Goal: Task Accomplishment & Management: Manage account settings

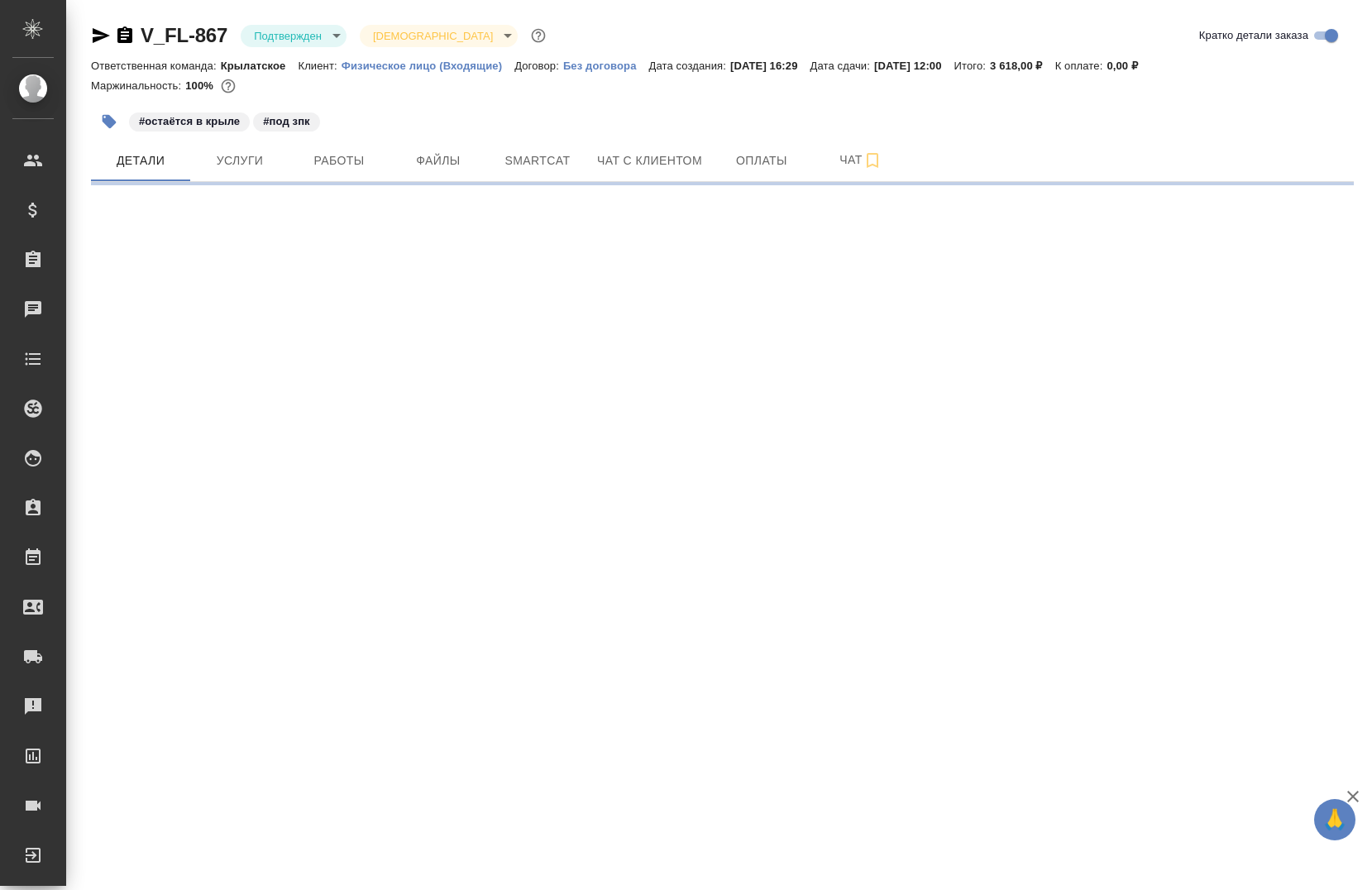
select select "RU"
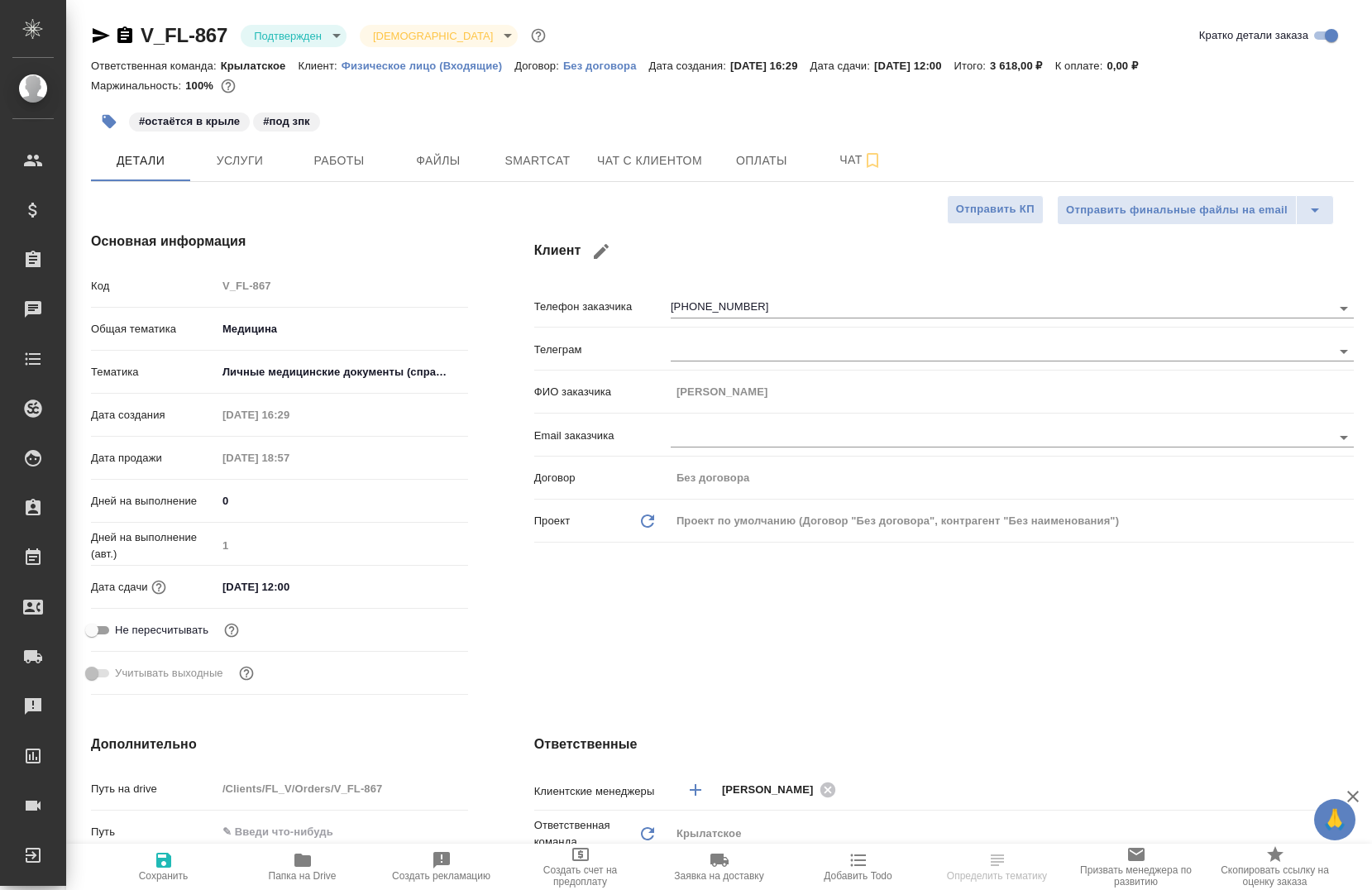
type textarea "x"
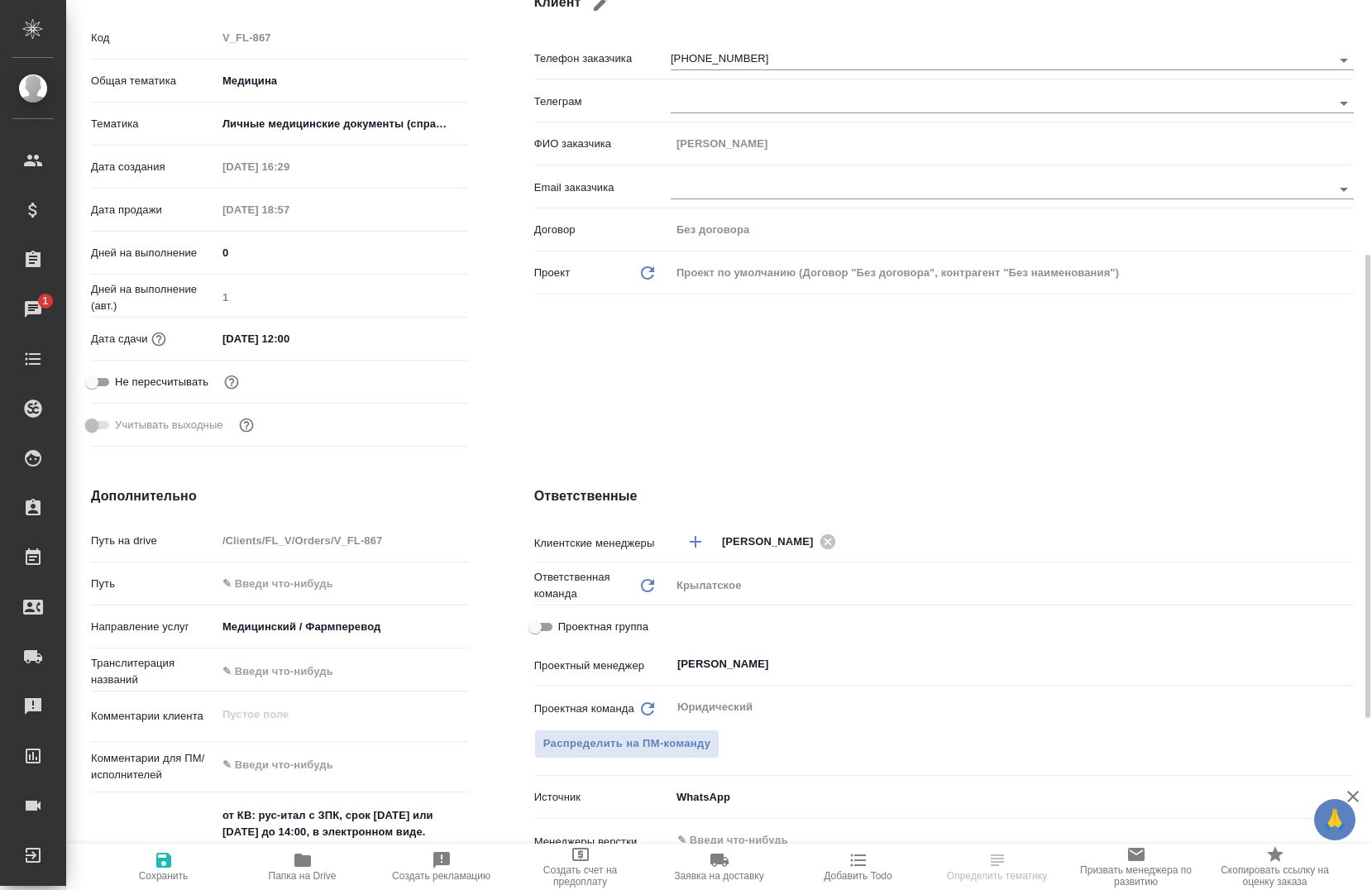
scroll to position [331, 0]
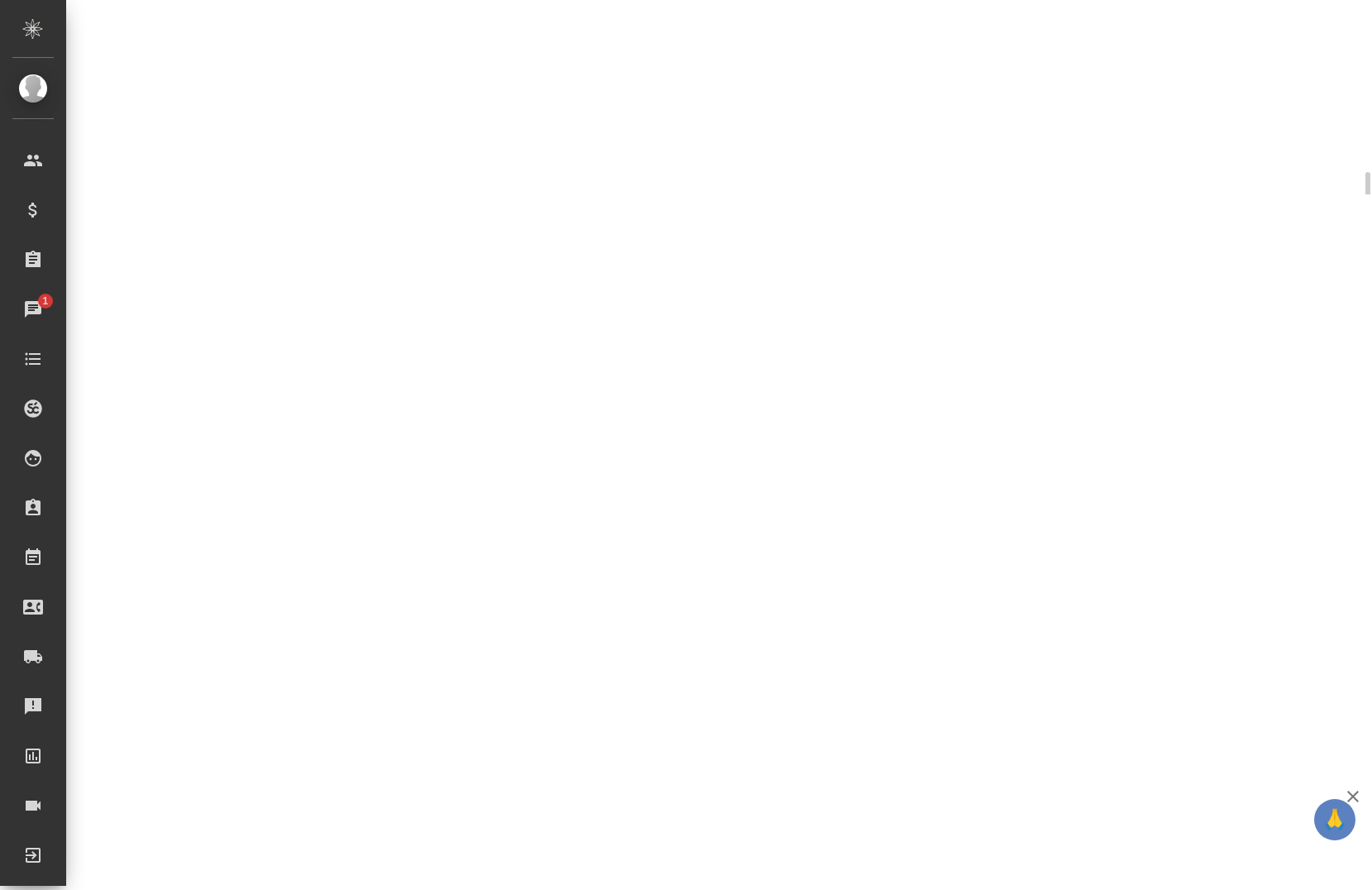
select select "RU"
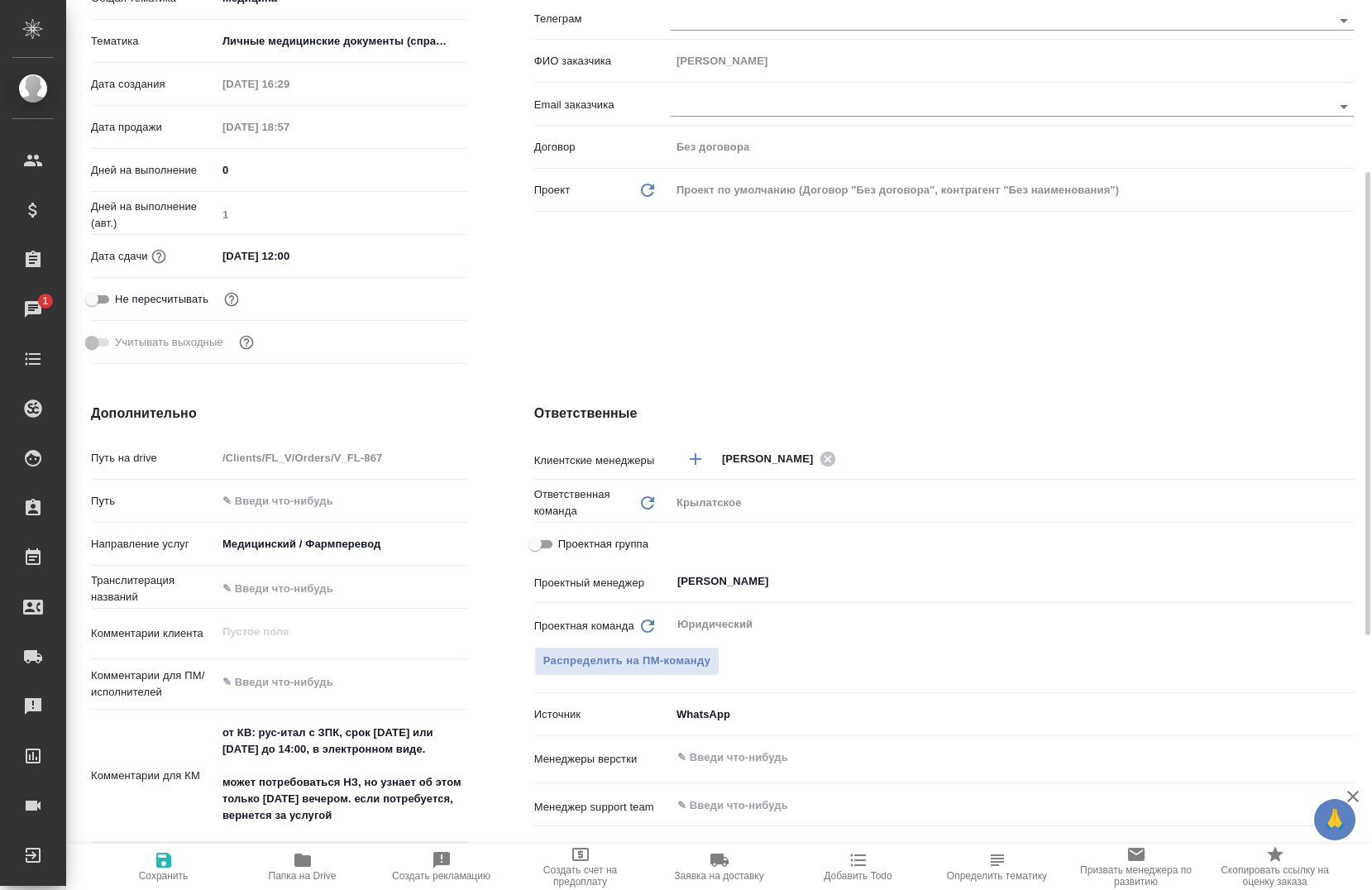
type textarea "x"
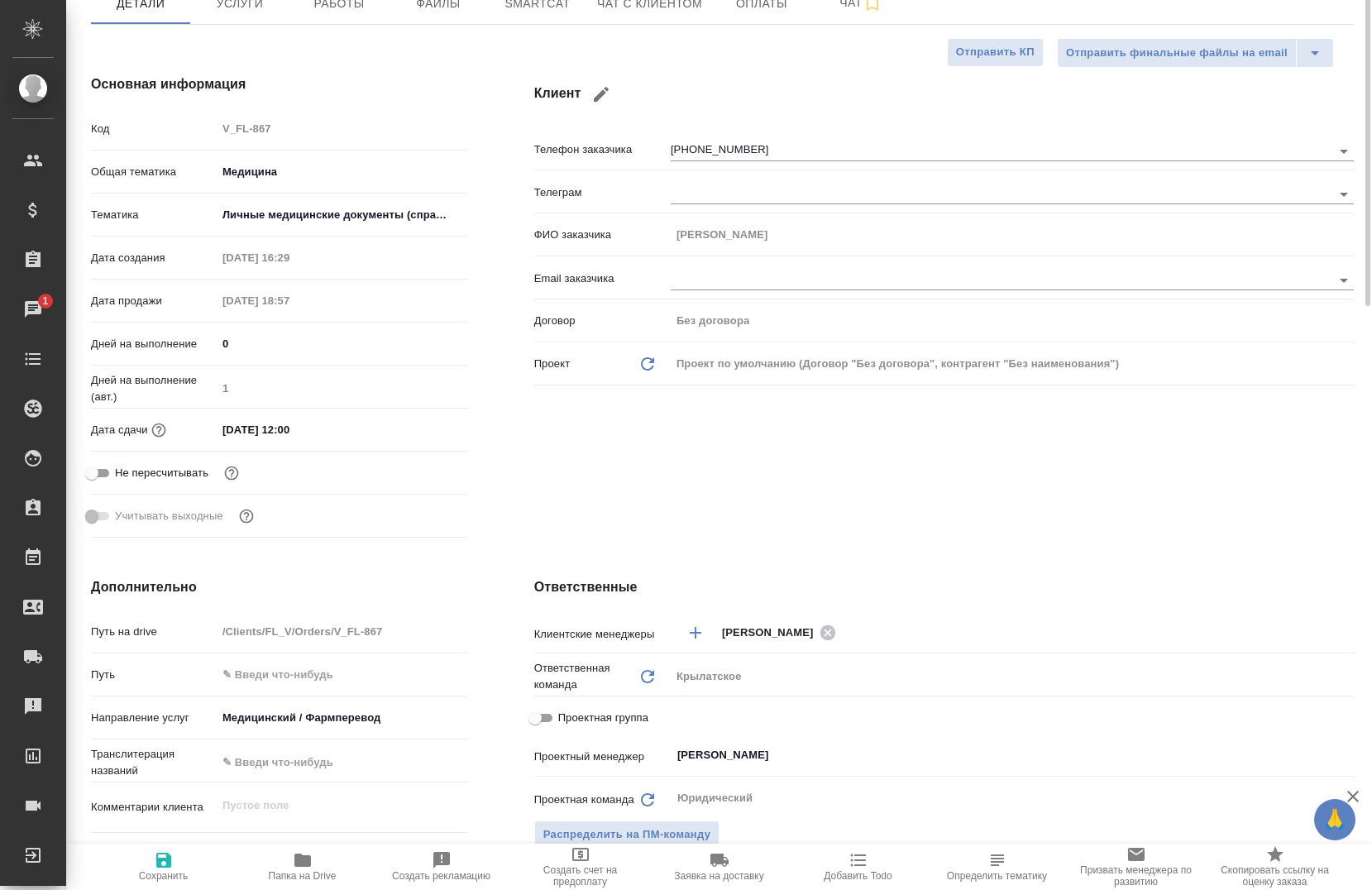
scroll to position [0, 0]
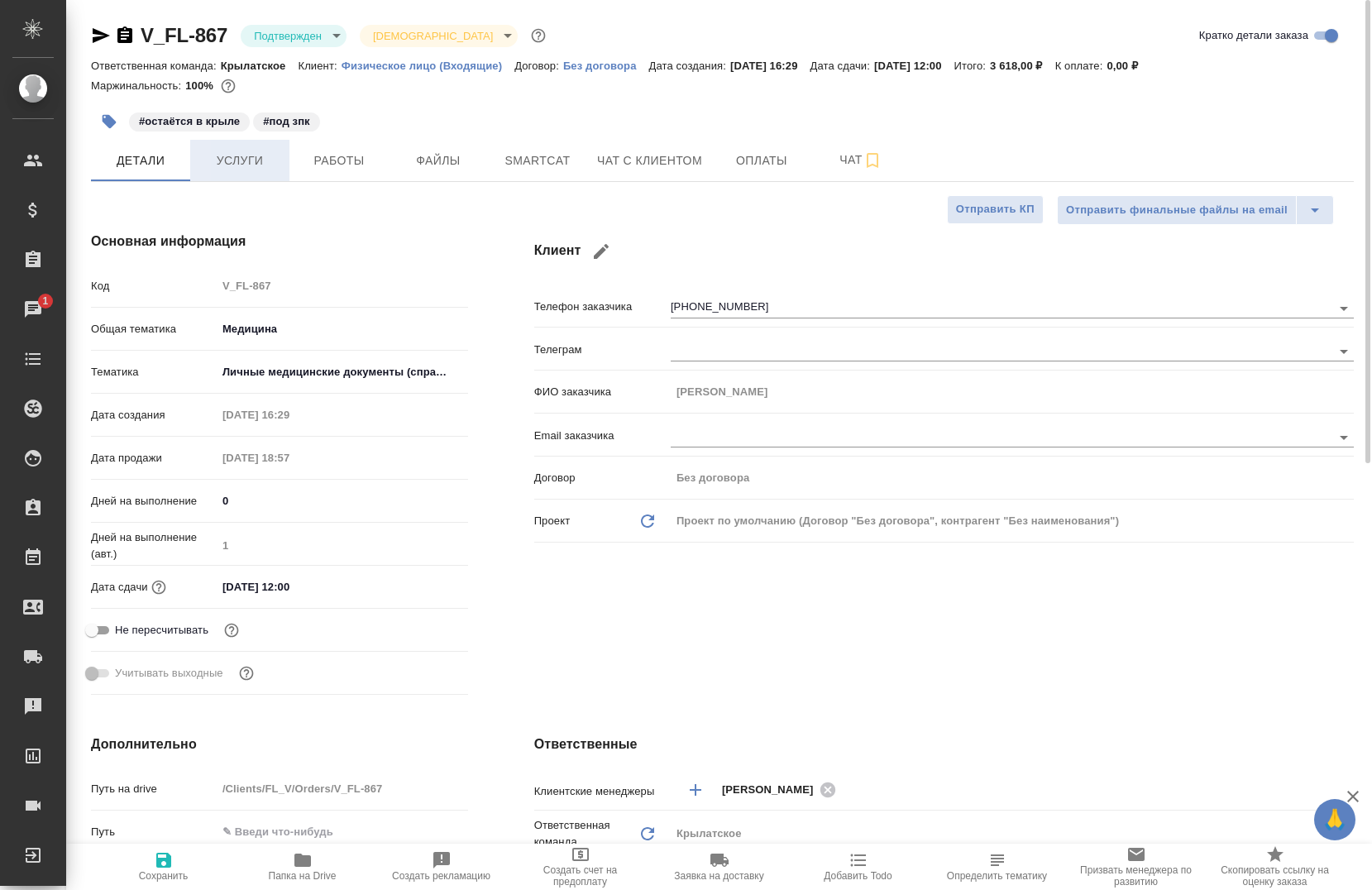
click at [249, 161] on span "Услуги" at bounding box center [240, 161] width 80 height 20
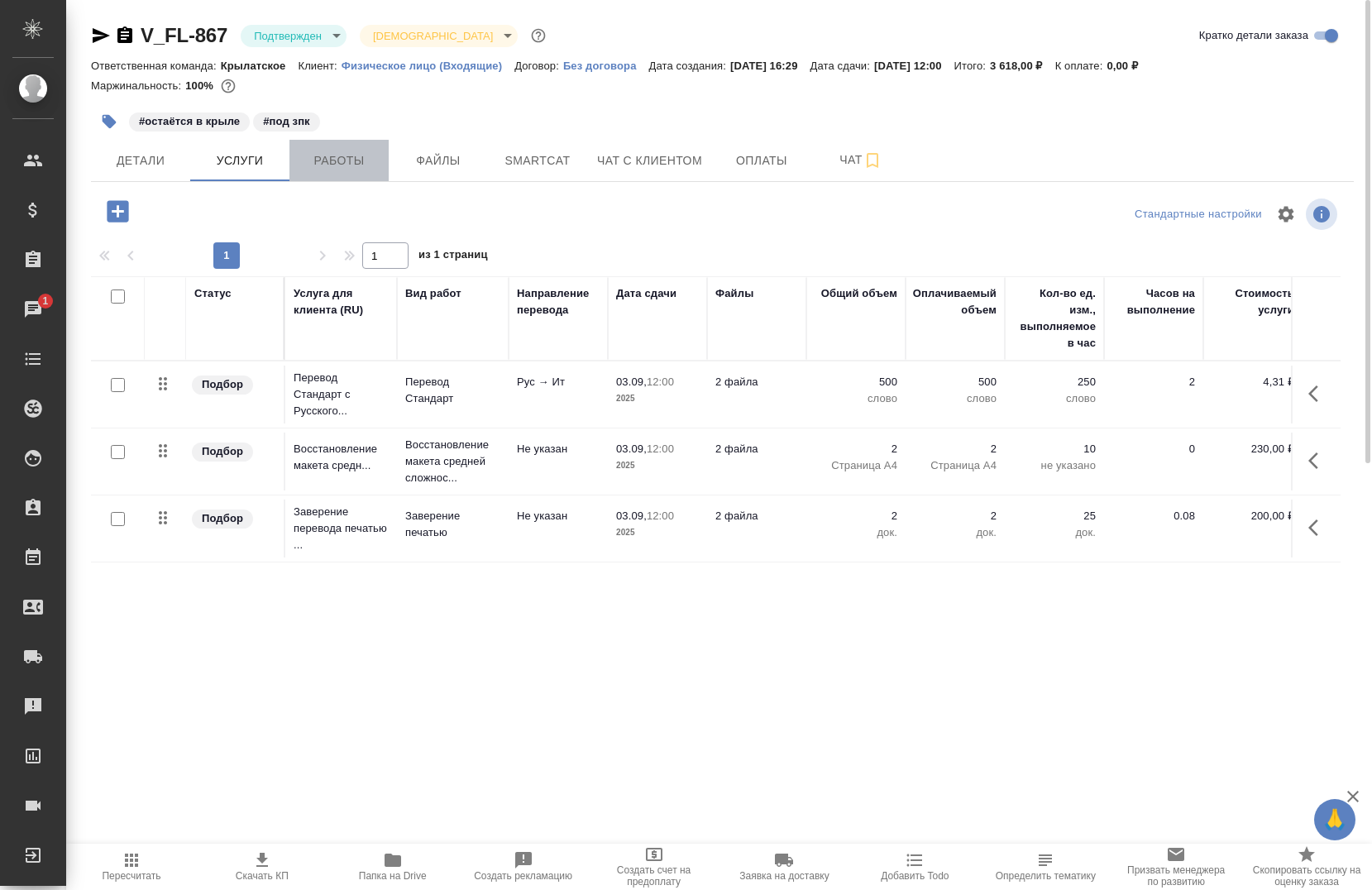
click at [325, 175] on button "Работы" at bounding box center [339, 160] width 99 height 42
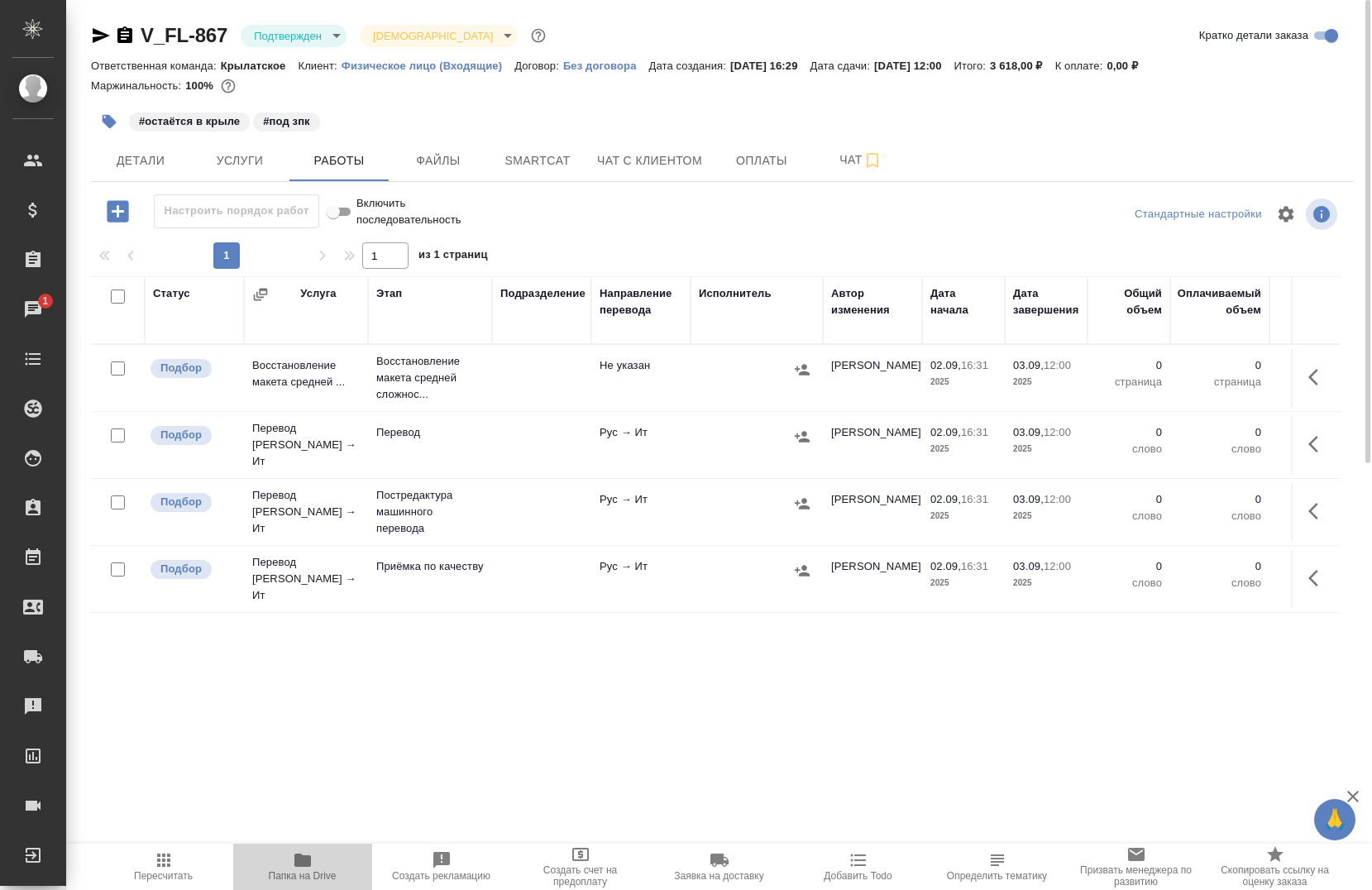
click at [293, 858] on icon "button" at bounding box center [303, 859] width 19 height 19
click at [1308, 372] on icon "button" at bounding box center [1317, 377] width 19 height 19
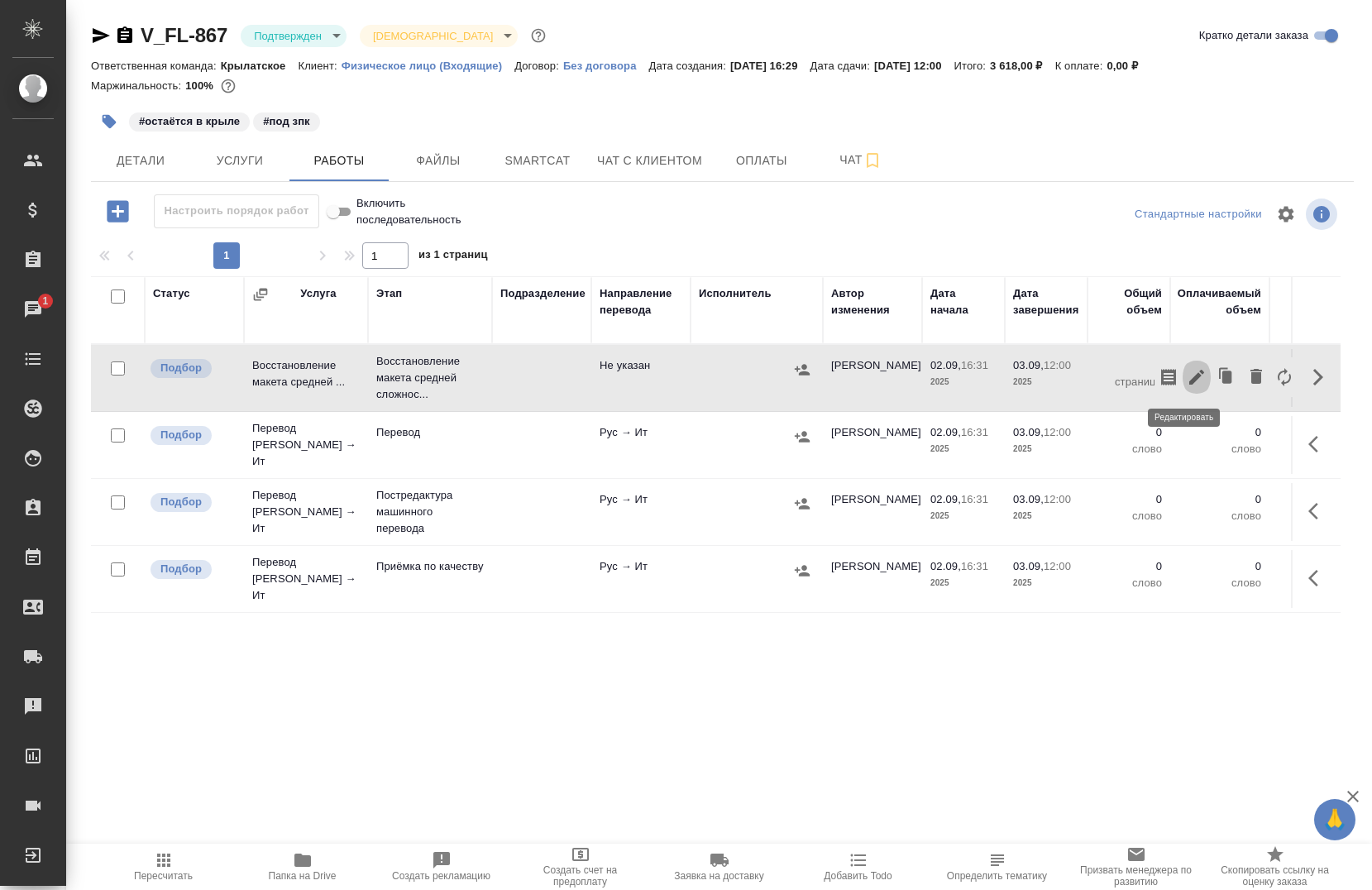
click at [1190, 379] on icon "button" at bounding box center [1197, 377] width 15 height 15
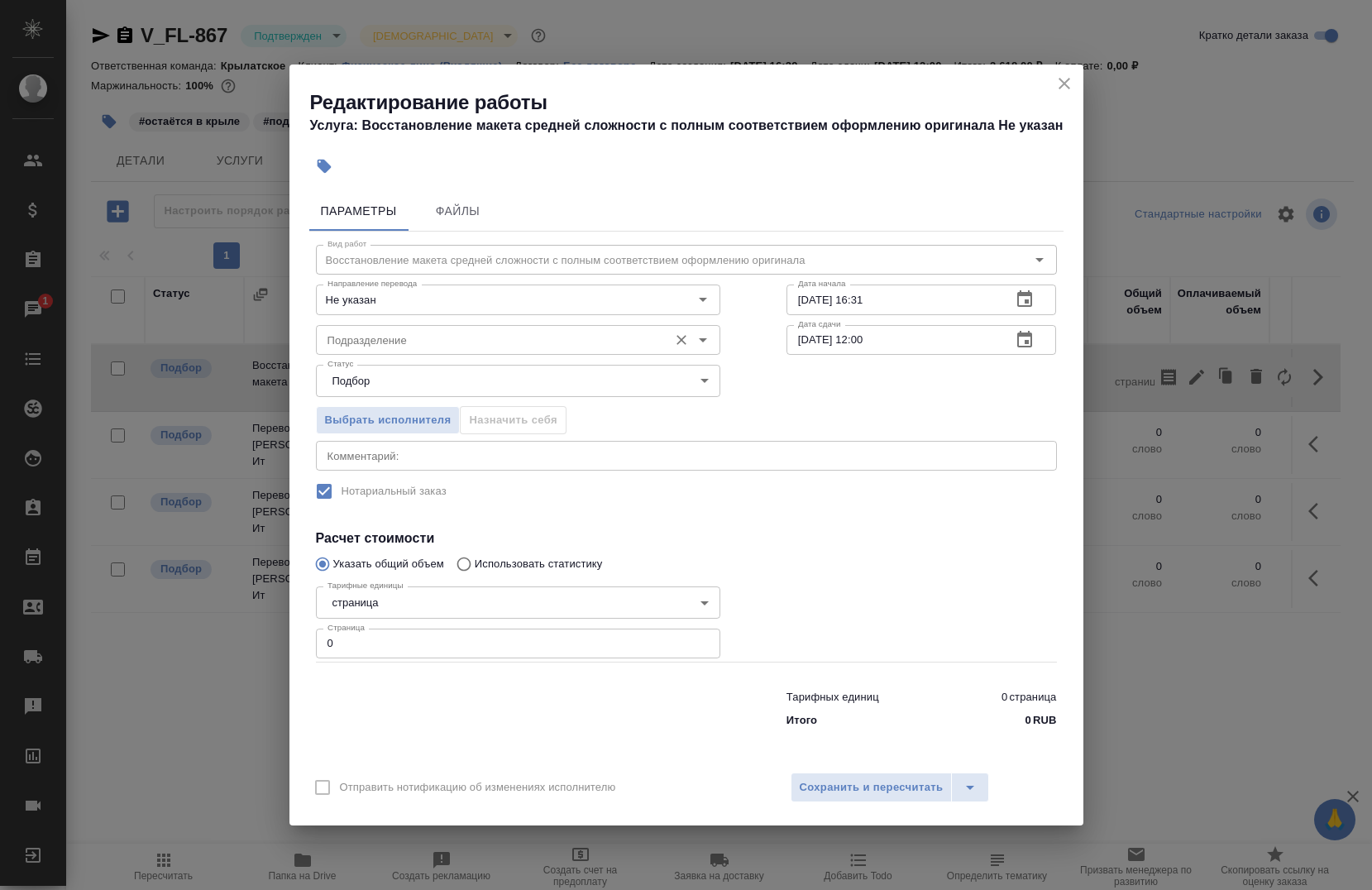
click at [519, 333] on input "Подразделение" at bounding box center [490, 340] width 340 height 19
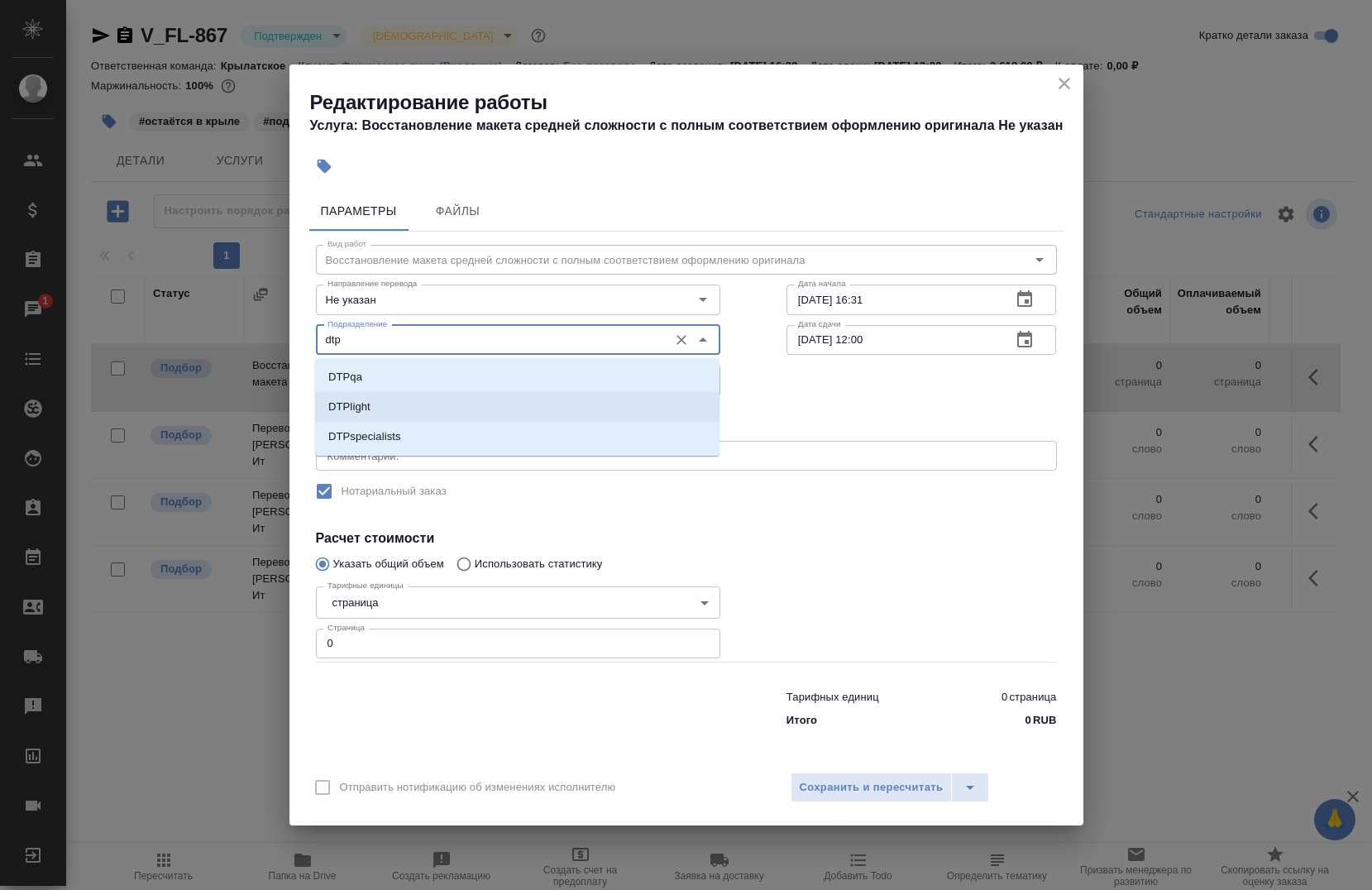
click at [393, 414] on li "DTPlight" at bounding box center [517, 407] width 404 height 30
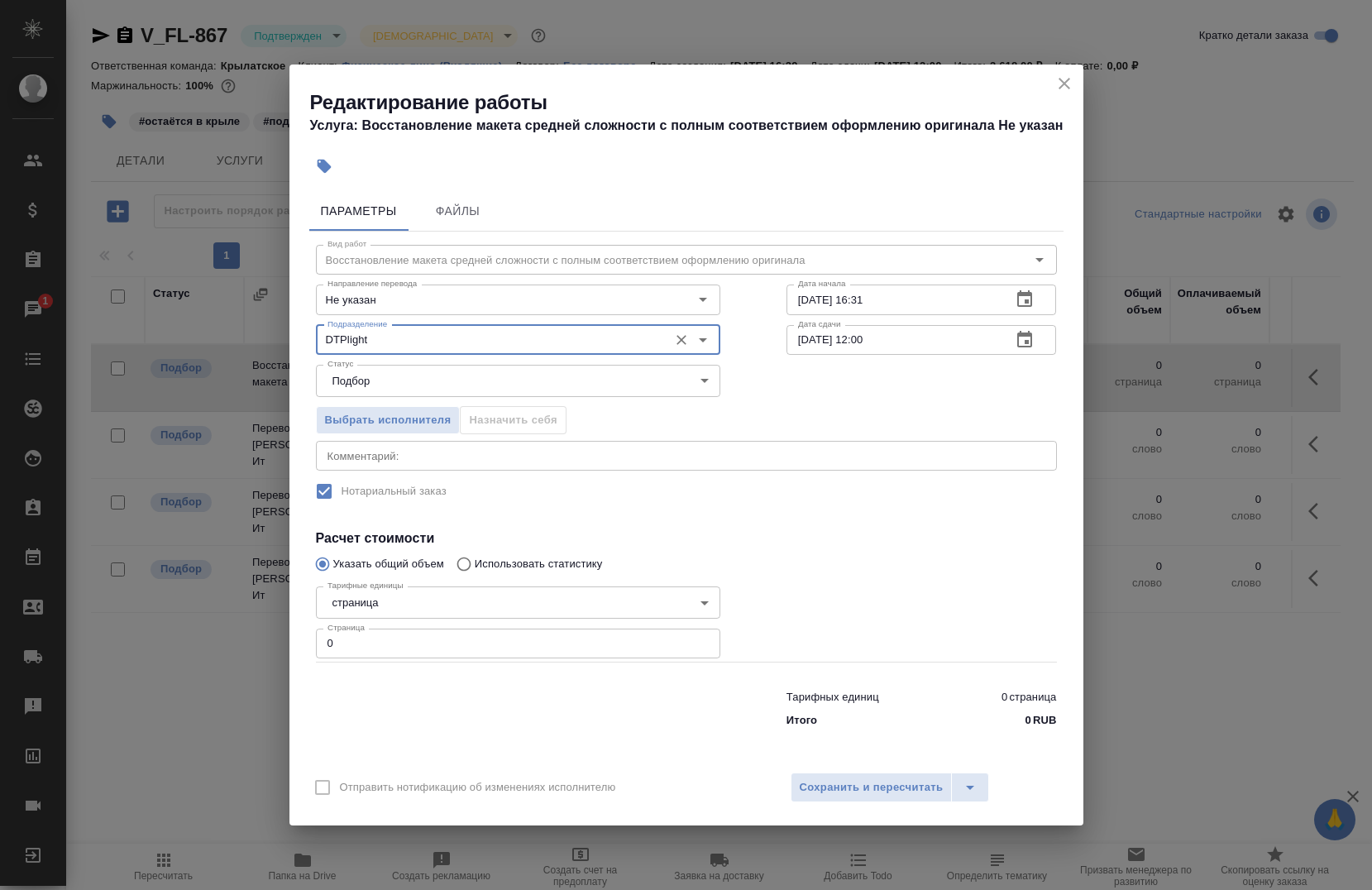
type input "DTPlight"
click at [909, 294] on input "02.09.2025 16:31" at bounding box center [893, 300] width 213 height 30
type input "[DATE] 19:00"
click at [814, 340] on input "03.09.2025 12:00" at bounding box center [893, 340] width 213 height 30
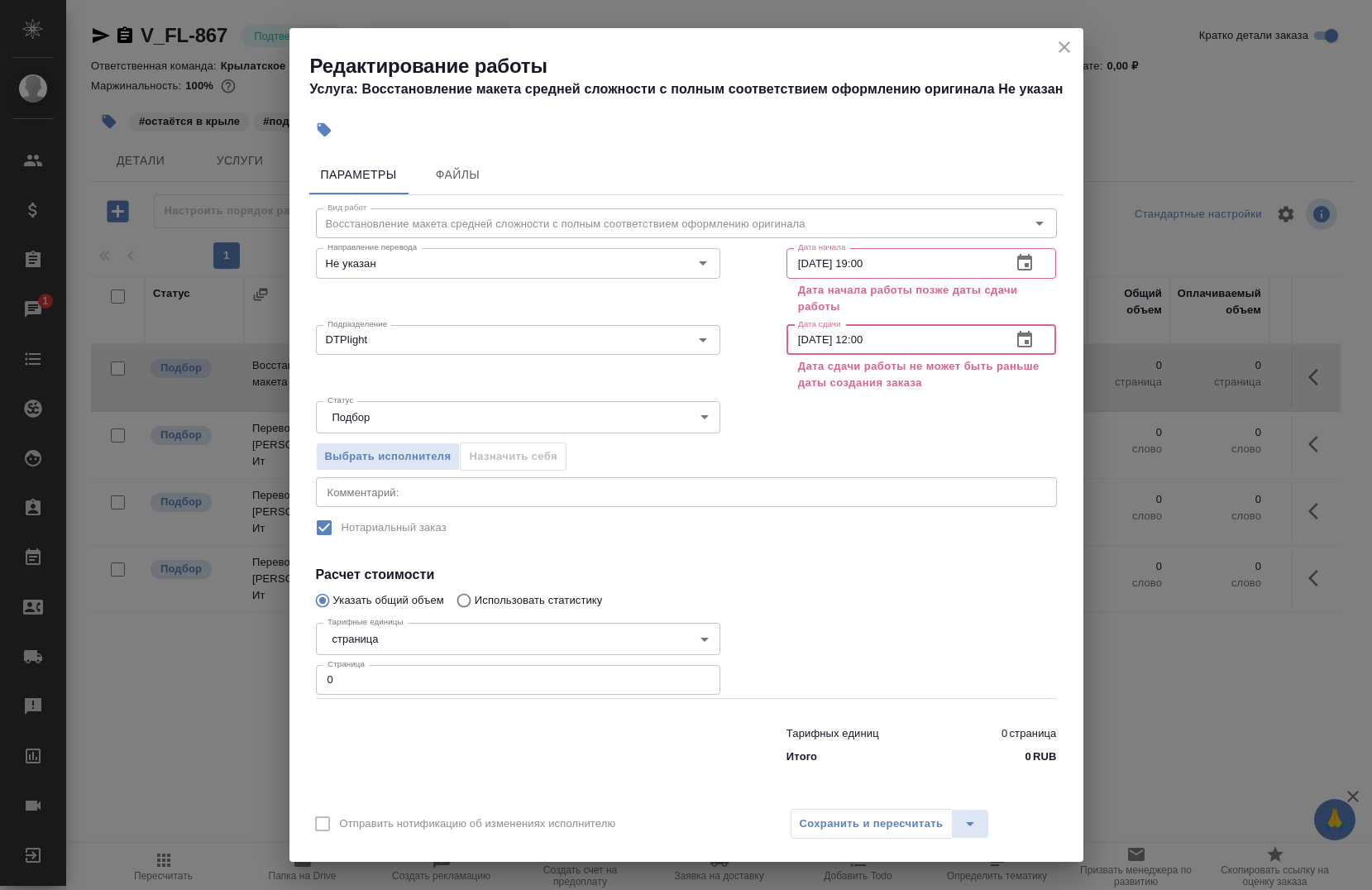
click at [902, 340] on input "02.09.2025 12:00" at bounding box center [893, 340] width 213 height 30
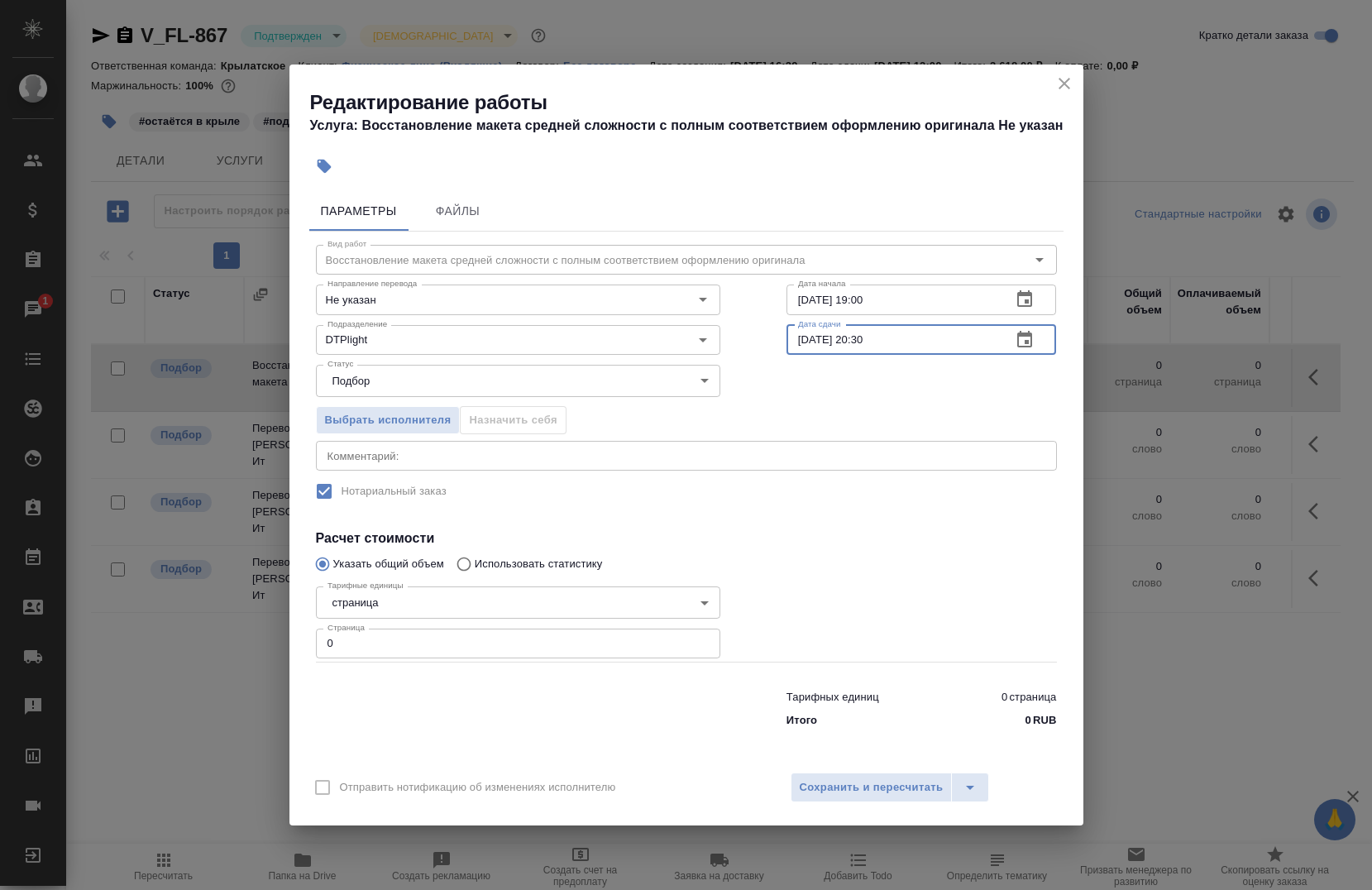
type input "02.09.2025 20:30"
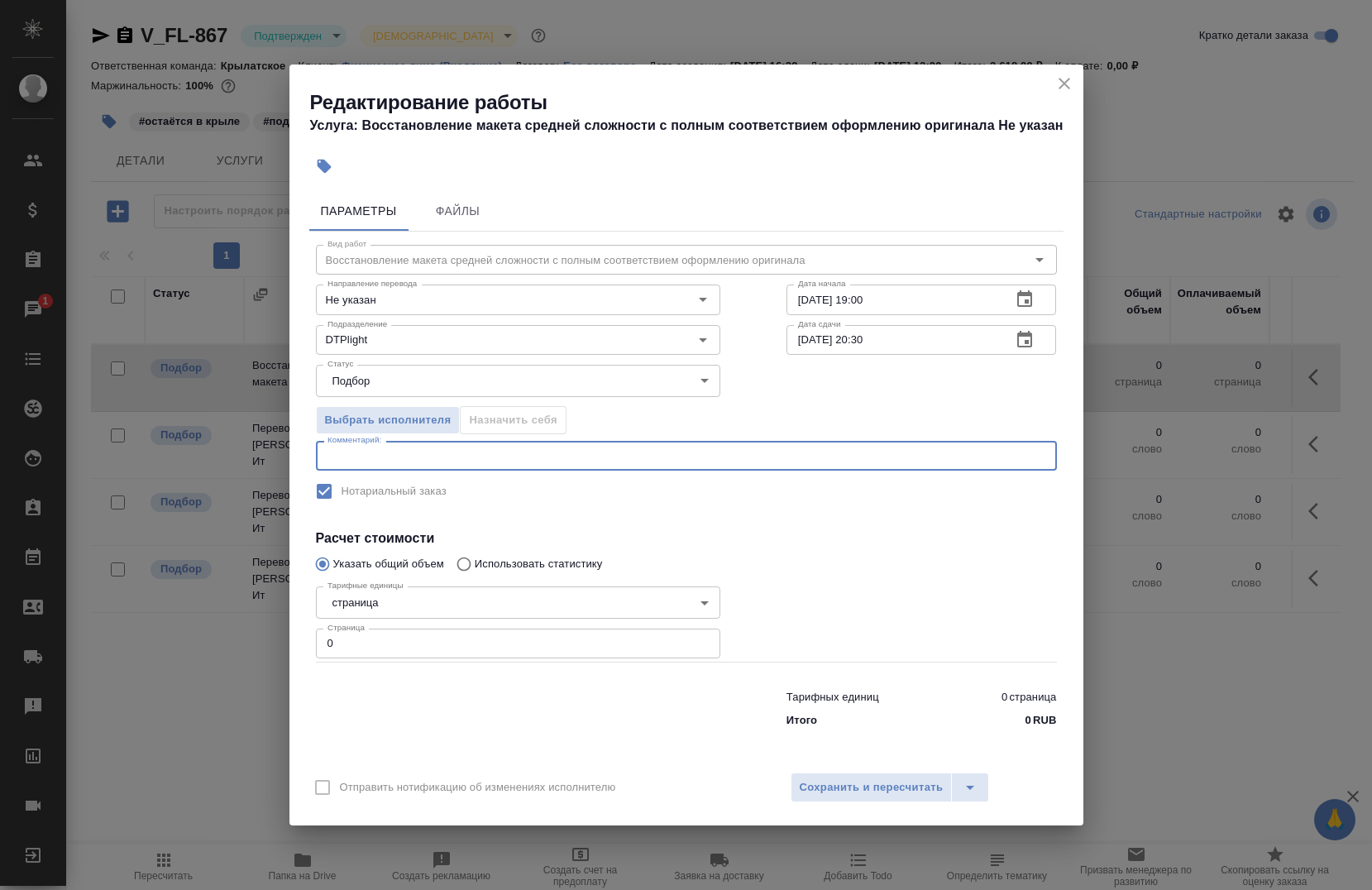
click at [583, 451] on textarea at bounding box center [686, 455] width 718 height 12
type textarea "g"
type textarea "под нот"
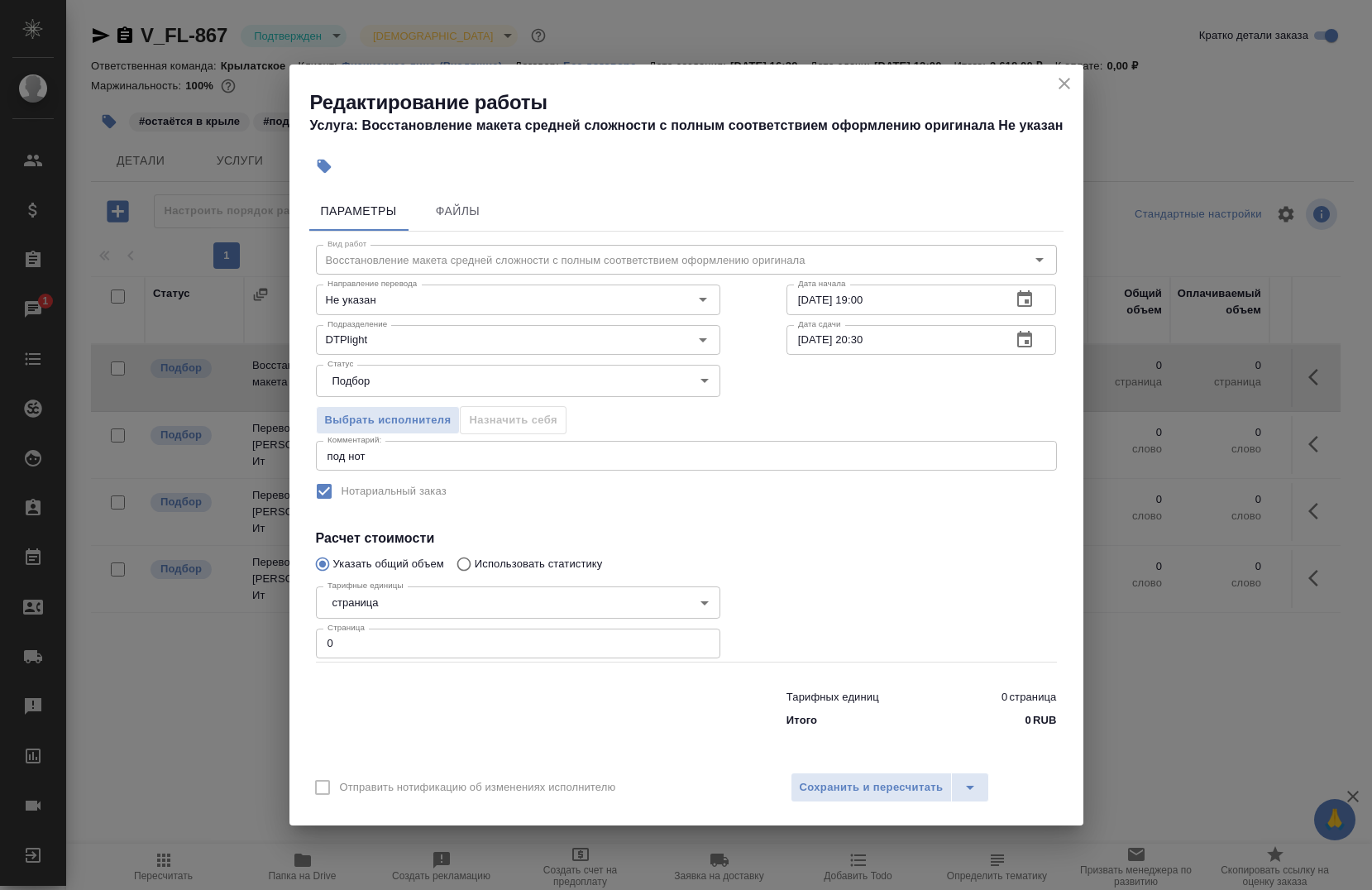
click at [495, 660] on div "Тарифных единиц 0 страница Итого 0 RUB" at bounding box center [686, 706] width 808 height 113
click at [495, 659] on input "0" at bounding box center [518, 644] width 404 height 30
type input "4"
click at [884, 785] on span "Сохранить и пересчитать" at bounding box center [872, 787] width 144 height 19
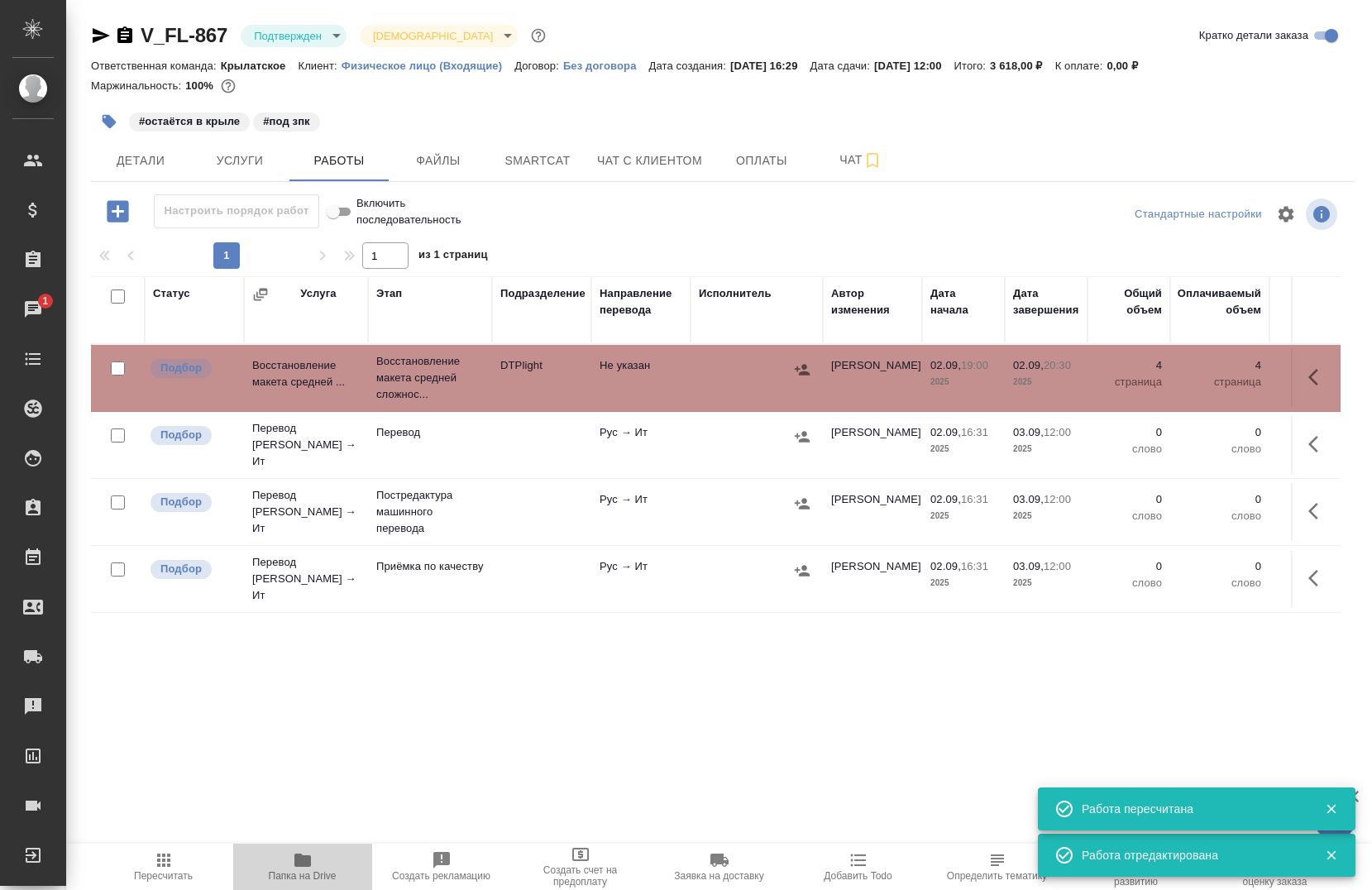
click at [299, 848] on button "Папка на Drive" at bounding box center [303, 867] width 139 height 46
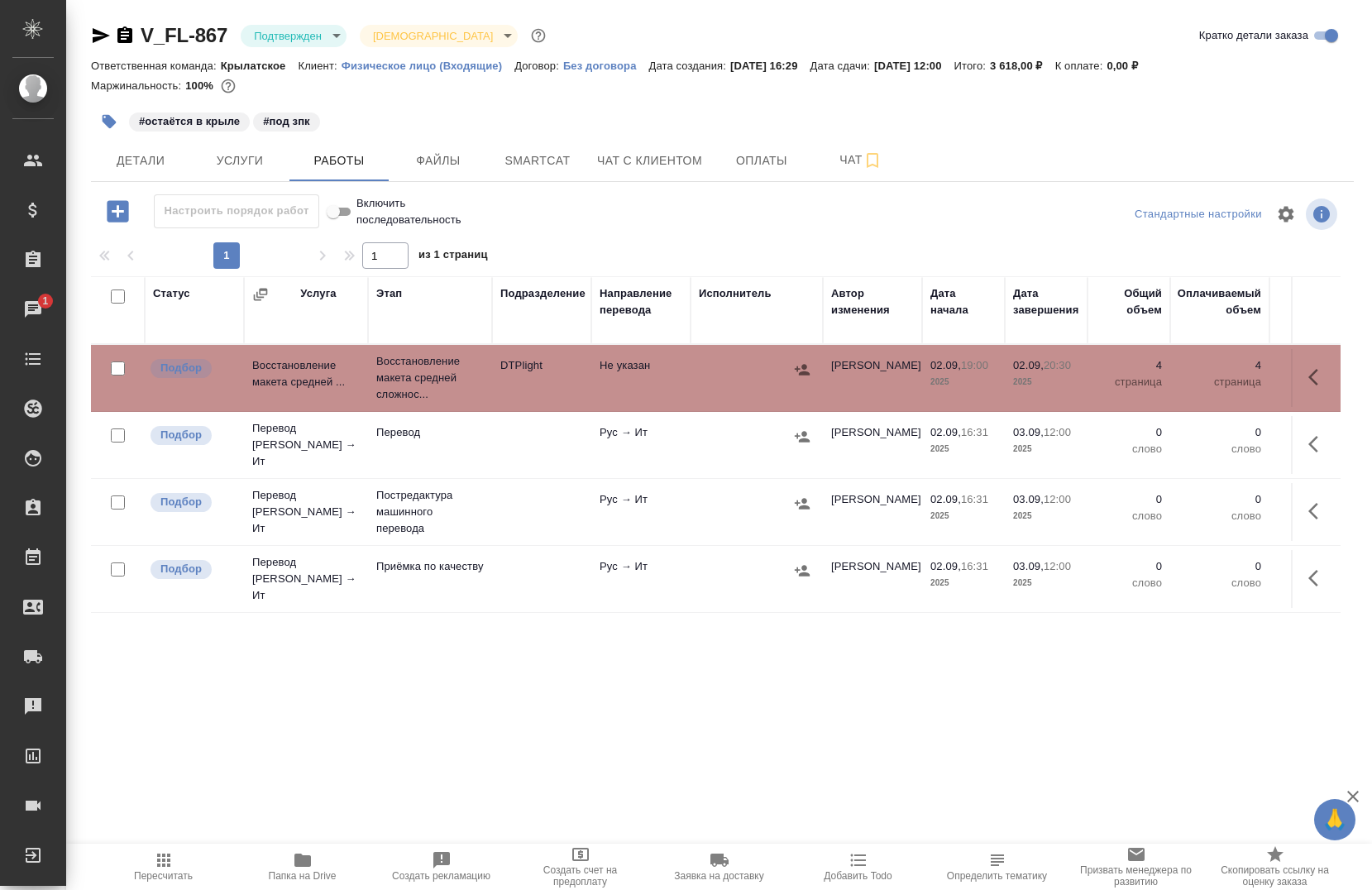
click at [1308, 376] on icon "button" at bounding box center [1317, 377] width 19 height 19
click at [1187, 379] on icon "button" at bounding box center [1196, 377] width 19 height 19
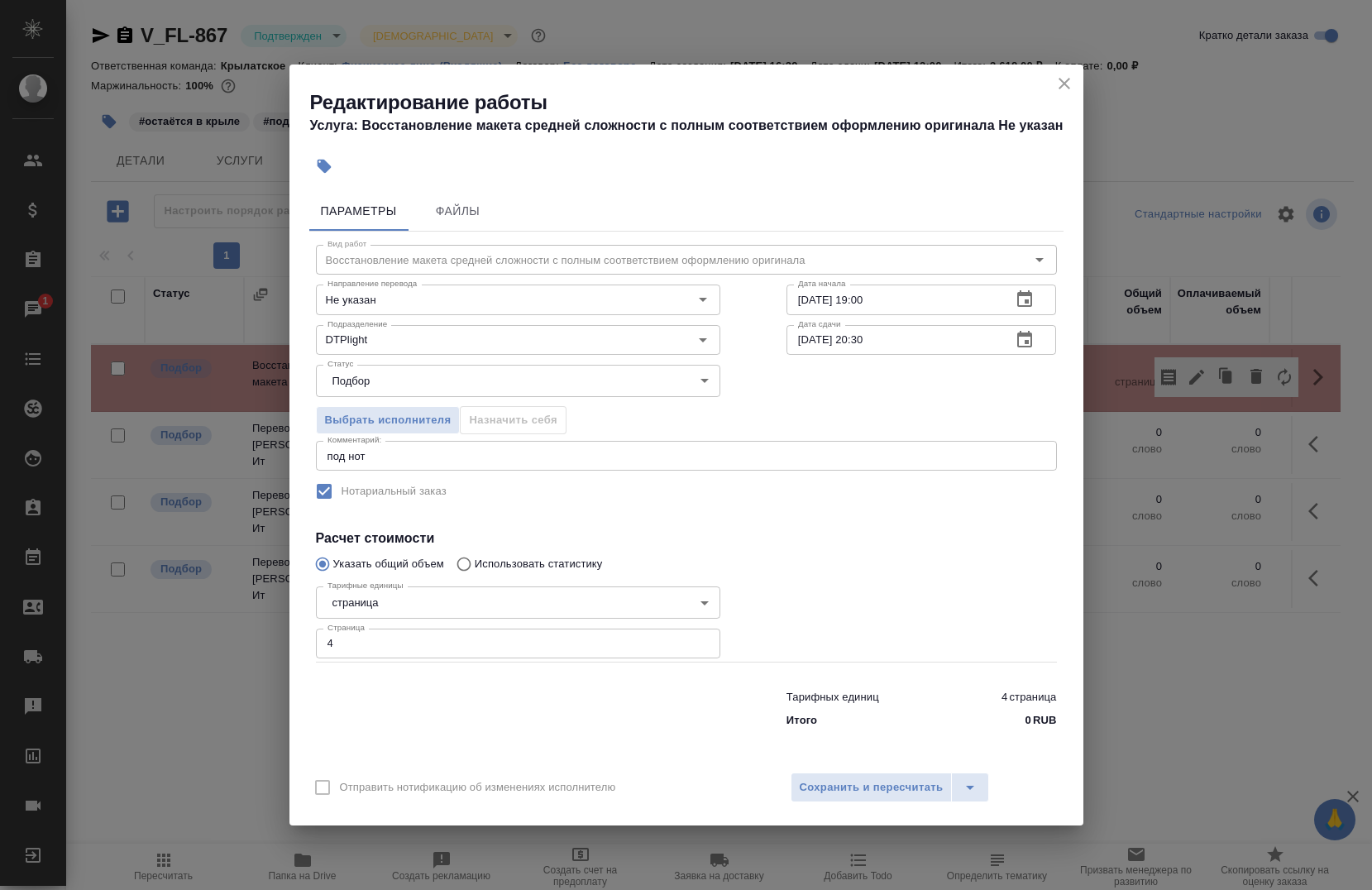
click at [433, 459] on textarea "под нот" at bounding box center [686, 455] width 718 height 12
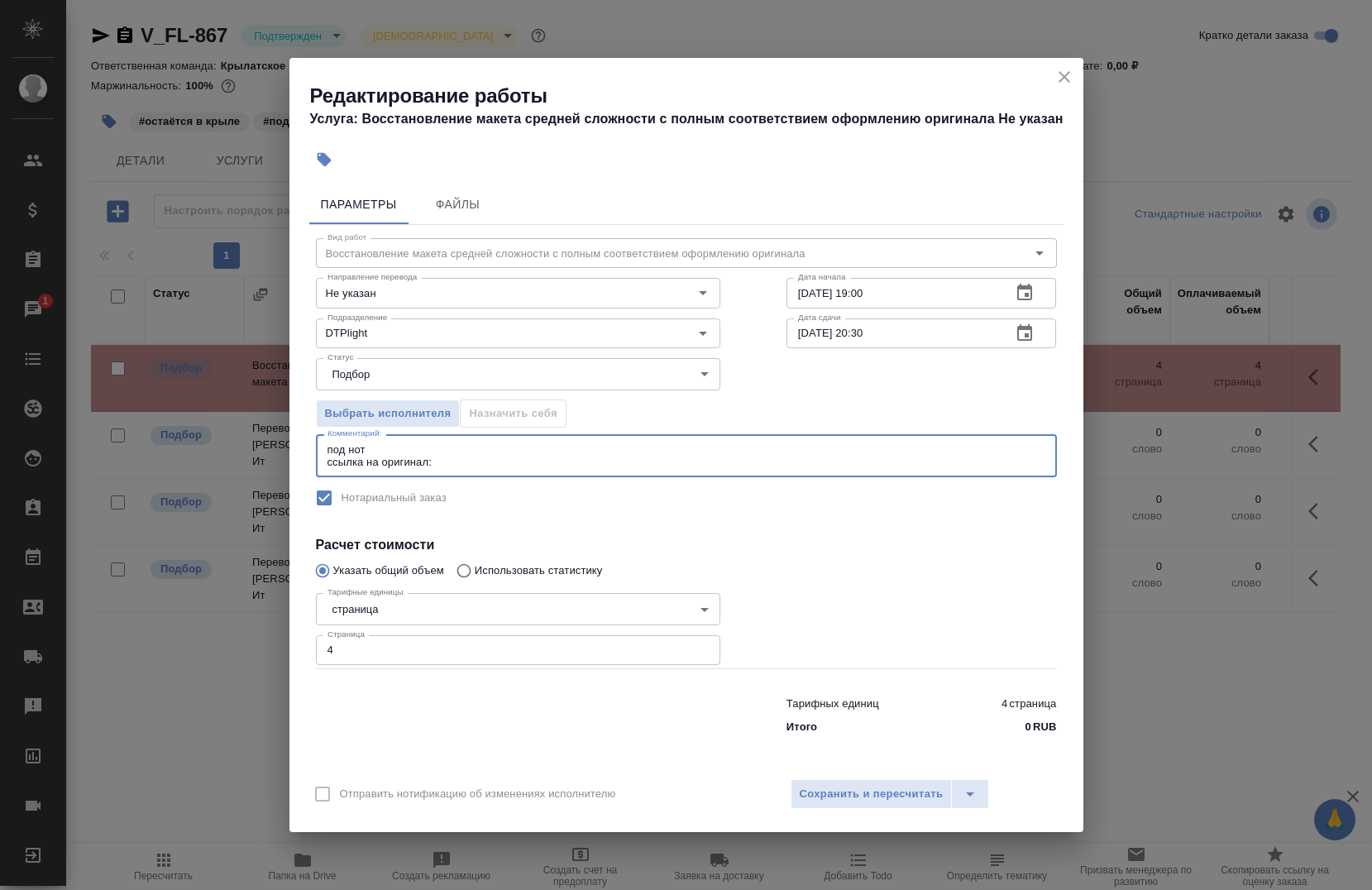
paste textarea "https://drive.awatera.com/s/xs5HBDFCf3TDJAc"
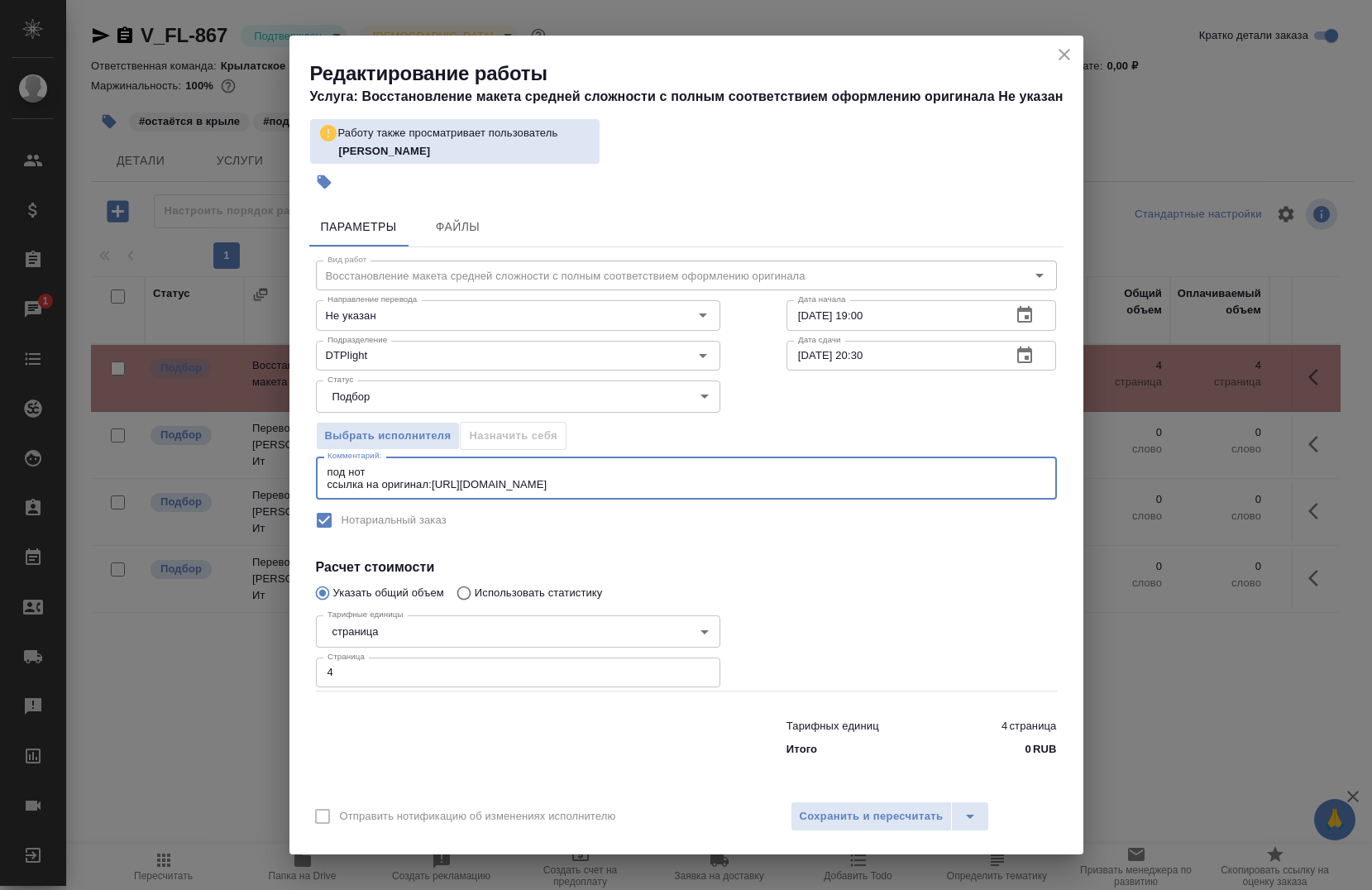
click at [435, 482] on textarea "под нот ссылка на оригинал:https://drive.awatera.com/s/xs5HBDFCf3TDJAc" at bounding box center [686, 478] width 718 height 26
click at [432, 483] on textarea "под нот ссылка на оригинал:https://drive.awatera.com/s/xs5HBDFCf3TDJAc" at bounding box center [686, 478] width 718 height 26
click at [782, 486] on textarea "под нот ссылка на оригинал: https://drive.awatera.com/s/xs5HBDFCf3TDJAc" at bounding box center [686, 478] width 718 height 26
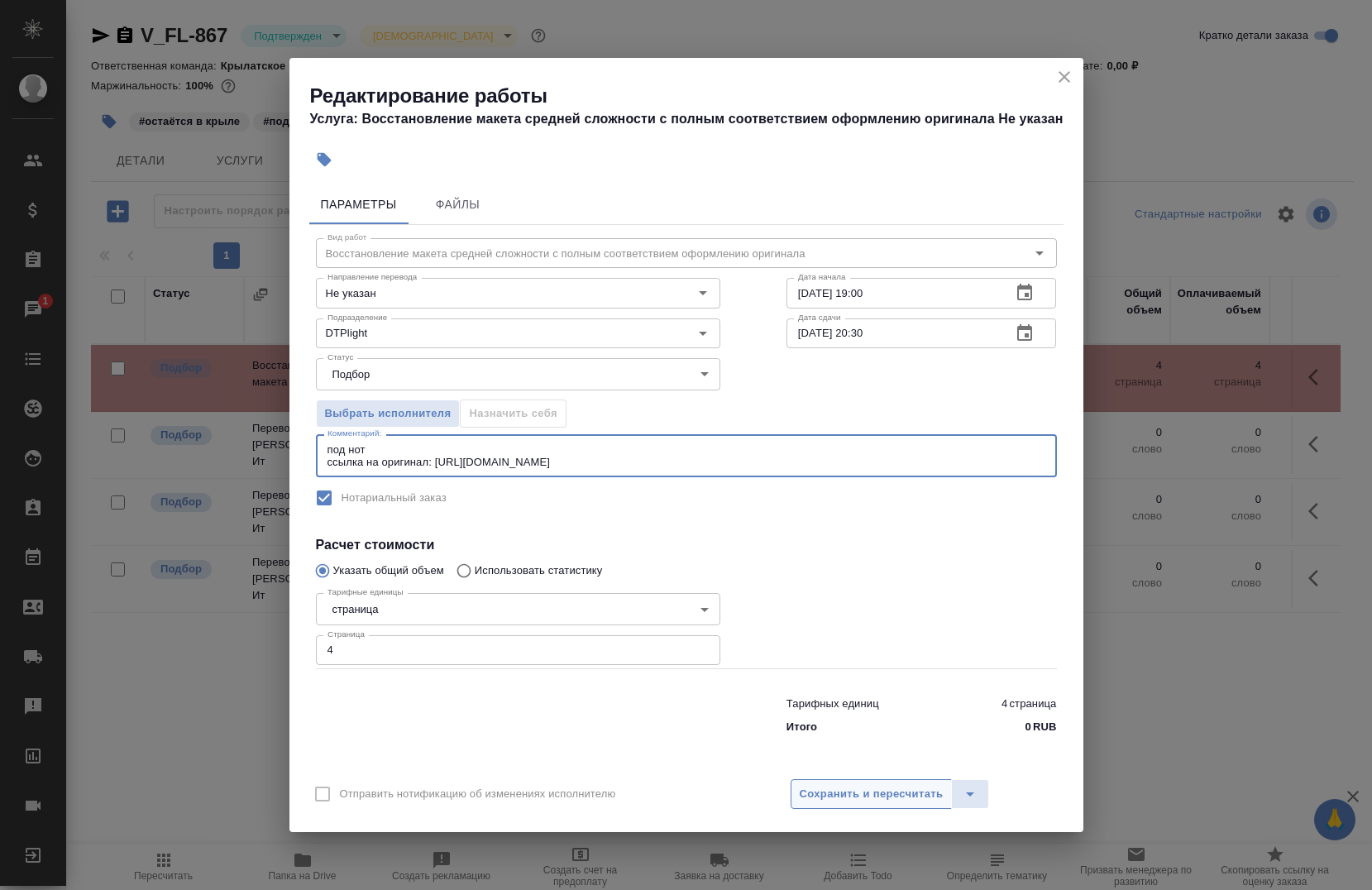
type textarea "под нот ссылка на оригинал: https://drive.awatera.com/s/xs5HBDFCf3TDJAc"
click at [875, 793] on span "Сохранить и пересчитать" at bounding box center [872, 794] width 144 height 19
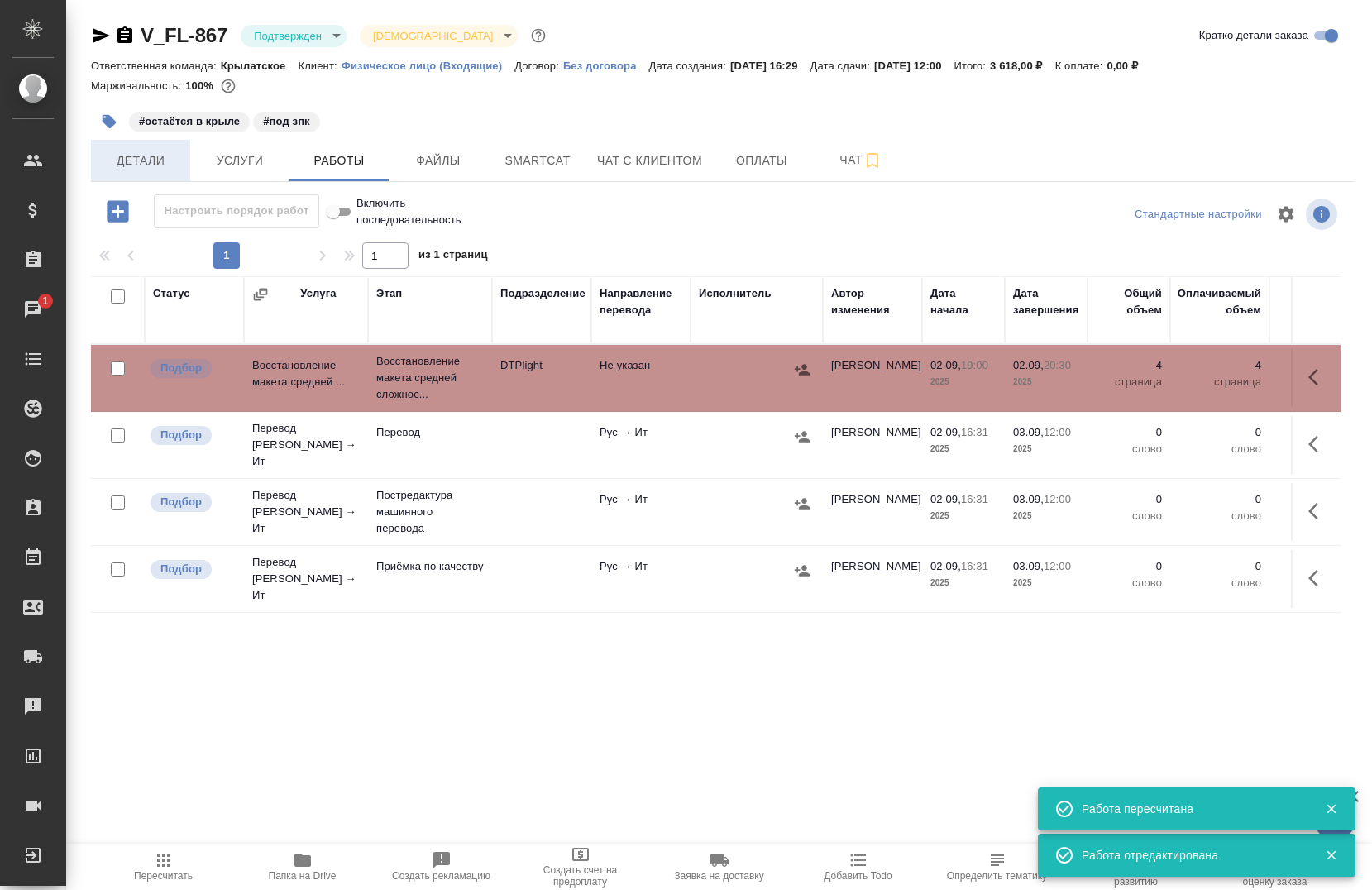
click at [170, 161] on span "Детали" at bounding box center [141, 161] width 80 height 20
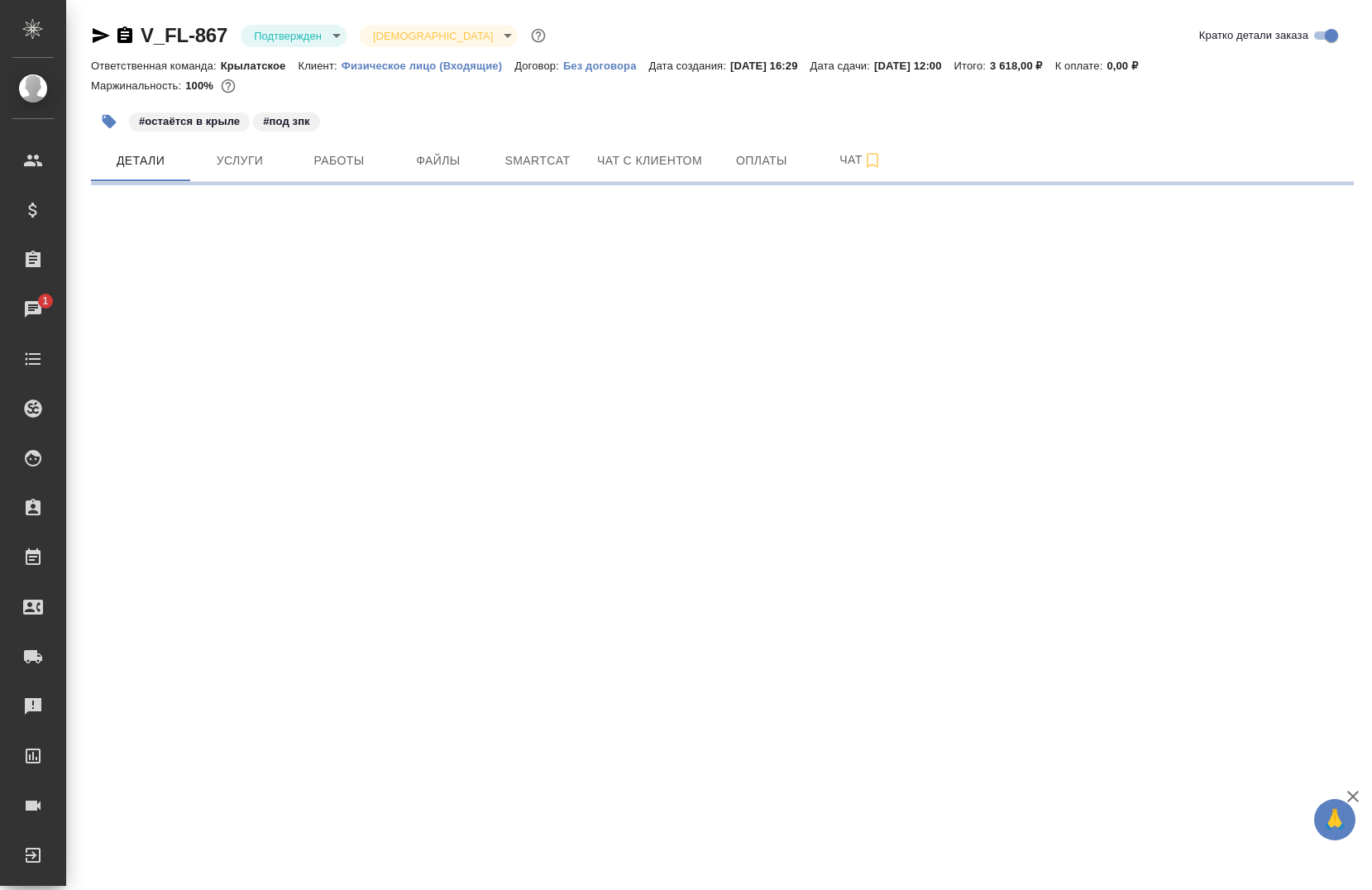
select select "RU"
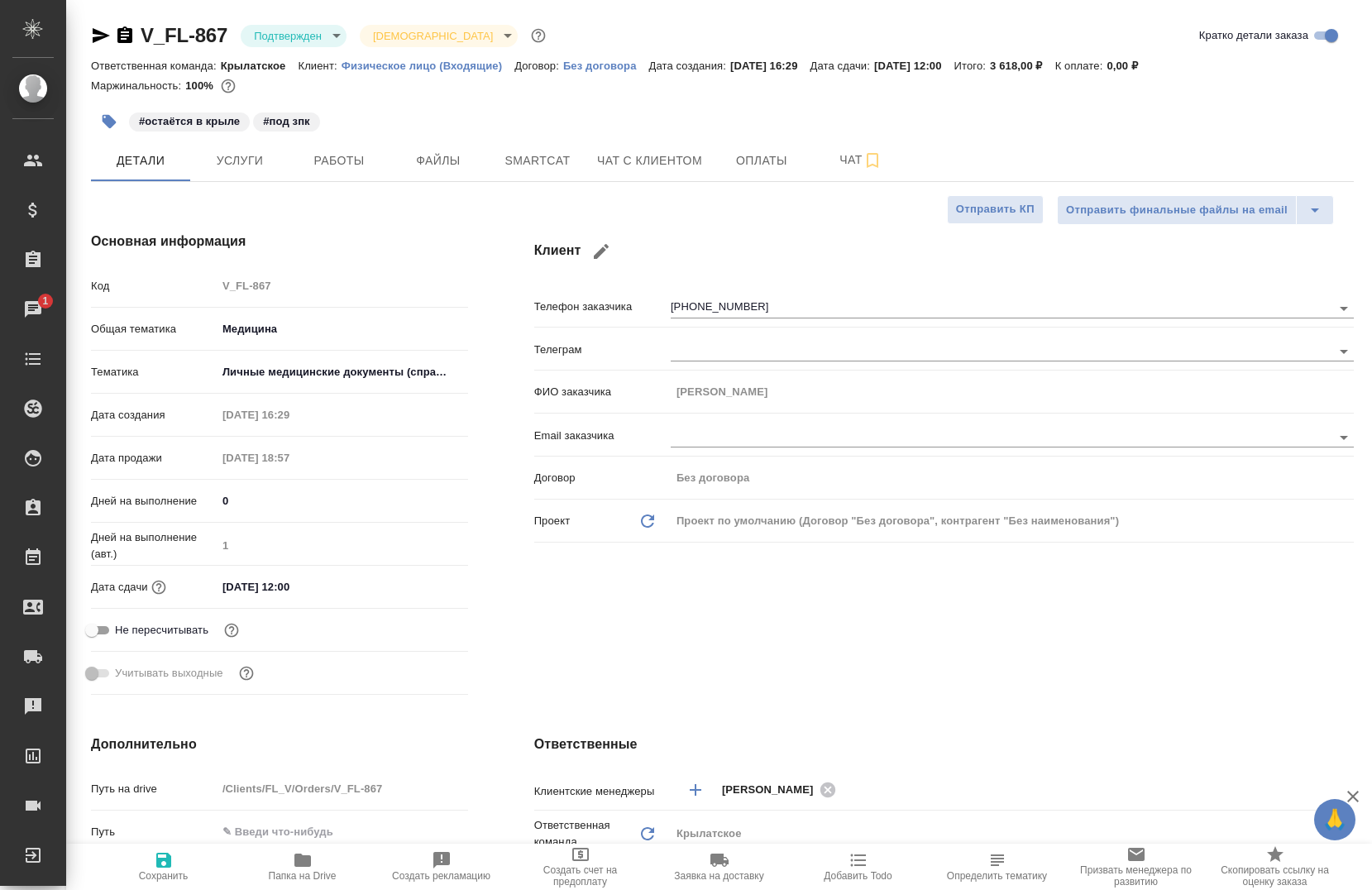
type textarea "x"
click at [321, 172] on button "Работы" at bounding box center [339, 160] width 99 height 42
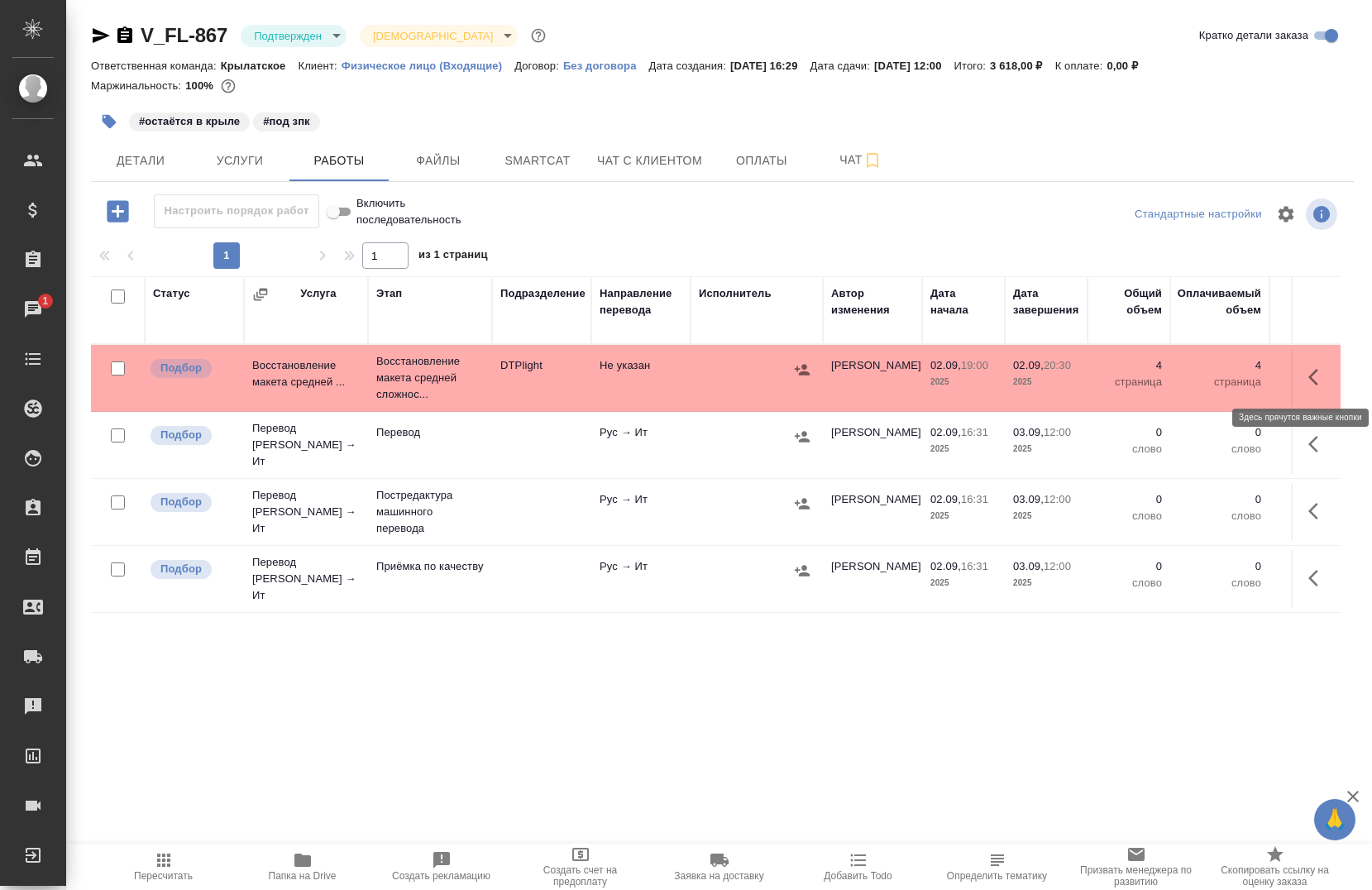
click at [1303, 389] on button "button" at bounding box center [1318, 377] width 40 height 40
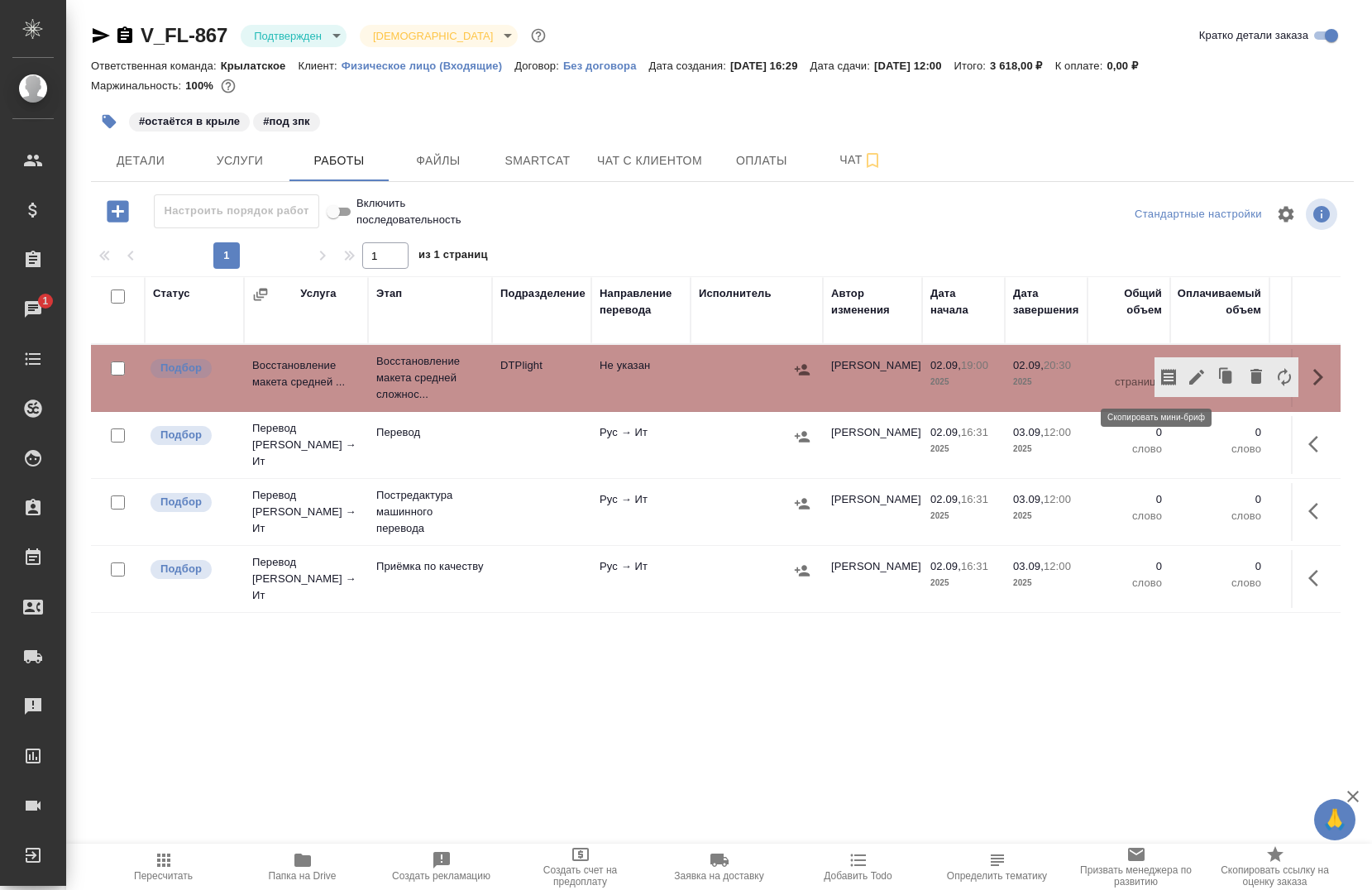
click at [1161, 371] on icon "button" at bounding box center [1168, 377] width 15 height 17
click at [1167, 380] on button "button" at bounding box center [1168, 377] width 28 height 40
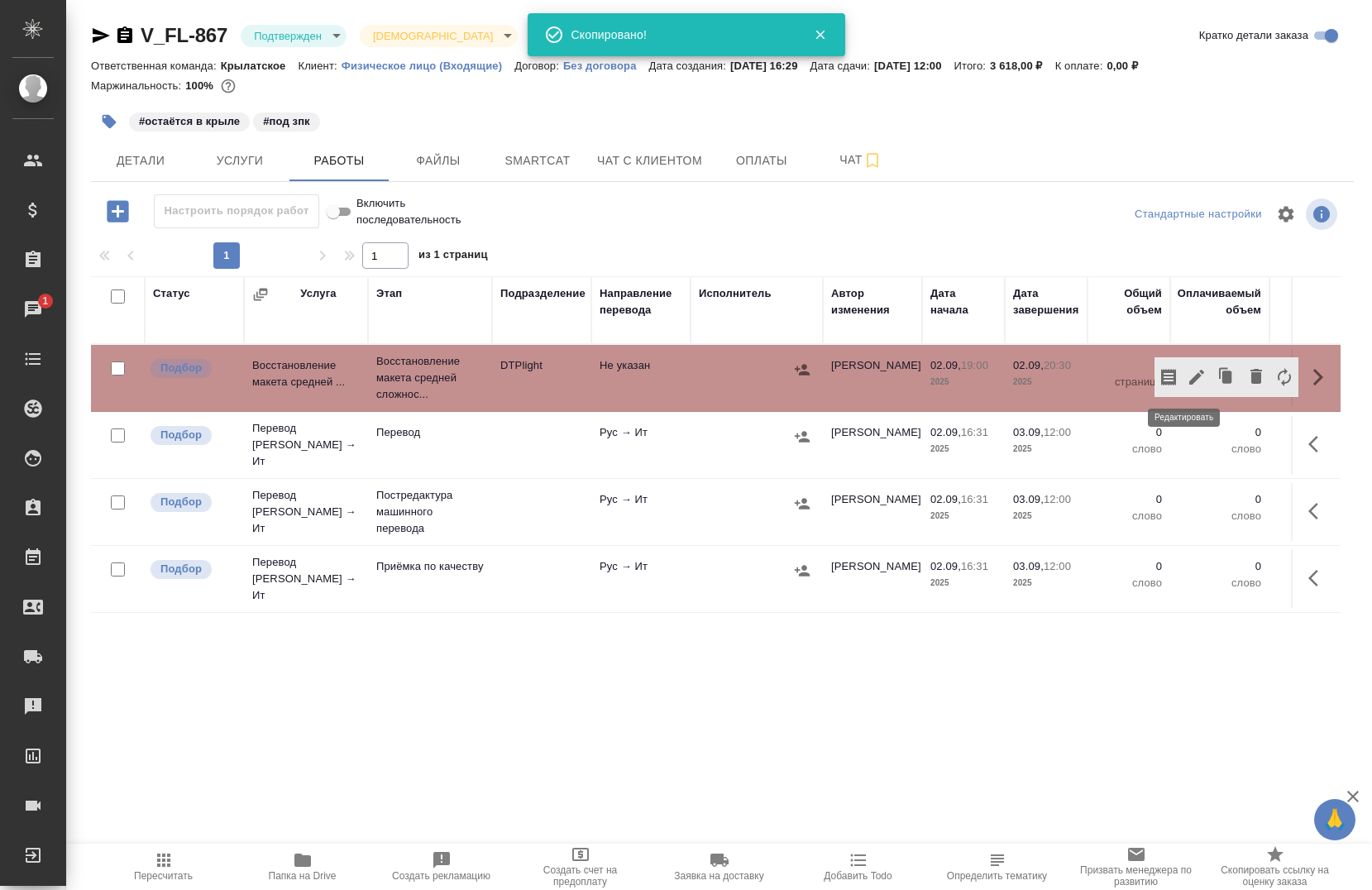
click at [1187, 385] on icon "button" at bounding box center [1196, 377] width 19 height 19
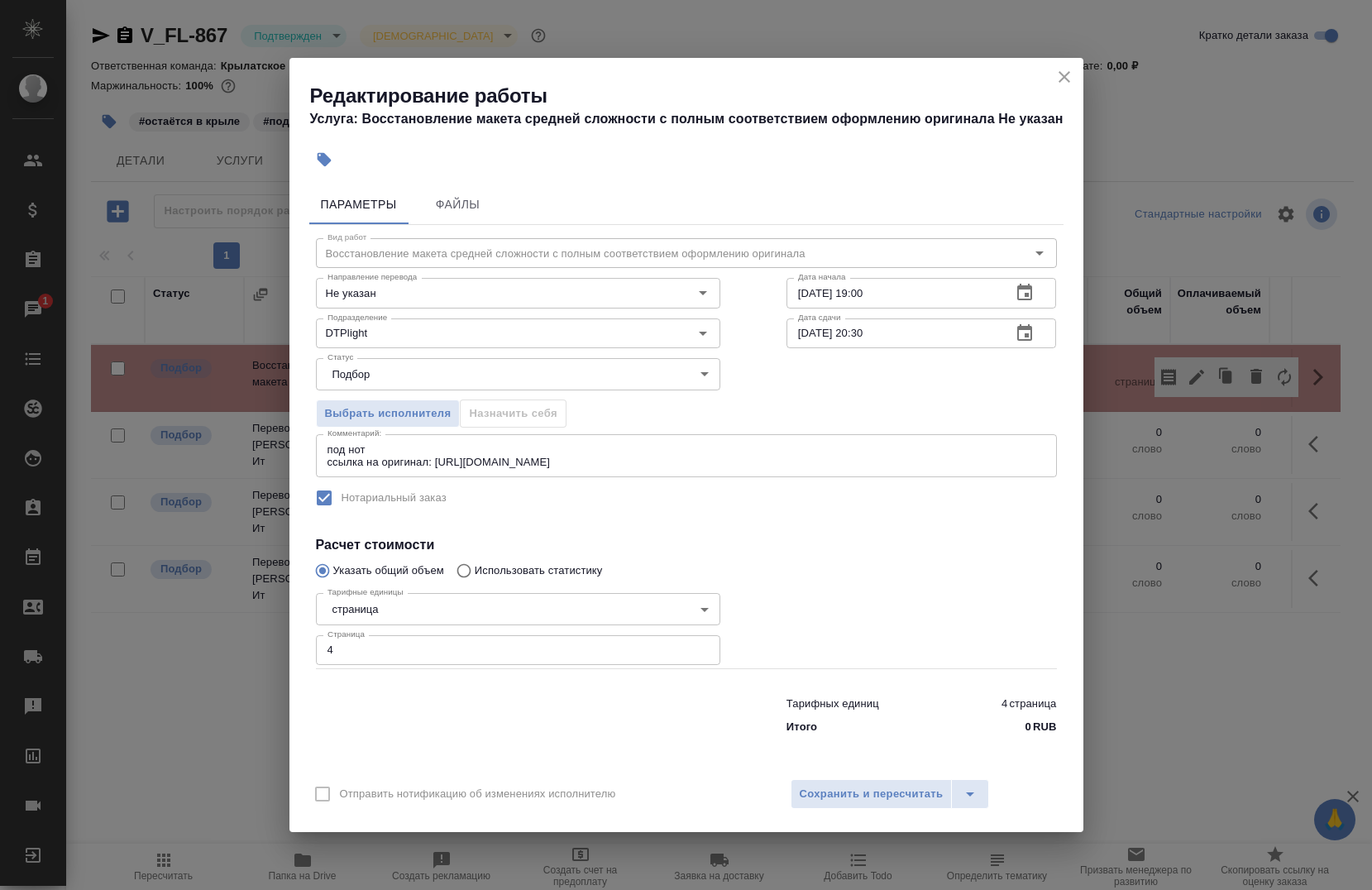
click at [1072, 81] on icon "close" at bounding box center [1064, 76] width 19 height 19
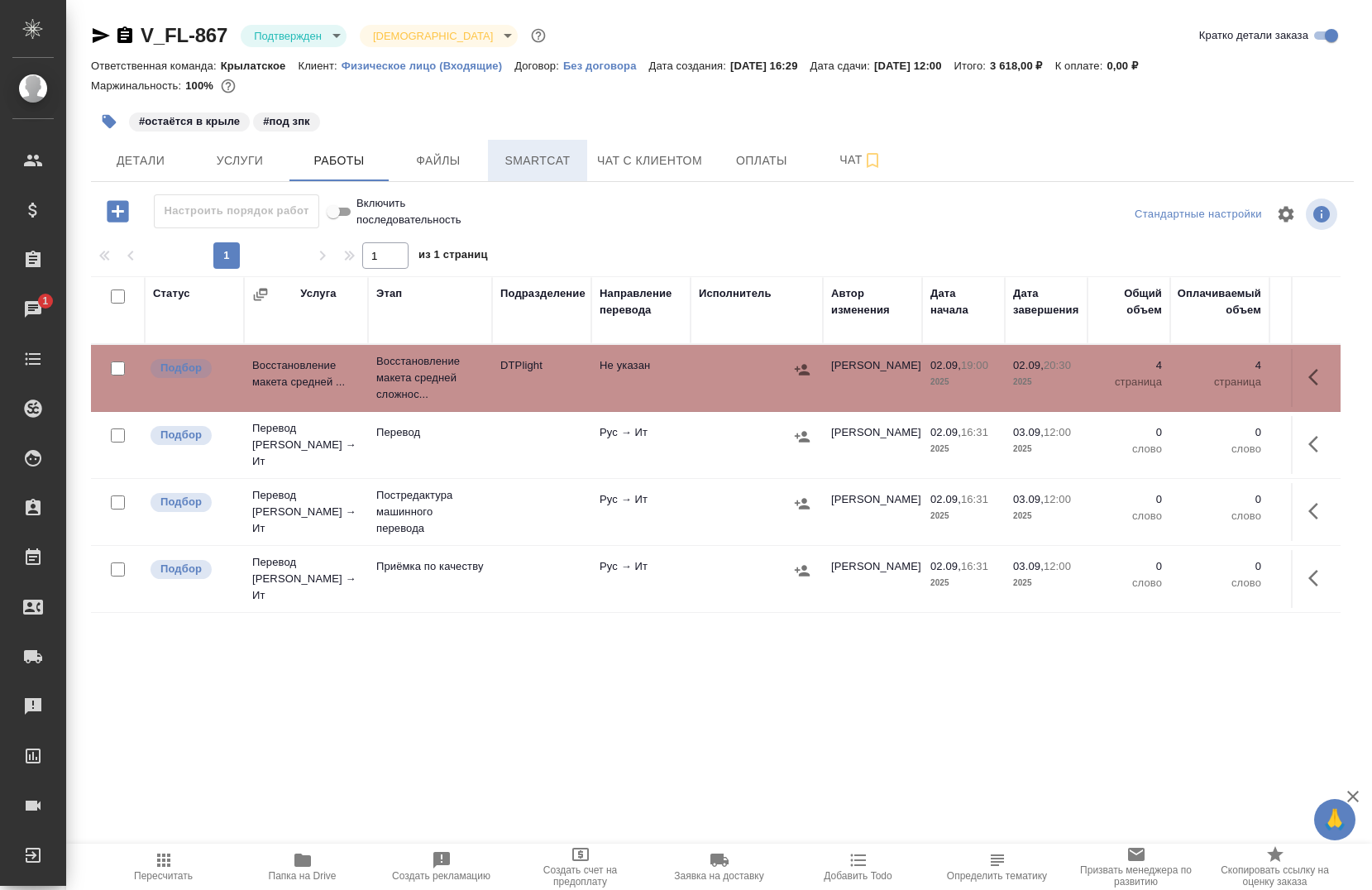
click at [533, 167] on span "Smartcat" at bounding box center [538, 161] width 80 height 20
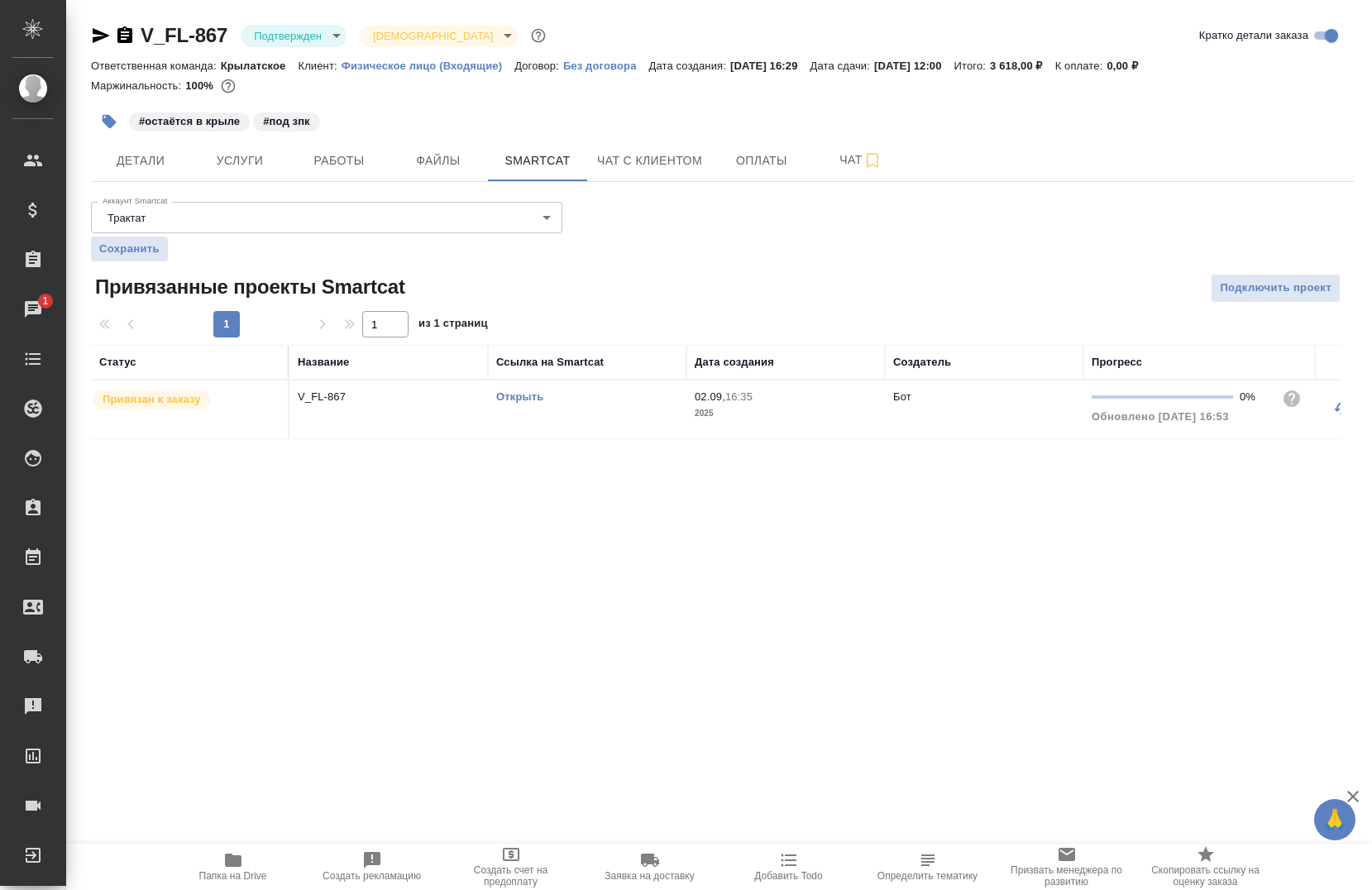
scroll to position [0, 185]
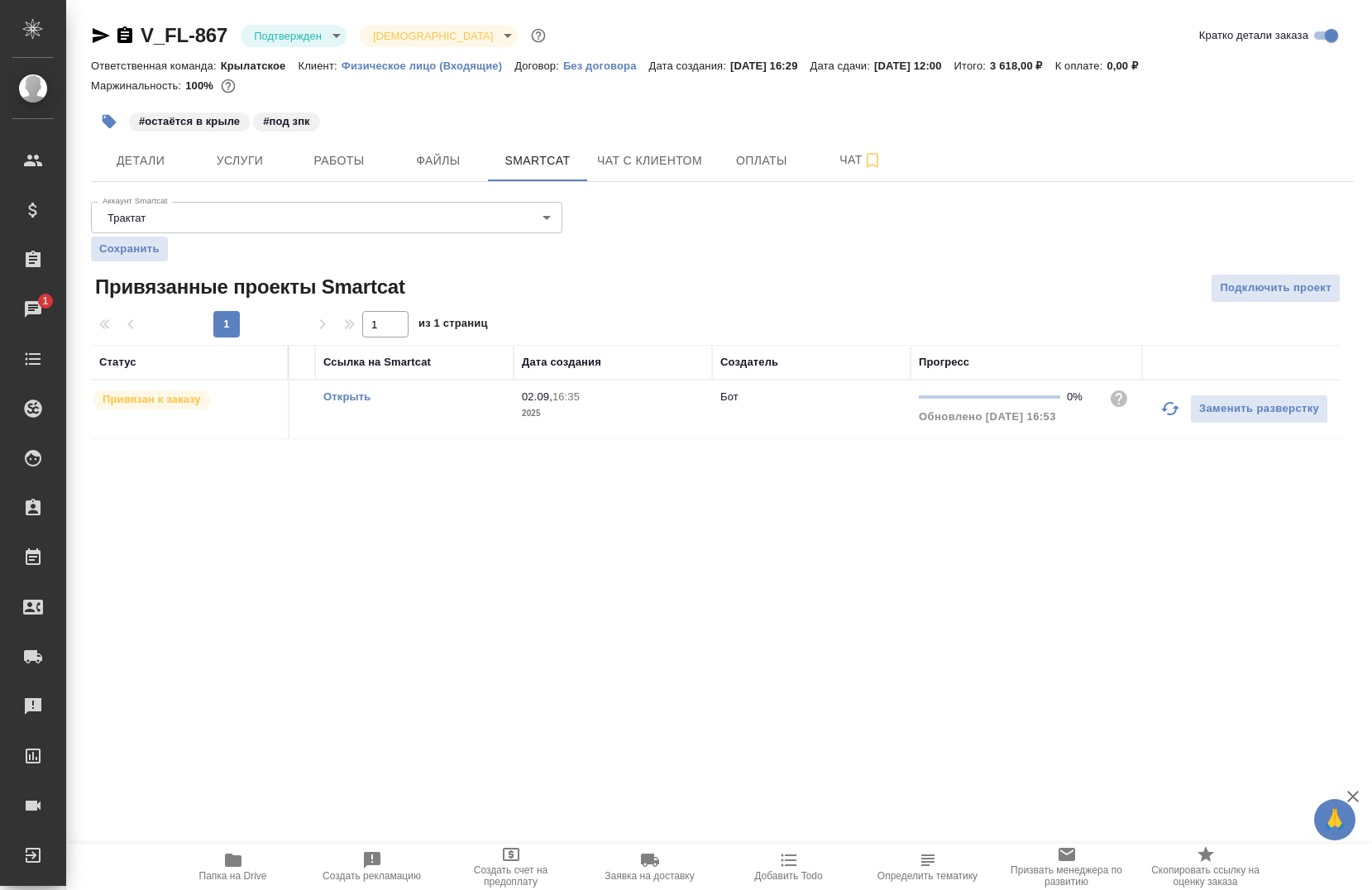
click at [1160, 417] on icon "button" at bounding box center [1169, 408] width 19 height 19
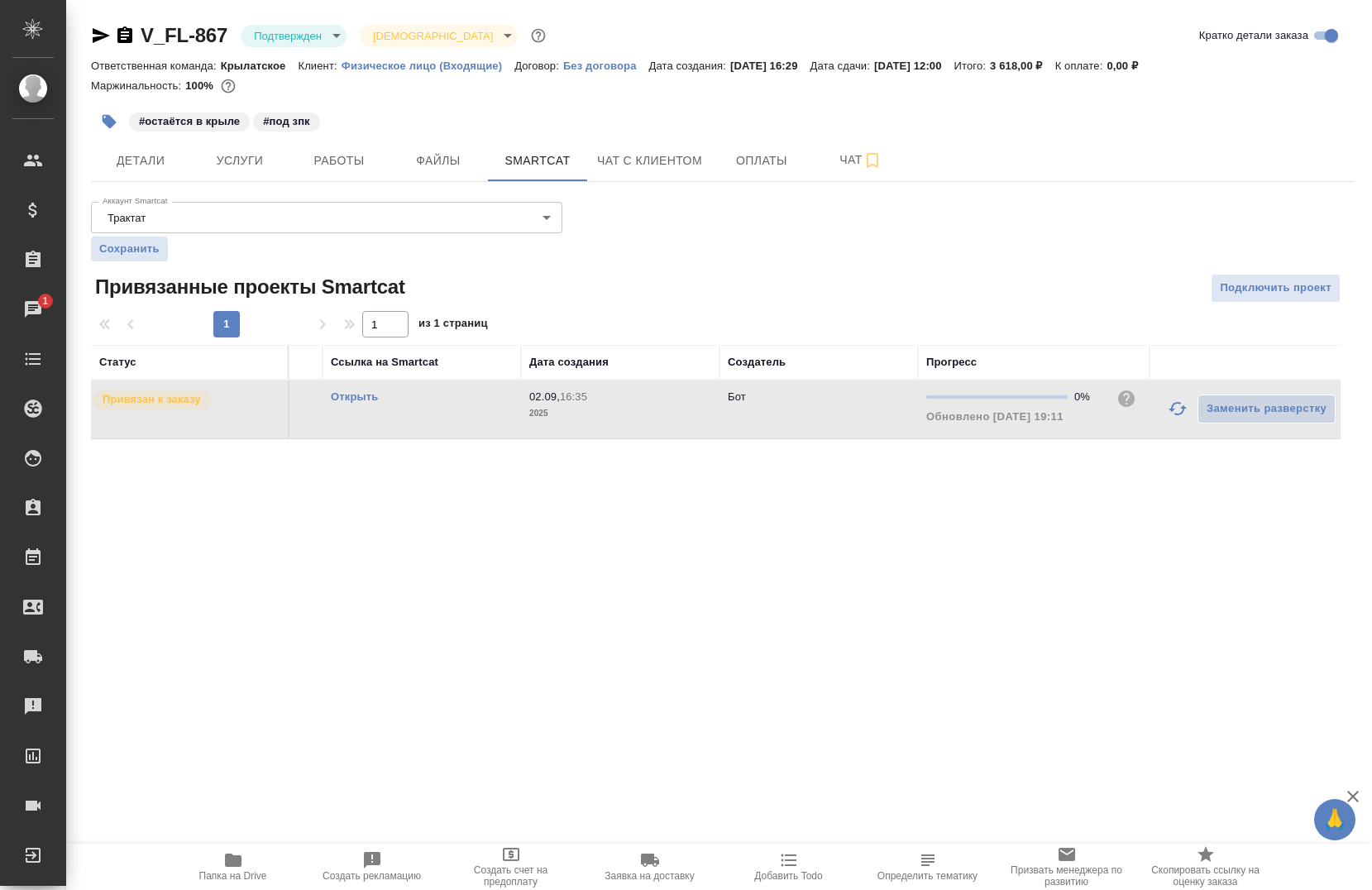
scroll to position [0, 0]
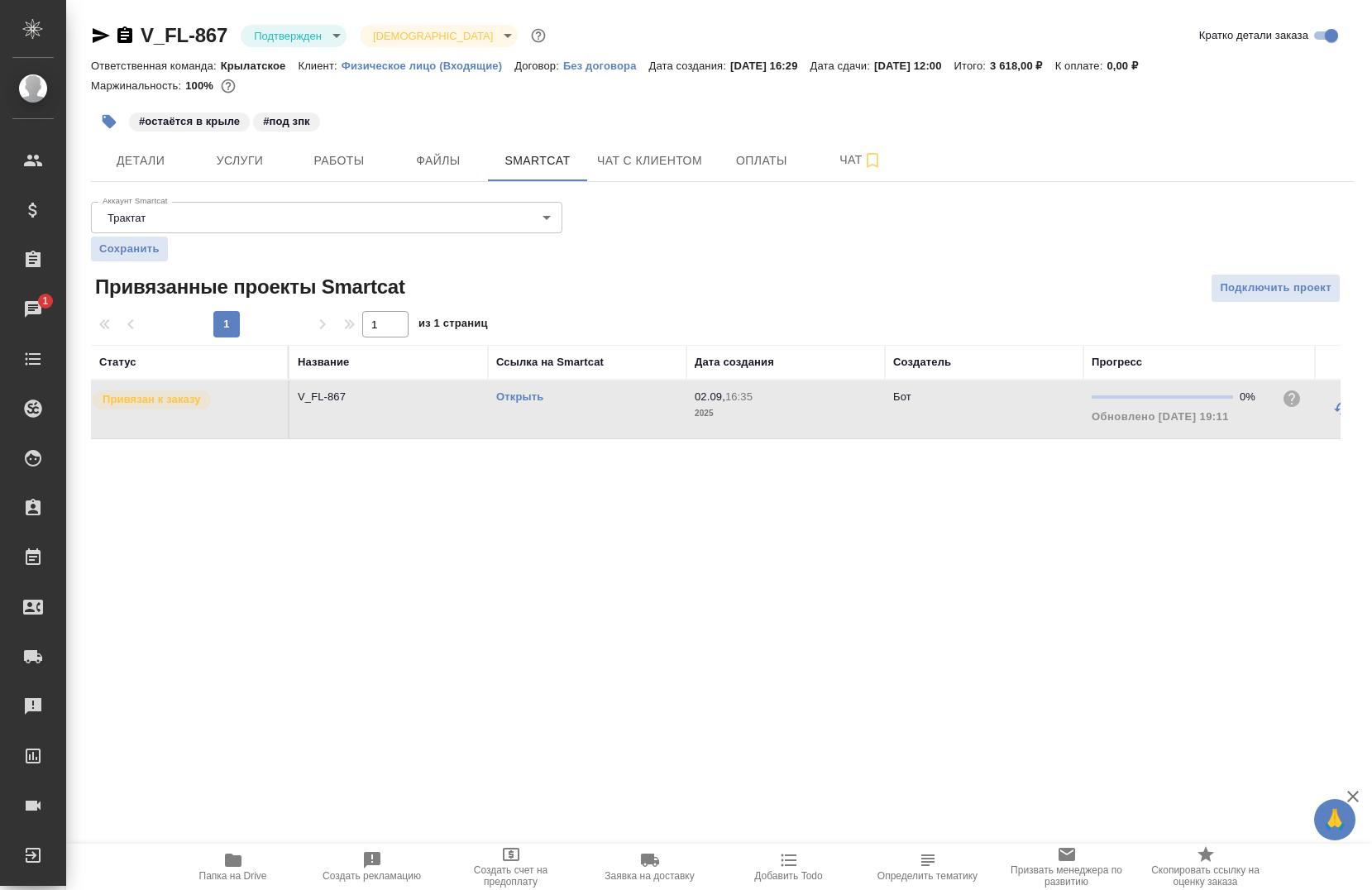
click at [527, 392] on link "Открыть" at bounding box center [519, 396] width 47 height 12
click at [364, 169] on span "Работы" at bounding box center [340, 161] width 80 height 20
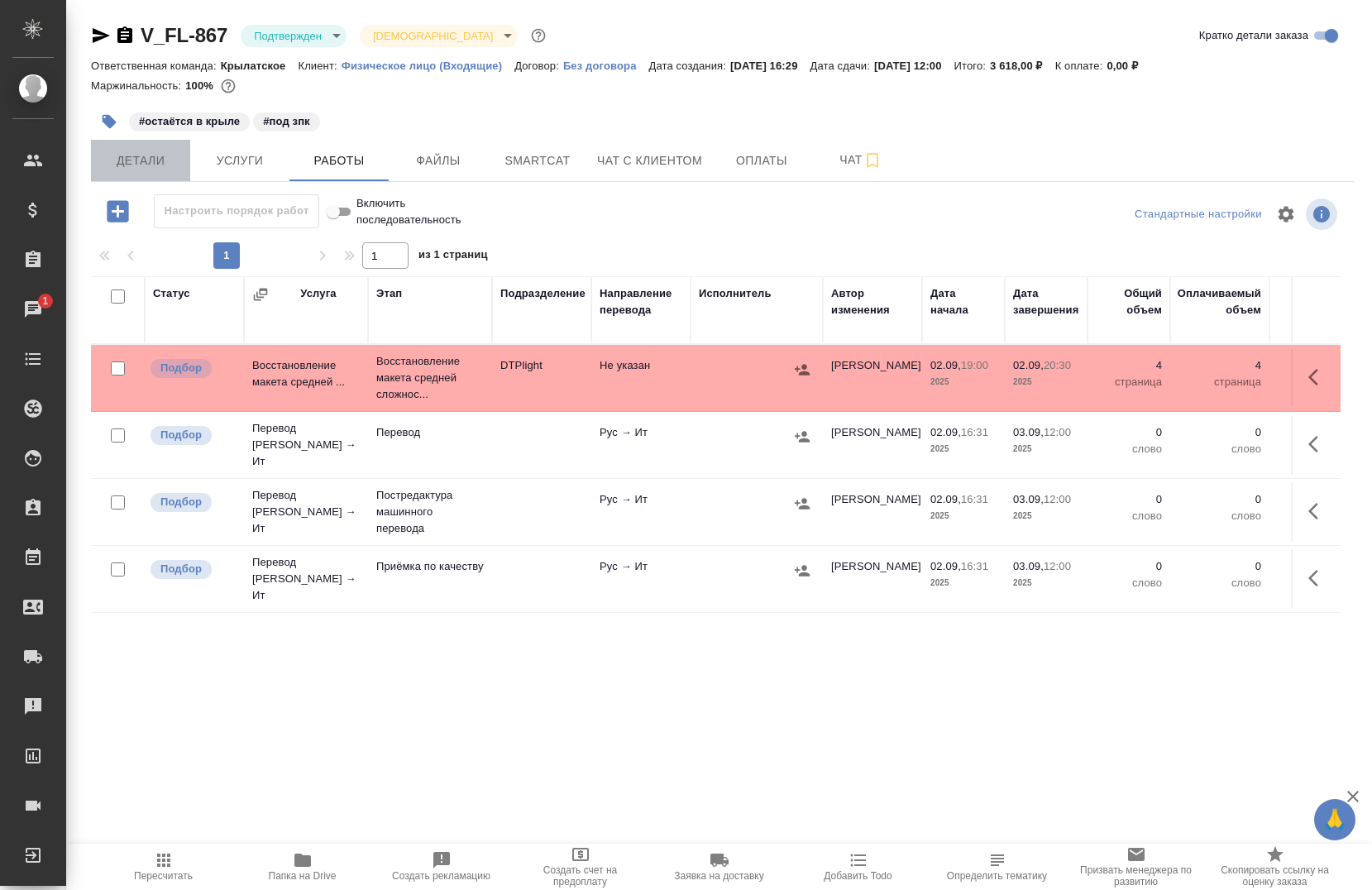
click at [123, 163] on span "Детали" at bounding box center [141, 161] width 80 height 20
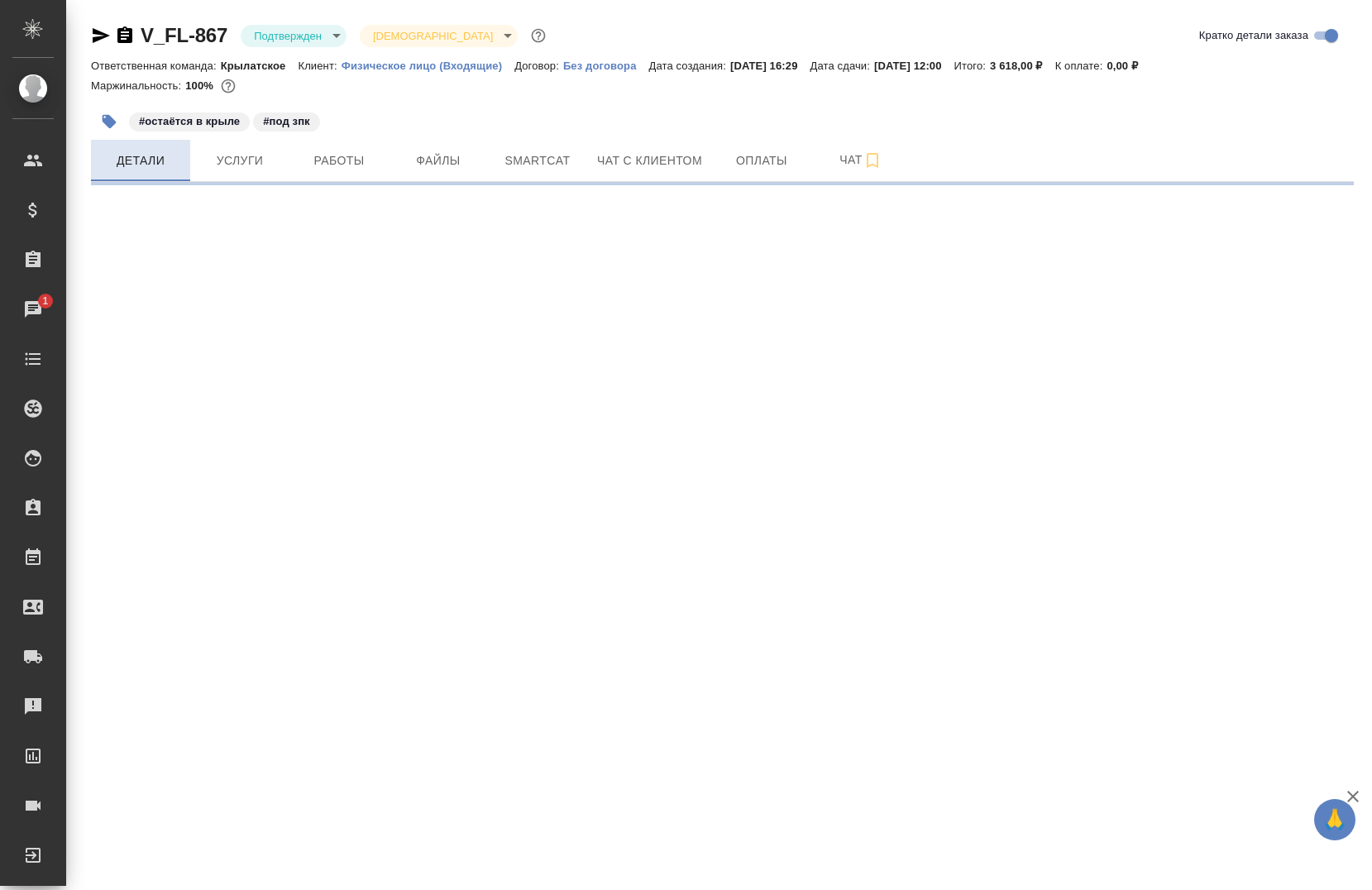
select select "RU"
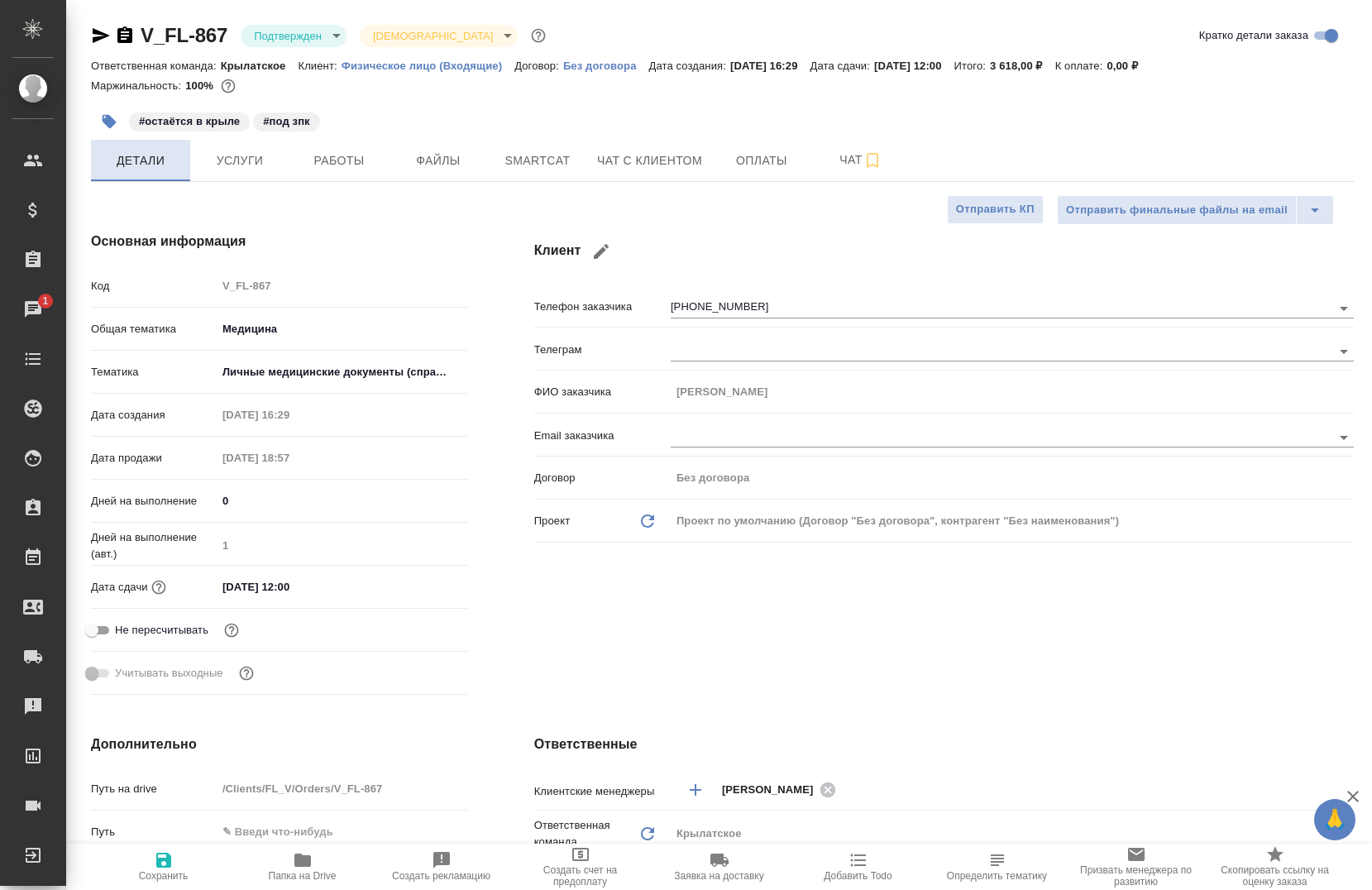
type textarea "x"
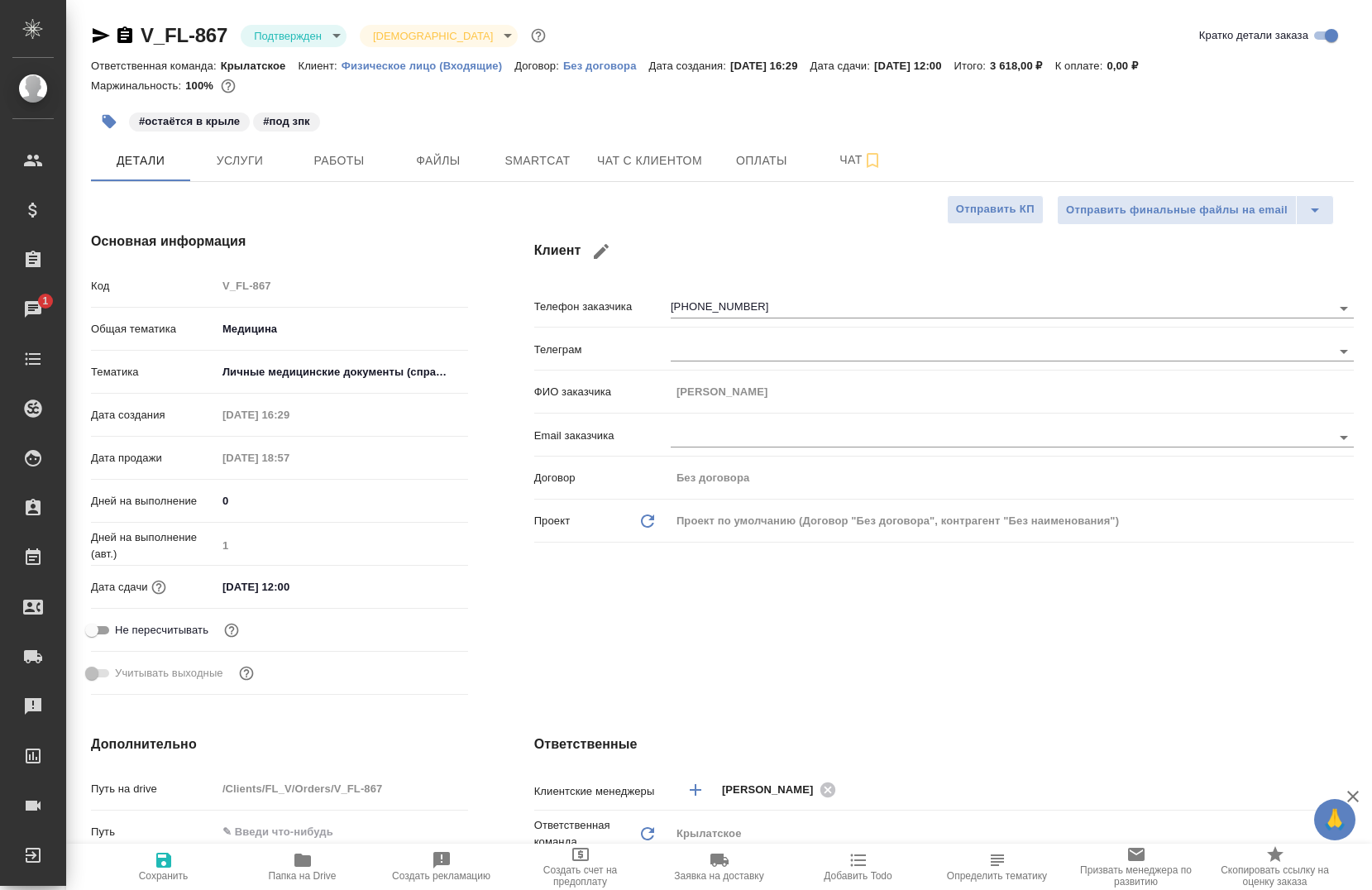
type textarea "x"
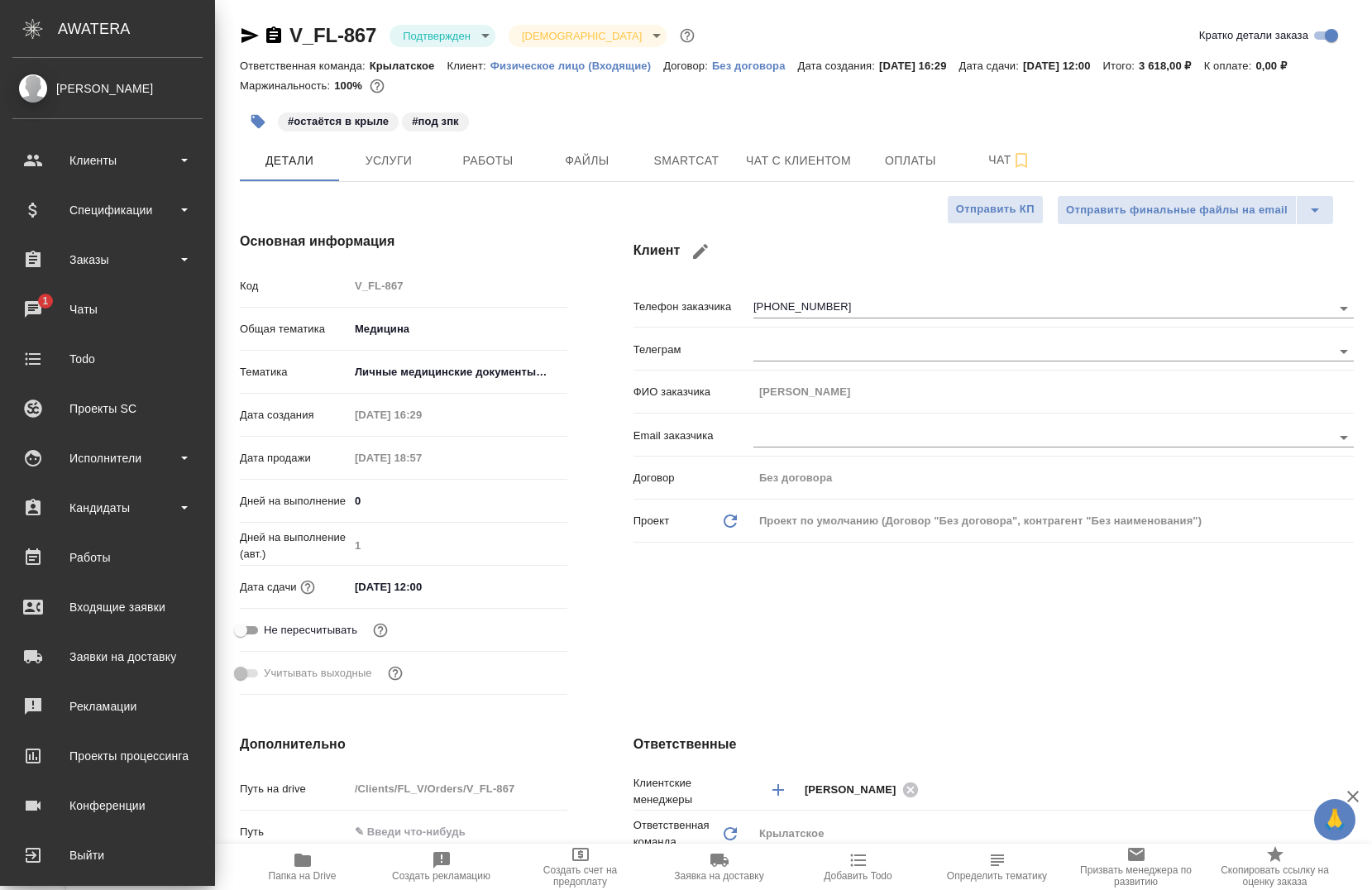
type textarea "x"
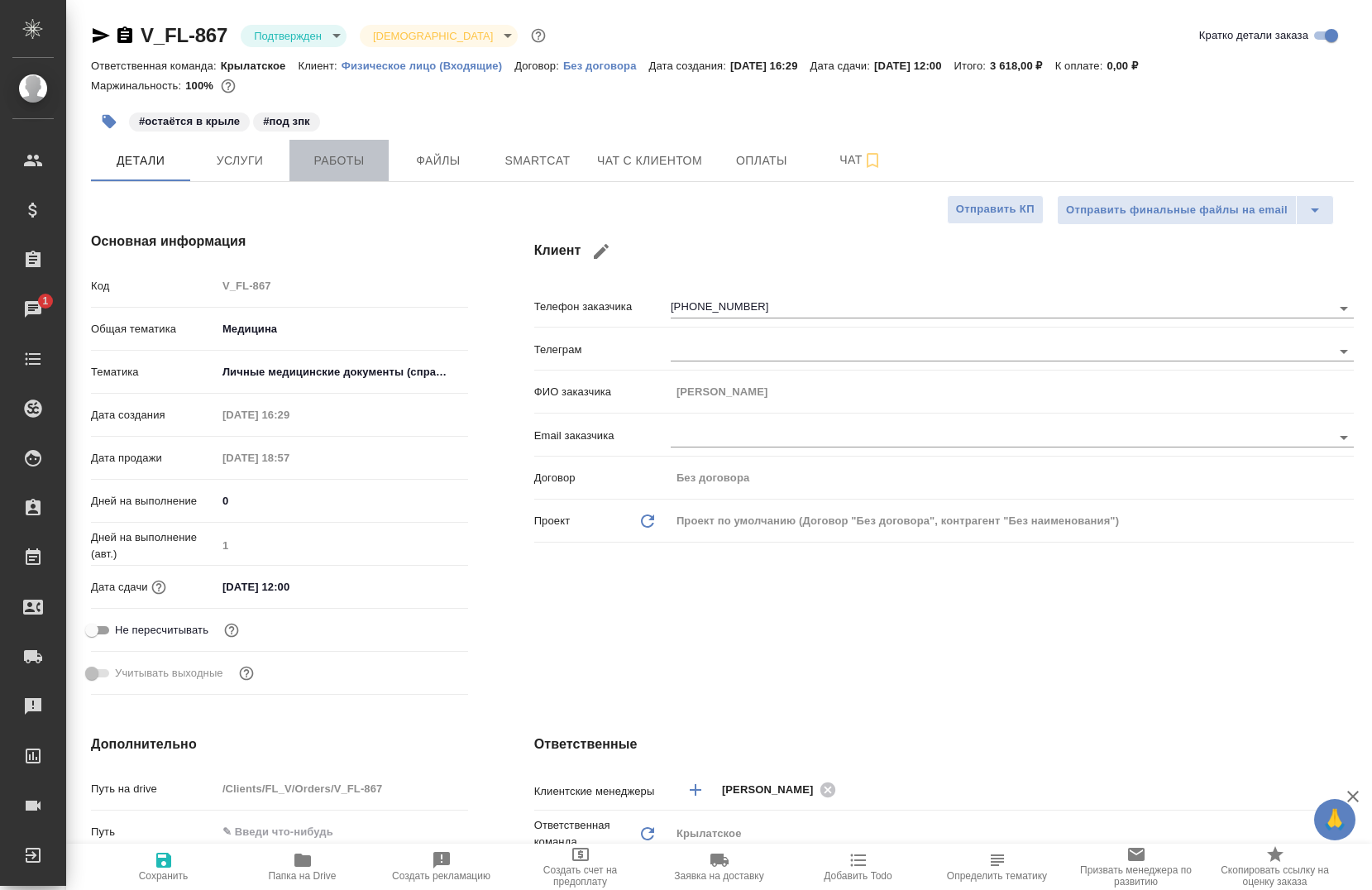
click at [348, 171] on button "Работы" at bounding box center [339, 160] width 99 height 42
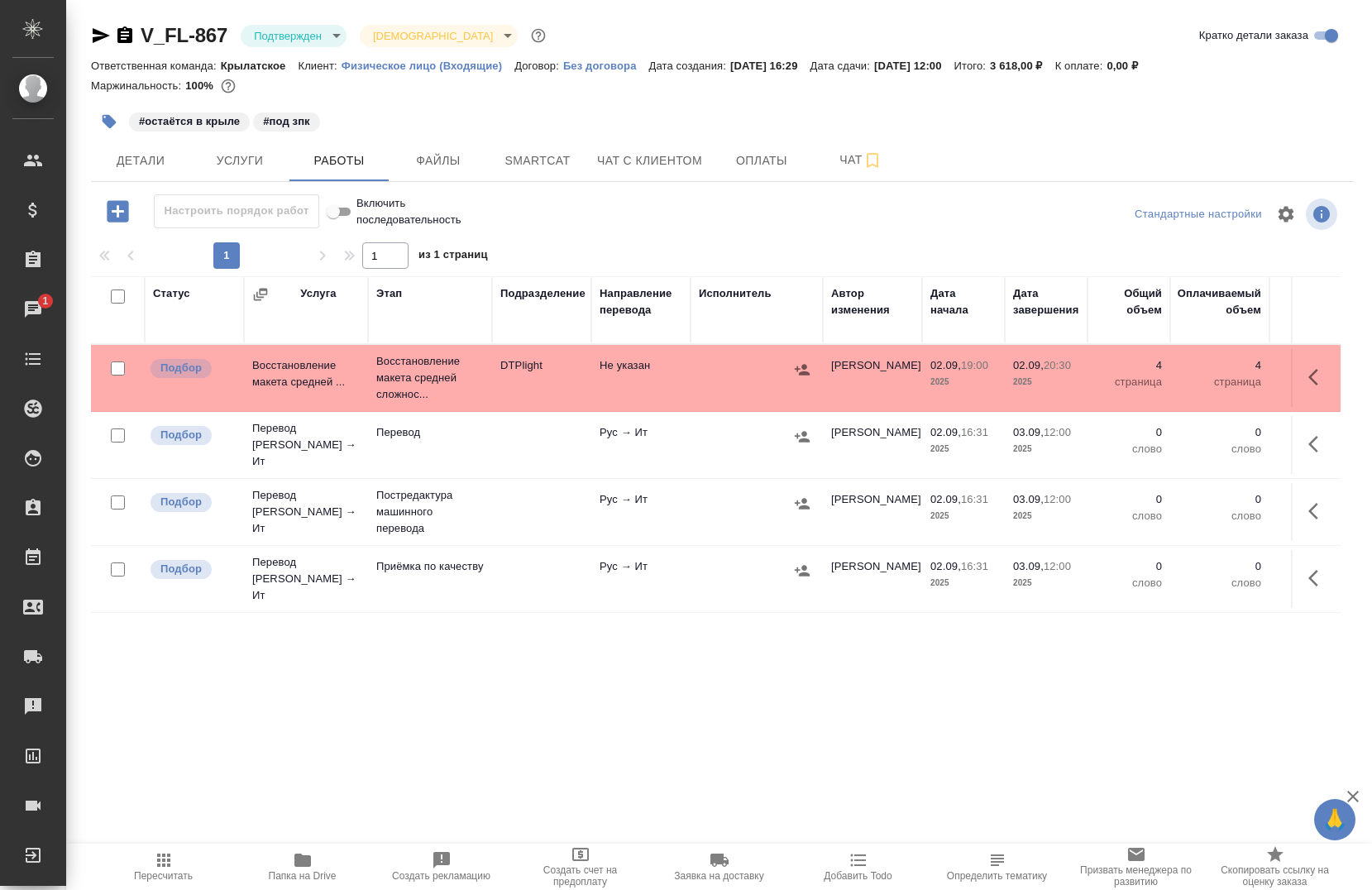
drag, startPoint x: 0, startPoint y: 0, endPoint x: 268, endPoint y: 743, distance: 789.9
click at [268, 741] on div "Статус Услуга Этап Подразделение Направление перевода Исполнитель Автор изменен…" at bounding box center [715, 690] width 1250 height 827
drag, startPoint x: 30, startPoint y: 303, endPoint x: 186, endPoint y: 660, distance: 389.6
click at [203, 743] on div "Статус Услуга Этап Подразделение Направление перевода Исполнитель Автор изменен…" at bounding box center [715, 690] width 1250 height 827
click at [31, 301] on div "Чаты" at bounding box center [12, 309] width 42 height 25
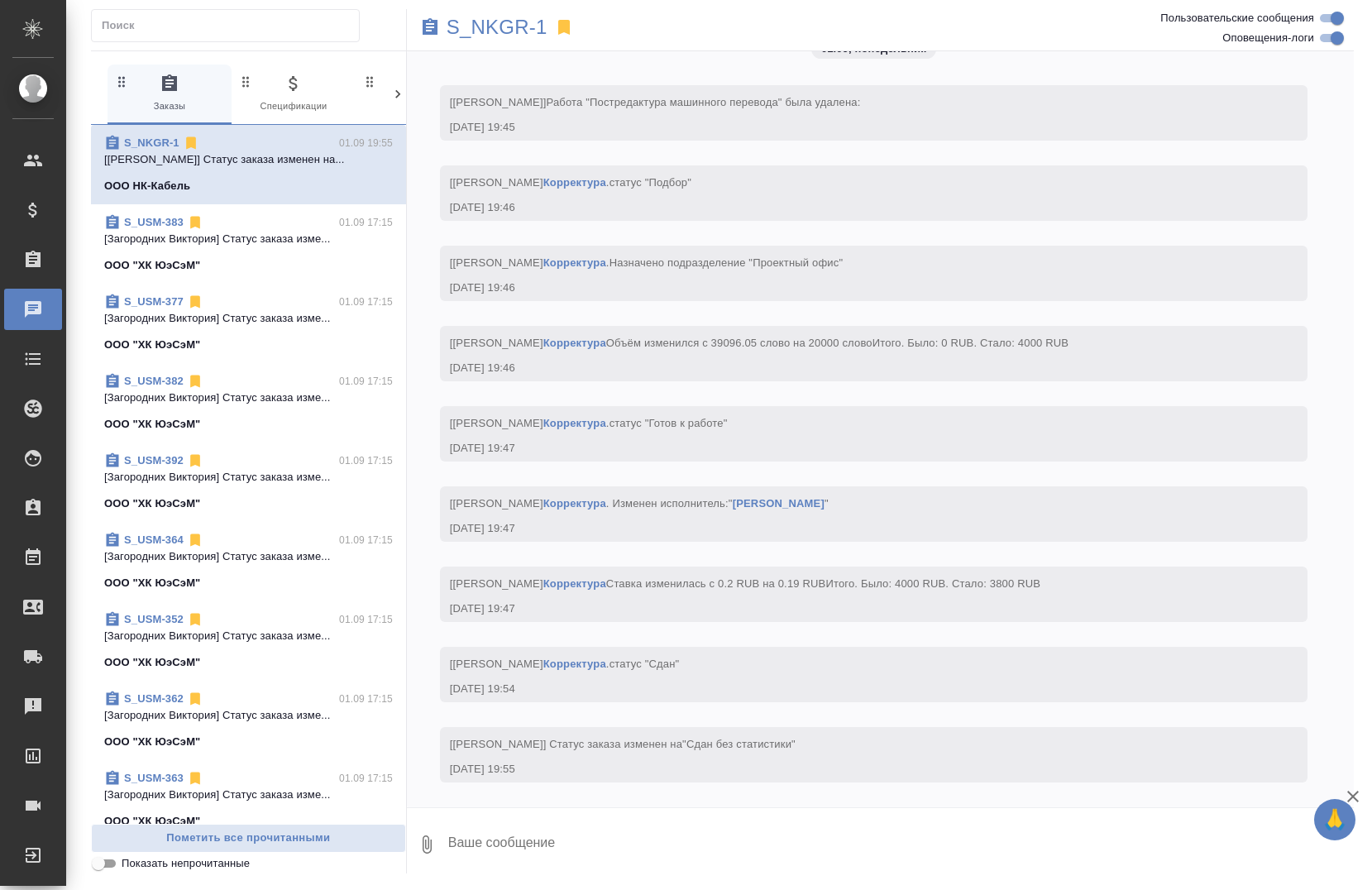
scroll to position [34050, 0]
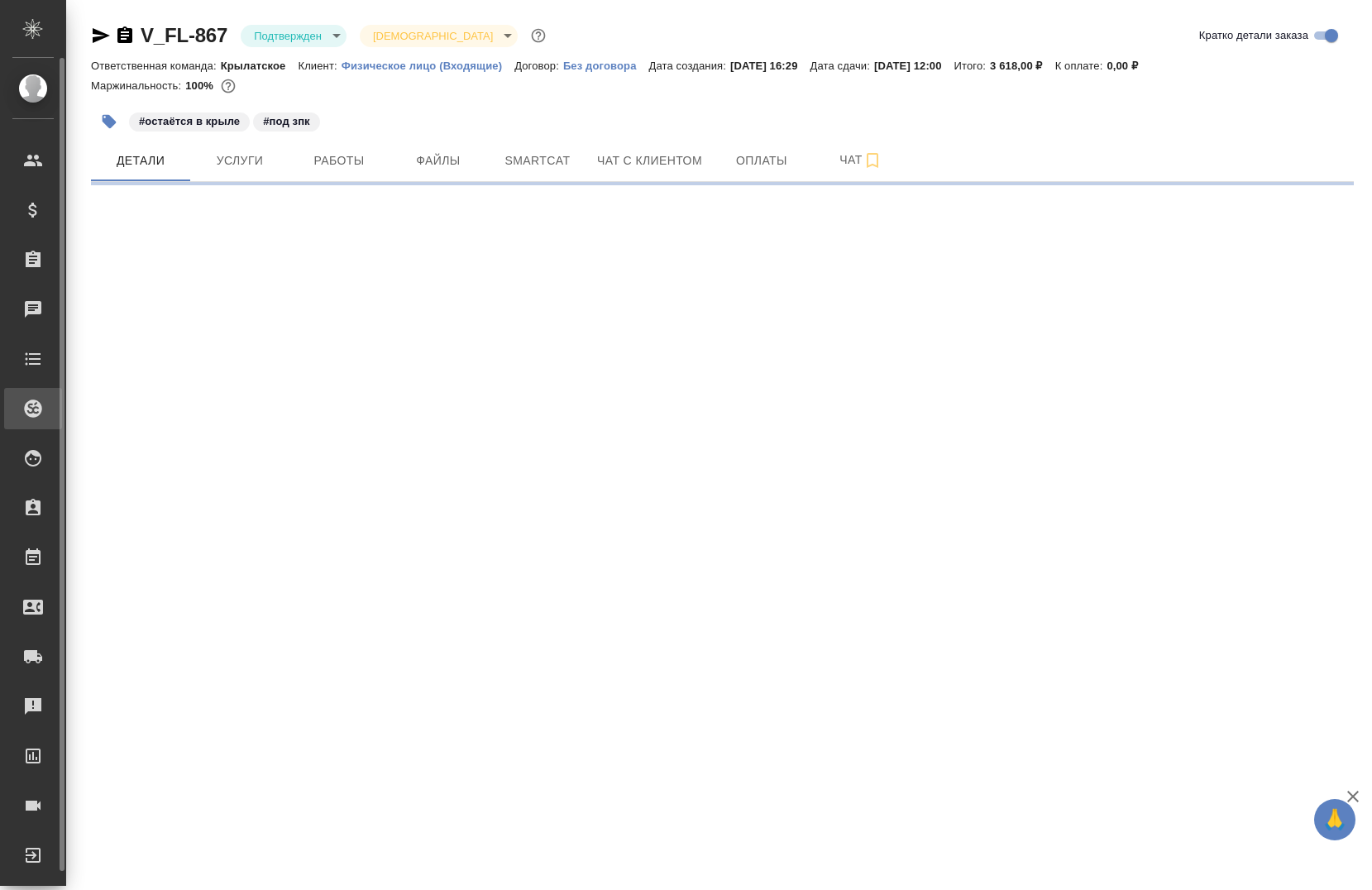
select select "RU"
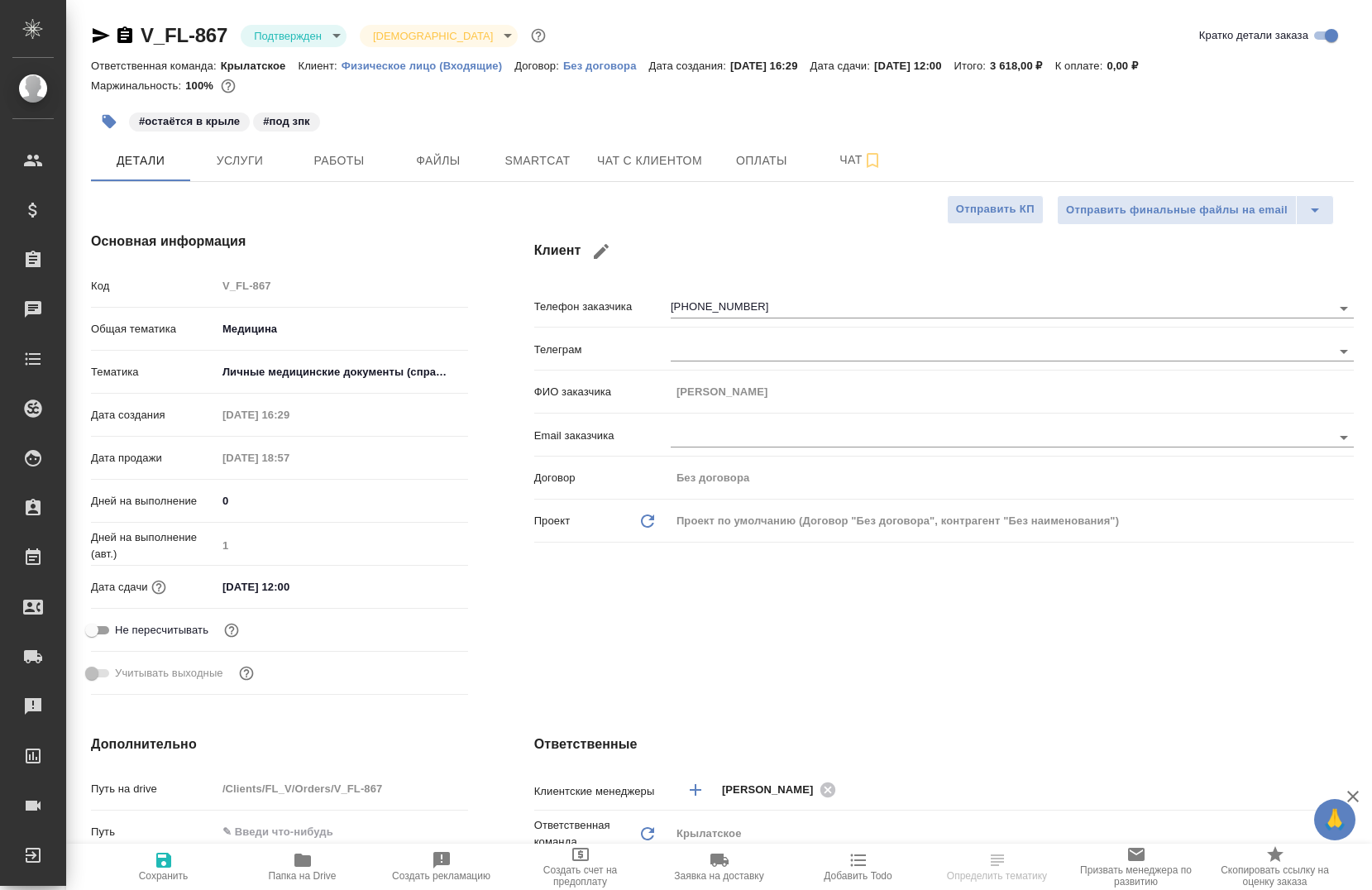
type textarea "x"
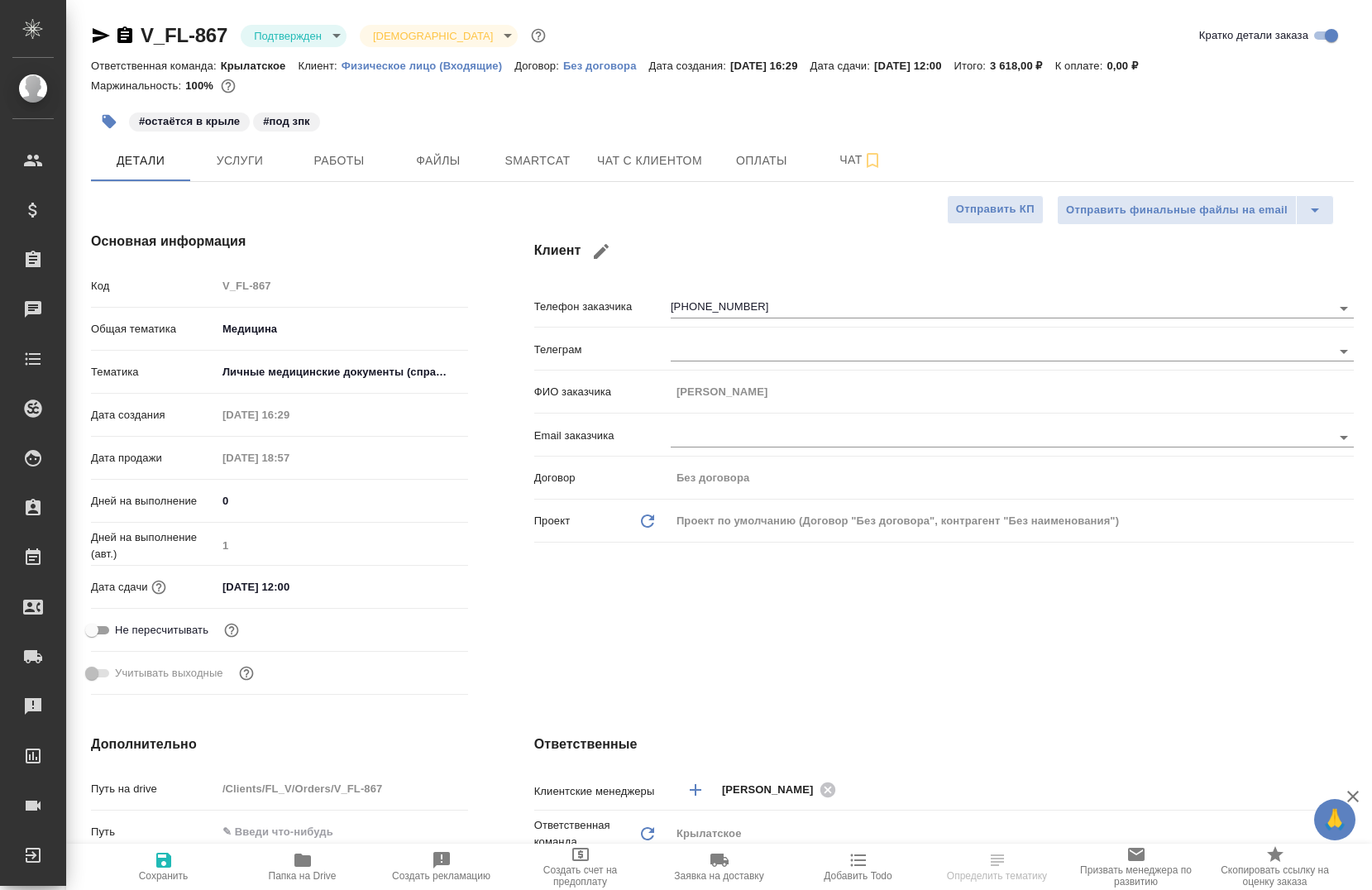
type textarea "x"
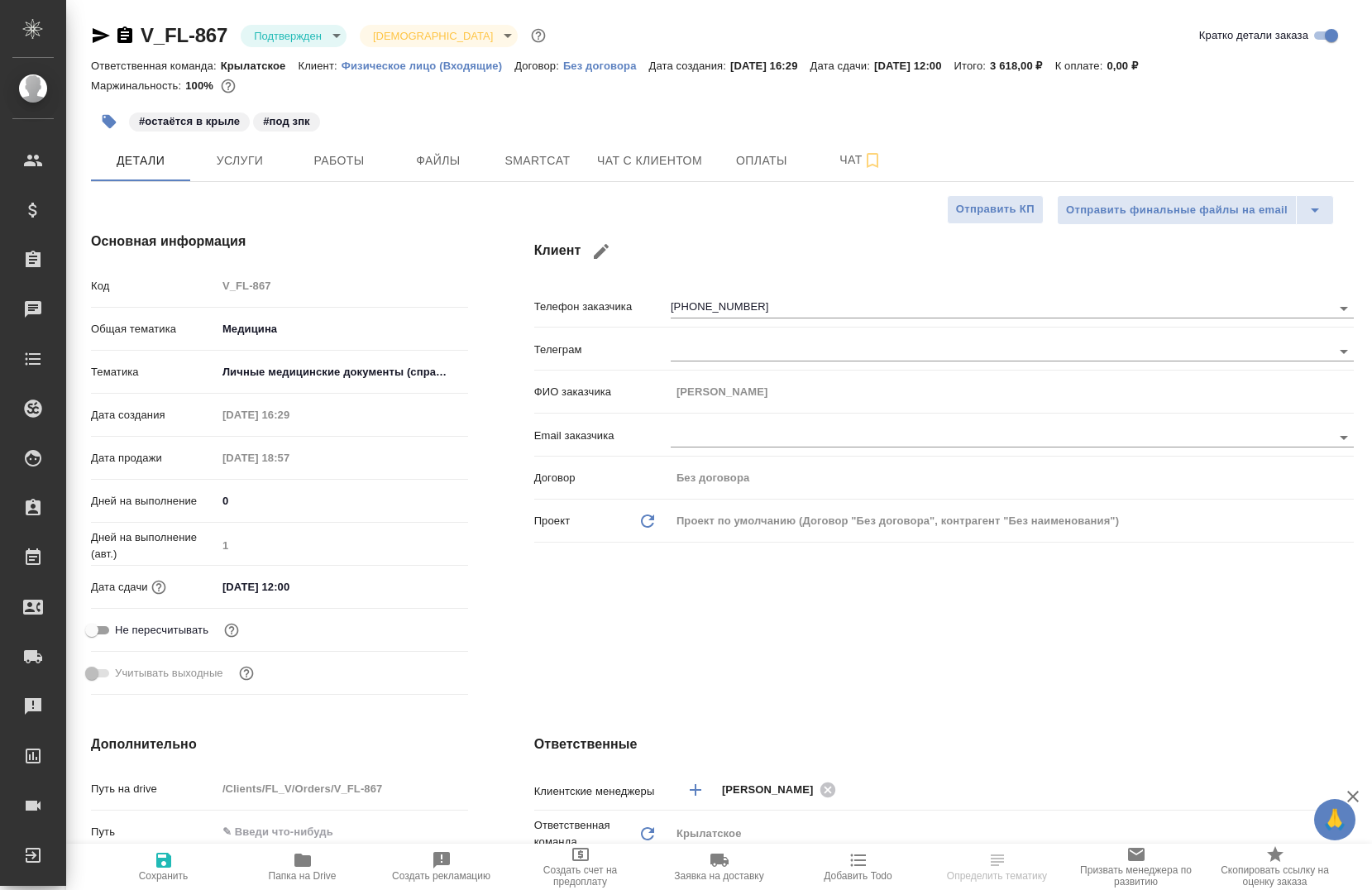
type textarea "x"
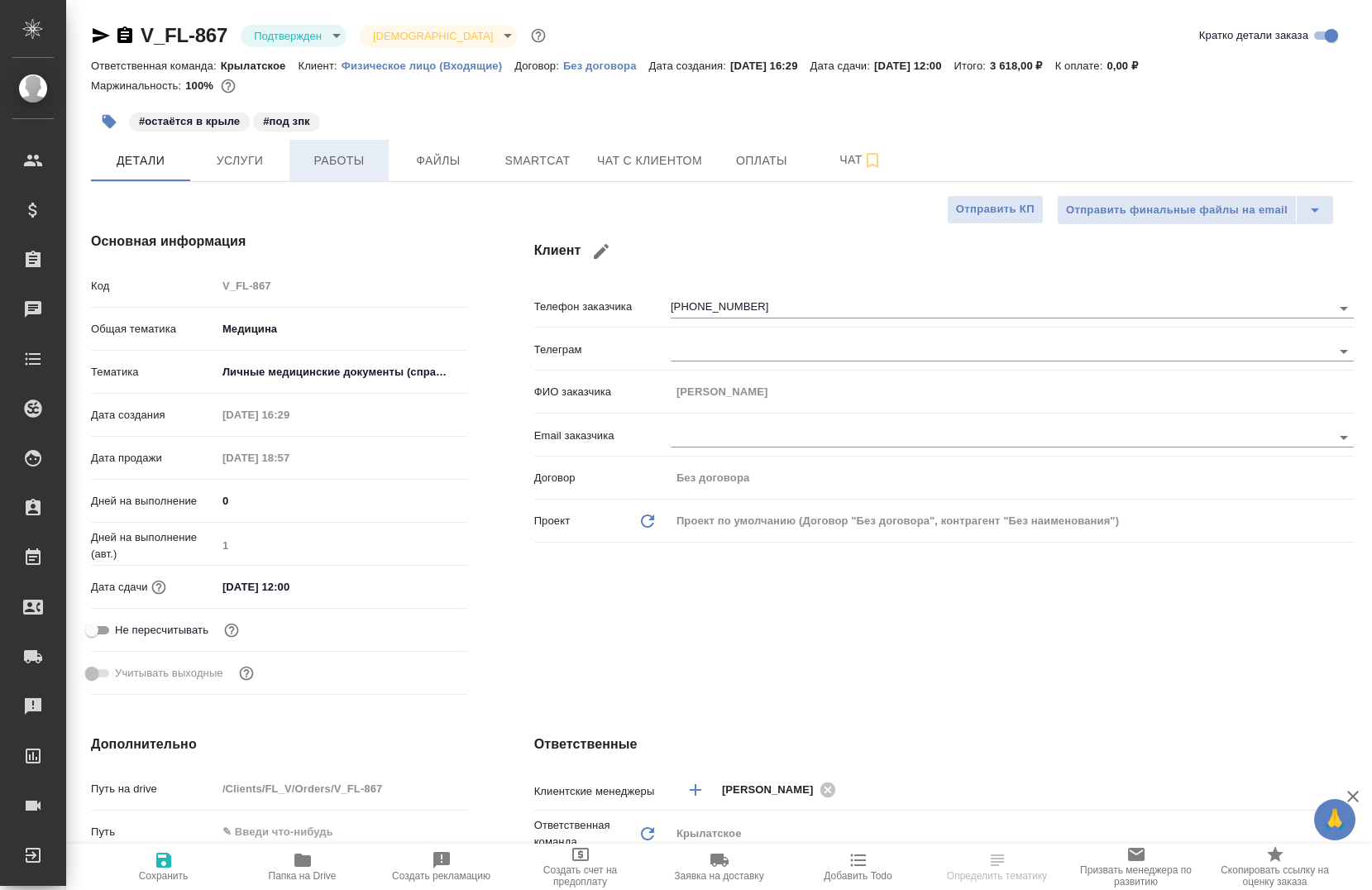
click at [344, 158] on span "Работы" at bounding box center [340, 161] width 80 height 20
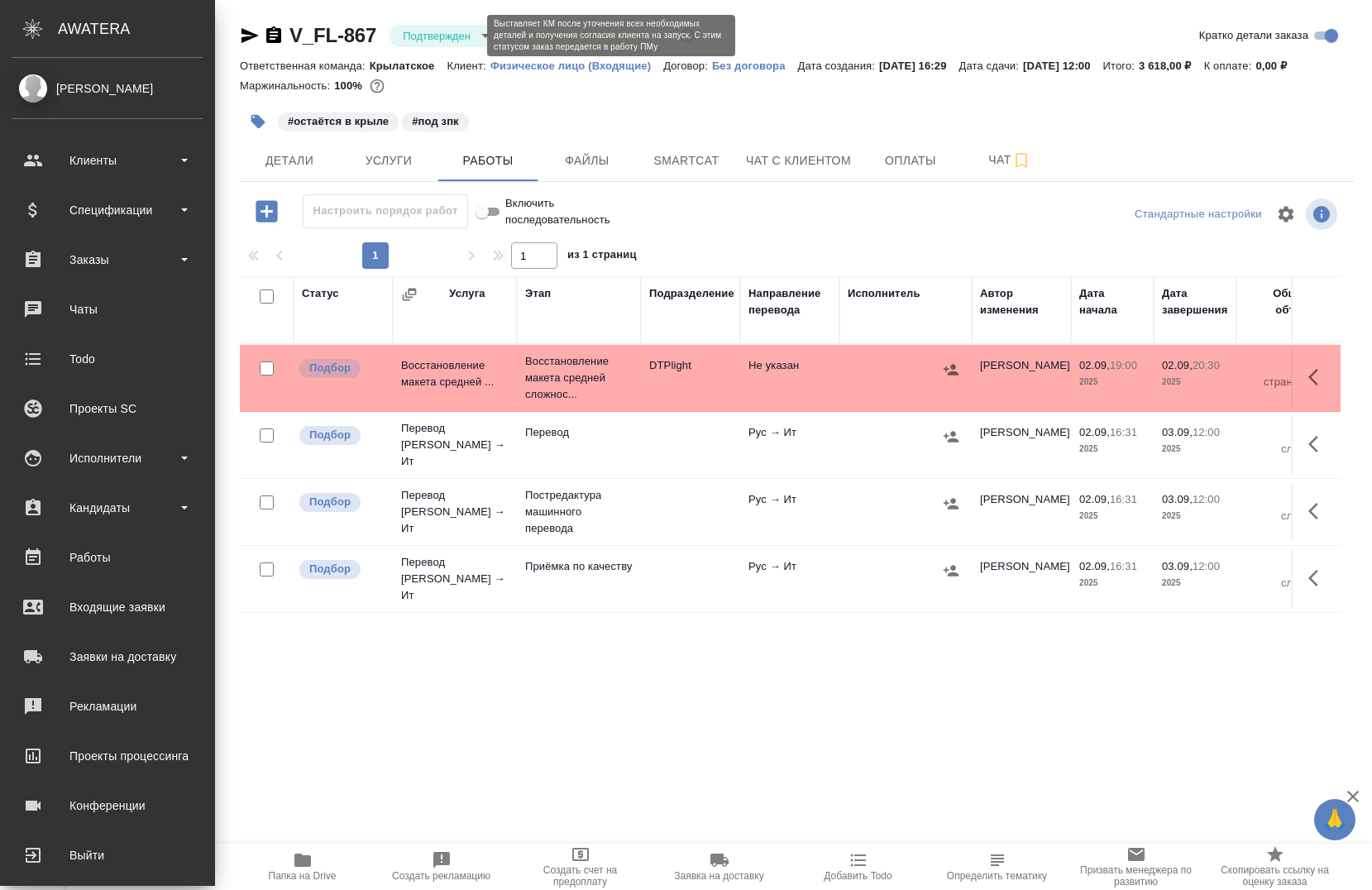
click at [441, 42] on body "🙏 .cls-1 fill:#fff; AWATERA Chernova Anna Клиенты Спецификации Заказы 0 Чаты To…" at bounding box center [686, 445] width 1372 height 890
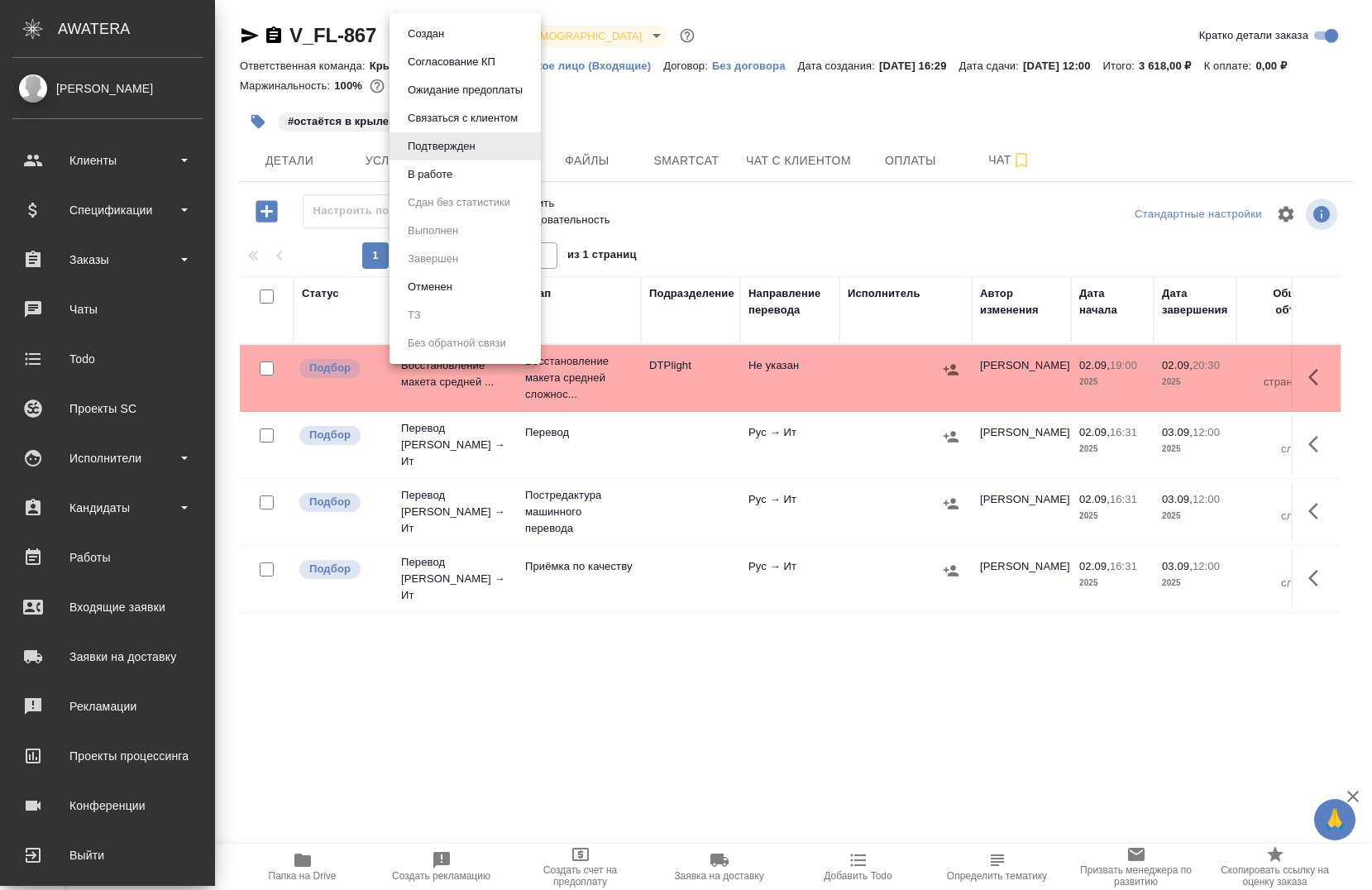
click at [464, 179] on li "В работе" at bounding box center [465, 174] width 152 height 28
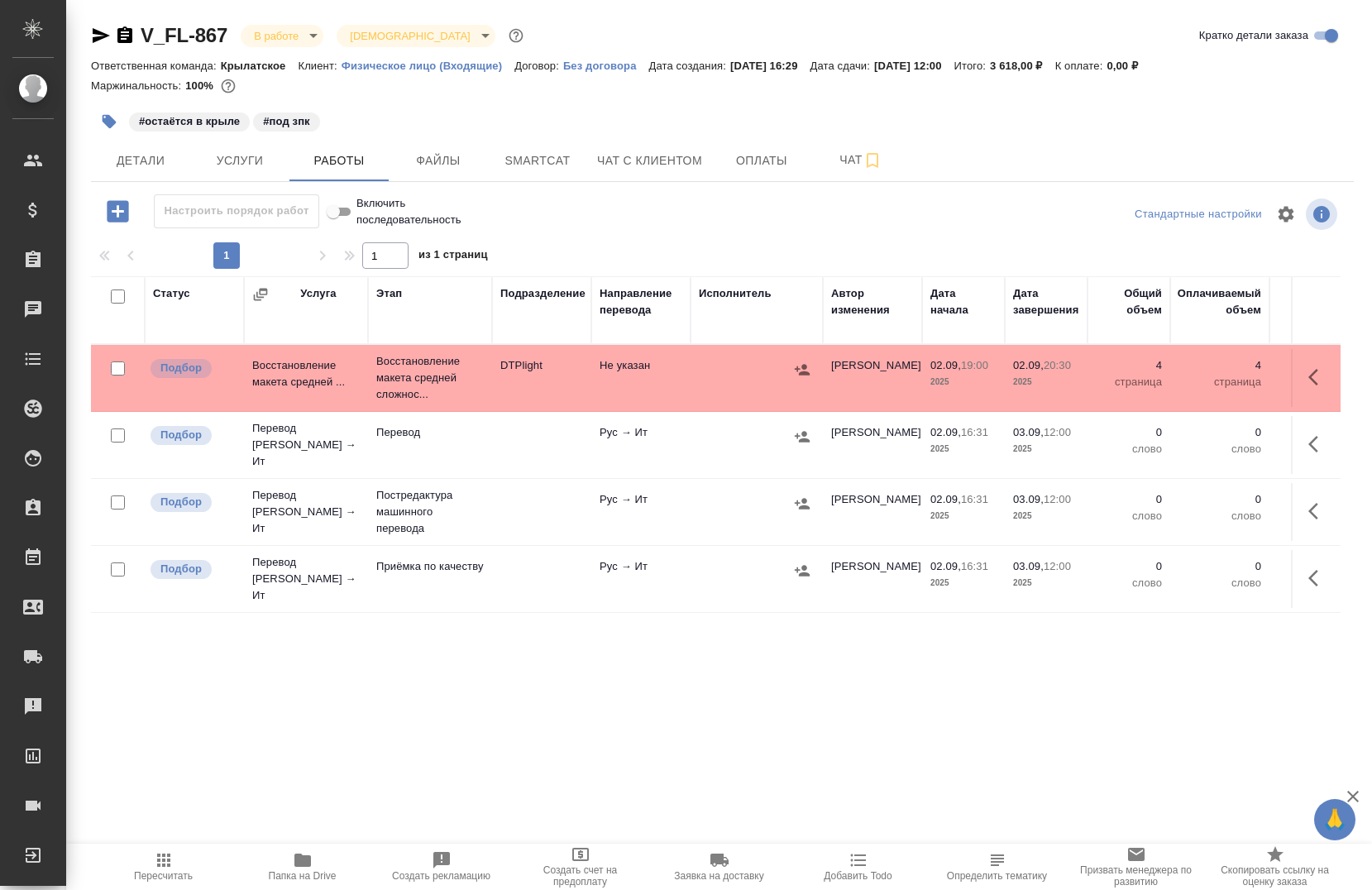
click at [797, 733] on div "Статус Услуга Этап Подразделение Направление перевода Исполнитель Автор изменен…" at bounding box center [715, 690] width 1250 height 827
click at [1316, 379] on button "button" at bounding box center [1318, 377] width 40 height 40
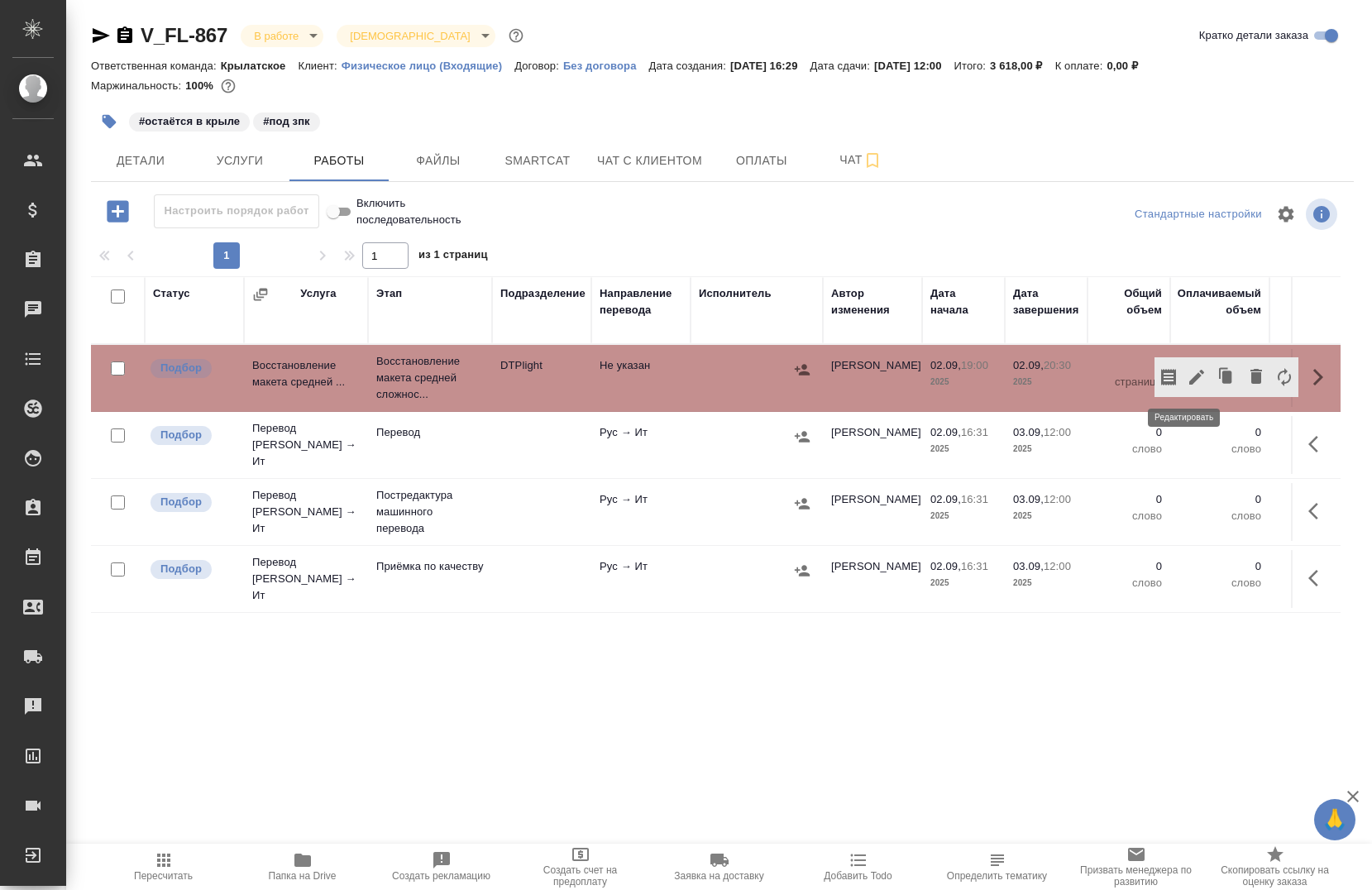
click at [1194, 389] on button "button" at bounding box center [1197, 377] width 28 height 40
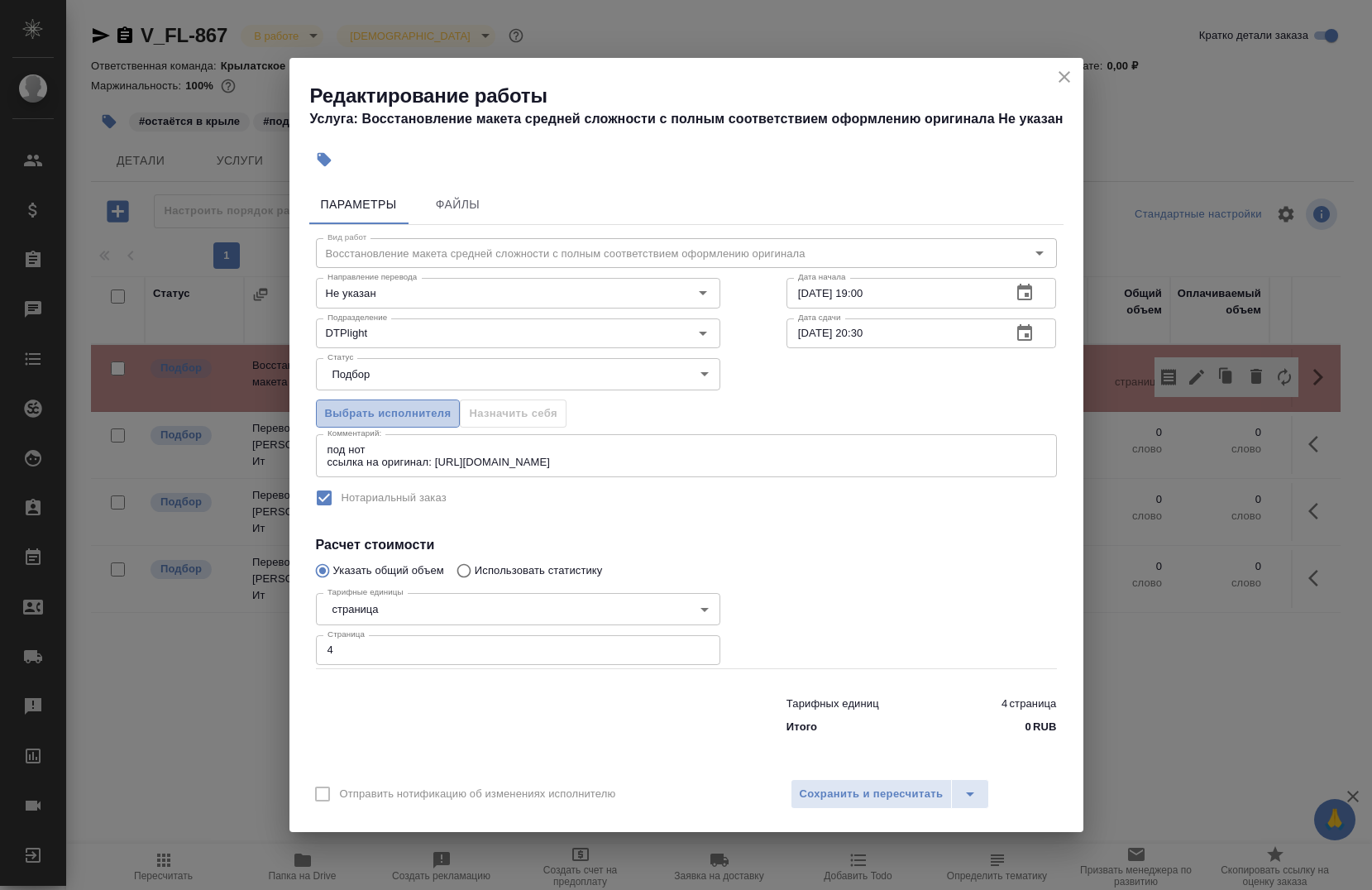
click at [418, 419] on span "Выбрать исполнителя" at bounding box center [388, 414] width 127 height 19
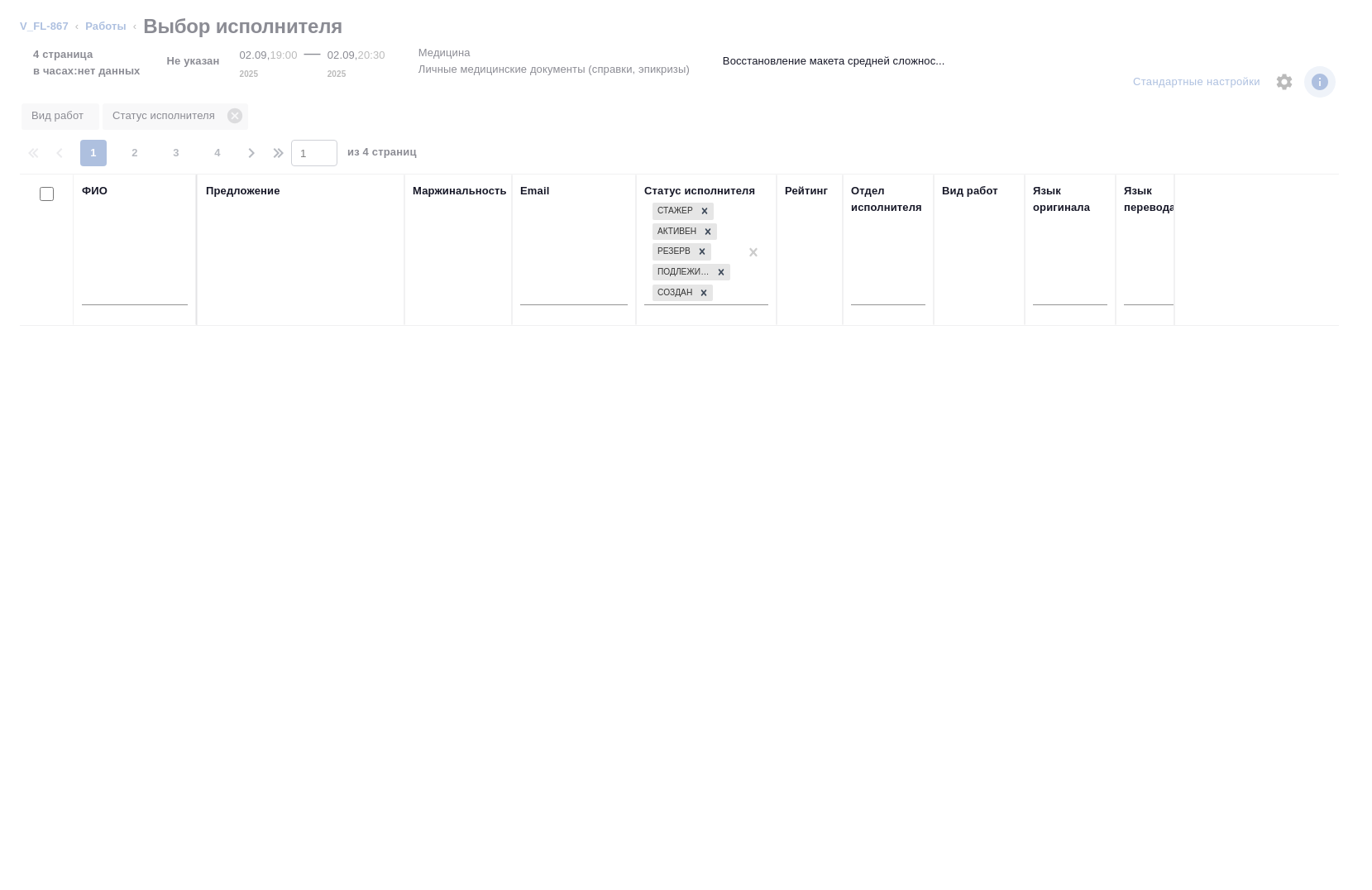
click at [117, 297] on input "text" at bounding box center [135, 295] width 105 height 20
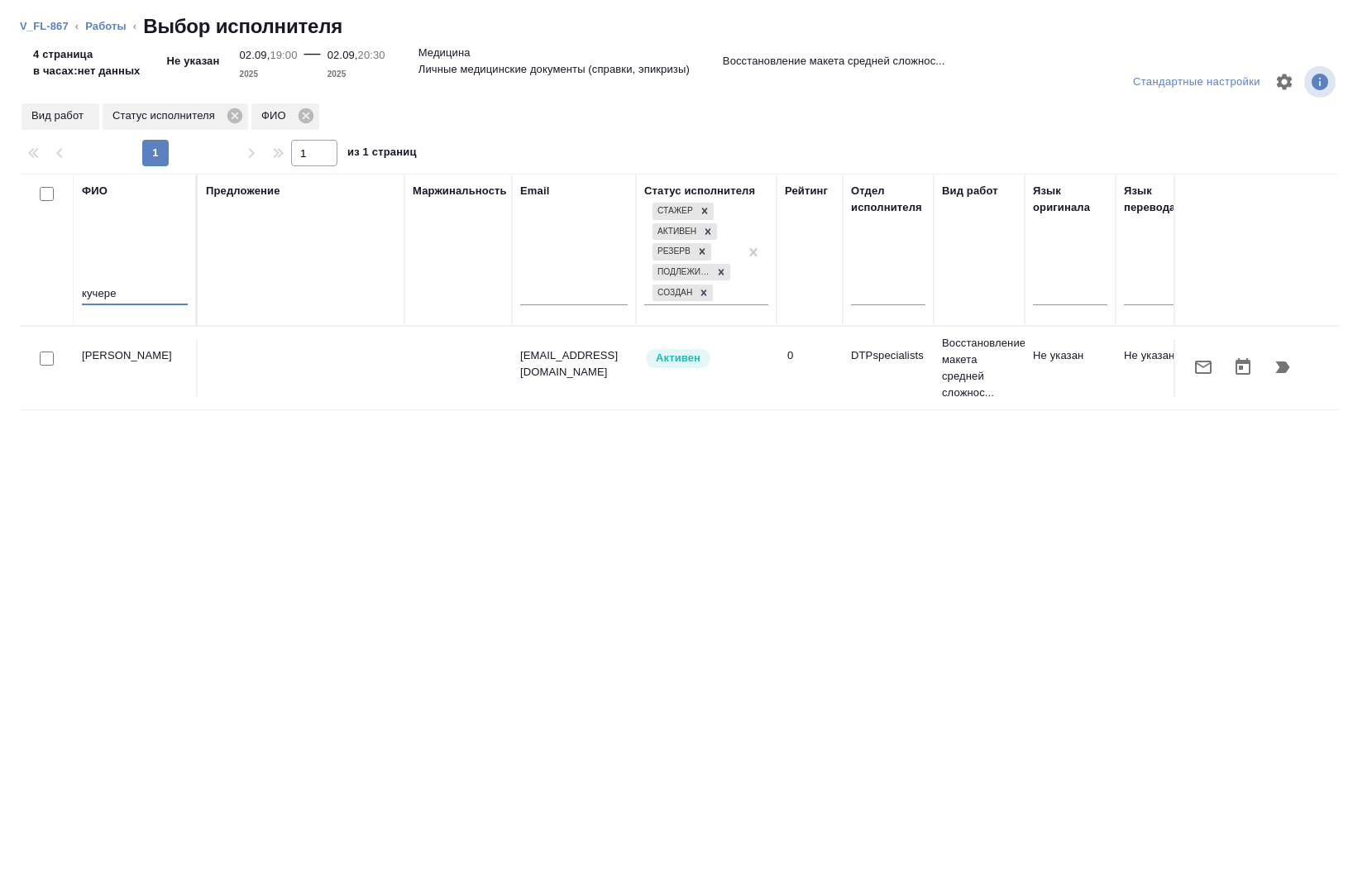
type input "кучере"
click at [51, 356] on input "checkbox" at bounding box center [46, 358] width 14 height 14
checkbox input "true"
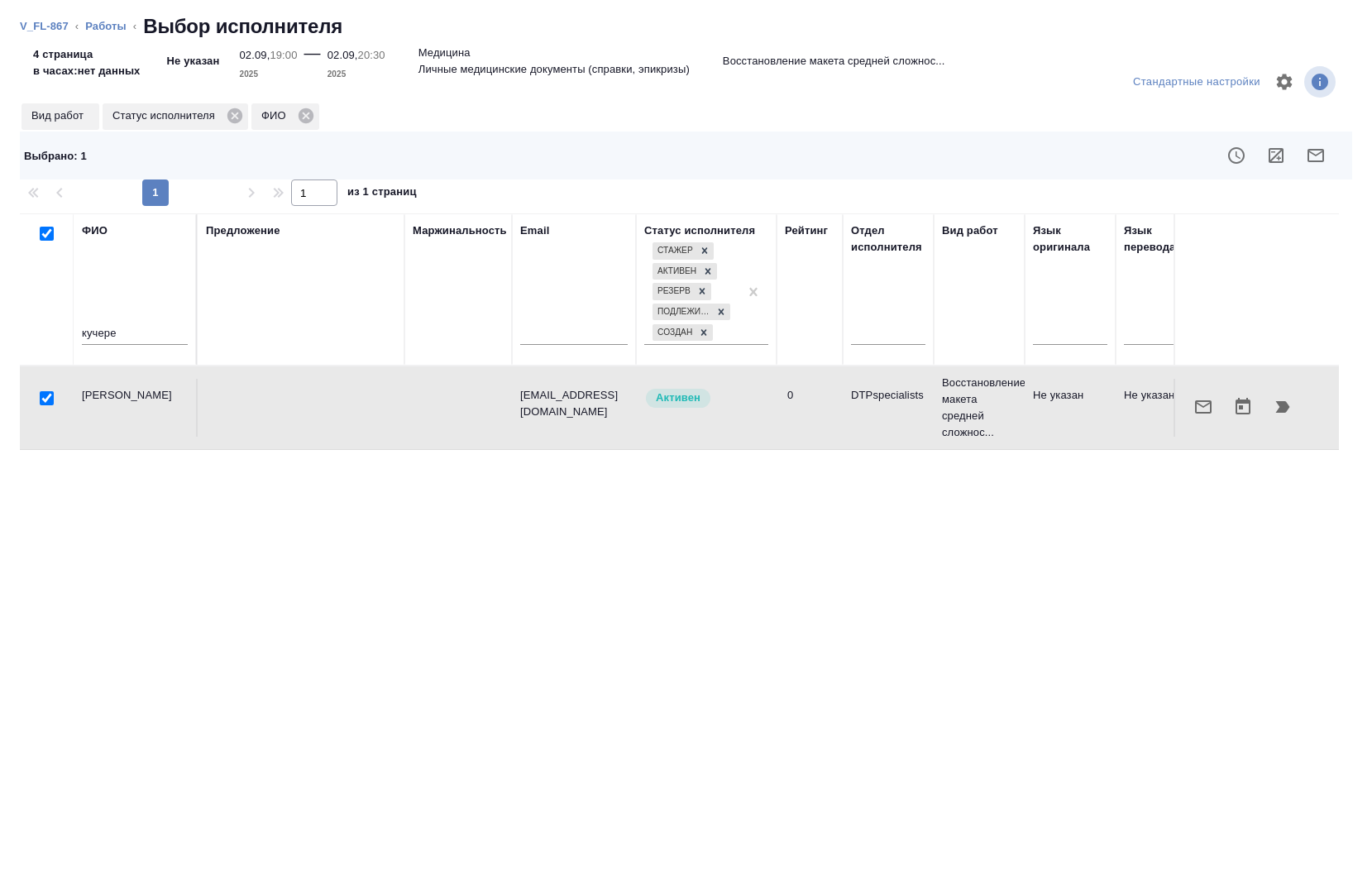
click at [1283, 424] on button "button" at bounding box center [1282, 406] width 40 height 40
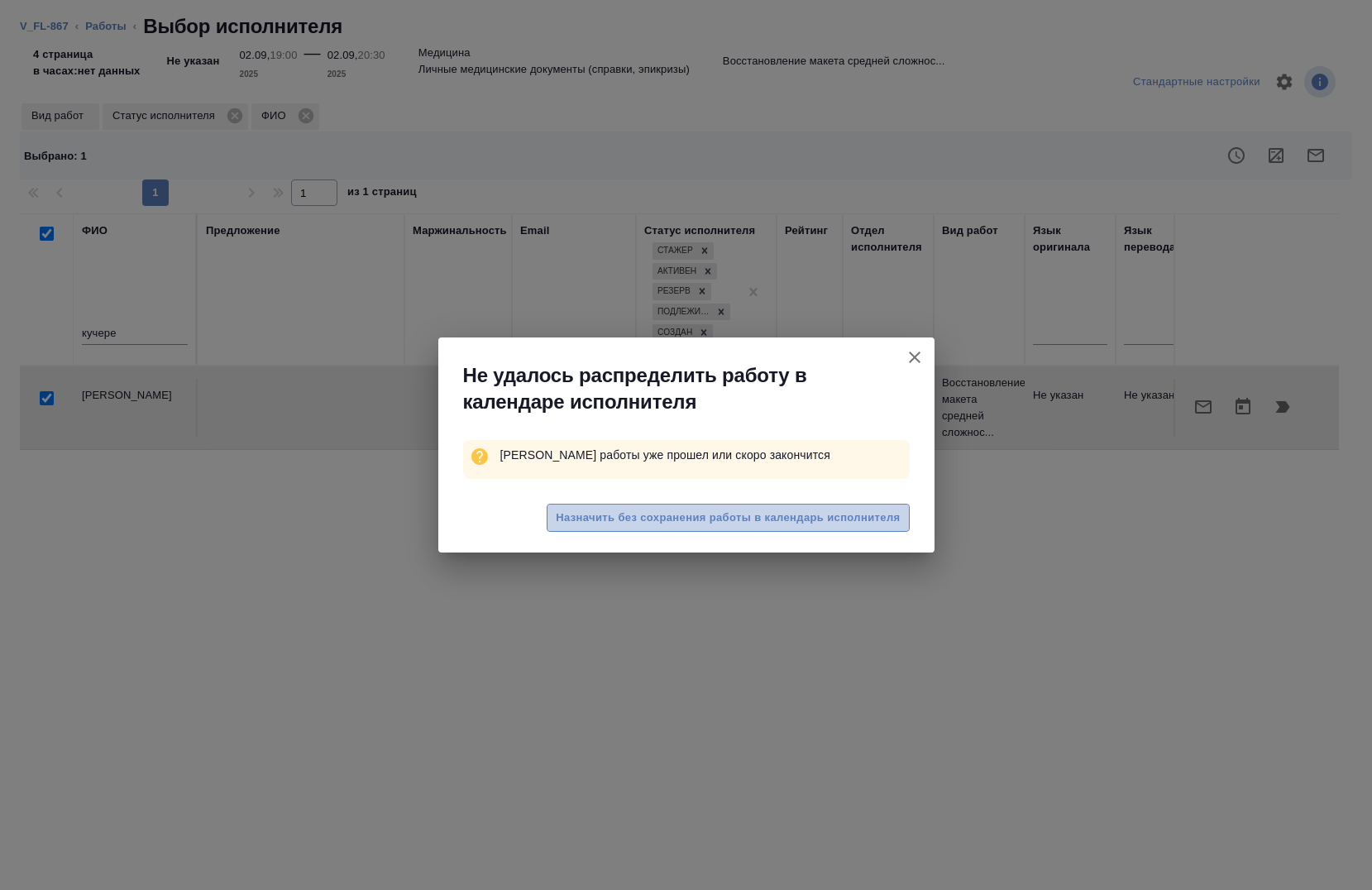
click at [735, 531] on button "Назначить без сохранения работы в календарь исполнителя" at bounding box center [728, 518] width 363 height 29
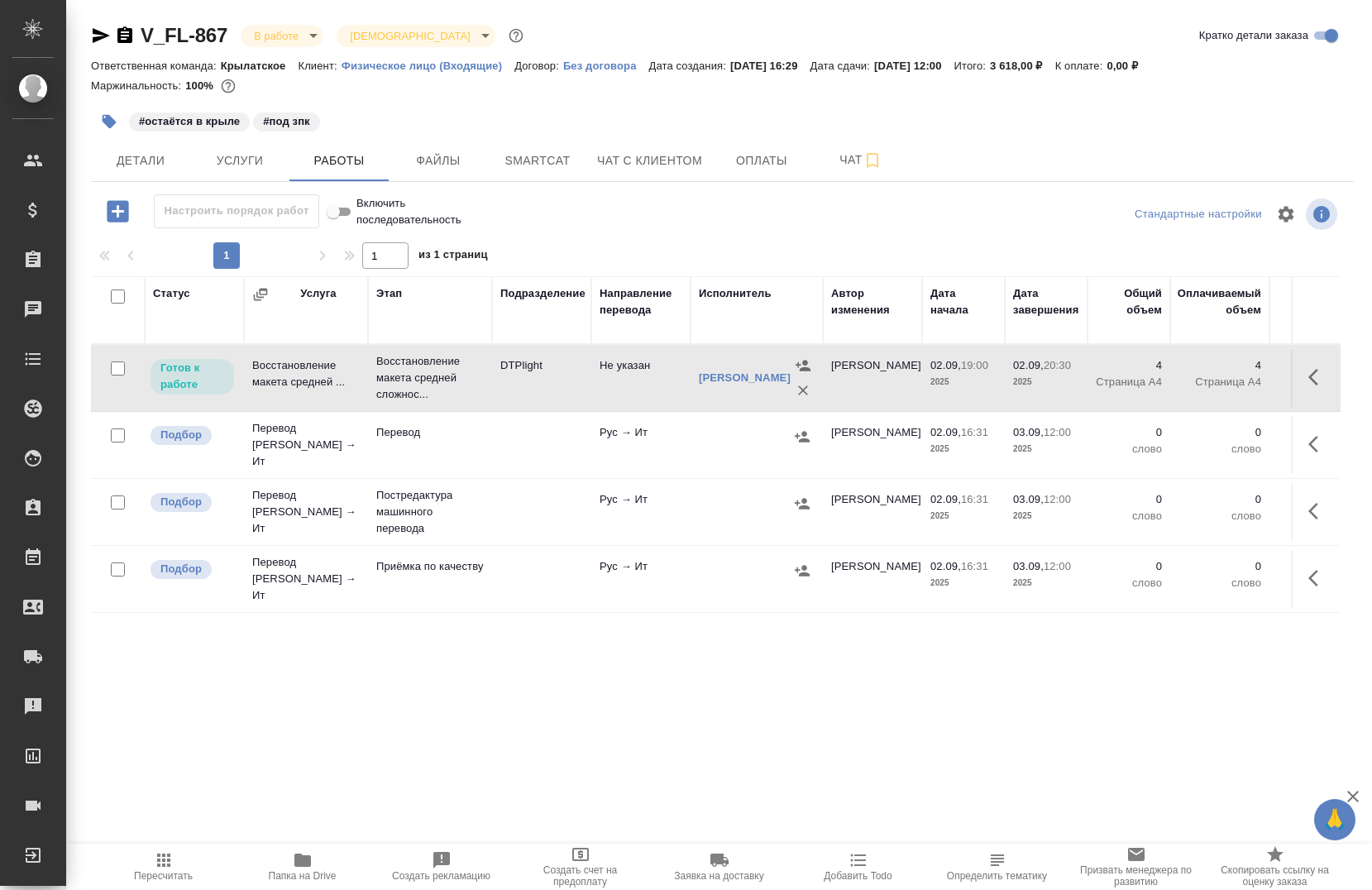
click at [103, 35] on icon "button" at bounding box center [100, 35] width 19 height 19
click at [1308, 385] on icon "button" at bounding box center [1317, 377] width 19 height 19
click at [1133, 385] on icon "button" at bounding box center [1141, 377] width 15 height 17
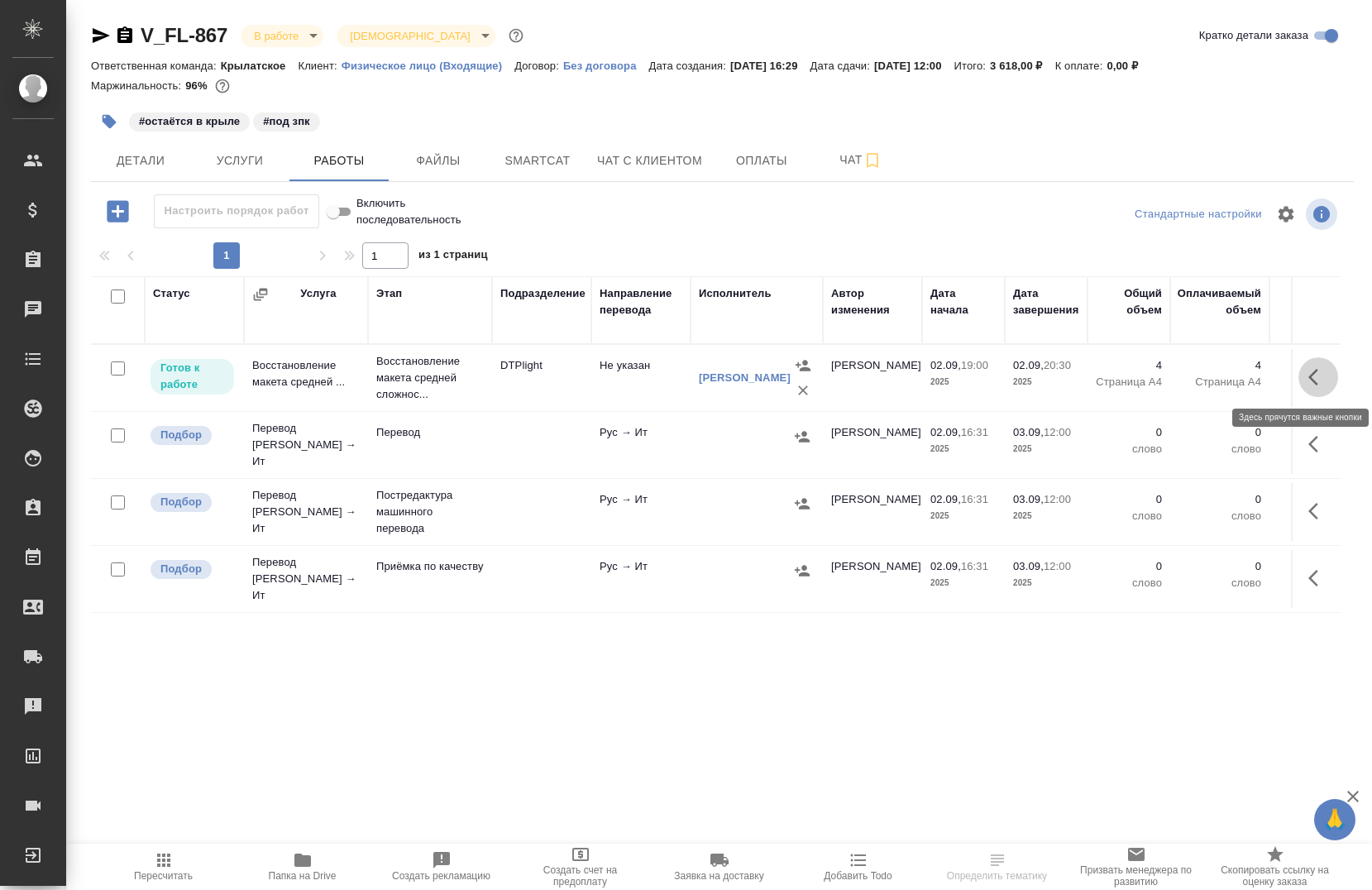
click at [1308, 380] on button "button" at bounding box center [1318, 377] width 40 height 40
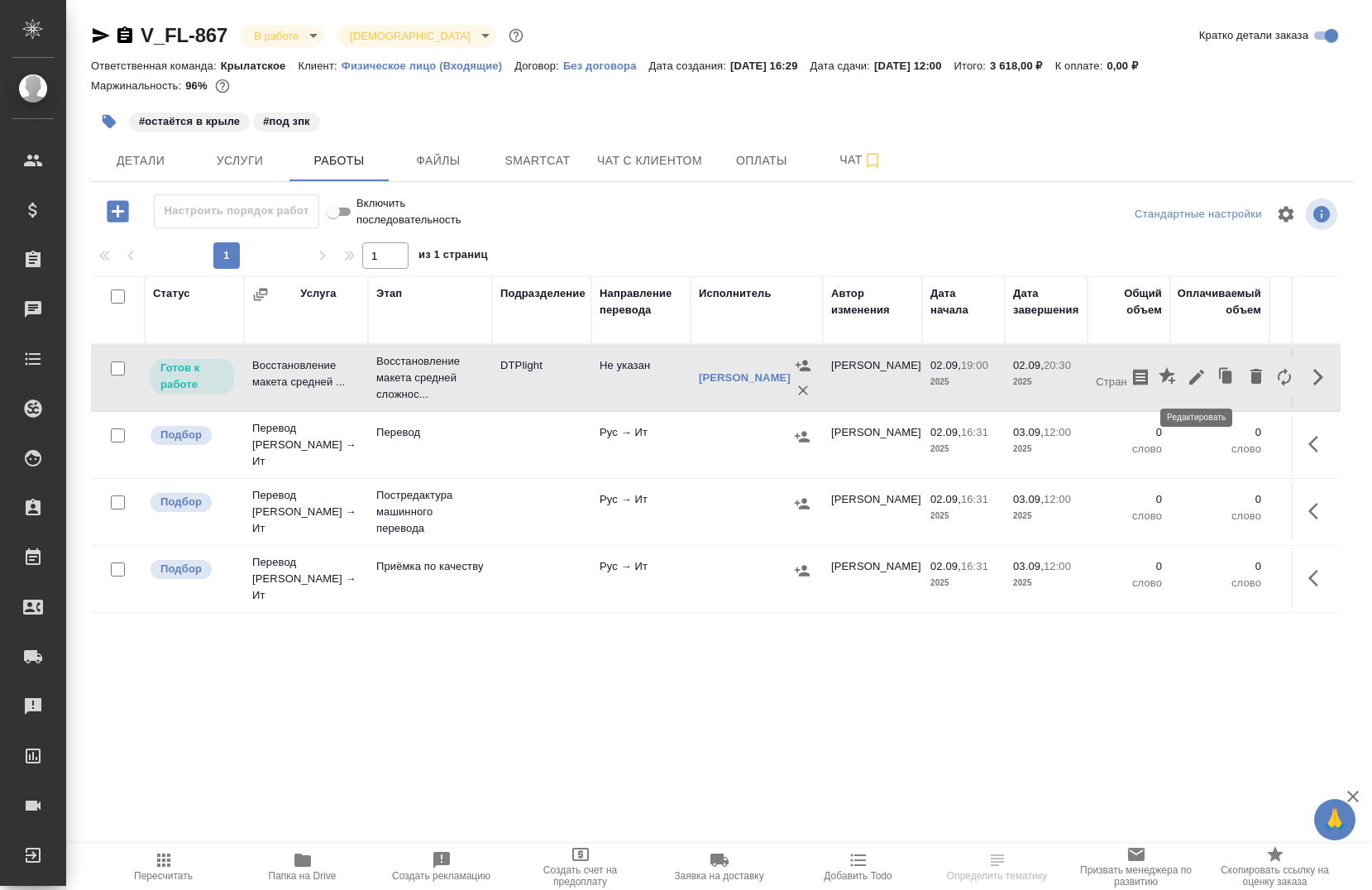
click at [1202, 377] on icon "button" at bounding box center [1196, 377] width 19 height 19
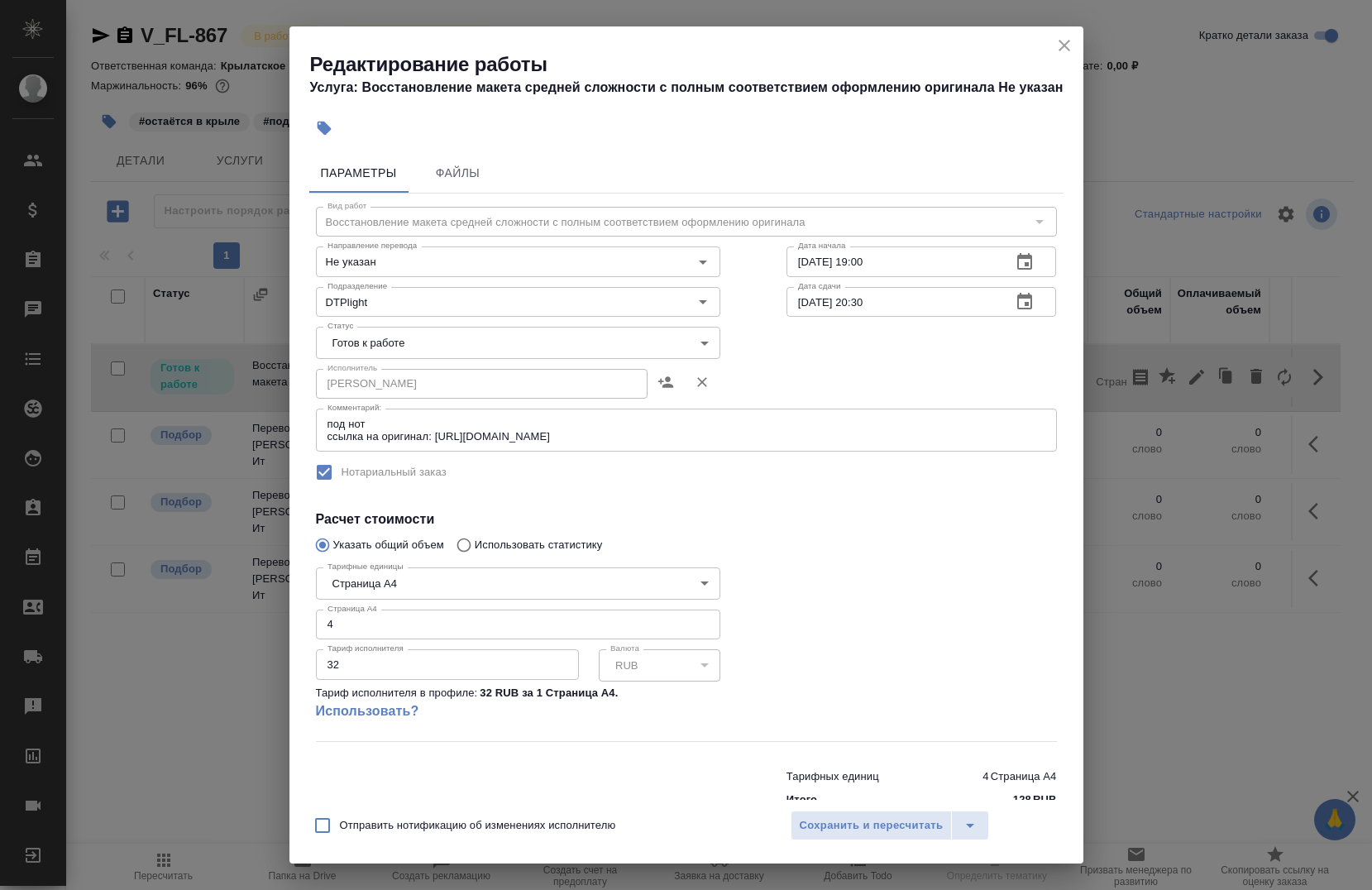
click at [370, 330] on body "🙏 .cls-1 fill:#fff; AWATERA Chernova Anna Клиенты Спецификации Заказы Чаты Todo…" at bounding box center [686, 445] width 1372 height 890
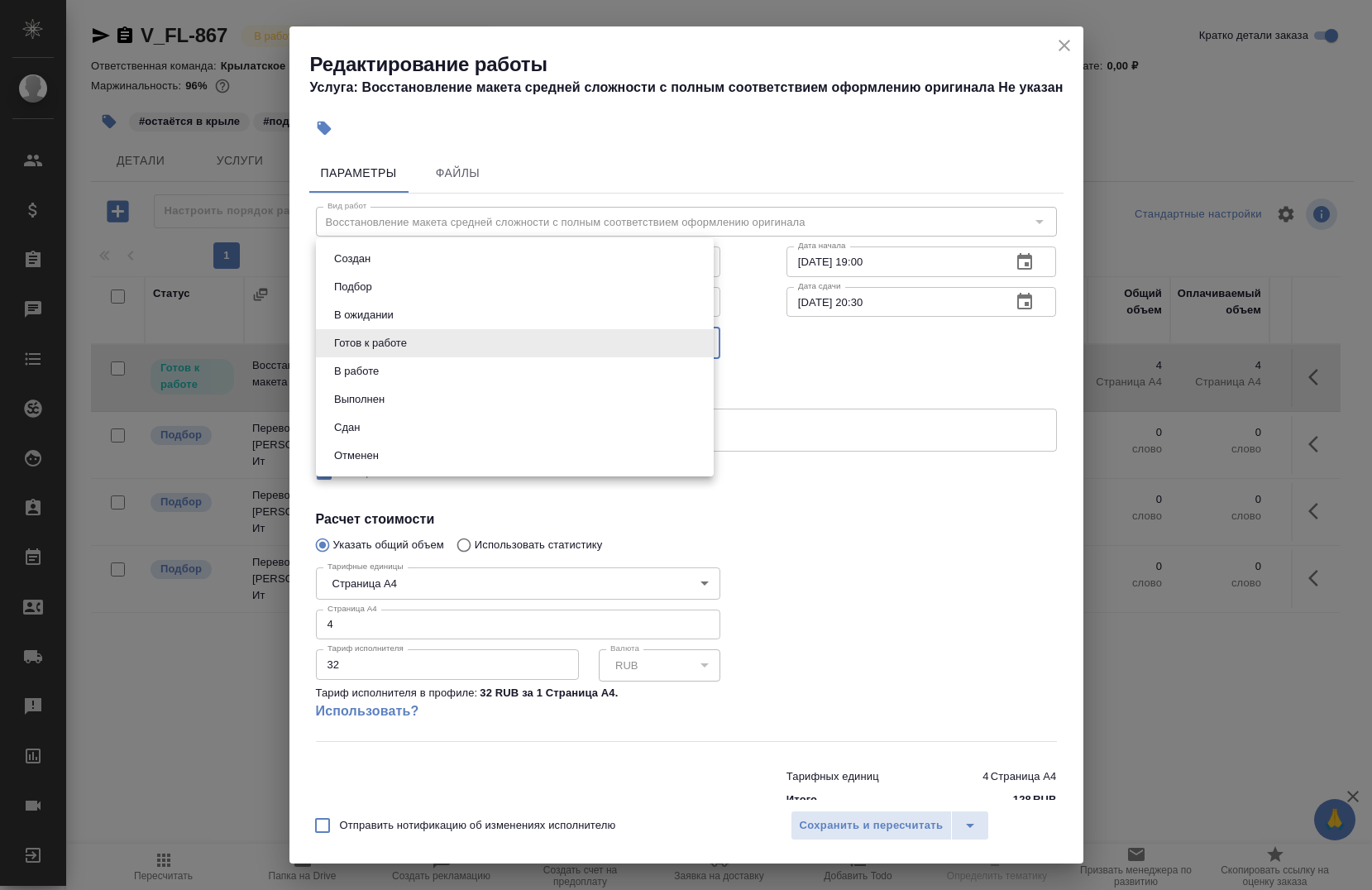
drag, startPoint x: 404, startPoint y: 371, endPoint x: 484, endPoint y: 402, distance: 85.8
click at [404, 370] on li "В работе" at bounding box center [515, 371] width 398 height 28
type input "inProgress"
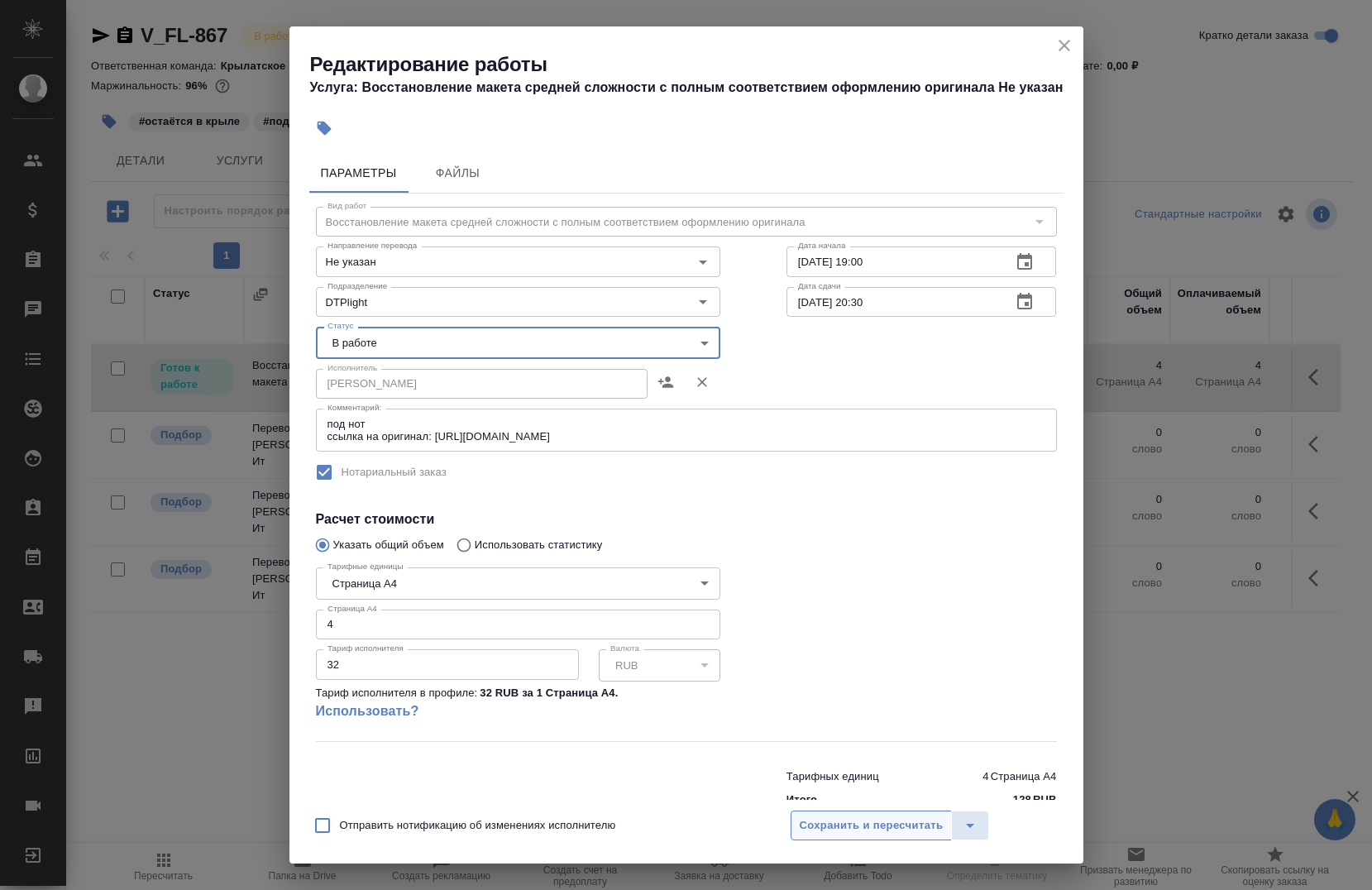
click at [847, 816] on span "Сохранить и пересчитать" at bounding box center [872, 825] width 144 height 19
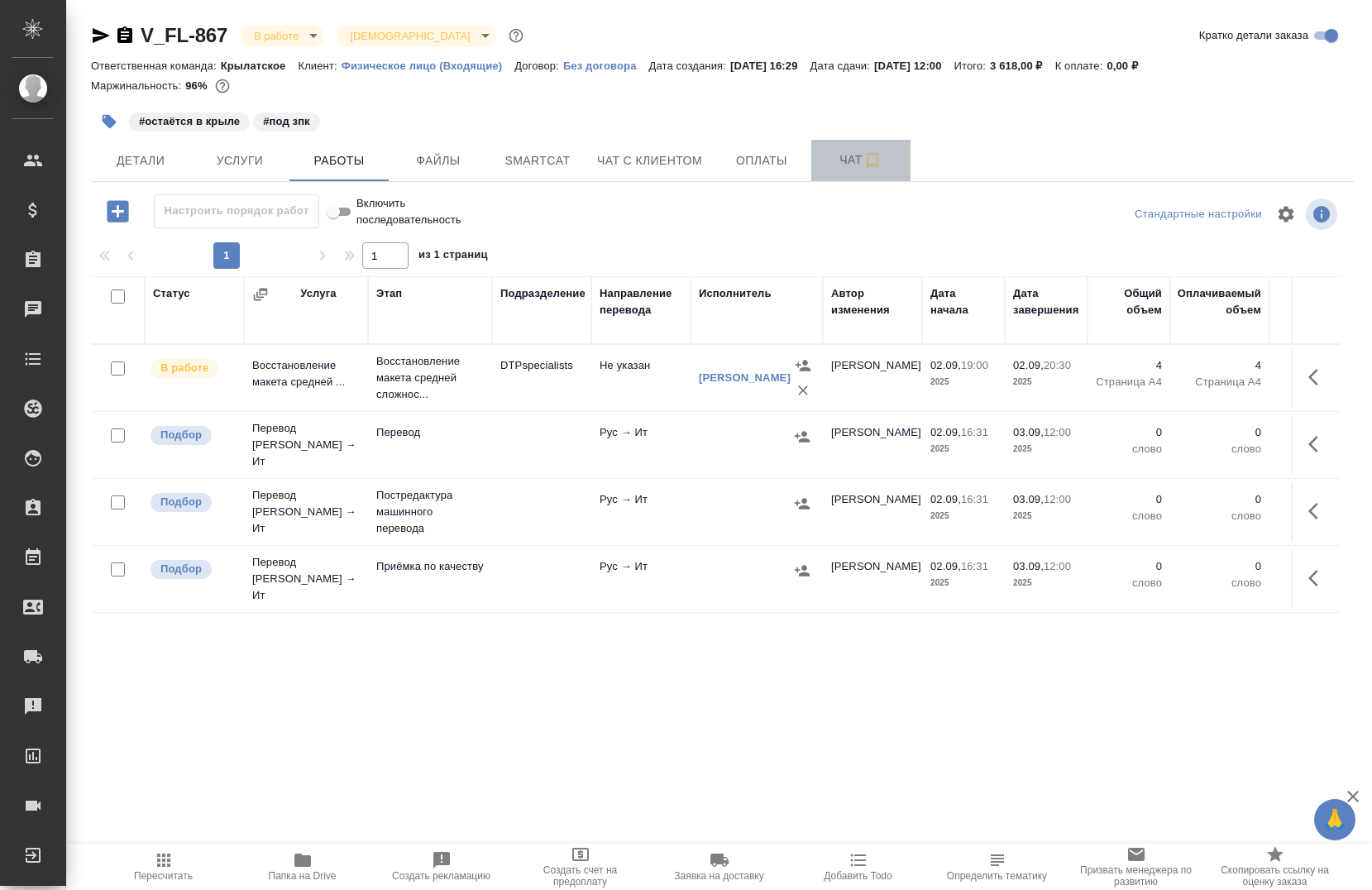
drag, startPoint x: 866, startPoint y: 178, endPoint x: 908, endPoint y: 175, distance: 42.1
click at [869, 179] on button "Чат" at bounding box center [860, 160] width 99 height 42
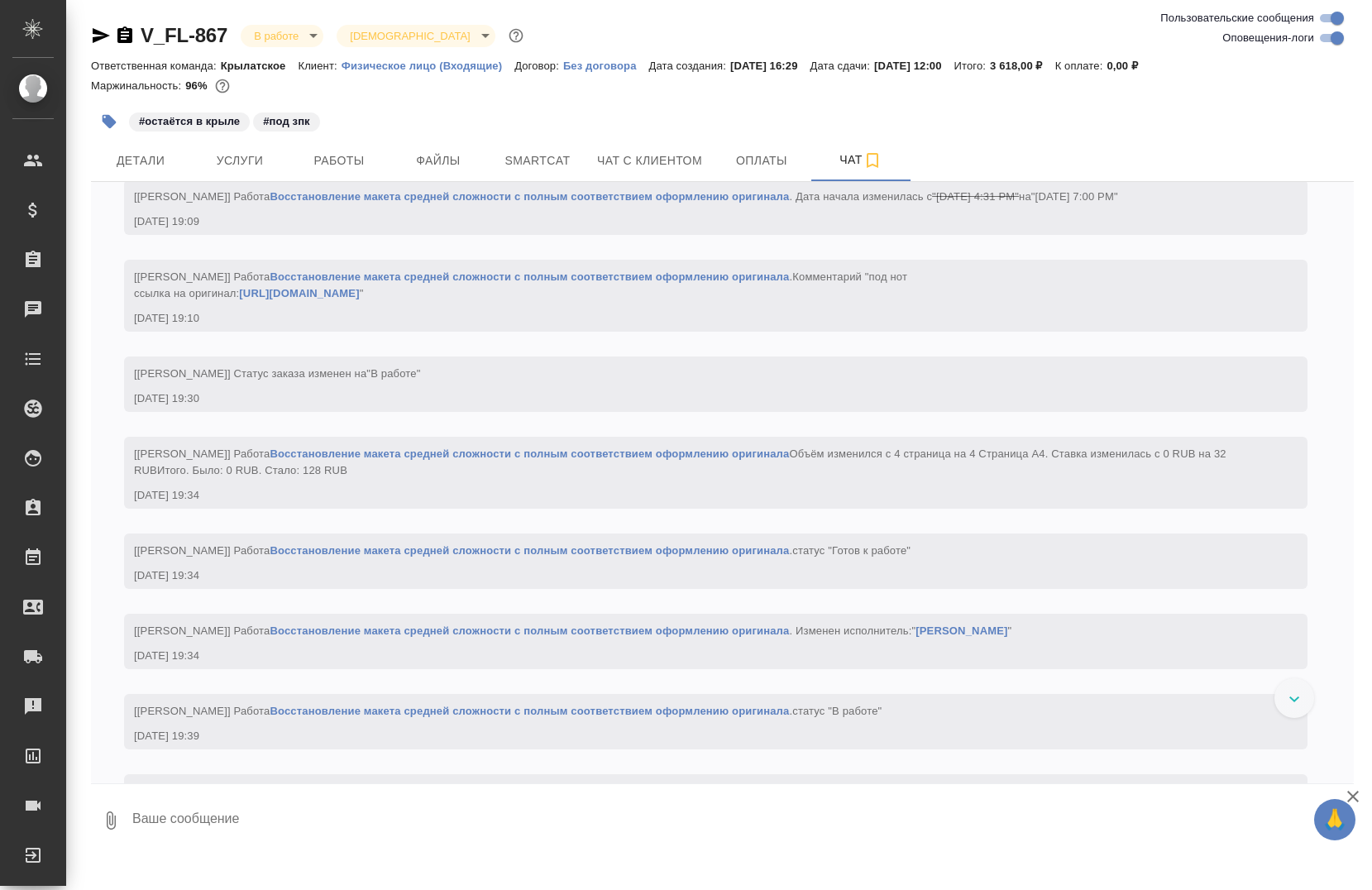
scroll to position [1863, 0]
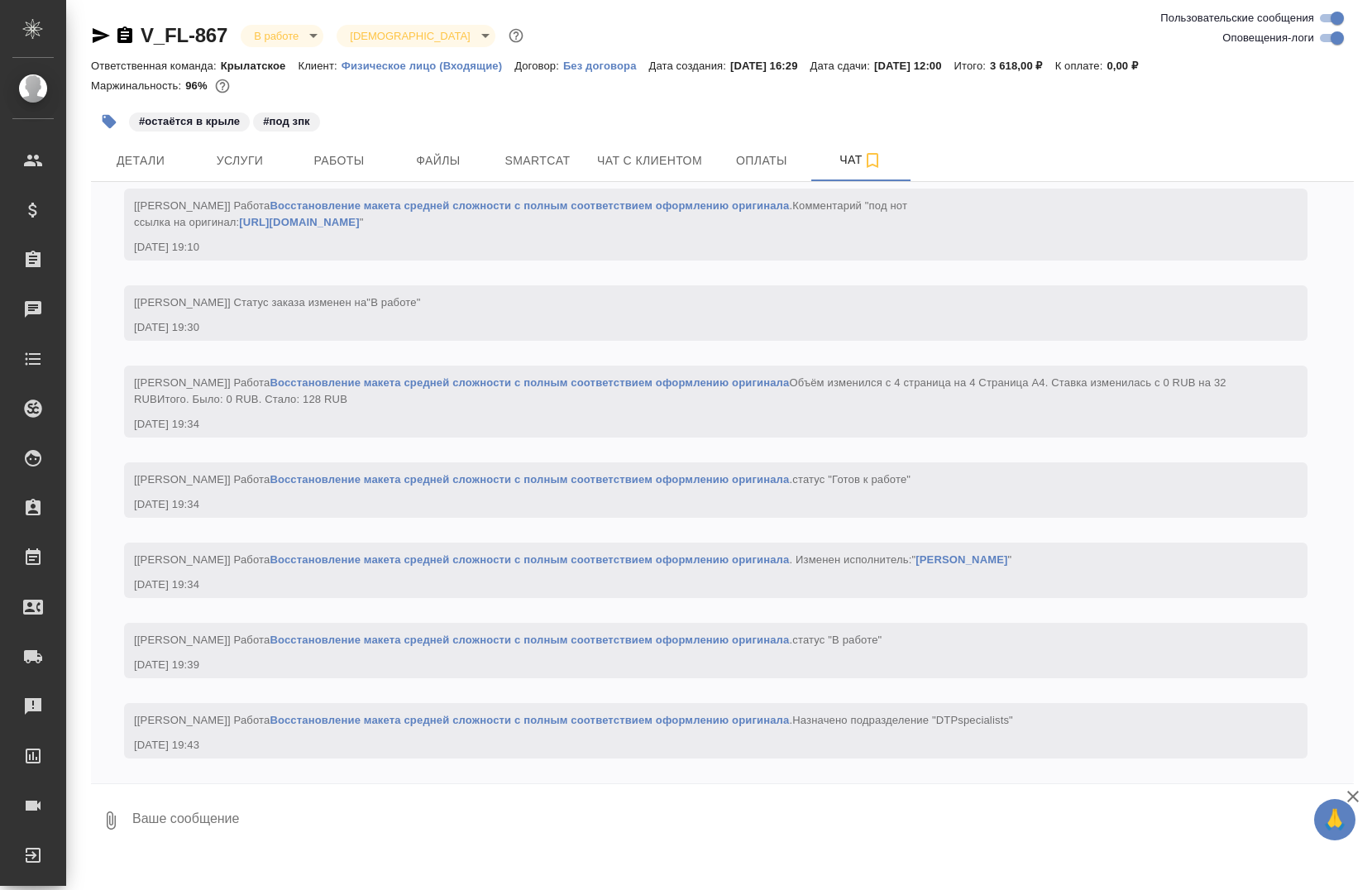
click at [1321, 41] on input "Оповещения-логи" at bounding box center [1338, 37] width 59 height 19
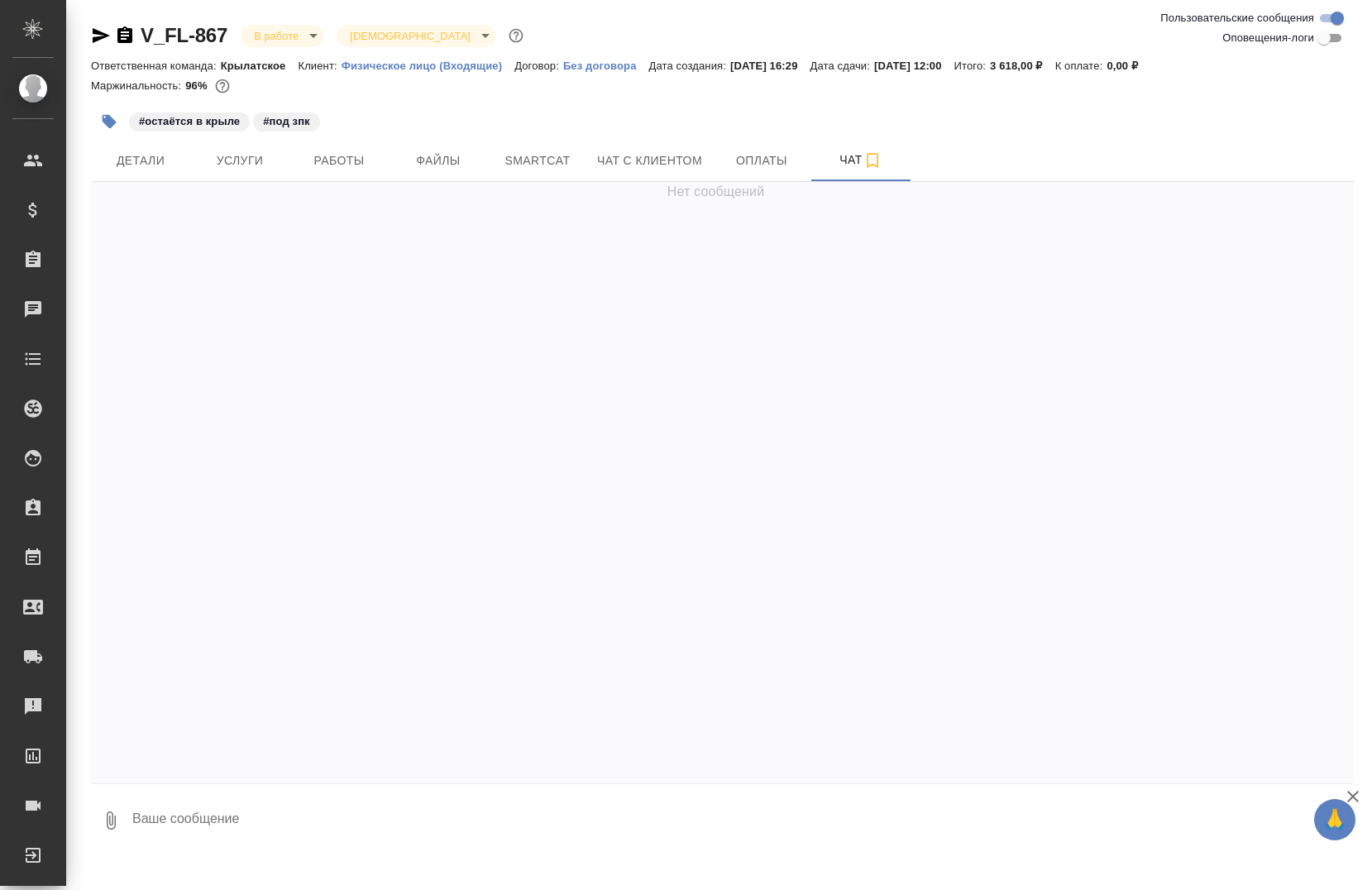
click at [1331, 44] on input "Оповещения-логи" at bounding box center [1324, 37] width 59 height 19
checkbox input "true"
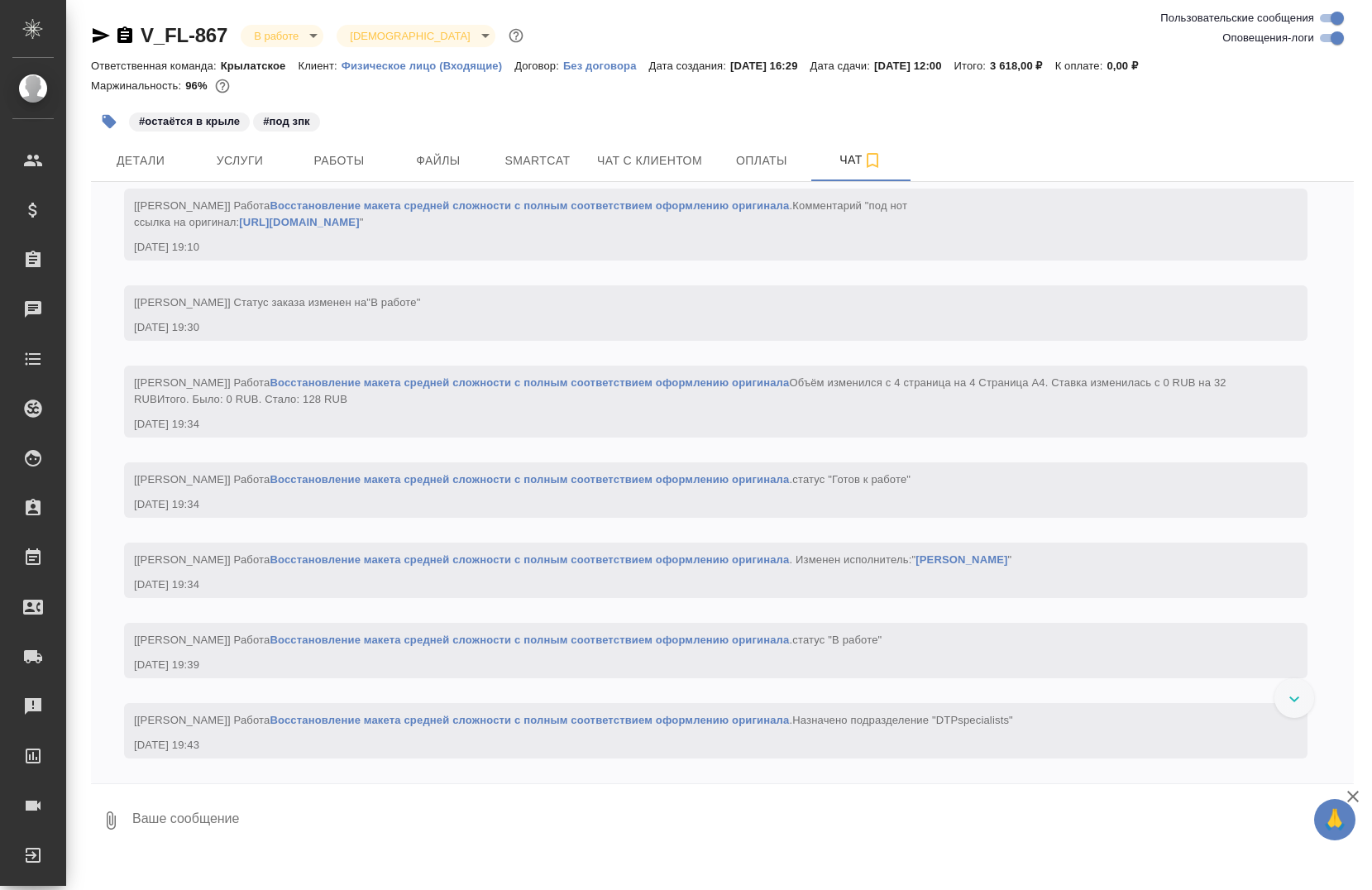
scroll to position [1863, 0]
click at [340, 147] on button "Работы" at bounding box center [339, 160] width 99 height 42
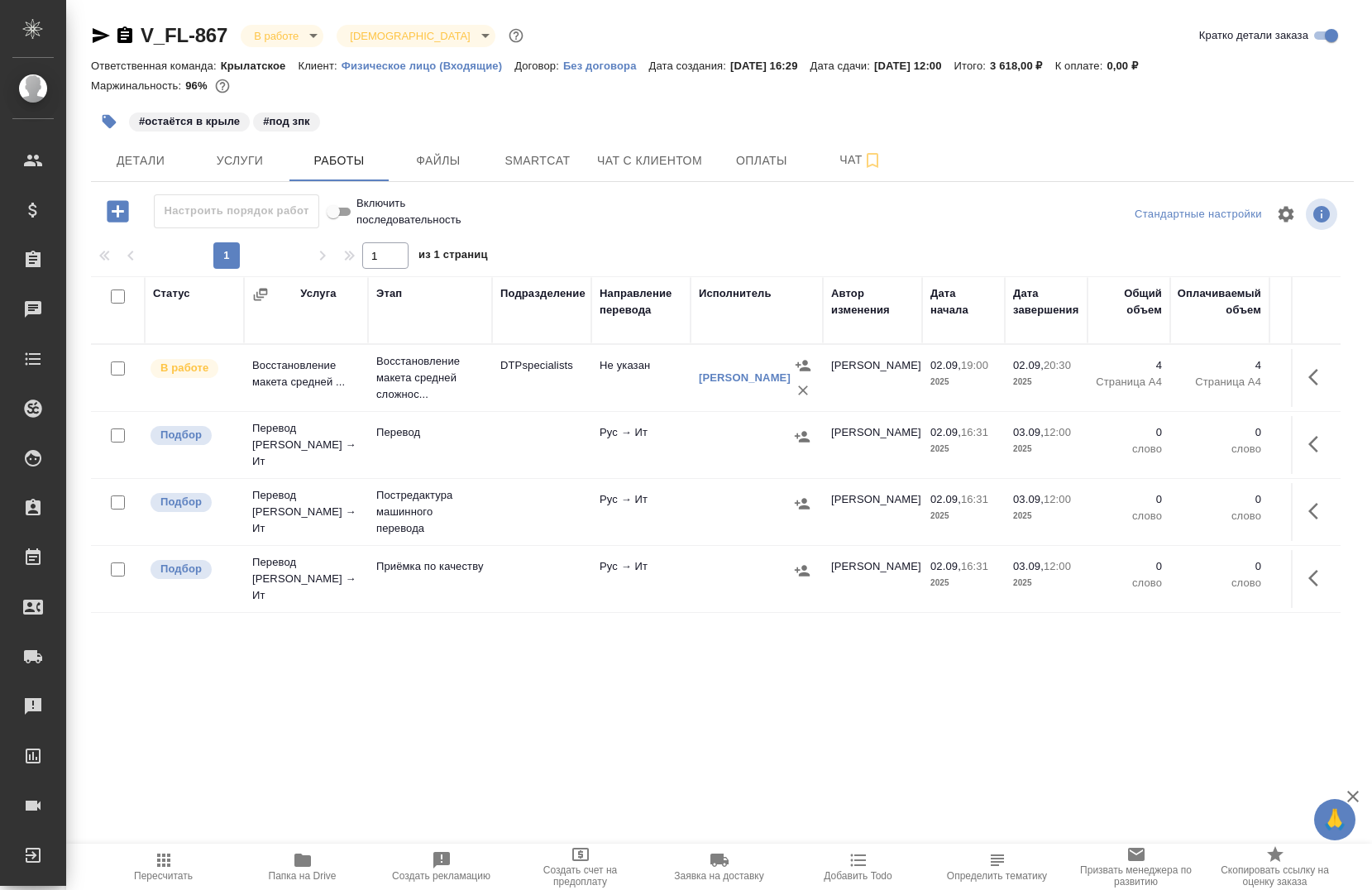
click at [1304, 576] on button "button" at bounding box center [1318, 578] width 40 height 40
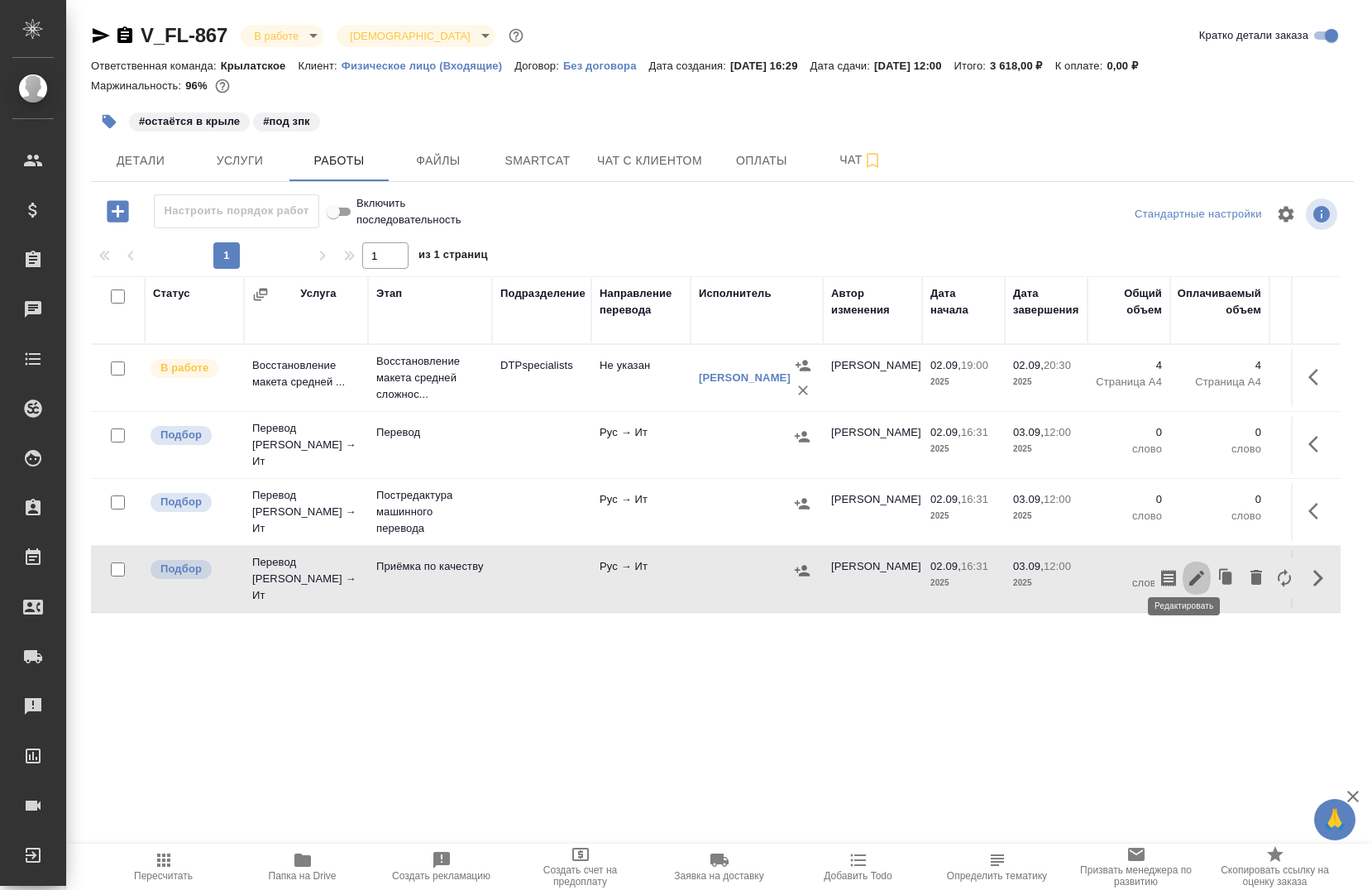
click at [1191, 579] on button "button" at bounding box center [1197, 578] width 28 height 40
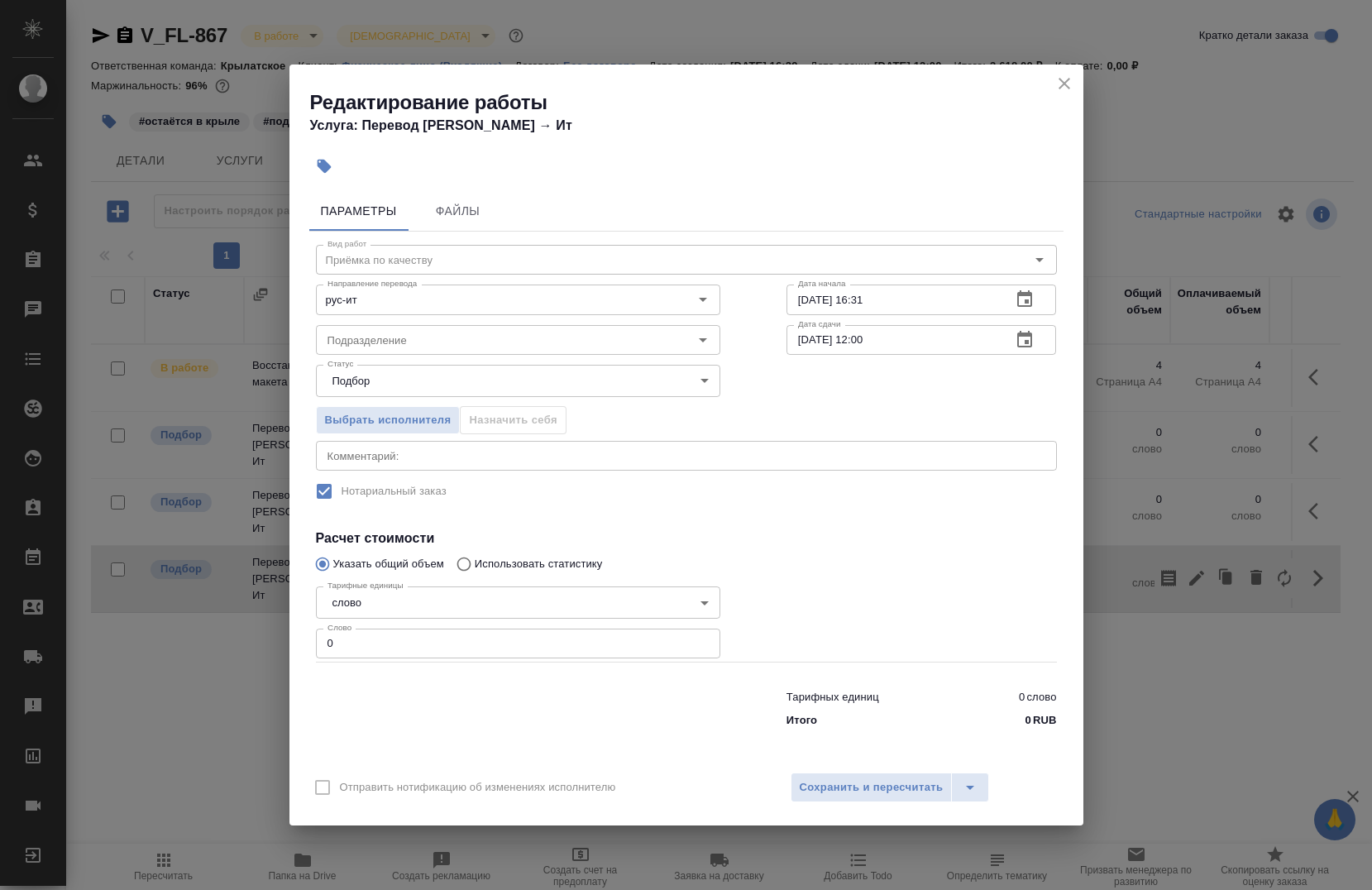
click at [420, 612] on body "🙏 .cls-1 fill:#fff; AWATERA Chernova Anna Клиенты Спецификации Заказы 0 Чаты To…" at bounding box center [686, 445] width 1372 height 890
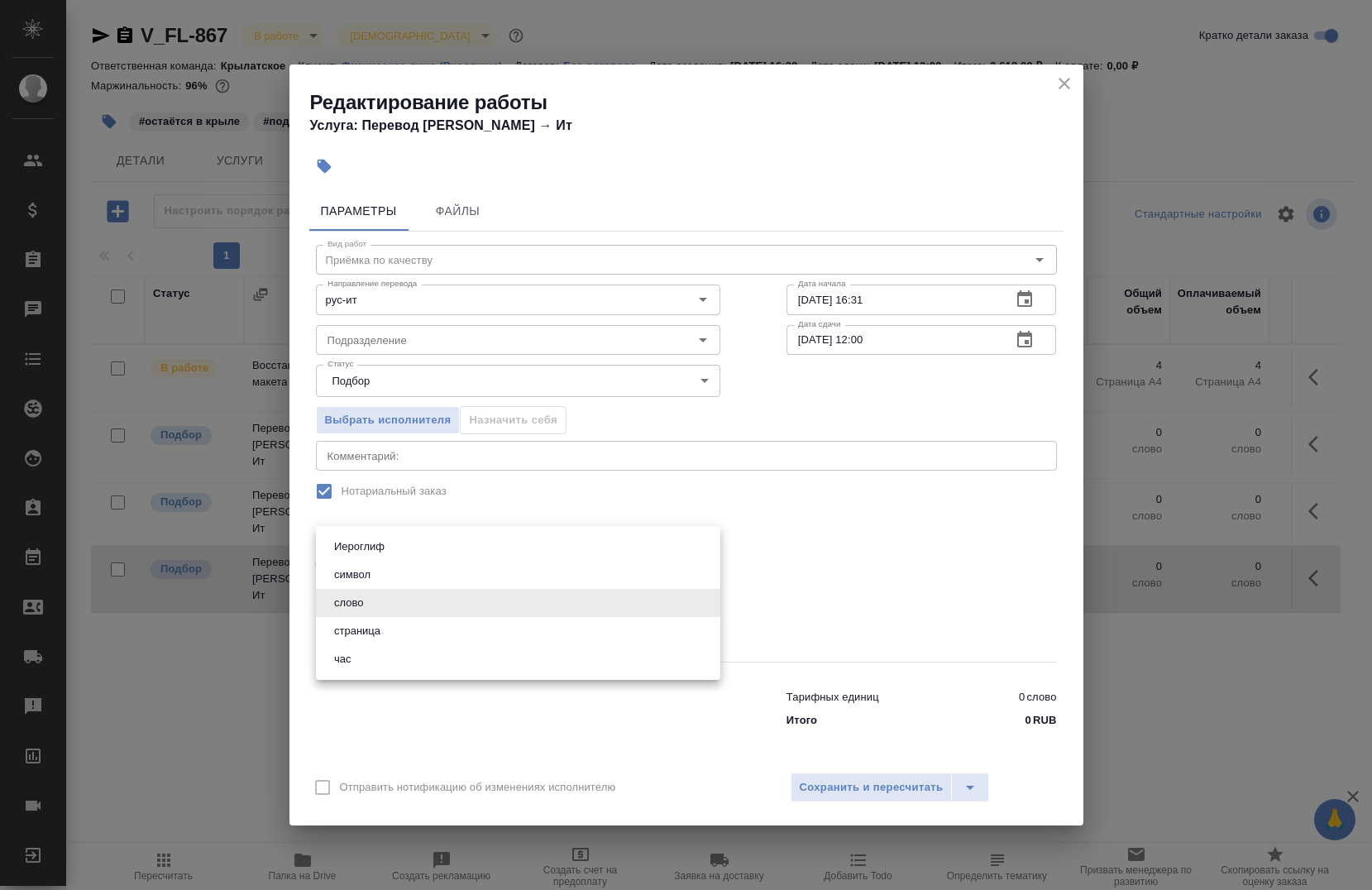
click at [418, 613] on li "слово" at bounding box center [518, 603] width 404 height 28
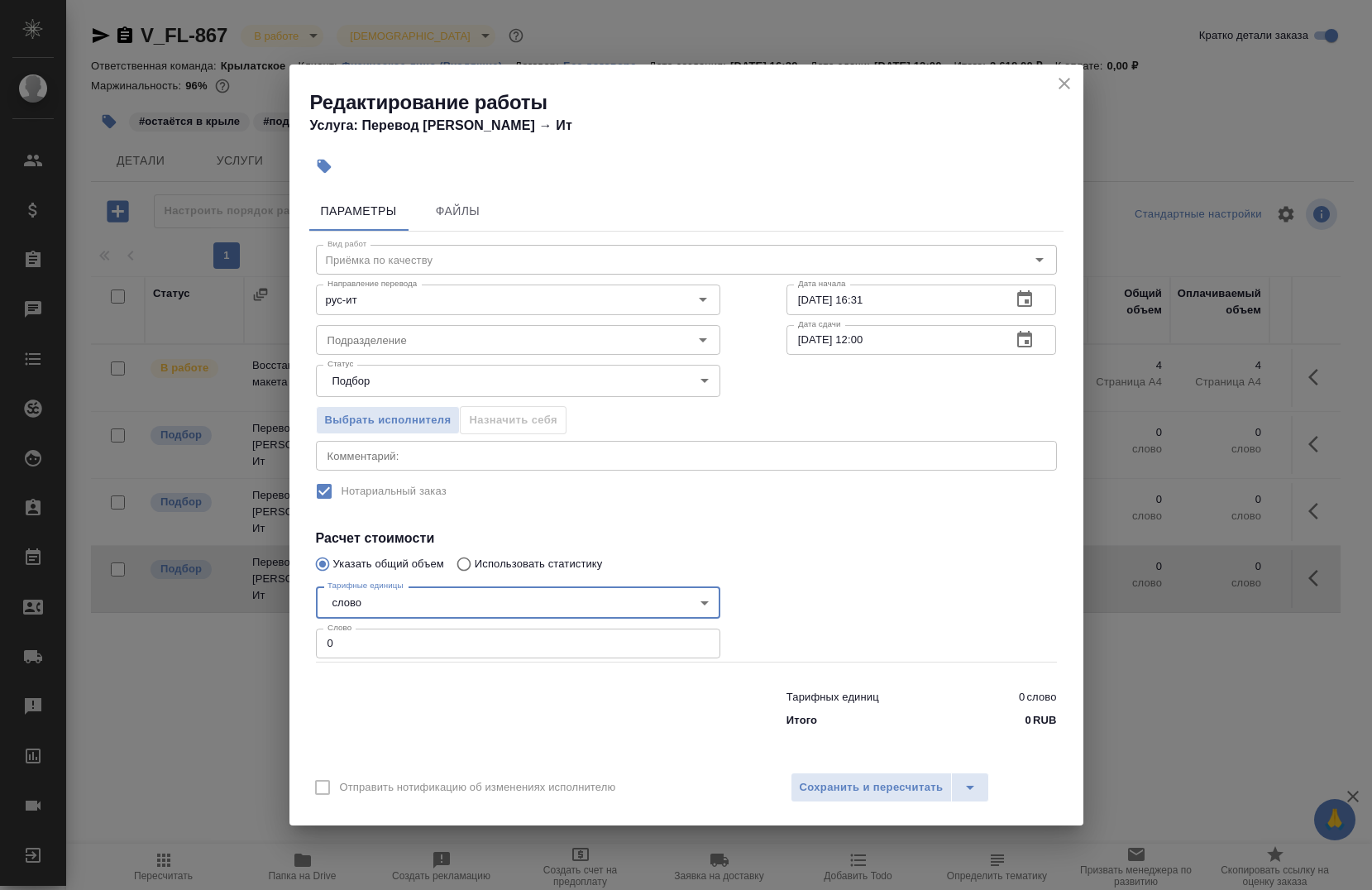
click at [402, 652] on input "0" at bounding box center [518, 644] width 404 height 30
type input "1"
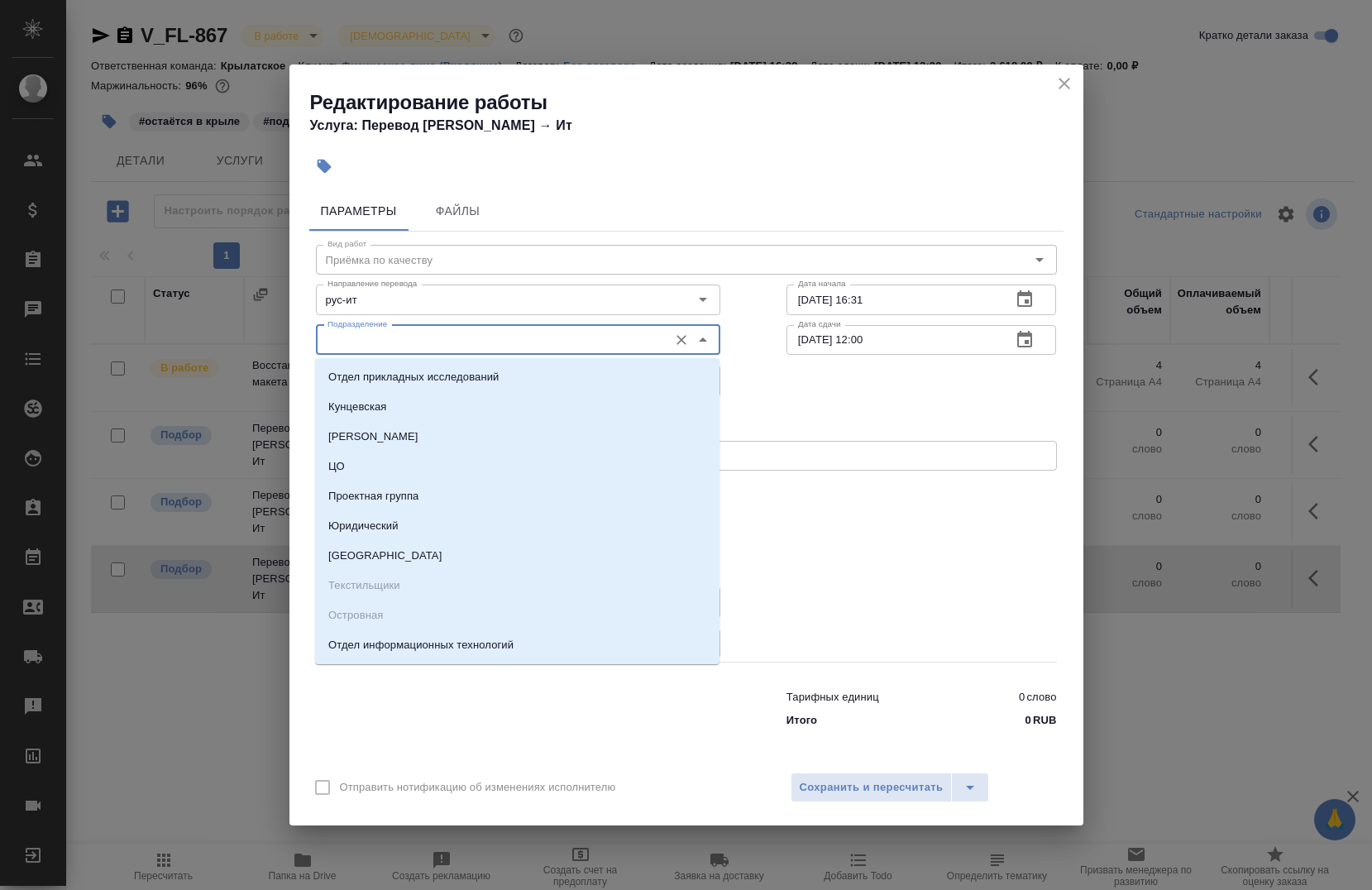
click at [535, 338] on input "Подразделение" at bounding box center [490, 340] width 340 height 19
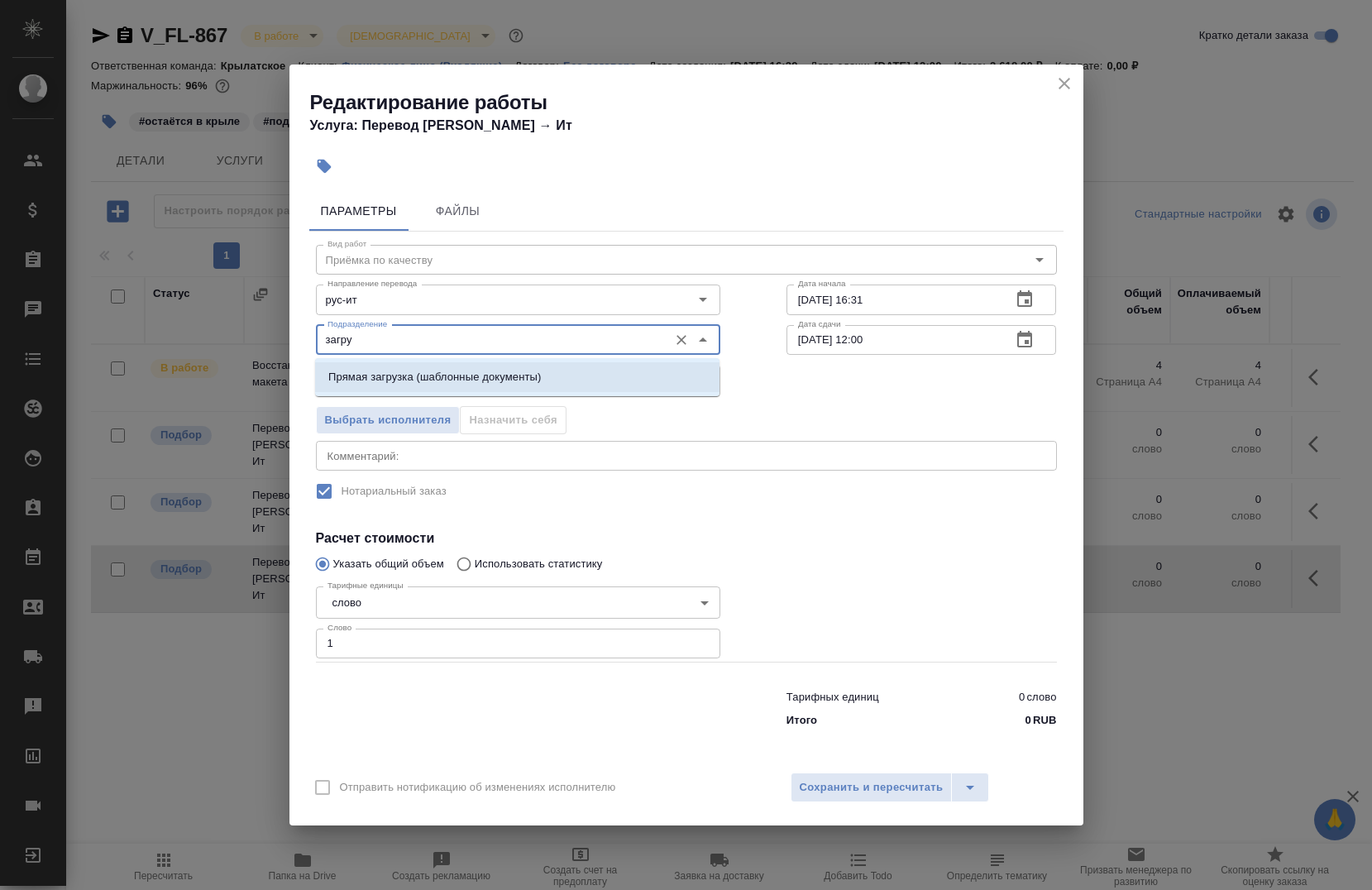
click at [522, 359] on div "Прямая загрузка (шаблонные документы)" at bounding box center [517, 377] width 404 height 38
click at [522, 377] on p "Прямая загрузка (шаблонные документы)" at bounding box center [435, 377] width 213 height 17
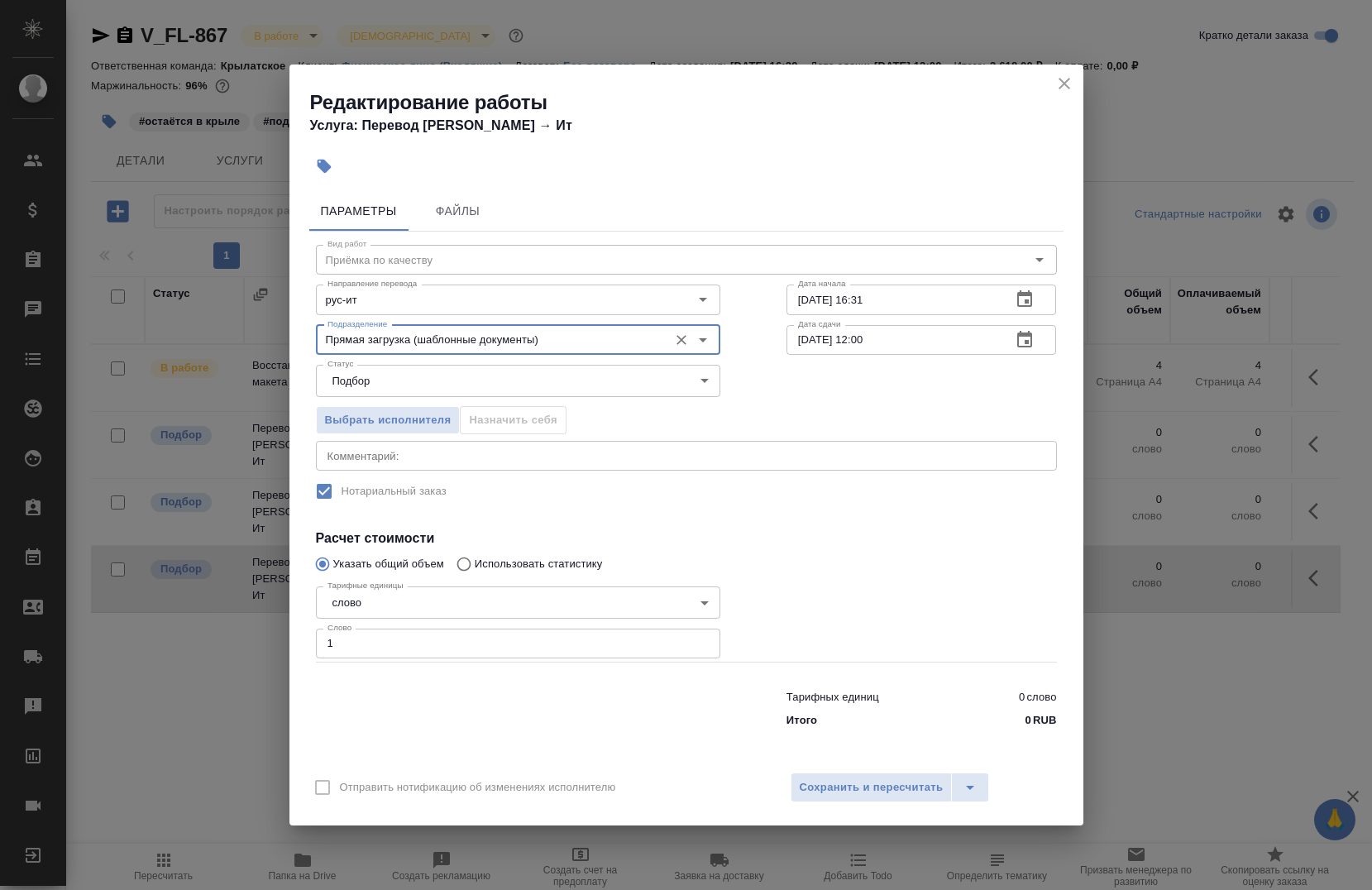
type input "Прямая загрузка (шаблонные документы)"
click at [921, 309] on input "02.09.2025 16:31" at bounding box center [893, 300] width 213 height 30
click at [809, 300] on input "02.09.2025 16:31" at bounding box center [893, 300] width 213 height 30
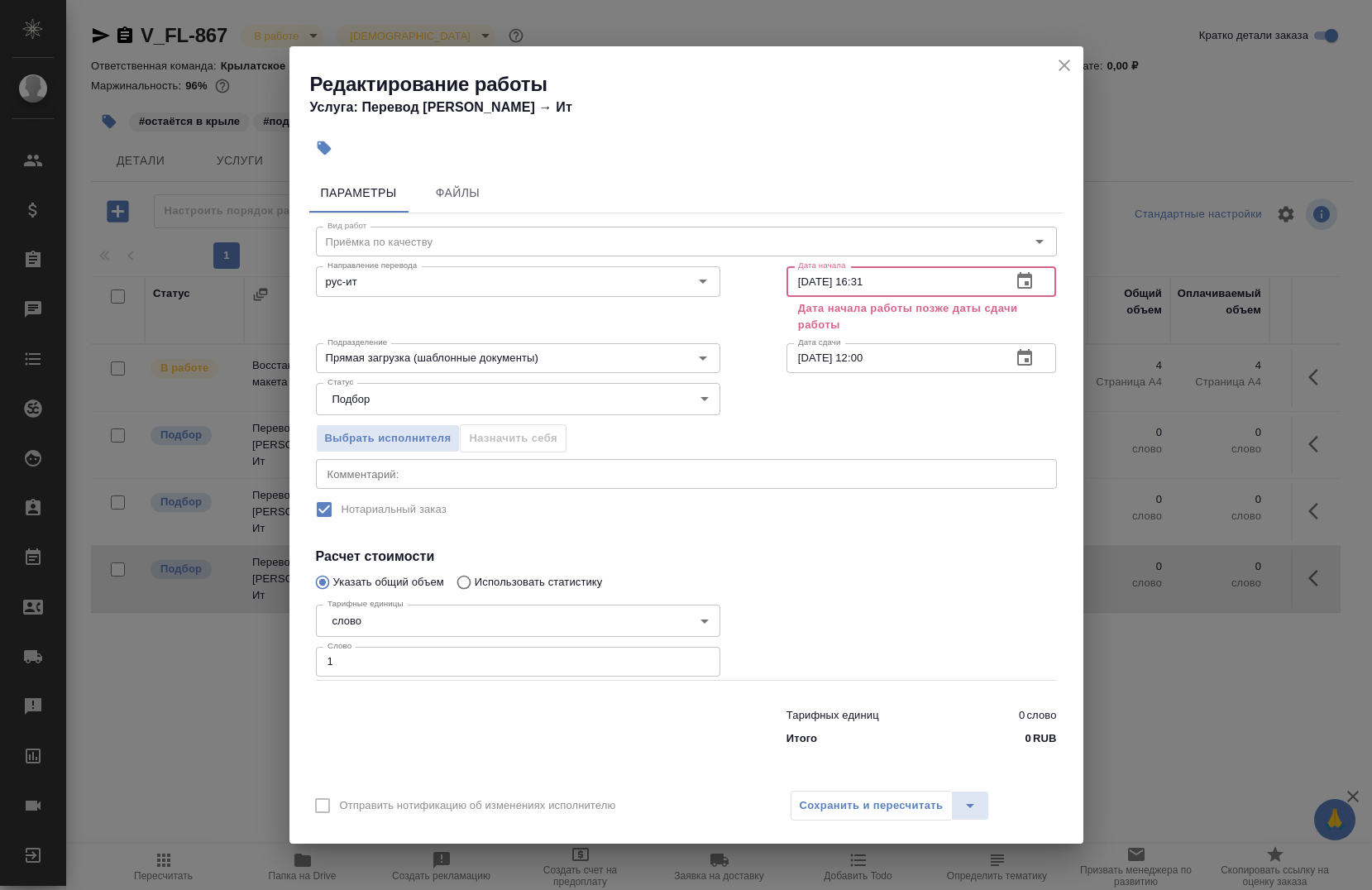
click at [896, 278] on input "03.09.2025 16:31" at bounding box center [893, 281] width 213 height 30
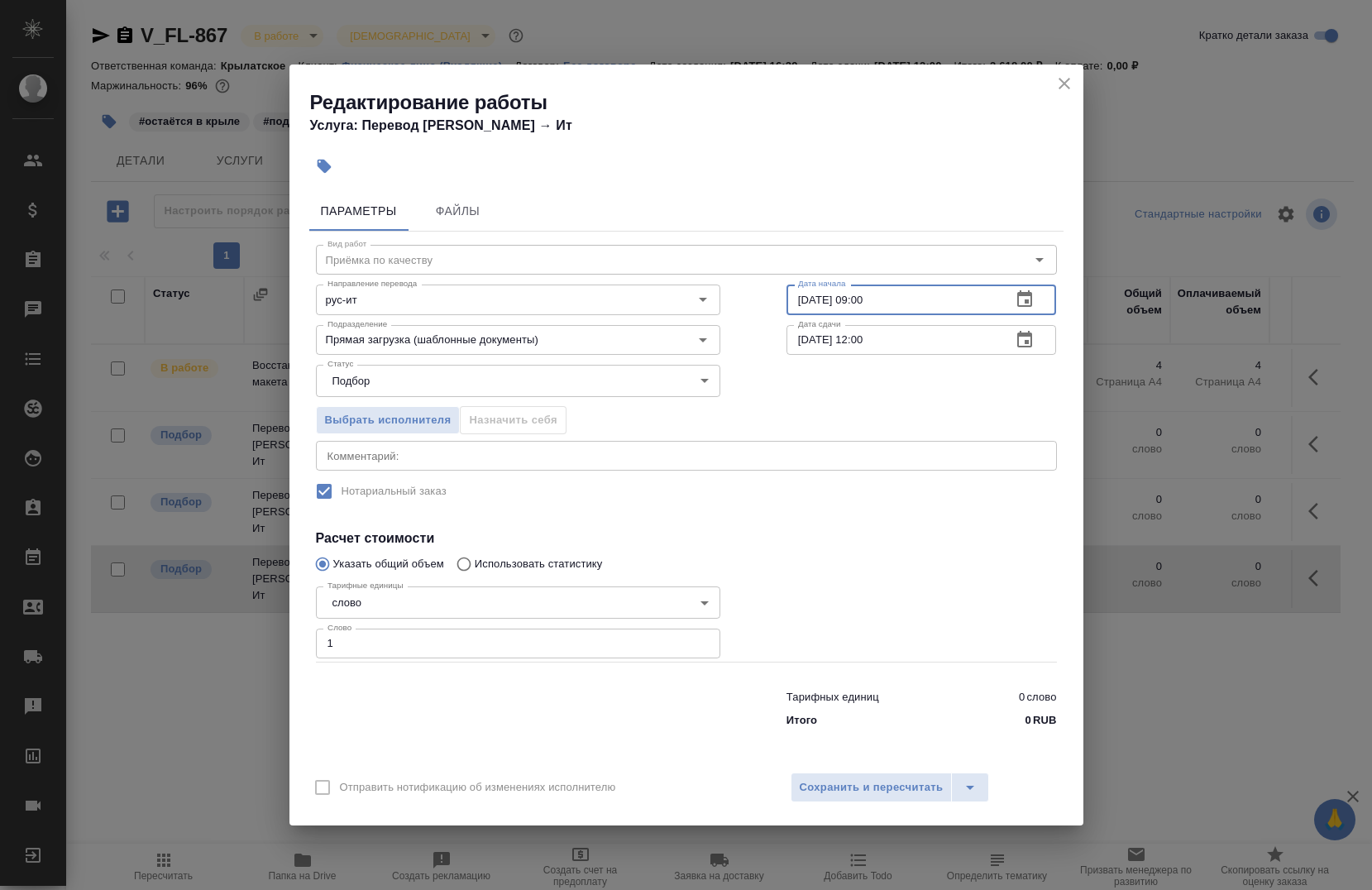
type input "03.09.2025 09:00"
click at [488, 444] on div "x Комментарий:" at bounding box center [686, 456] width 741 height 30
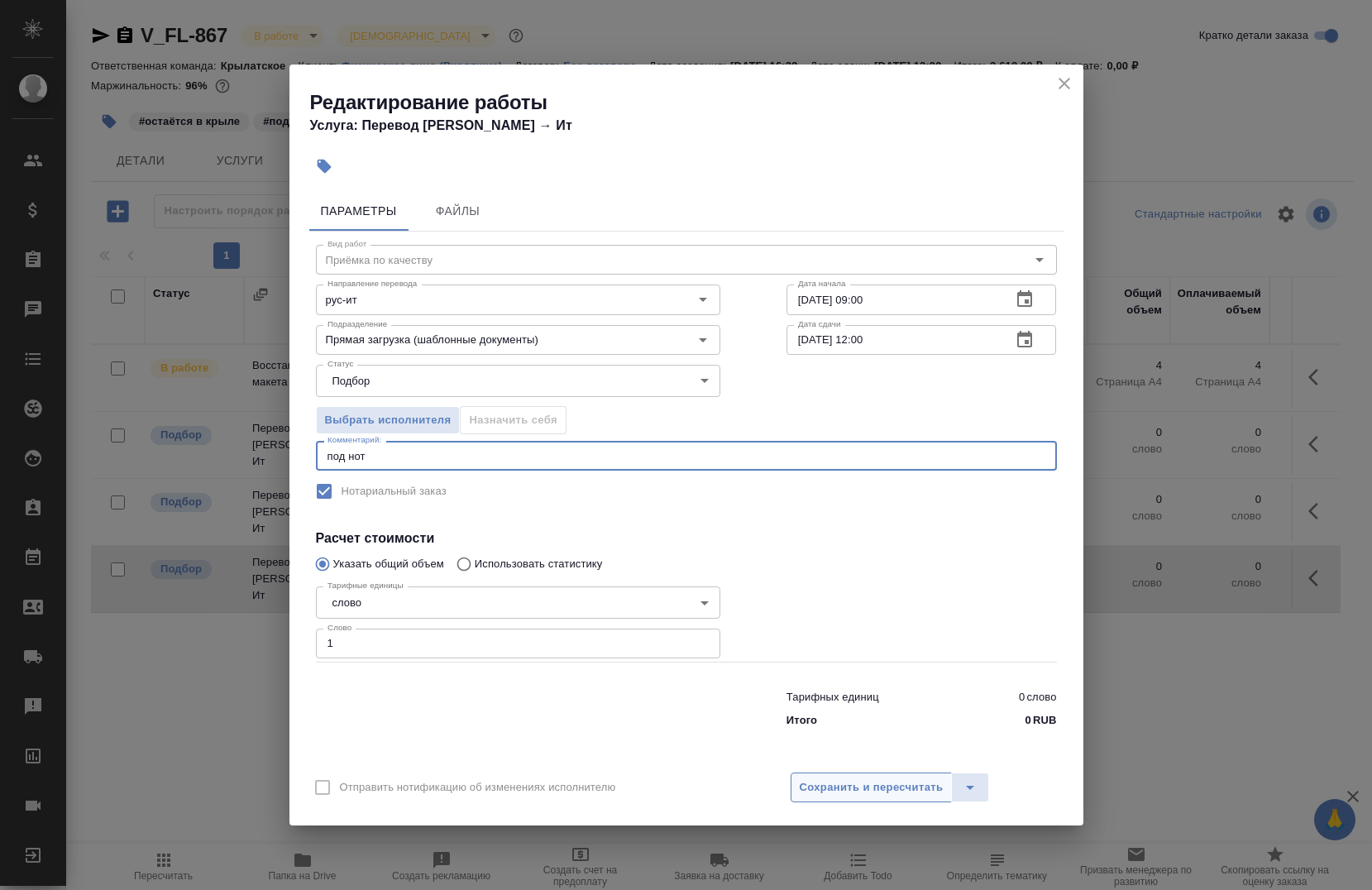
type textarea "под нот"
click at [846, 794] on span "Сохранить и пересчитать" at bounding box center [872, 787] width 144 height 19
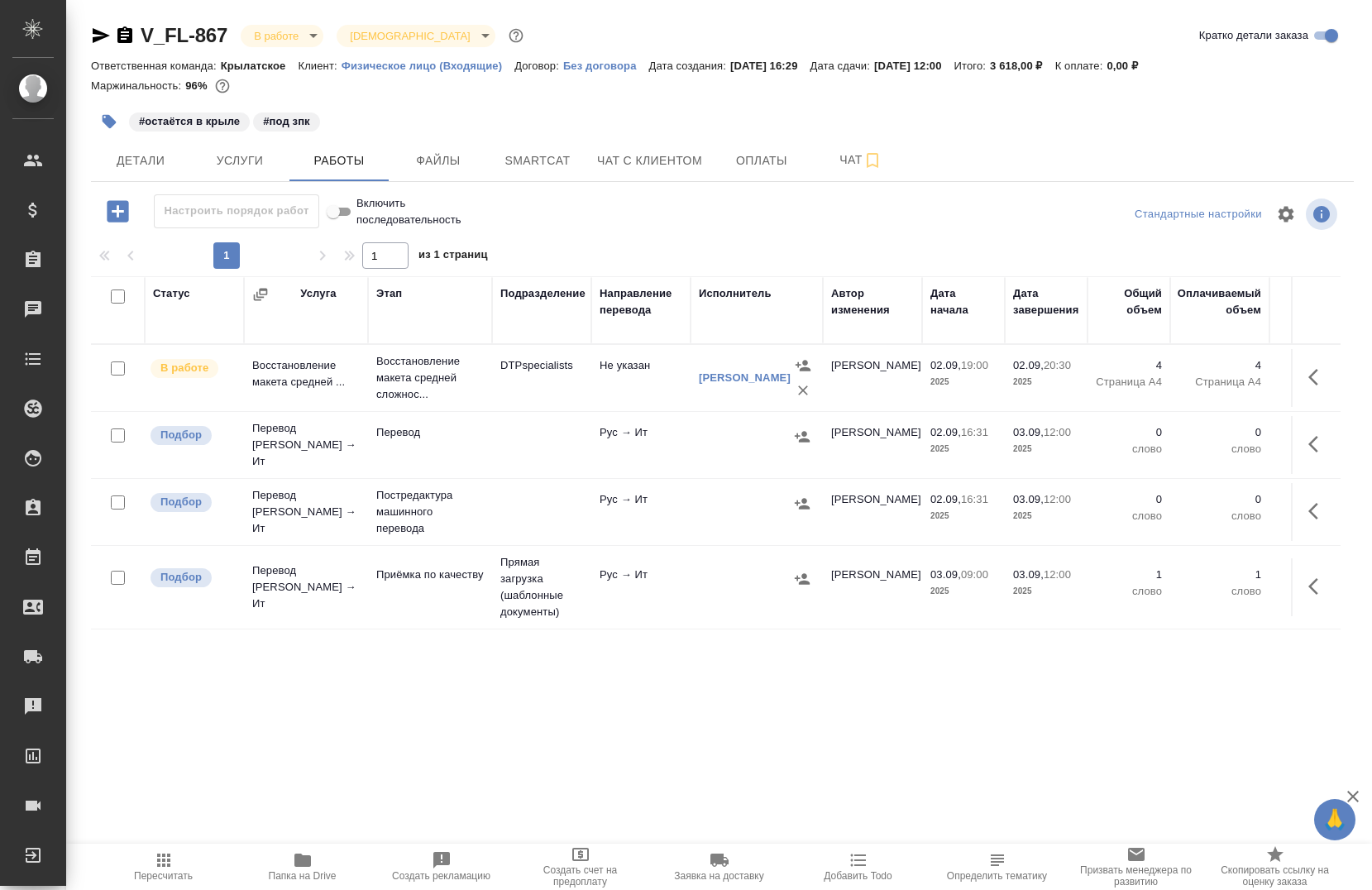
click at [295, 863] on icon "button" at bounding box center [303, 860] width 17 height 13
click at [1308, 373] on icon "button" at bounding box center [1317, 377] width 19 height 19
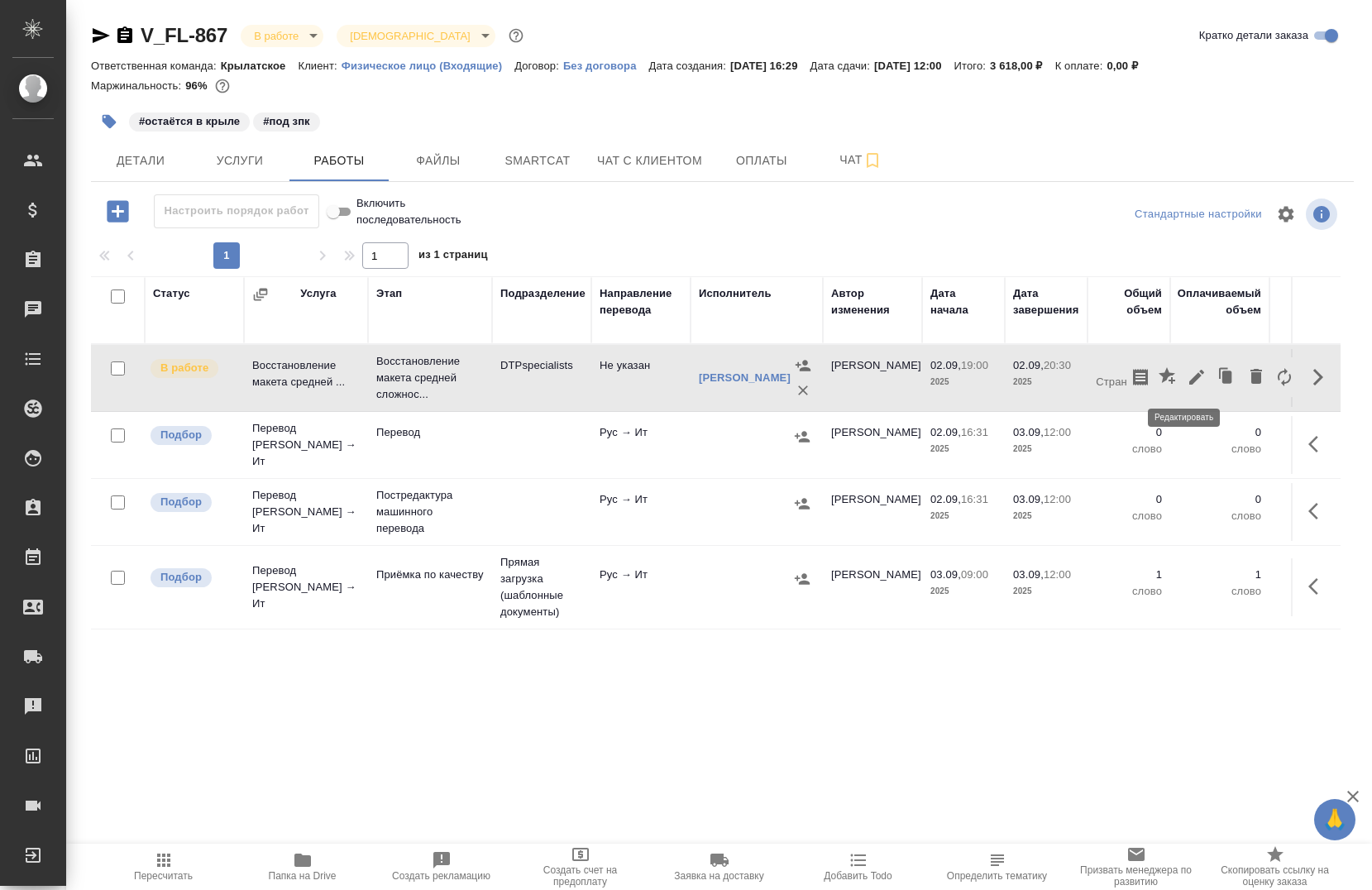
click at [1187, 382] on icon "button" at bounding box center [1196, 377] width 19 height 19
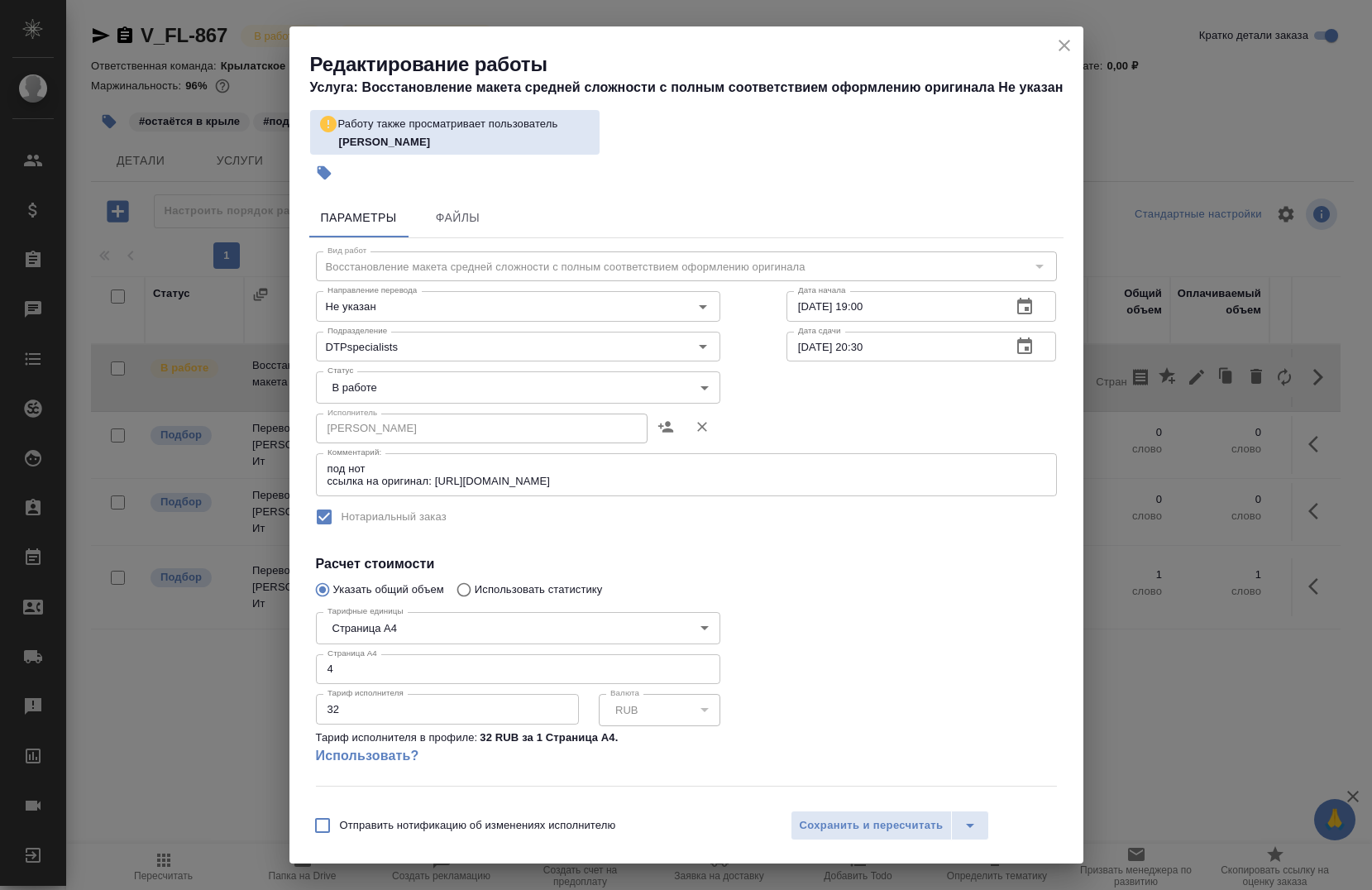
click at [388, 673] on input "4" at bounding box center [518, 669] width 404 height 30
type input "2"
drag, startPoint x: 854, startPoint y: 827, endPoint x: 844, endPoint y: 831, distance: 10.8
click at [853, 827] on span "Сохранить и пересчитать" at bounding box center [872, 825] width 144 height 19
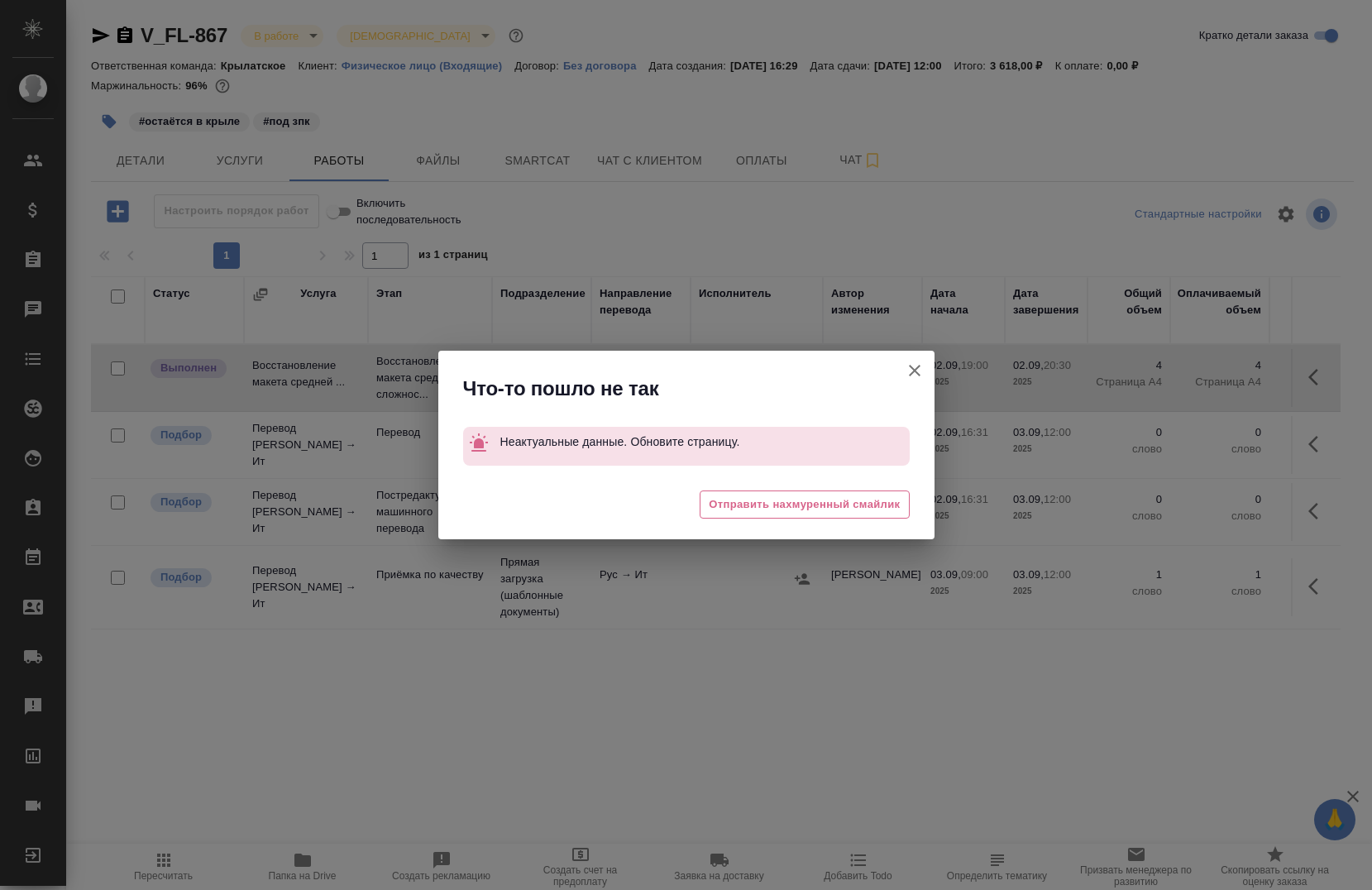
click at [910, 365] on icon "button" at bounding box center [914, 370] width 19 height 19
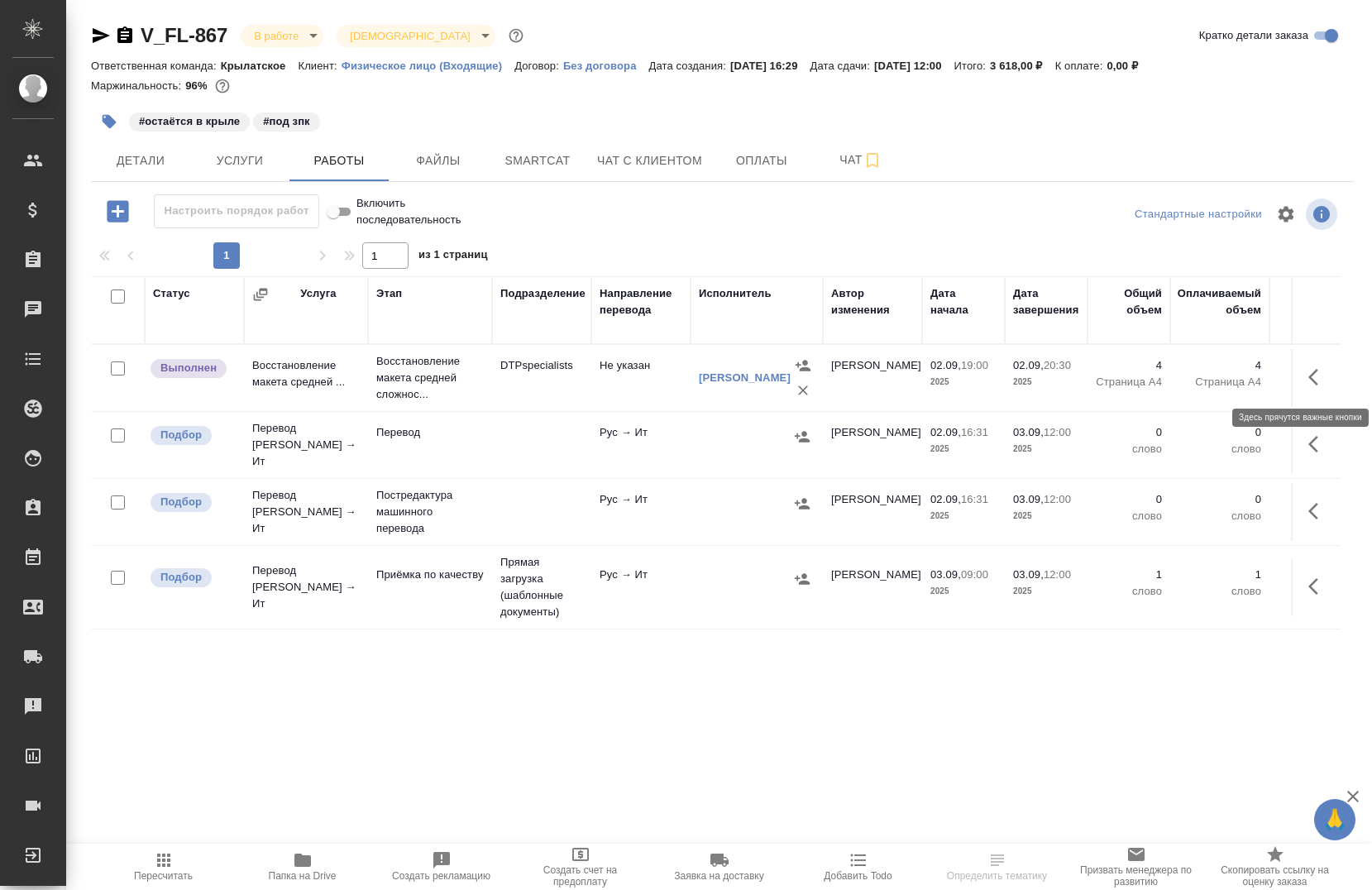
click at [1310, 369] on icon "button" at bounding box center [1317, 377] width 19 height 19
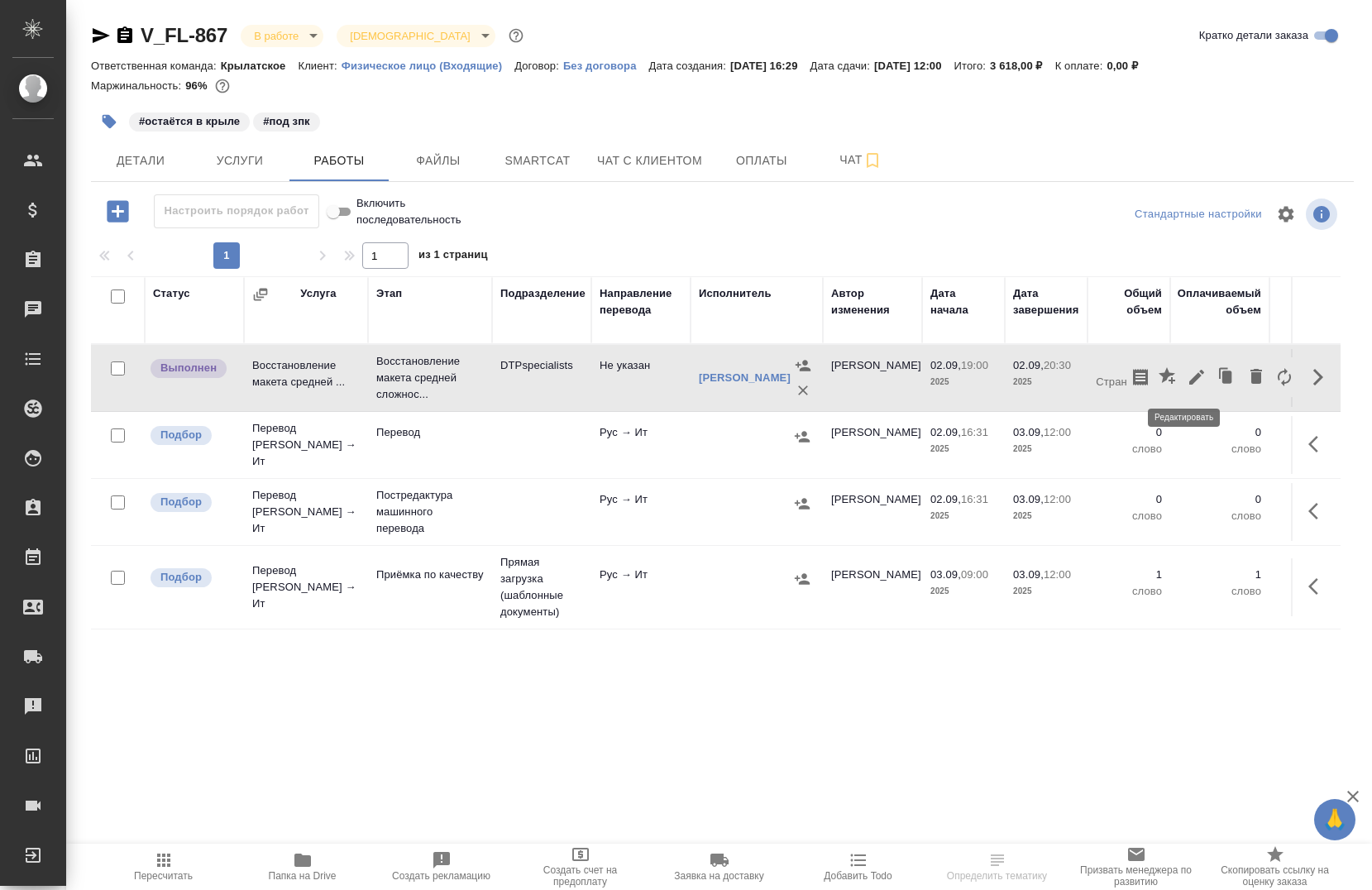
click at [1190, 377] on icon "button" at bounding box center [1197, 377] width 15 height 15
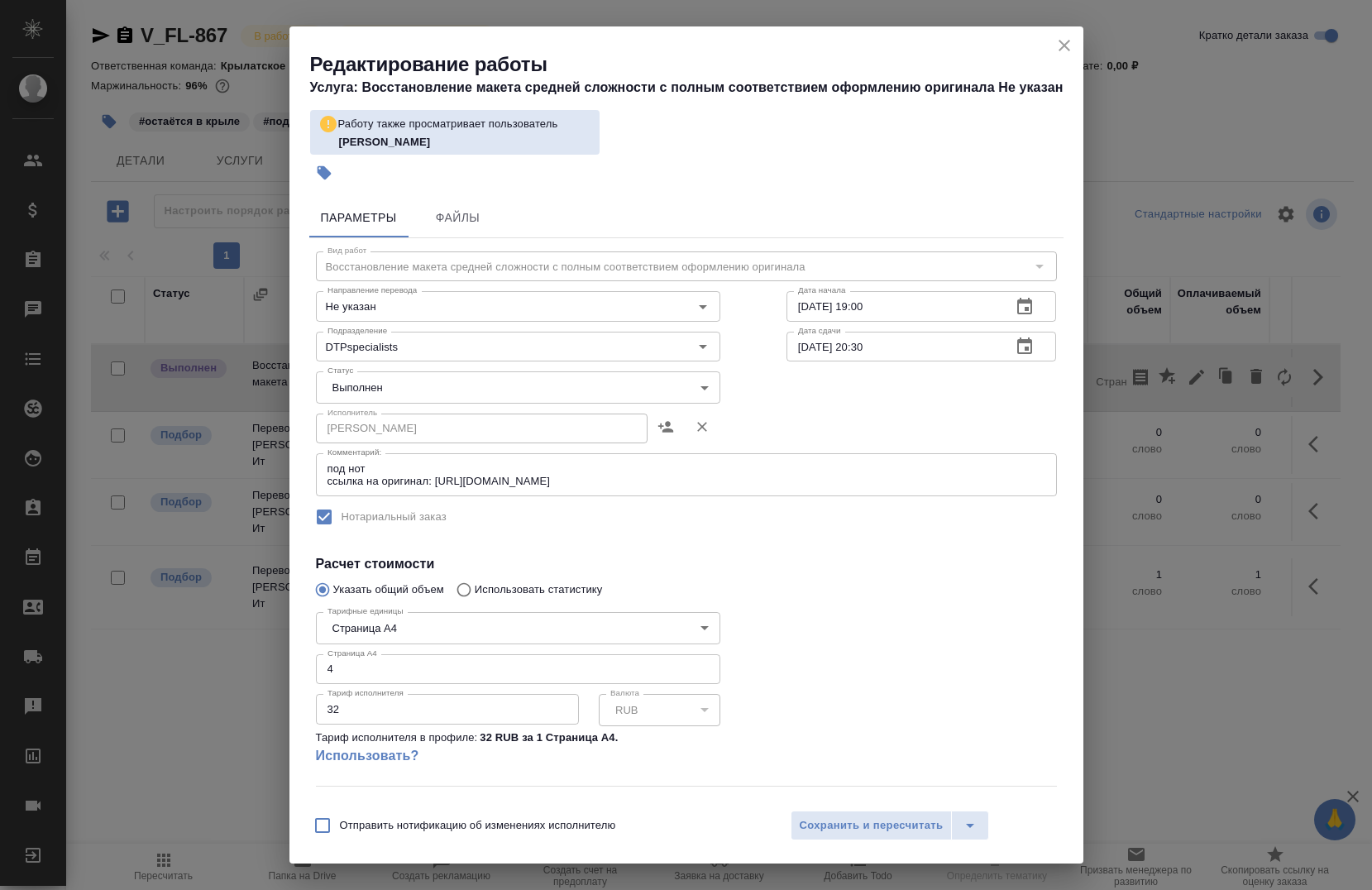
click at [490, 659] on input "4" at bounding box center [518, 669] width 404 height 30
type input "2"
click at [891, 821] on span "Сохранить и пересчитать" at bounding box center [872, 825] width 144 height 19
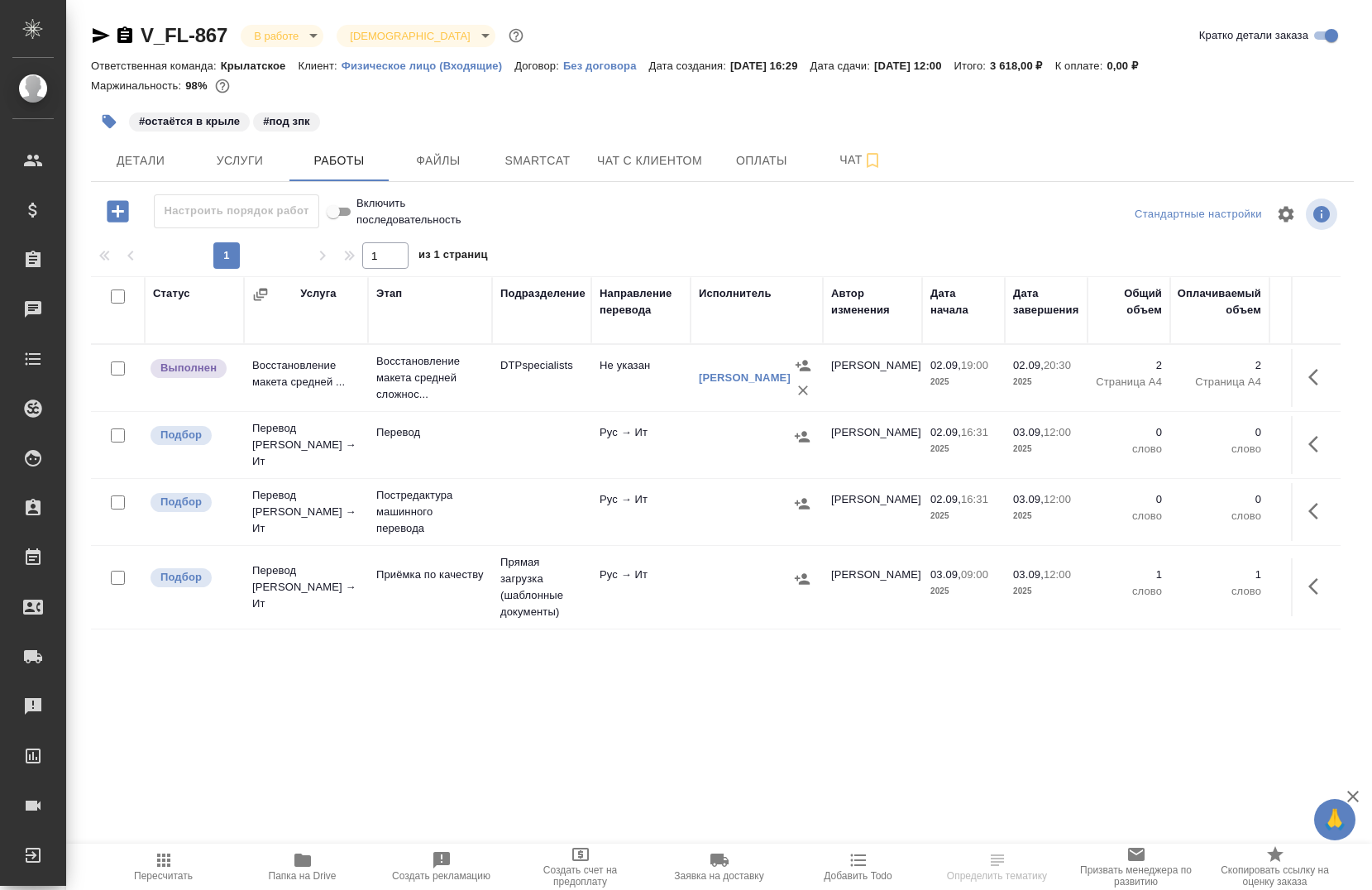
click at [297, 874] on span "Папка на Drive" at bounding box center [303, 876] width 68 height 12
click at [513, 160] on span "Smartcat" at bounding box center [538, 161] width 80 height 20
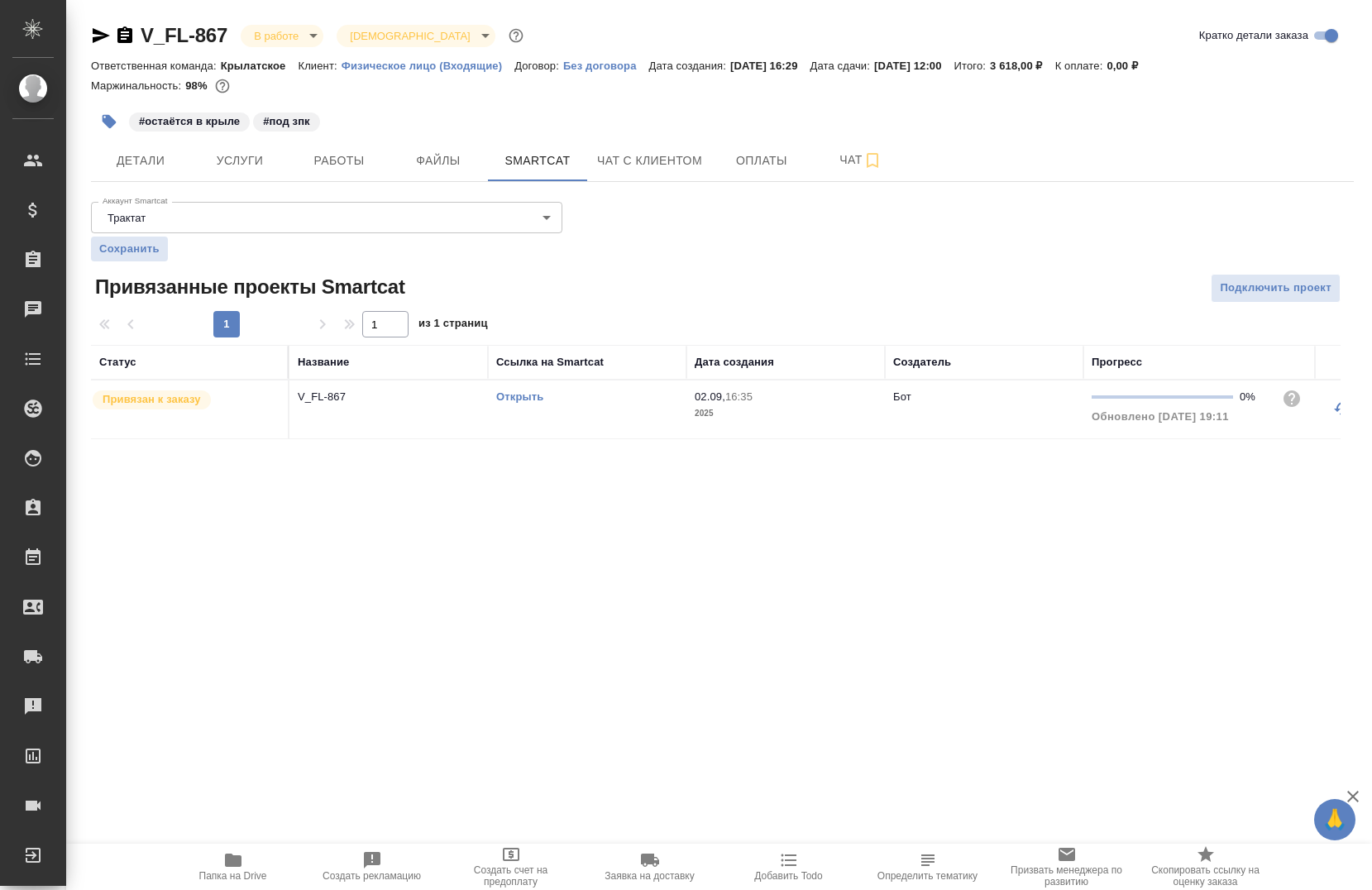
click at [528, 395] on link "Открыть" at bounding box center [519, 396] width 47 height 12
click at [253, 158] on span "Услуги" at bounding box center [240, 161] width 80 height 20
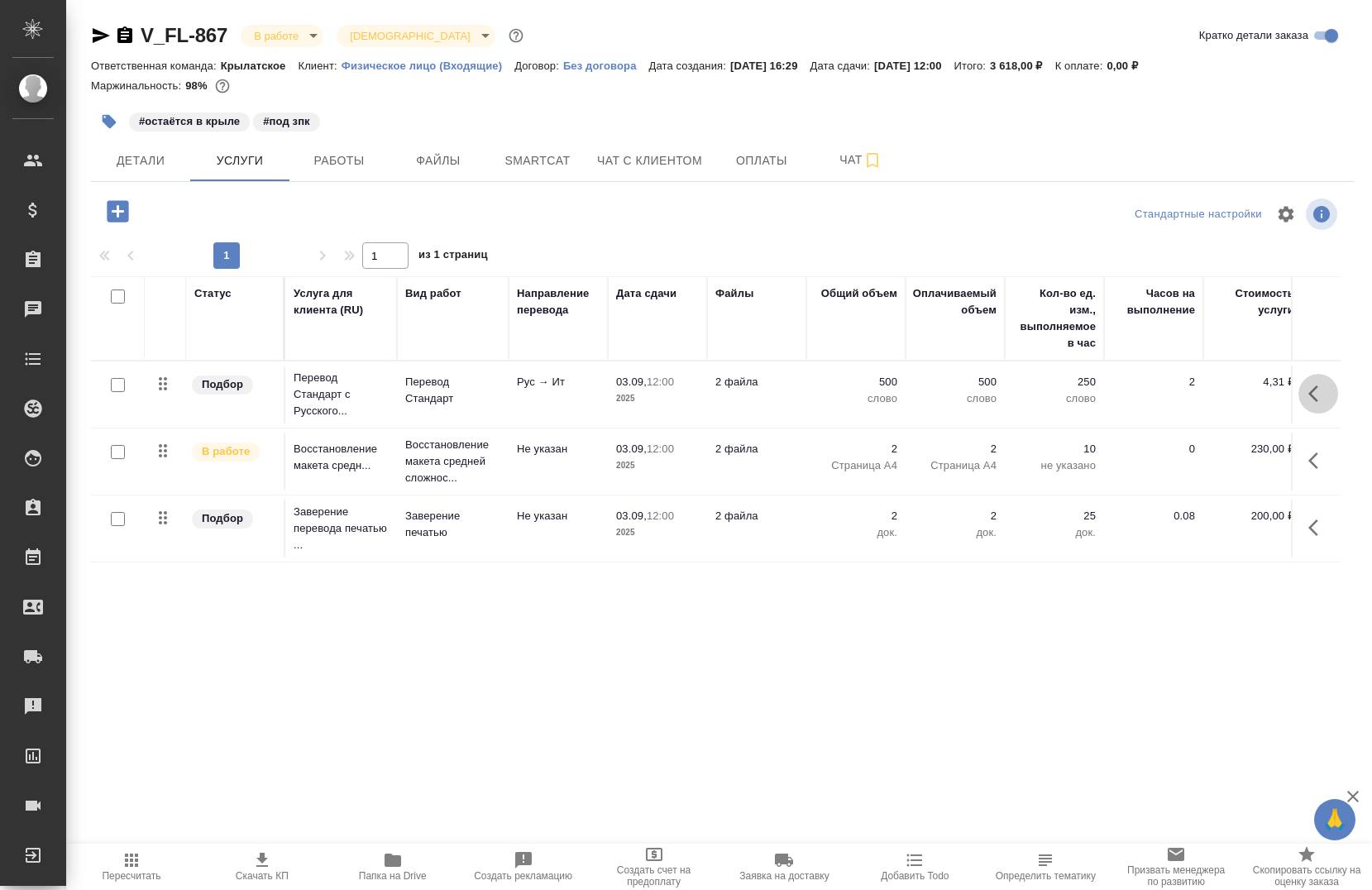
click at [1322, 390] on icon "button" at bounding box center [1317, 393] width 19 height 19
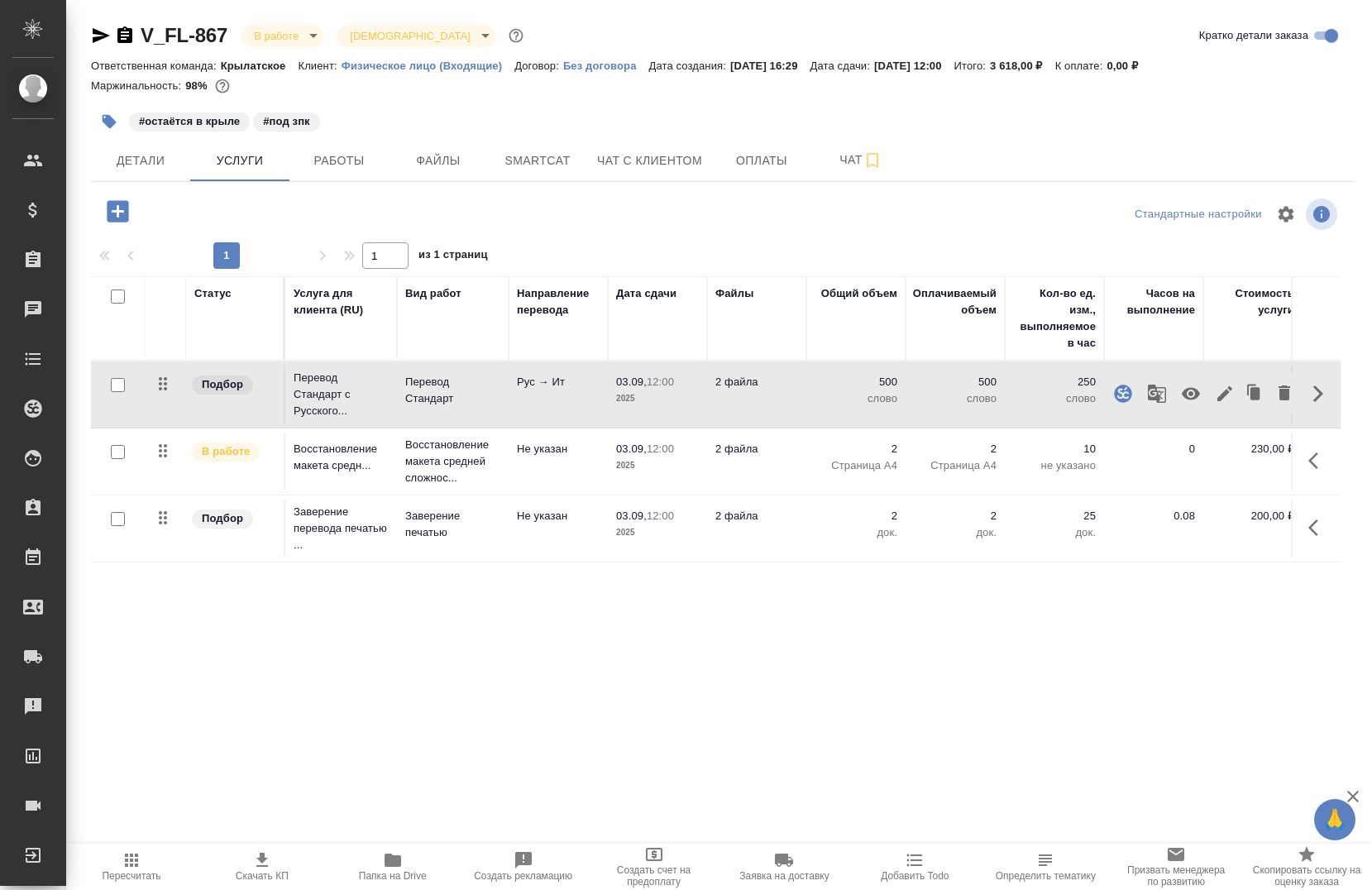
click at [1155, 407] on button "button" at bounding box center [1156, 393] width 40 height 40
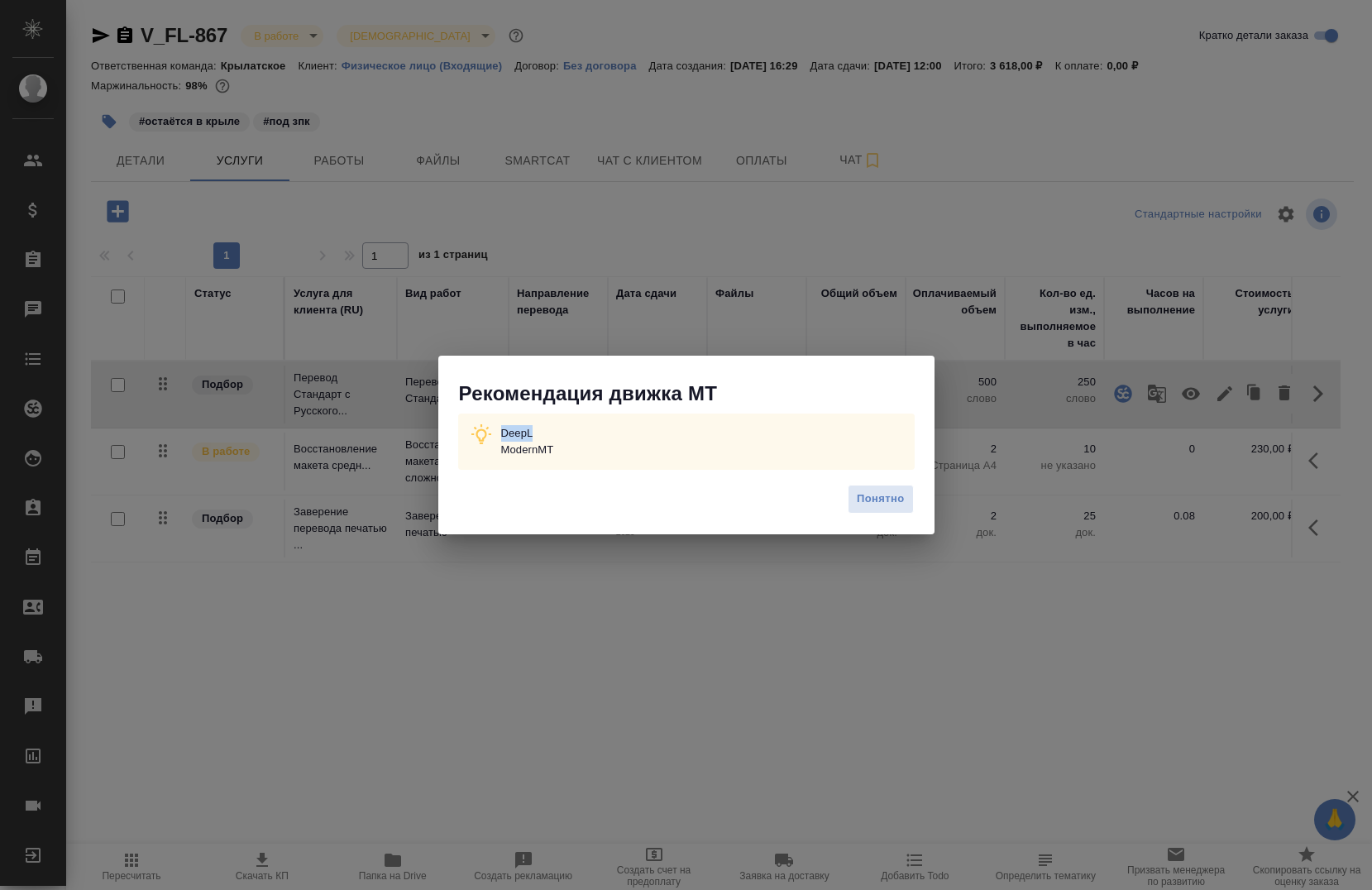
drag, startPoint x: 543, startPoint y: 435, endPoint x: 500, endPoint y: 437, distance: 43.0
click at [500, 437] on div "DeepL ModernMT" at bounding box center [686, 441] width 457 height 56
copy p "DeepL"
drag, startPoint x: 879, startPoint y: 508, endPoint x: 849, endPoint y: 488, distance: 36.1
click at [879, 507] on span "Понятно" at bounding box center [880, 499] width 47 height 19
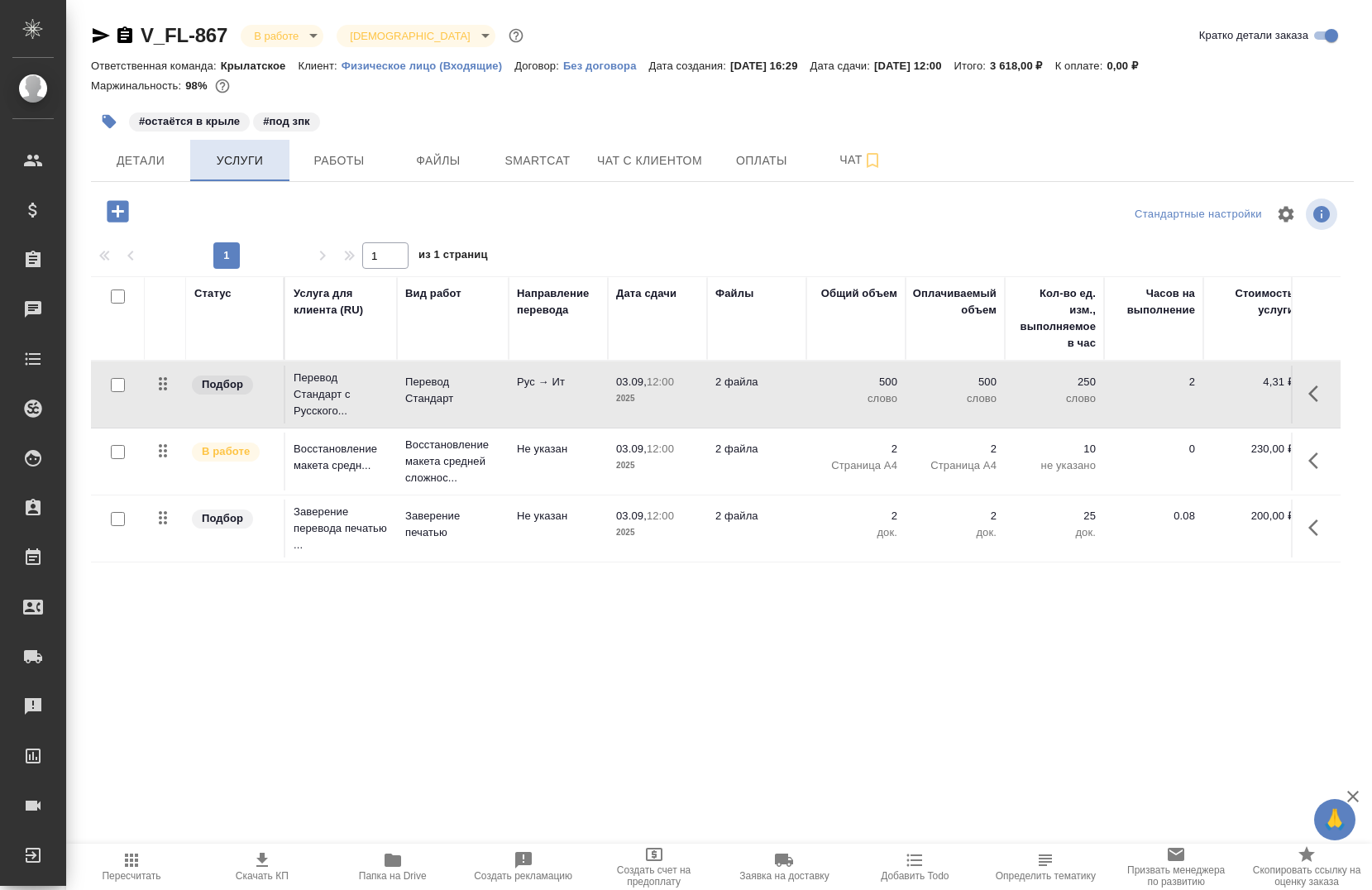
click at [243, 158] on span "Услуги" at bounding box center [240, 161] width 80 height 20
click at [349, 168] on span "Работы" at bounding box center [340, 161] width 80 height 20
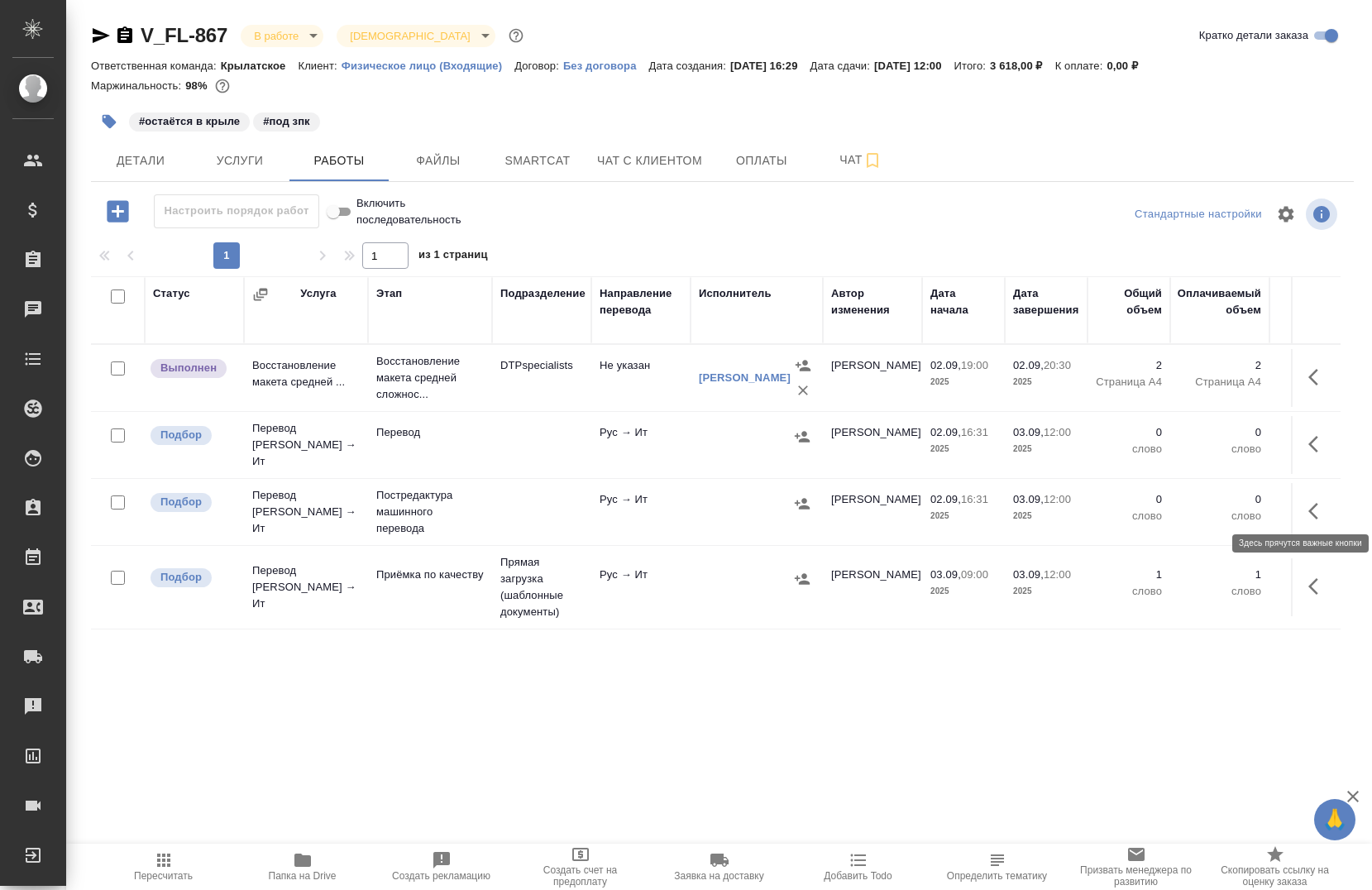
click at [1308, 501] on icon "button" at bounding box center [1317, 511] width 19 height 19
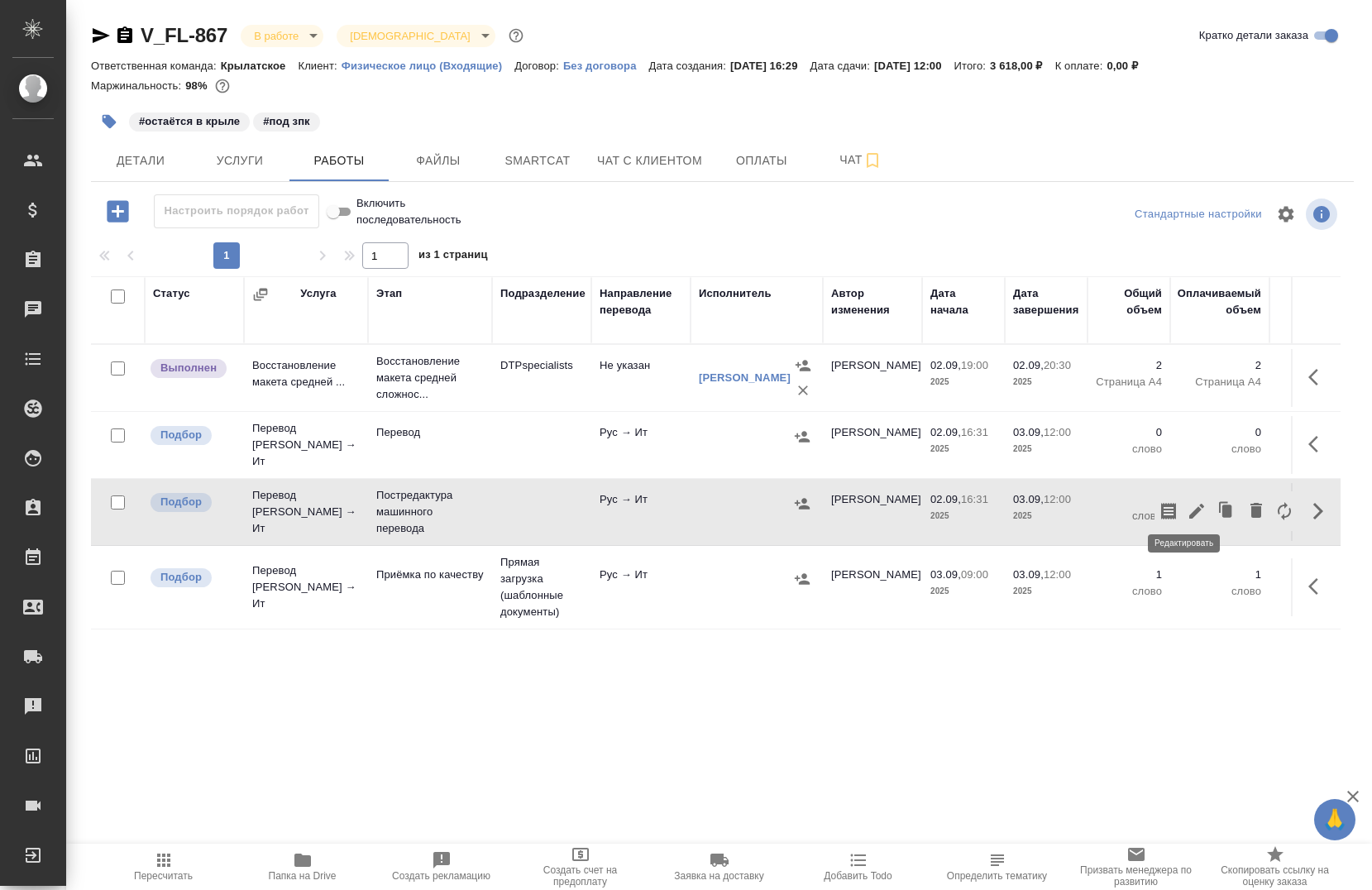
click at [1192, 504] on icon "button" at bounding box center [1196, 511] width 19 height 19
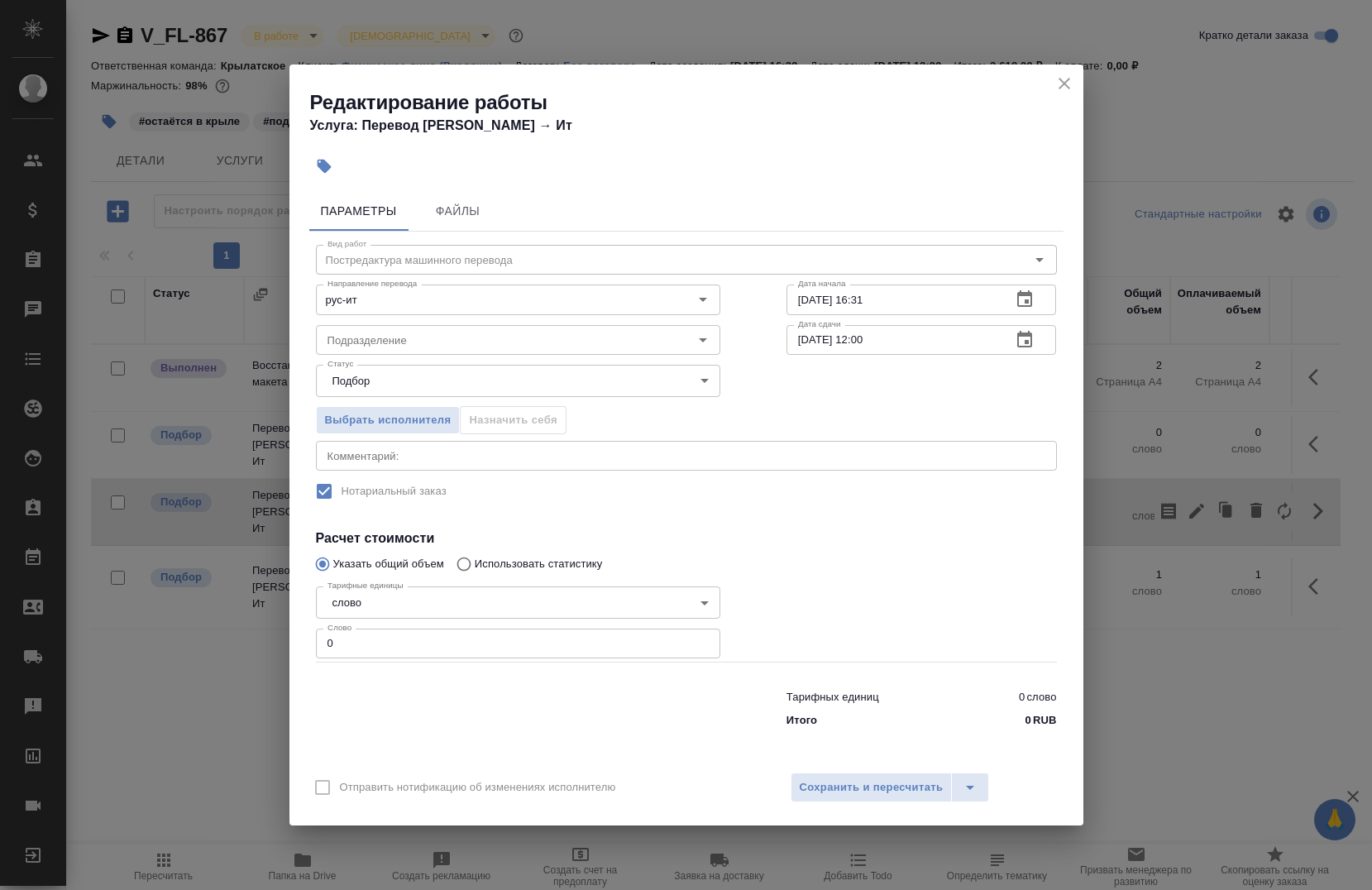
click at [400, 605] on body "🙏 .cls-1 fill:#fff; AWATERA Chernova Anna Клиенты Спецификации Заказы 0 Чаты To…" at bounding box center [686, 445] width 1372 height 890
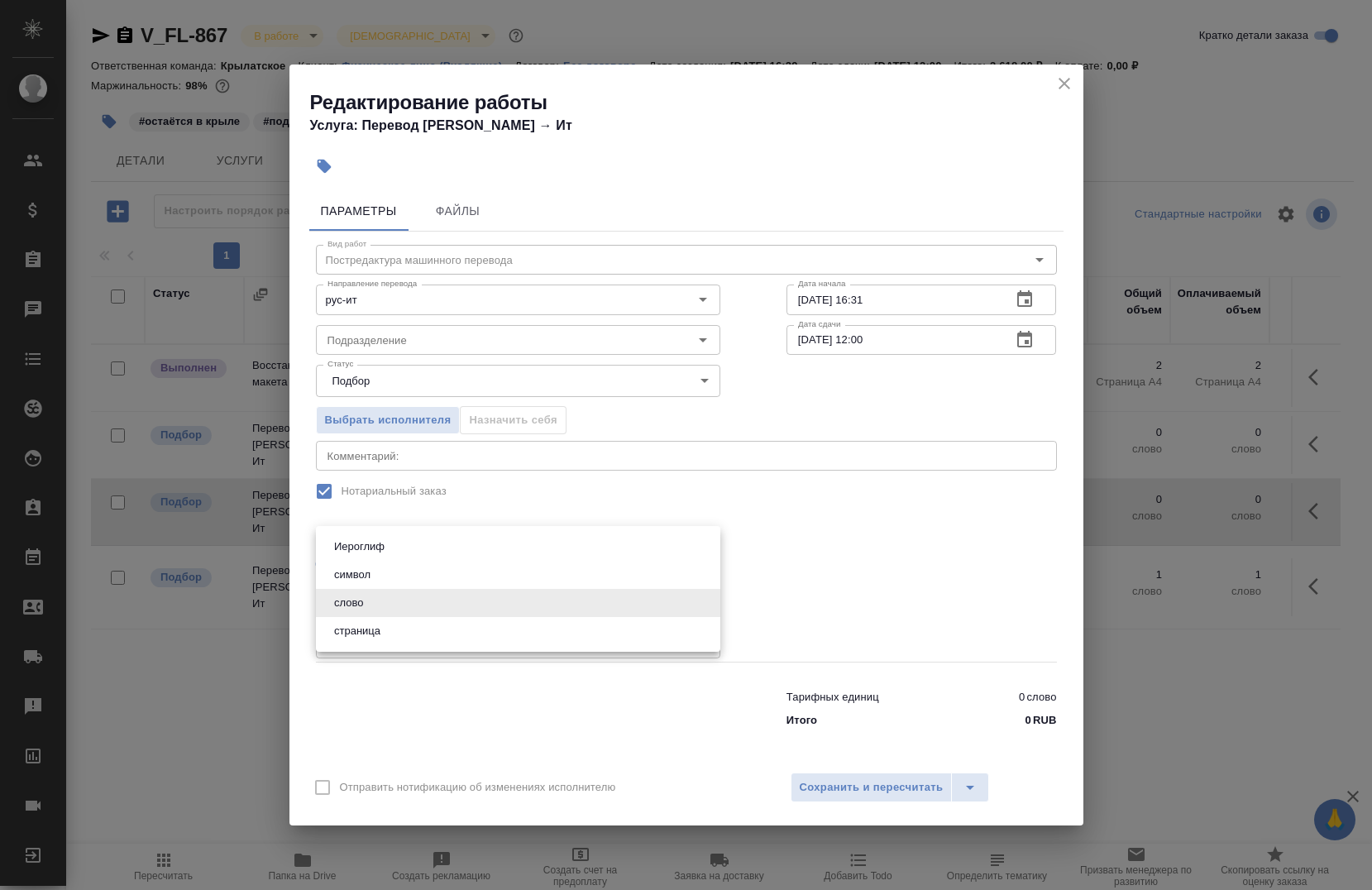
click at [394, 607] on li "слово" at bounding box center [518, 603] width 404 height 28
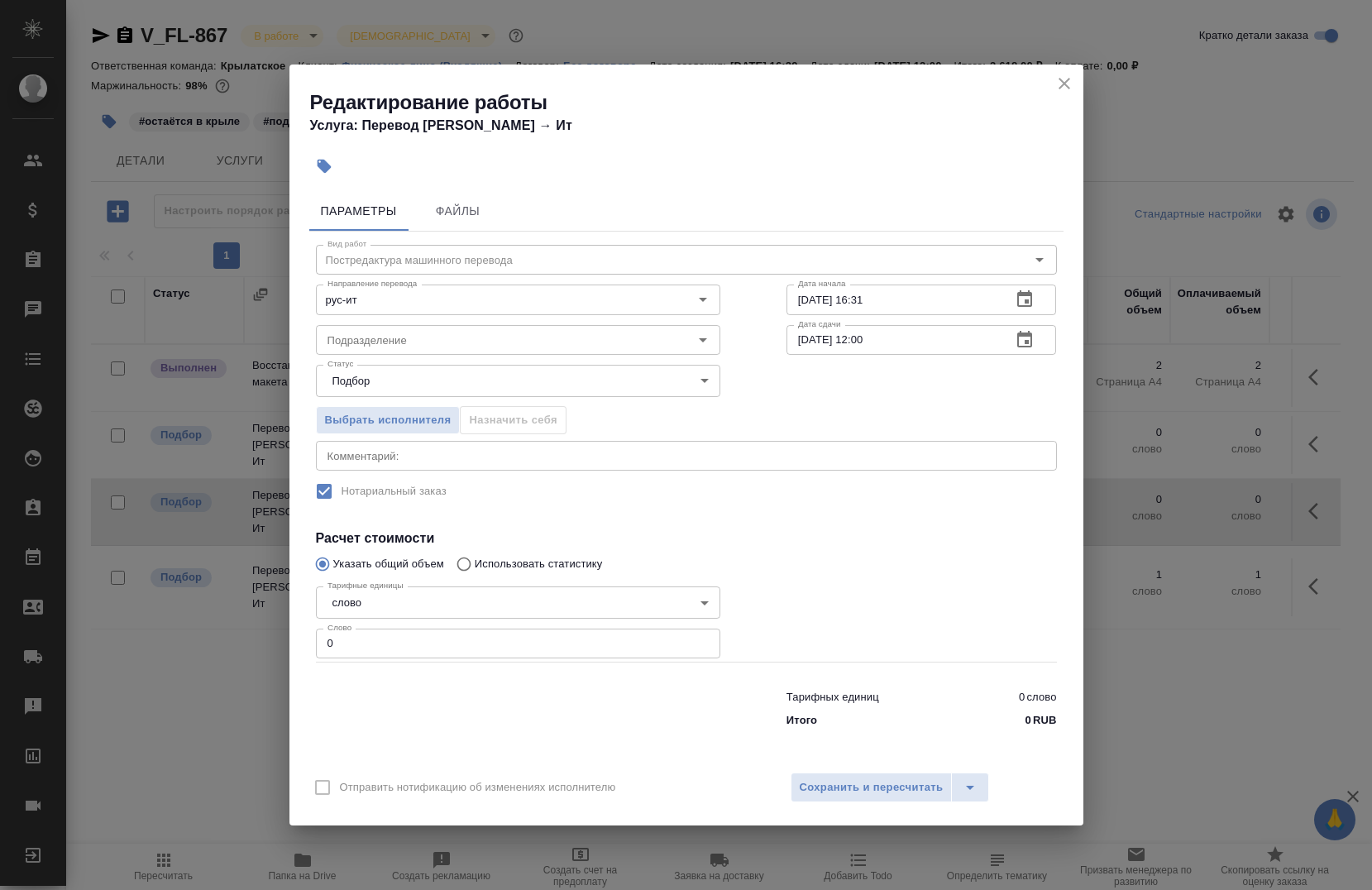
drag, startPoint x: 386, startPoint y: 646, endPoint x: 385, endPoint y: 663, distance: 17.0
click at [386, 663] on div "Вид работ Постредактура машинного перевода Вид работ Направление перевода рус-и…" at bounding box center [686, 483] width 754 height 504
type input "328"
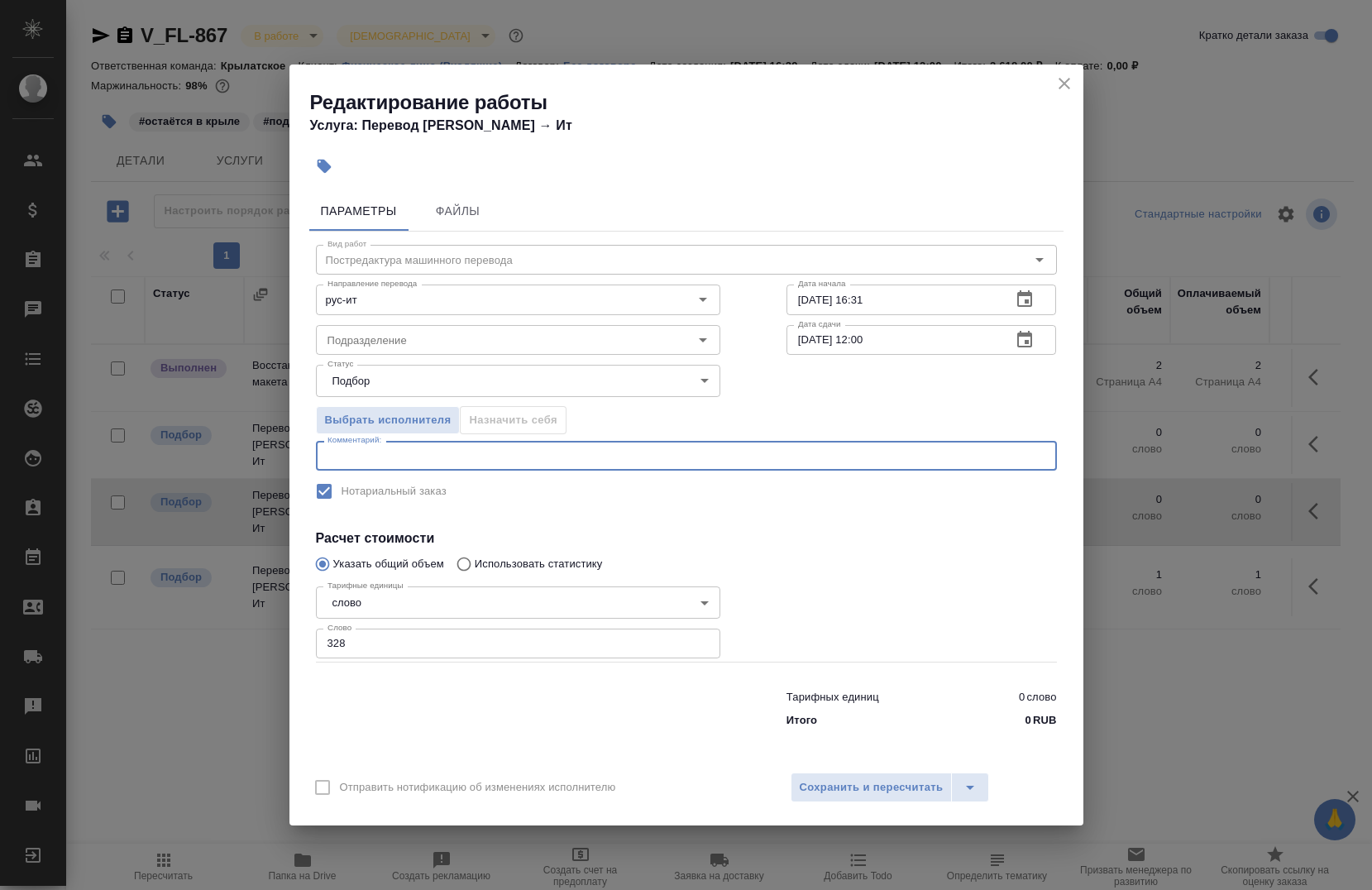
click at [385, 457] on textarea at bounding box center [686, 455] width 718 height 12
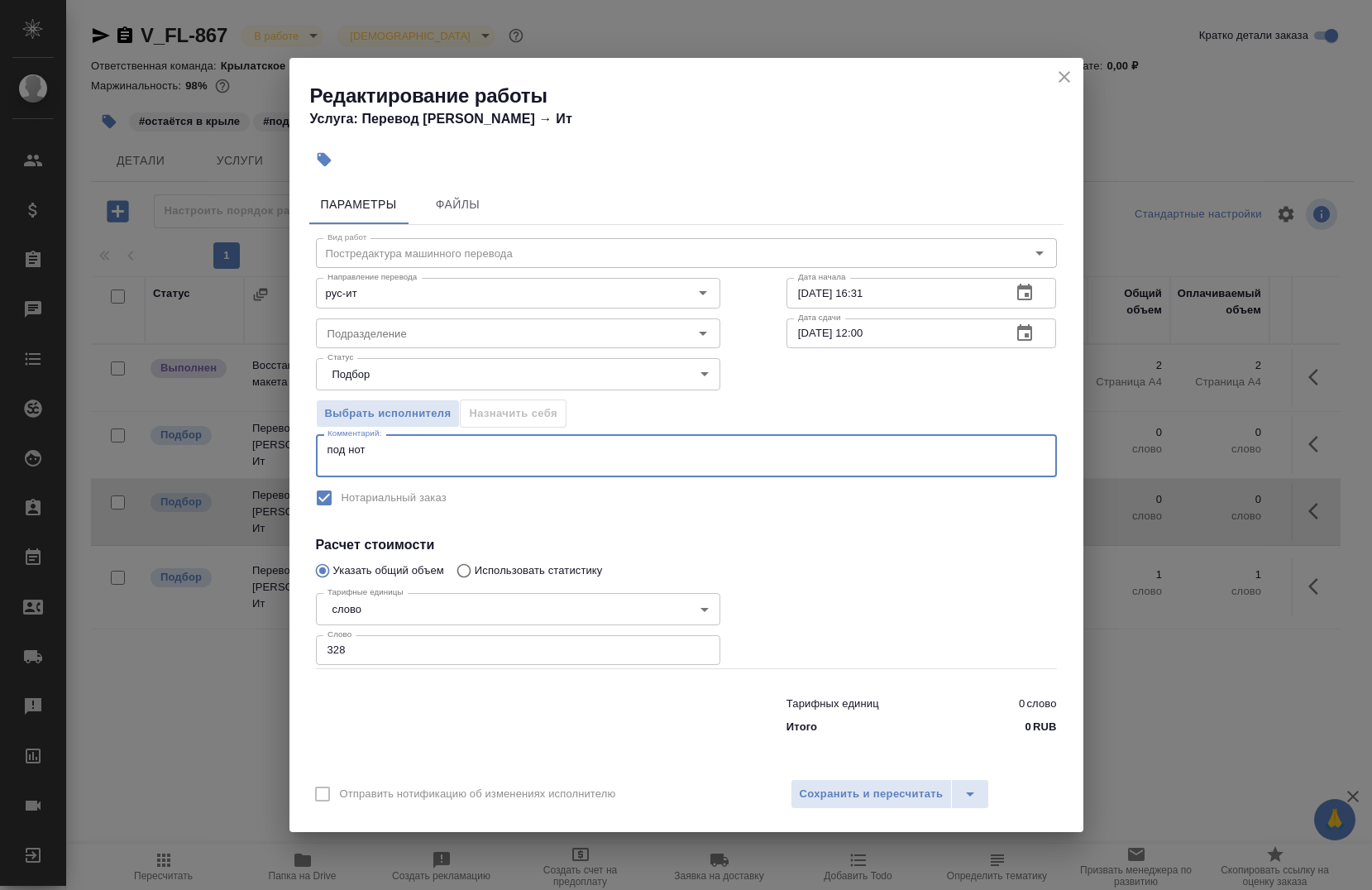
click at [500, 455] on textarea "под нот" at bounding box center [686, 456] width 718 height 26
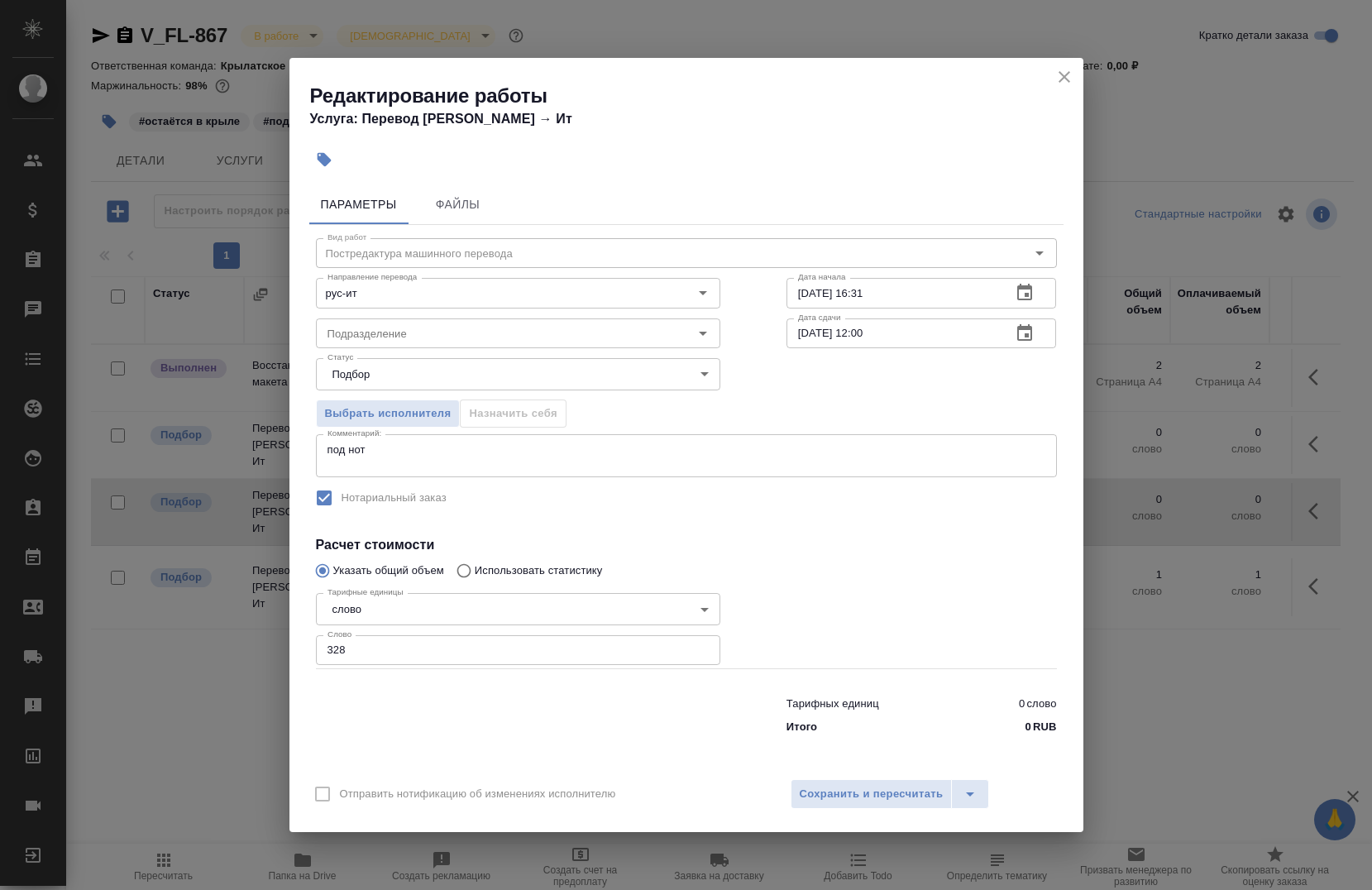
click at [345, 471] on div "под нот x Комментарий:" at bounding box center [686, 455] width 741 height 43
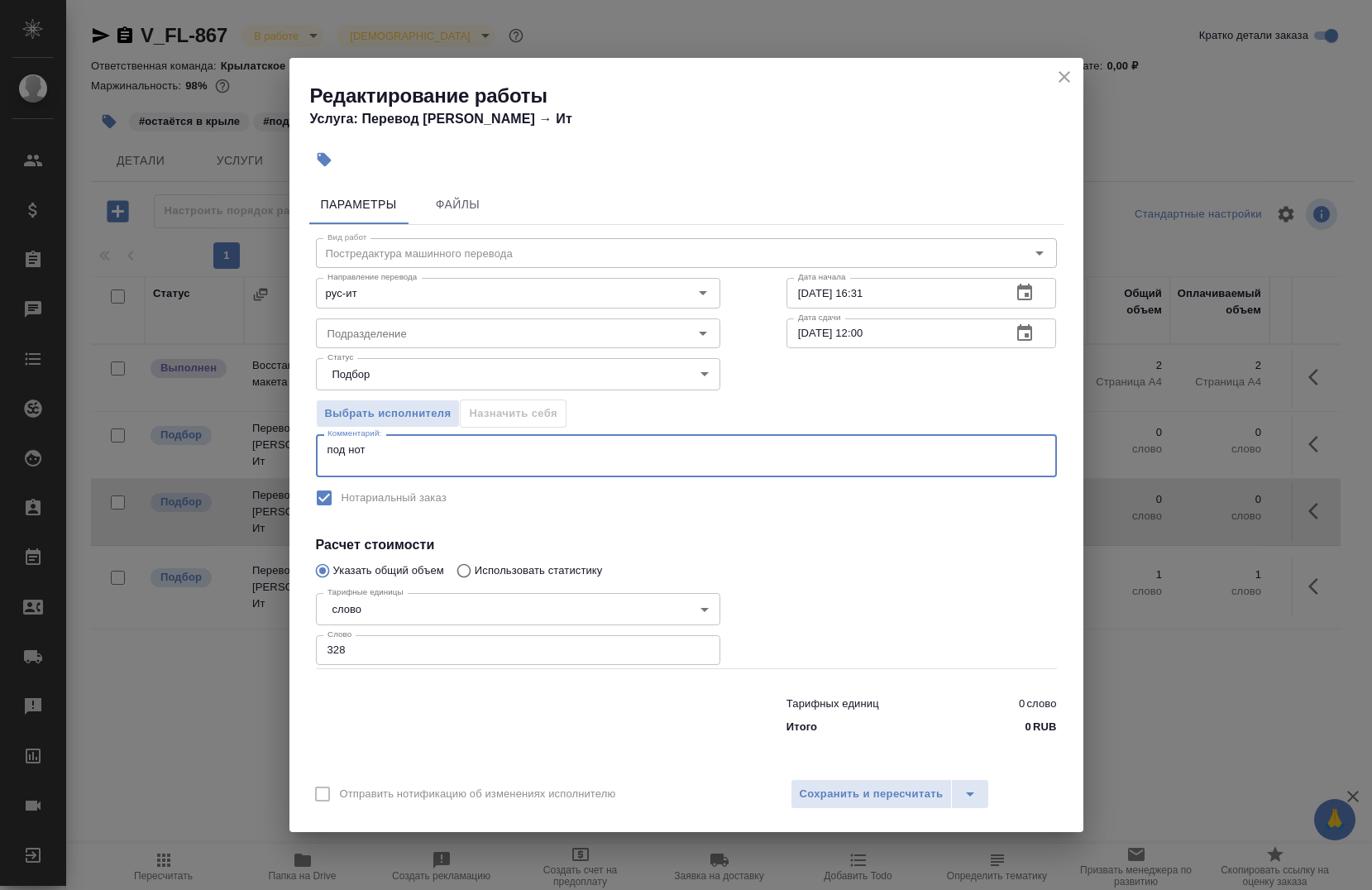
click at [339, 465] on textarea "под нот" at bounding box center [686, 456] width 718 height 26
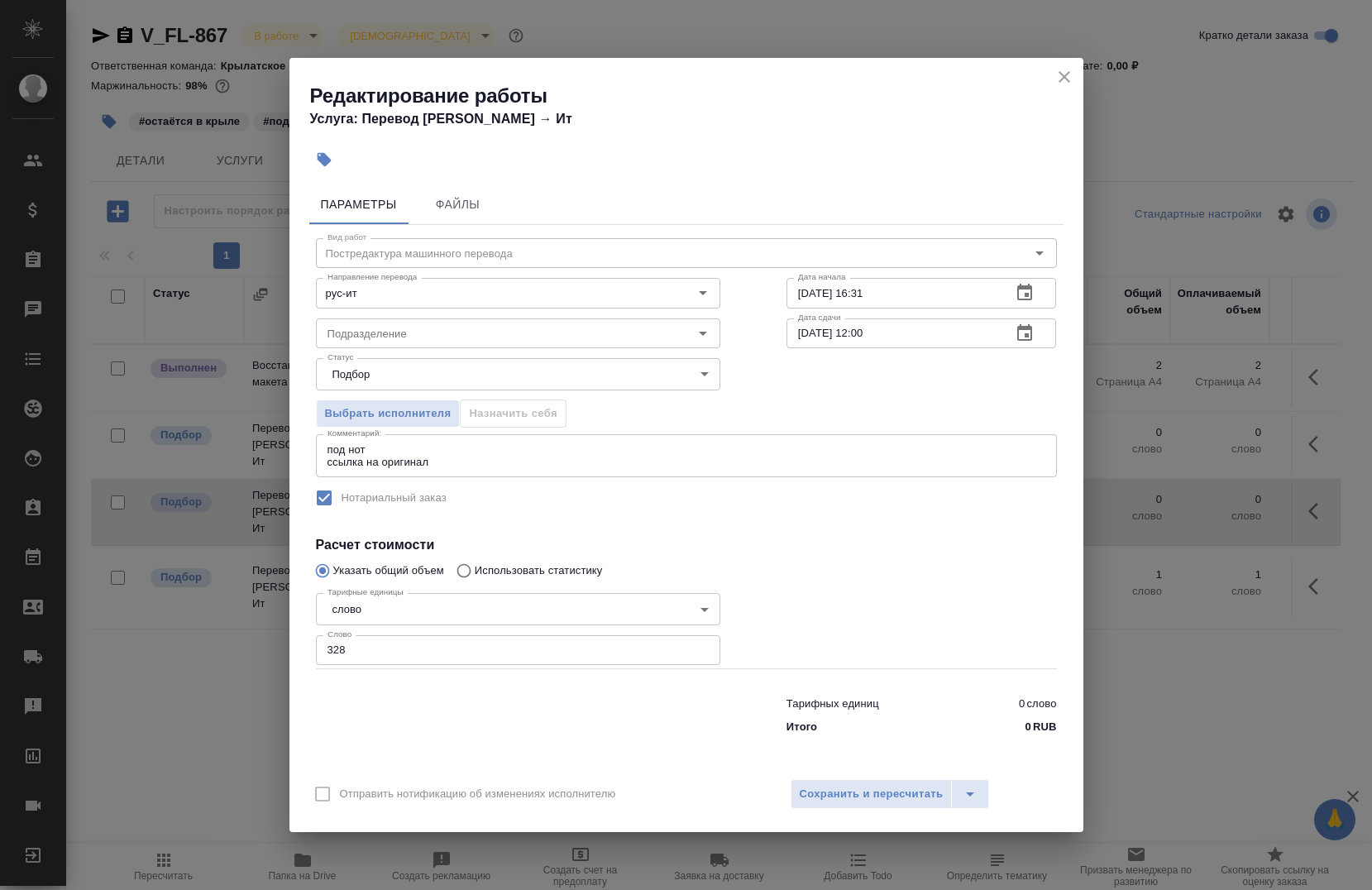
click at [444, 479] on div "Вид работ Постредактура машинного перевода Вид работ Направление перевода рус-и…" at bounding box center [686, 483] width 754 height 517
click at [438, 467] on textarea "под нот ссылка на оригинал" at bounding box center [686, 456] width 718 height 26
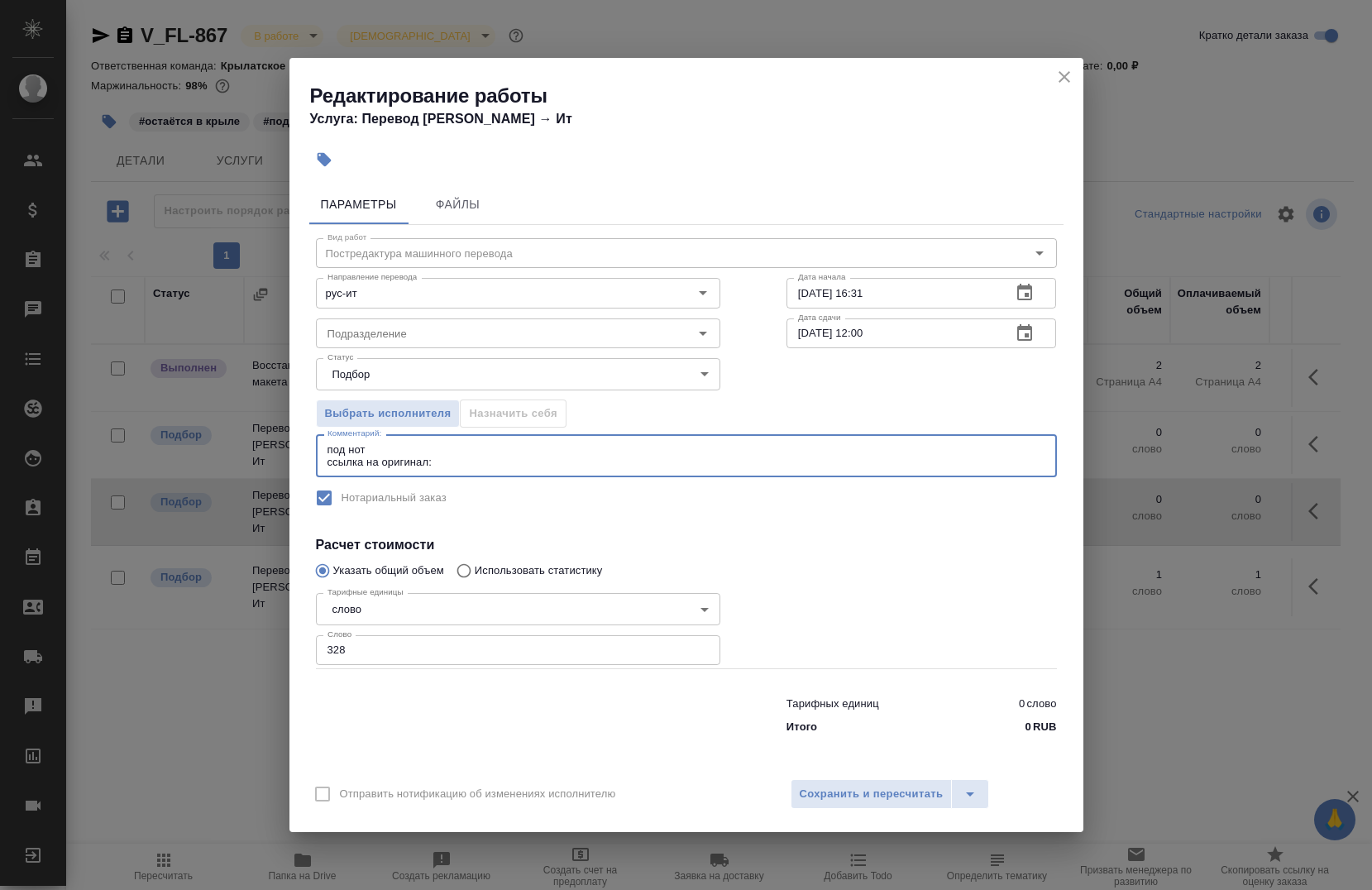
paste textarea "https://drive.awatera.com/s/PYjwgoNaiH6M2BZ"
click at [442, 345] on div "Подразделение" at bounding box center [518, 333] width 404 height 30
type textarea "под нот ссылка на оригинал: https://drive.awatera.com/s/PYjwgoNaiH6M2BZ"
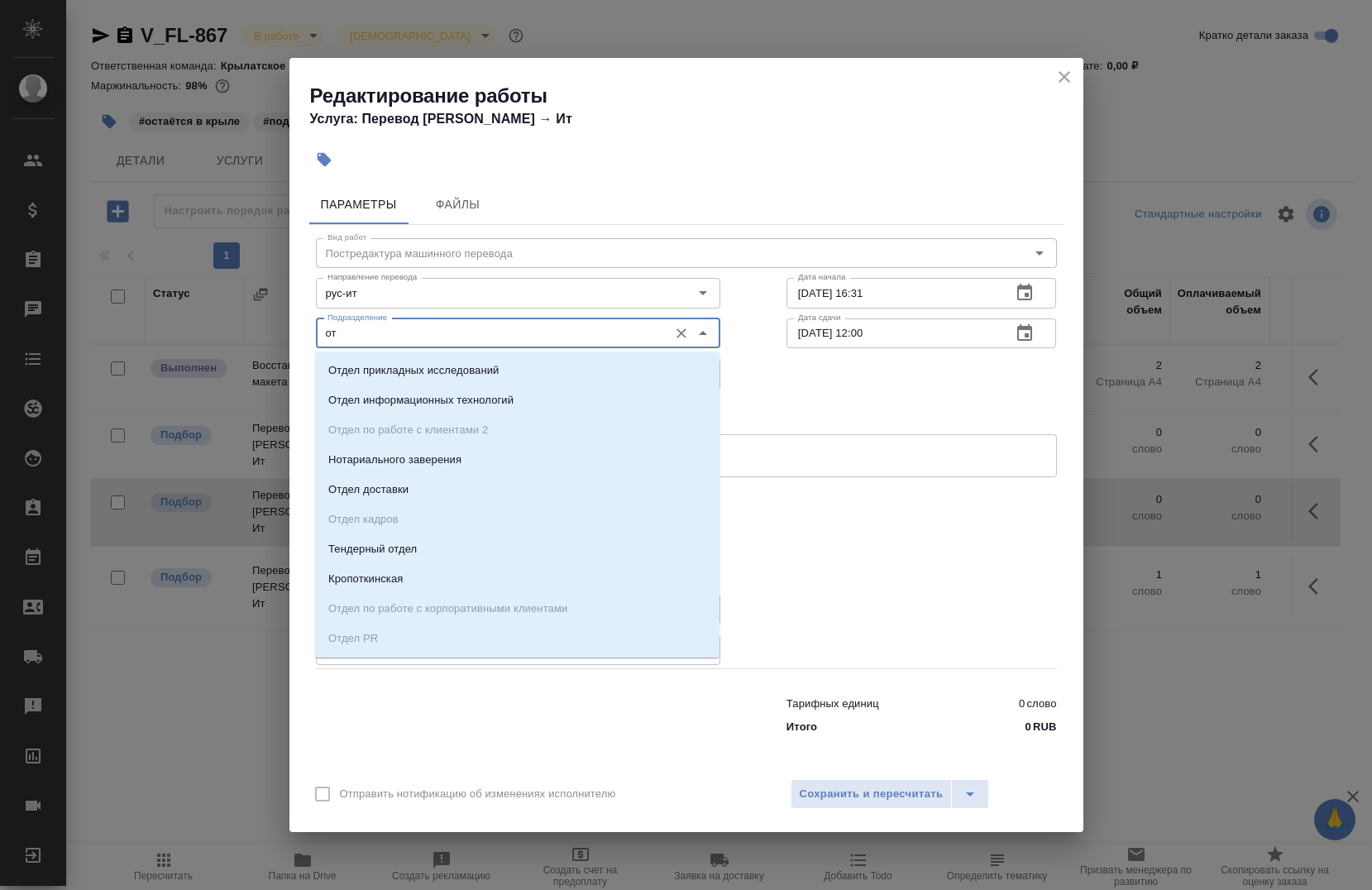
type input "о"
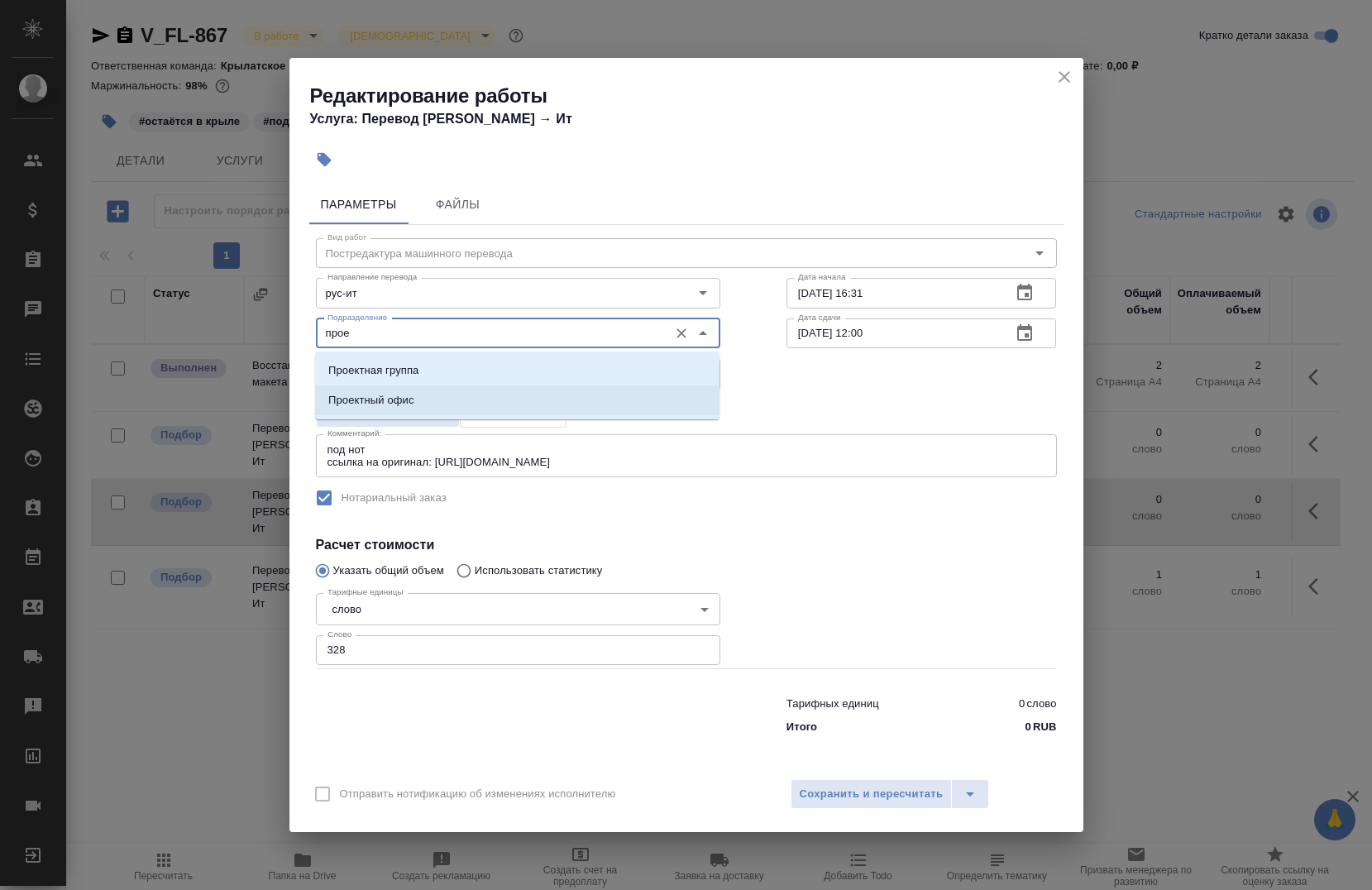
click at [402, 391] on li "Проектный офис" at bounding box center [517, 401] width 404 height 30
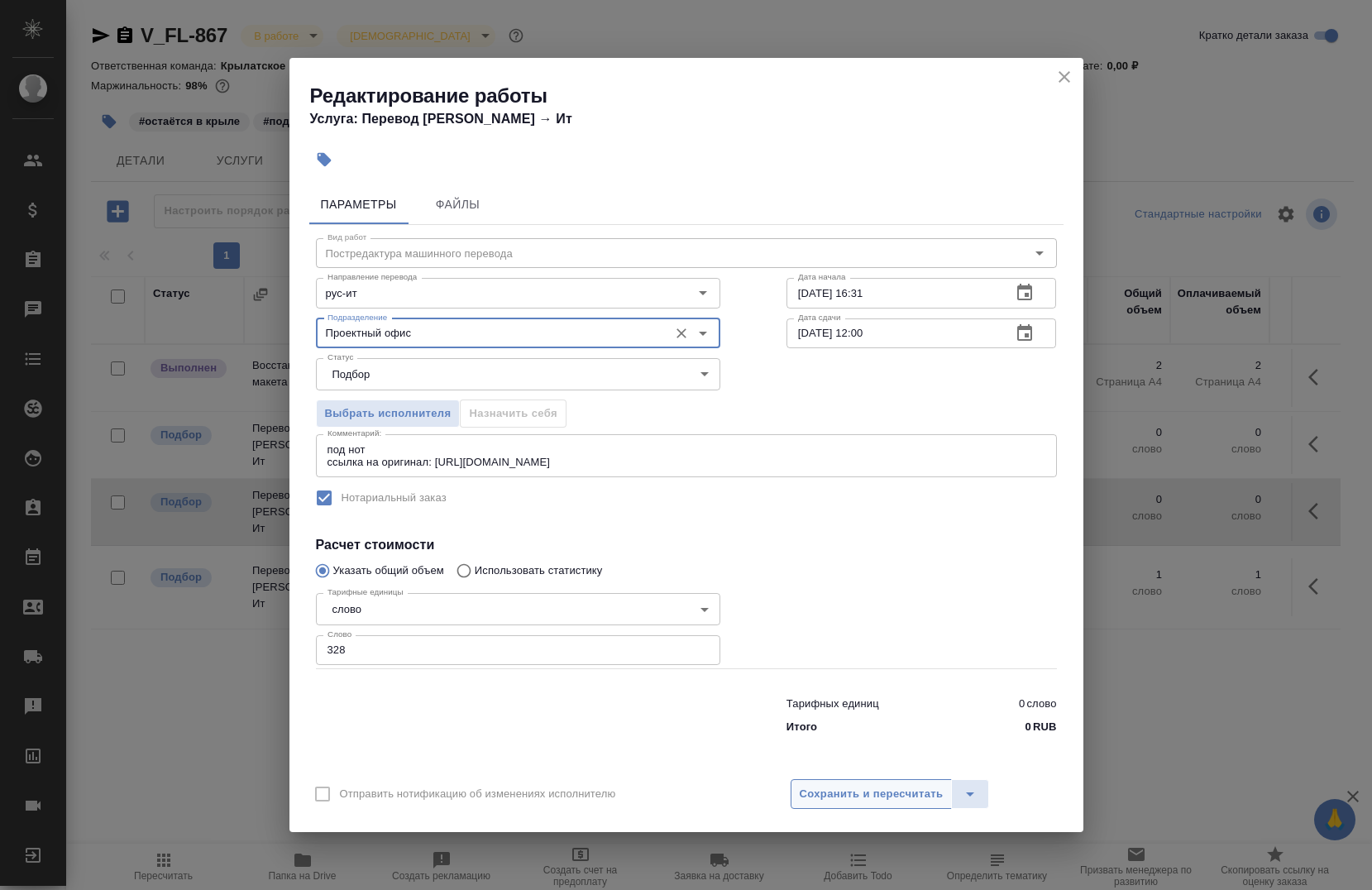
type input "Проектный офис"
click at [806, 796] on span "Сохранить и пересчитать" at bounding box center [872, 794] width 144 height 19
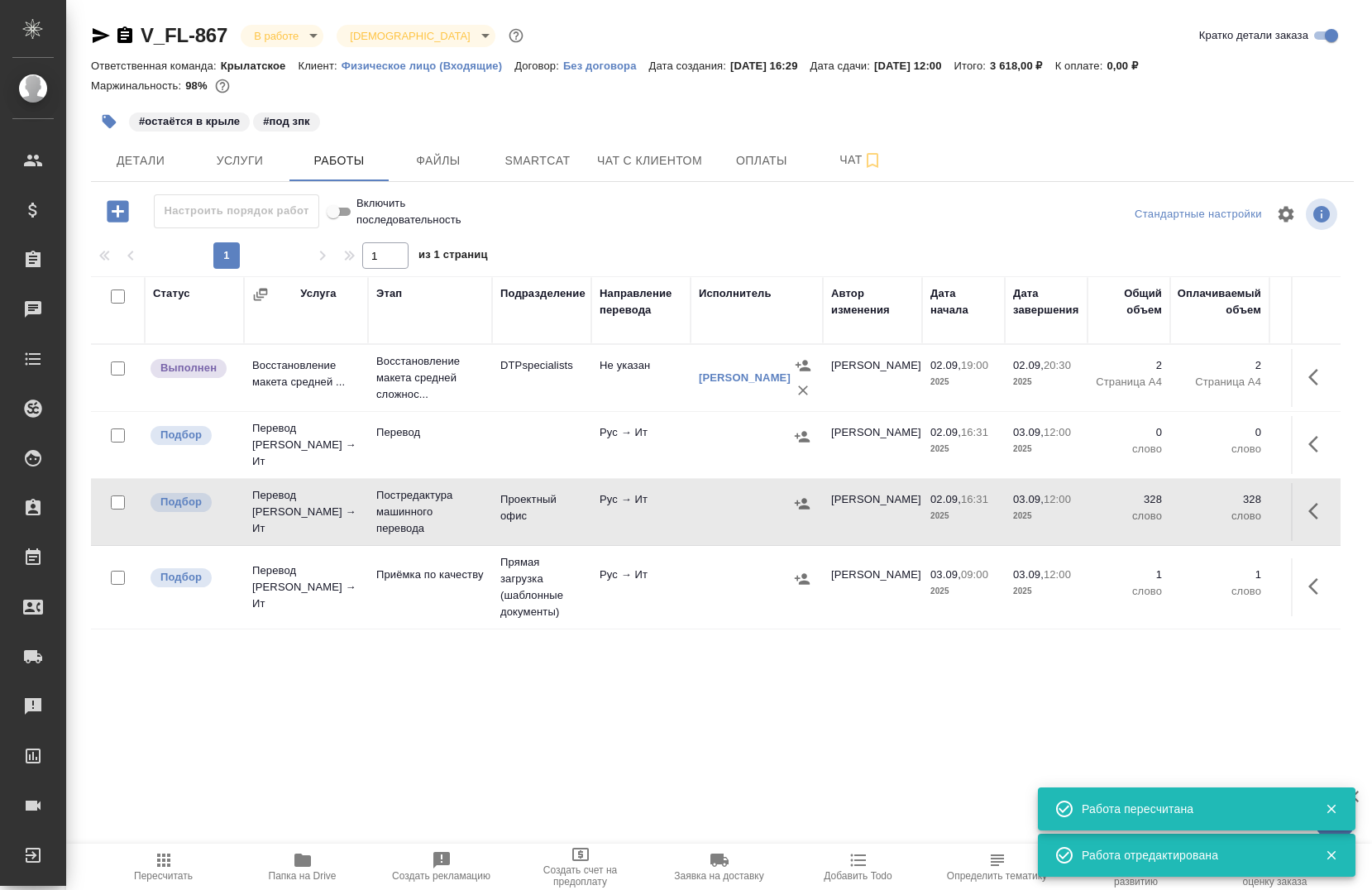
click at [1308, 507] on icon "button" at bounding box center [1317, 511] width 19 height 19
click at [1187, 501] on icon "button" at bounding box center [1196, 511] width 19 height 19
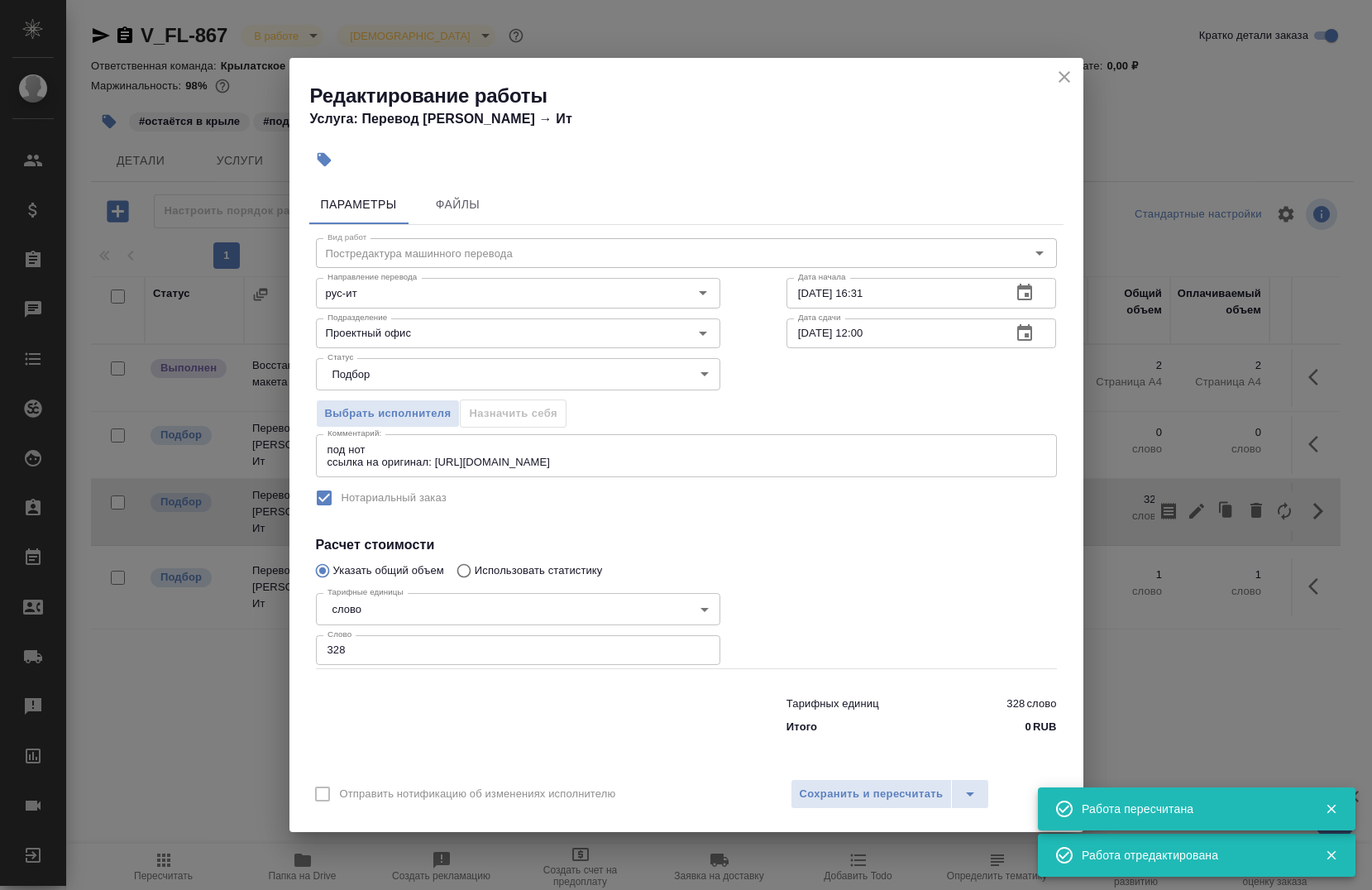
click at [906, 296] on input "02.09.2025 16:31" at bounding box center [893, 292] width 213 height 30
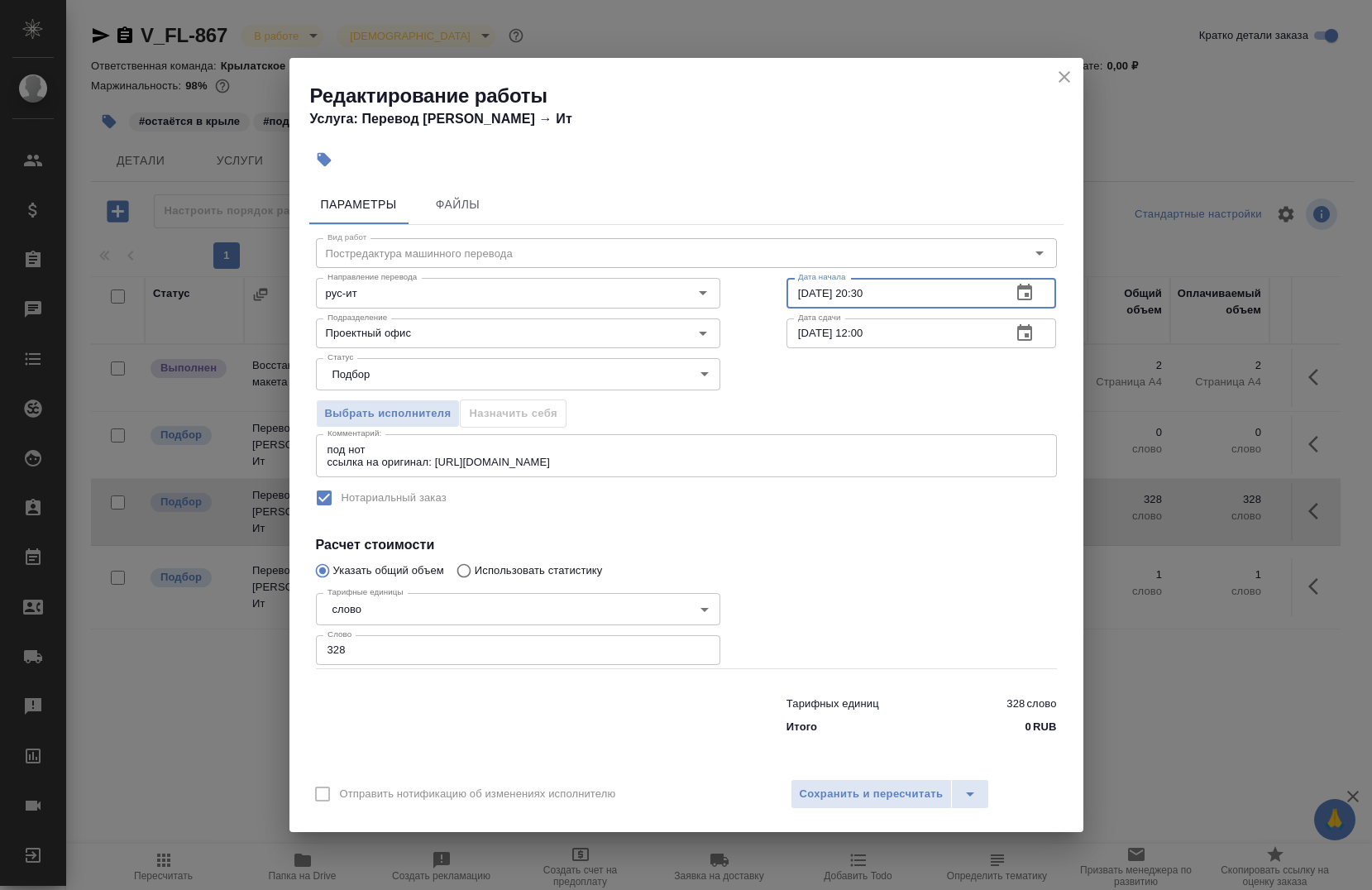
type input "02.09.2025 20:30"
click at [910, 339] on input "03.09.2025 12:00" at bounding box center [893, 333] width 213 height 30
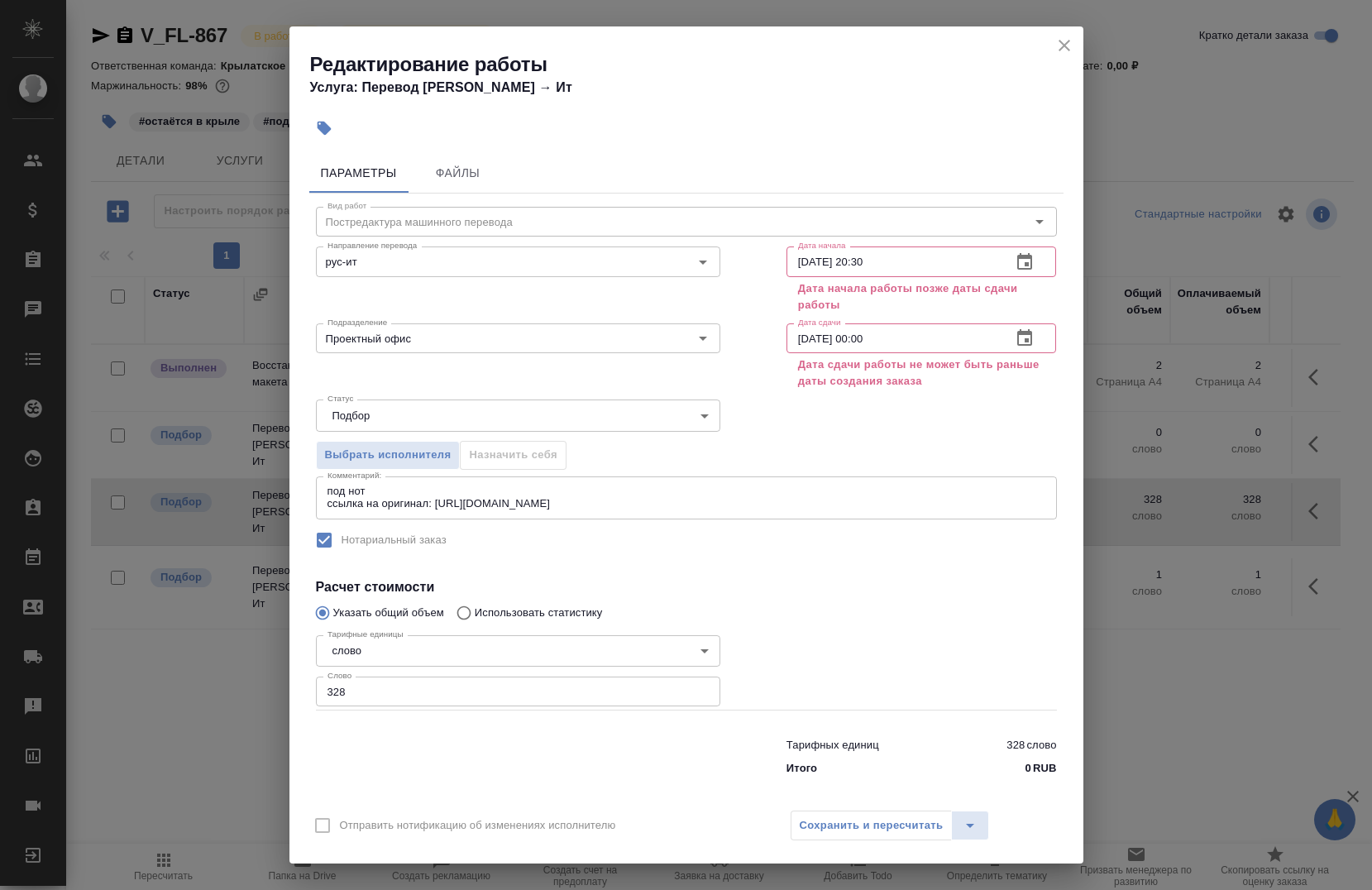
click at [845, 441] on div "Выбрать исполнителя Назначить себя" at bounding box center [686, 452] width 808 height 101
click at [798, 336] on input "02.09.2020 00:00" at bounding box center [893, 339] width 213 height 30
click at [840, 414] on div "Выбрать исполнителя Назначить себя" at bounding box center [686, 452] width 808 height 101
click at [891, 346] on input "03.09.2020 00:00" at bounding box center [893, 339] width 213 height 30
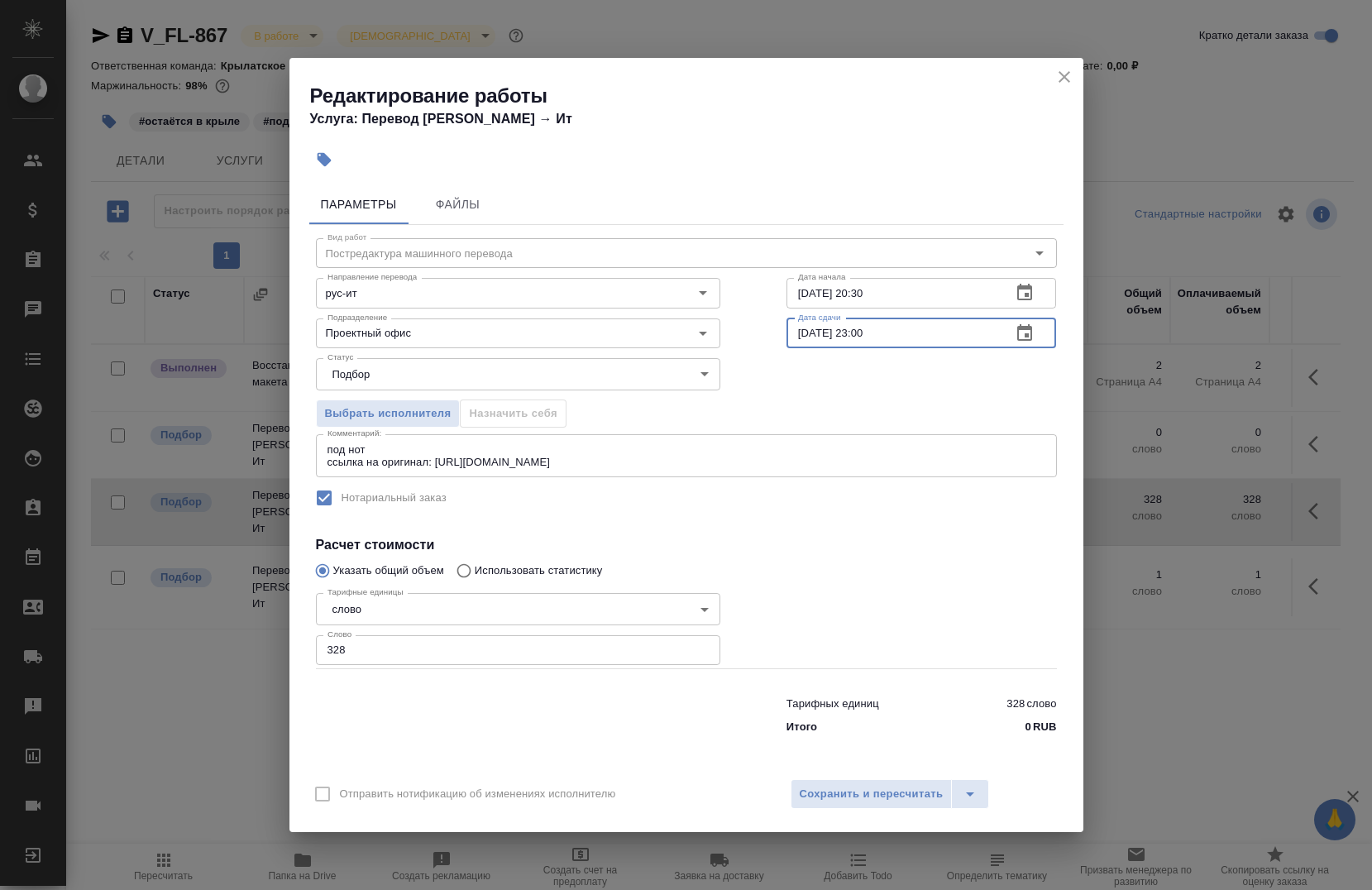
click at [868, 392] on div "Выбрать исполнителя Назначить себя" at bounding box center [686, 411] width 808 height 101
drag, startPoint x: 904, startPoint y: 332, endPoint x: 896, endPoint y: 340, distance: 11.3
click at [904, 332] on input "02.09.2025 23:00" at bounding box center [893, 333] width 213 height 30
type input "02.09.2025 23:30"
click at [829, 419] on div "Выбрать исполнителя Назначить себя" at bounding box center [686, 411] width 808 height 101
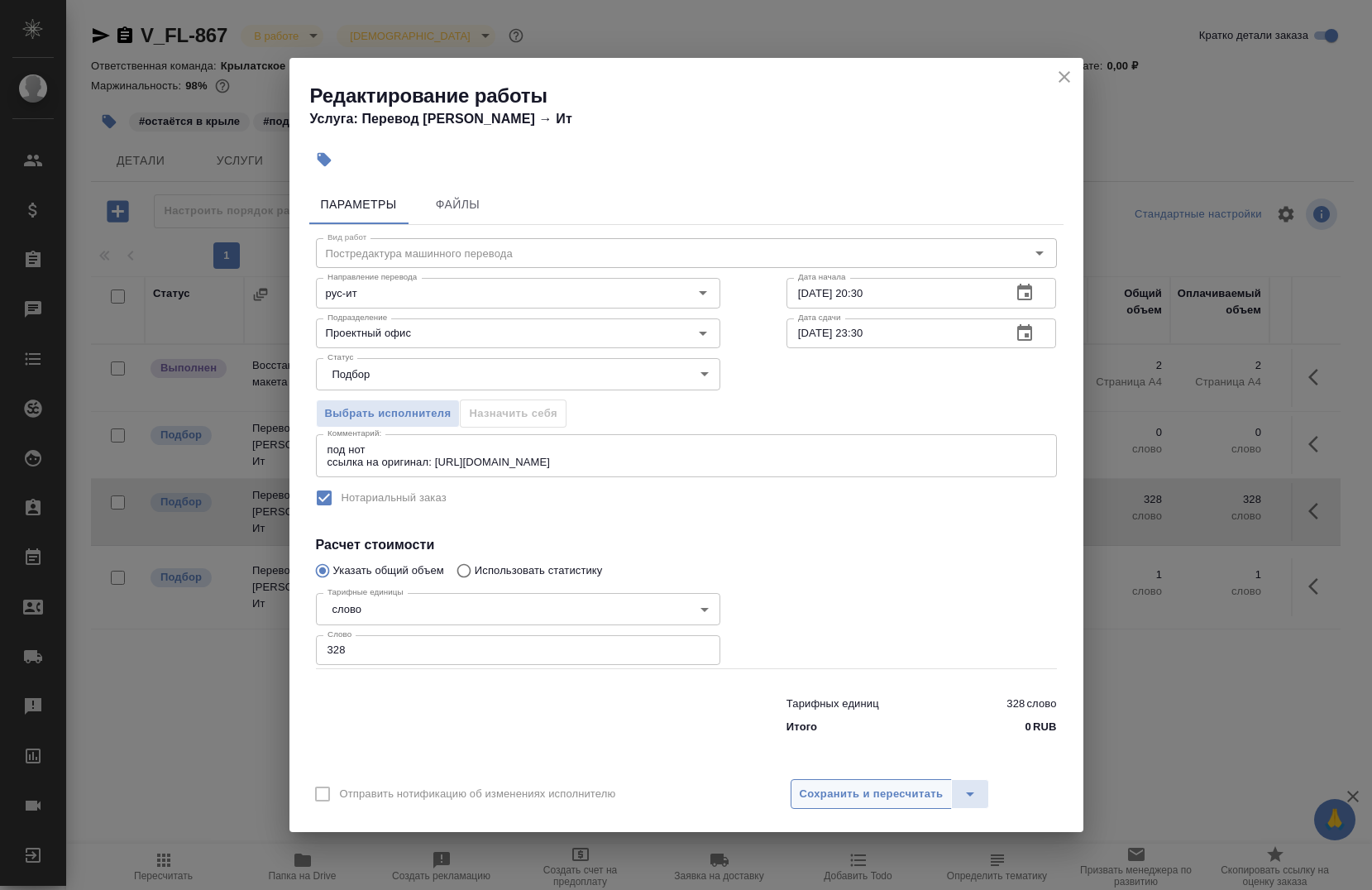
click at [878, 803] on span "Сохранить и пересчитать" at bounding box center [872, 794] width 144 height 19
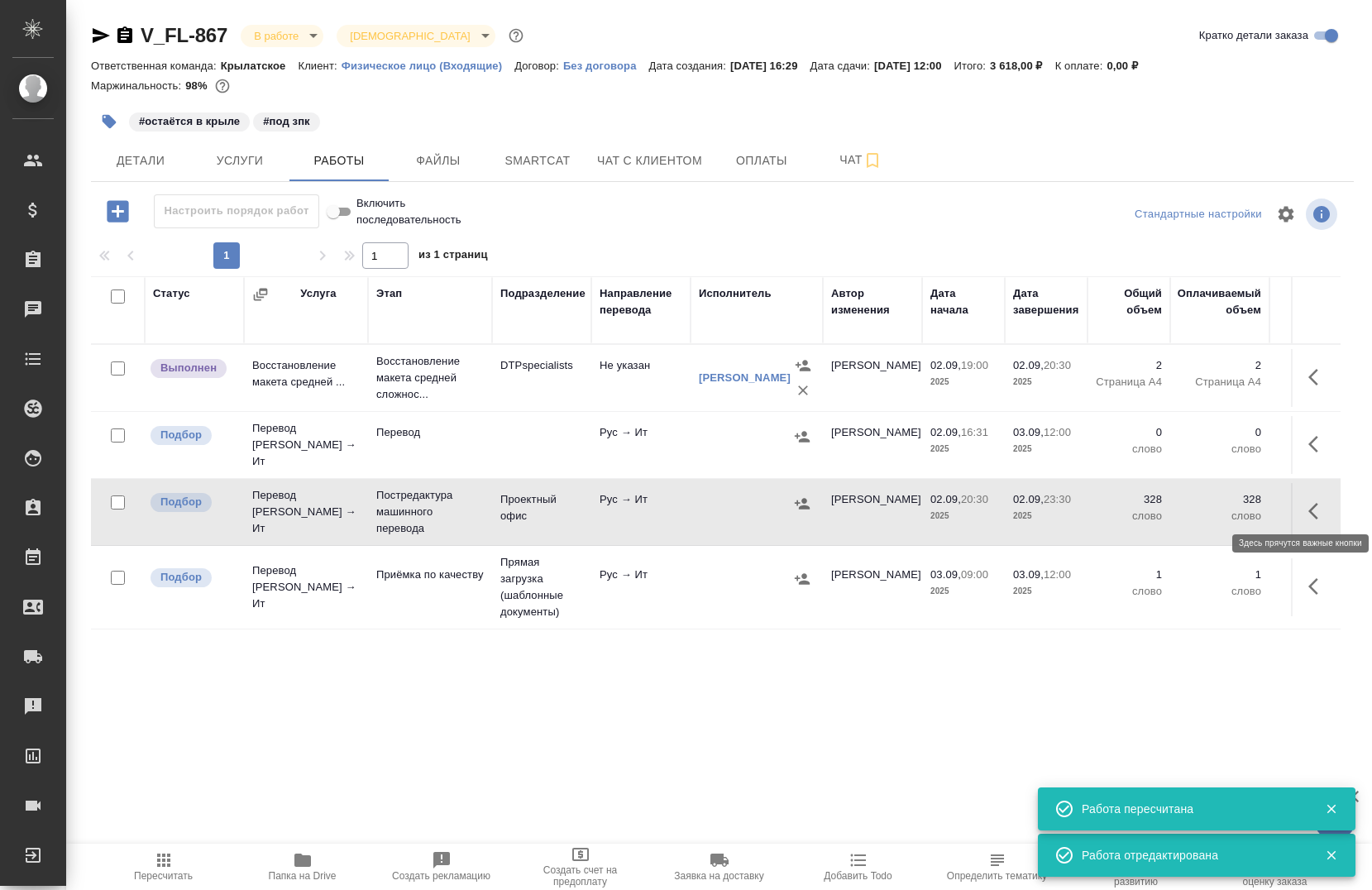
click at [1308, 502] on icon "button" at bounding box center [1317, 511] width 19 height 19
click at [1190, 504] on icon "button" at bounding box center [1197, 512] width 15 height 15
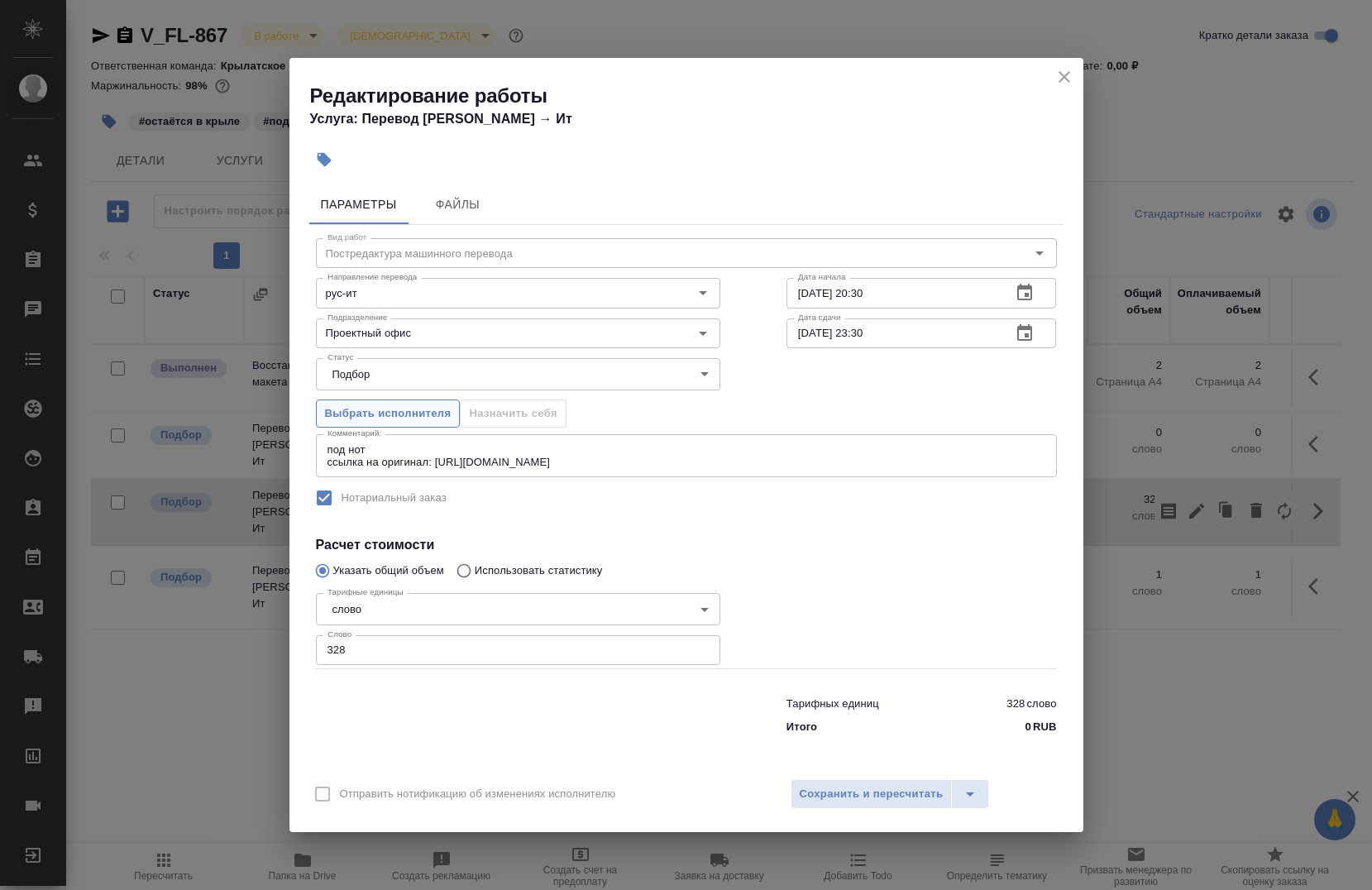
click at [426, 410] on span "Выбрать исполнителя" at bounding box center [388, 414] width 127 height 19
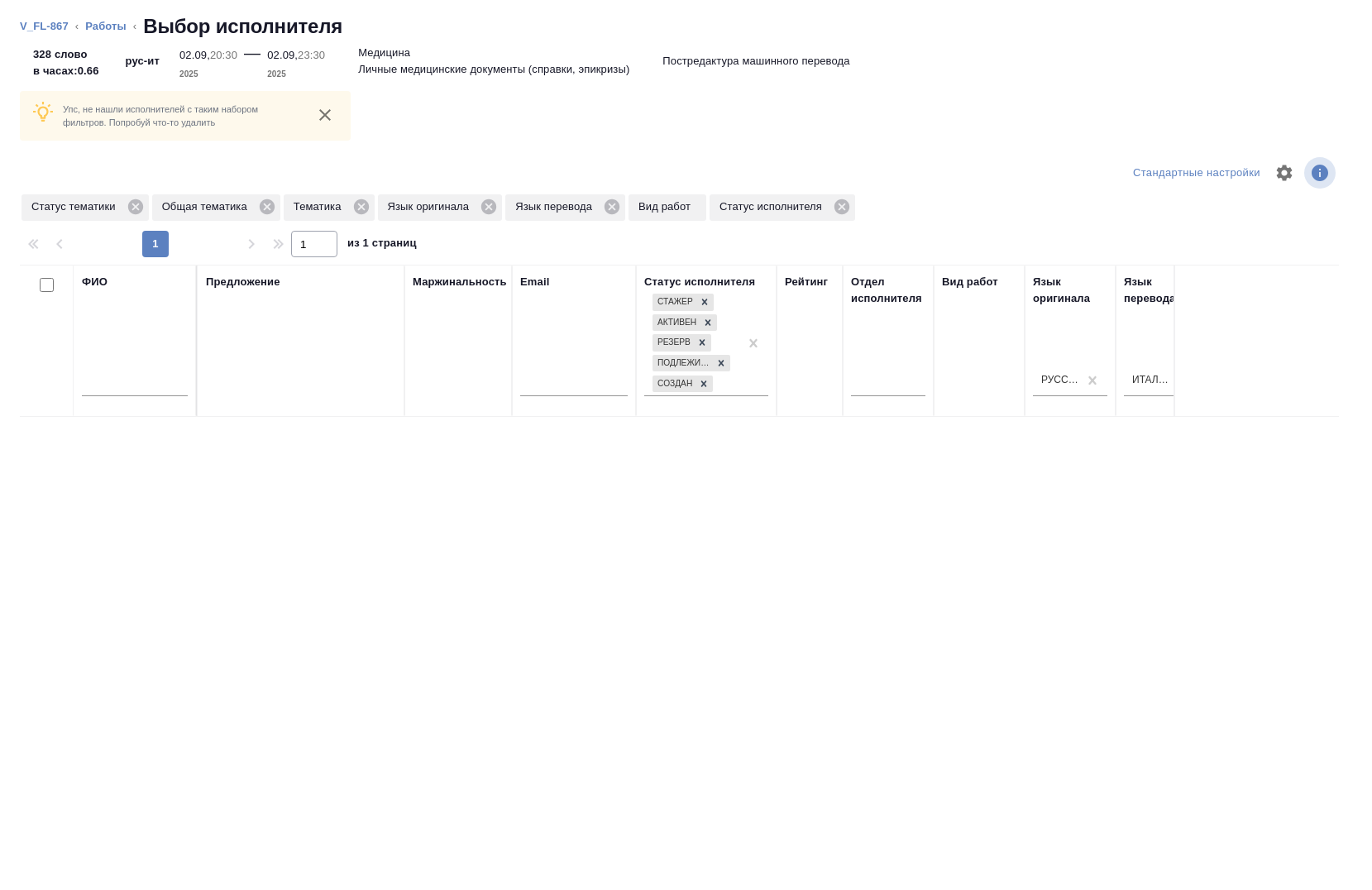
scroll to position [0, 1083]
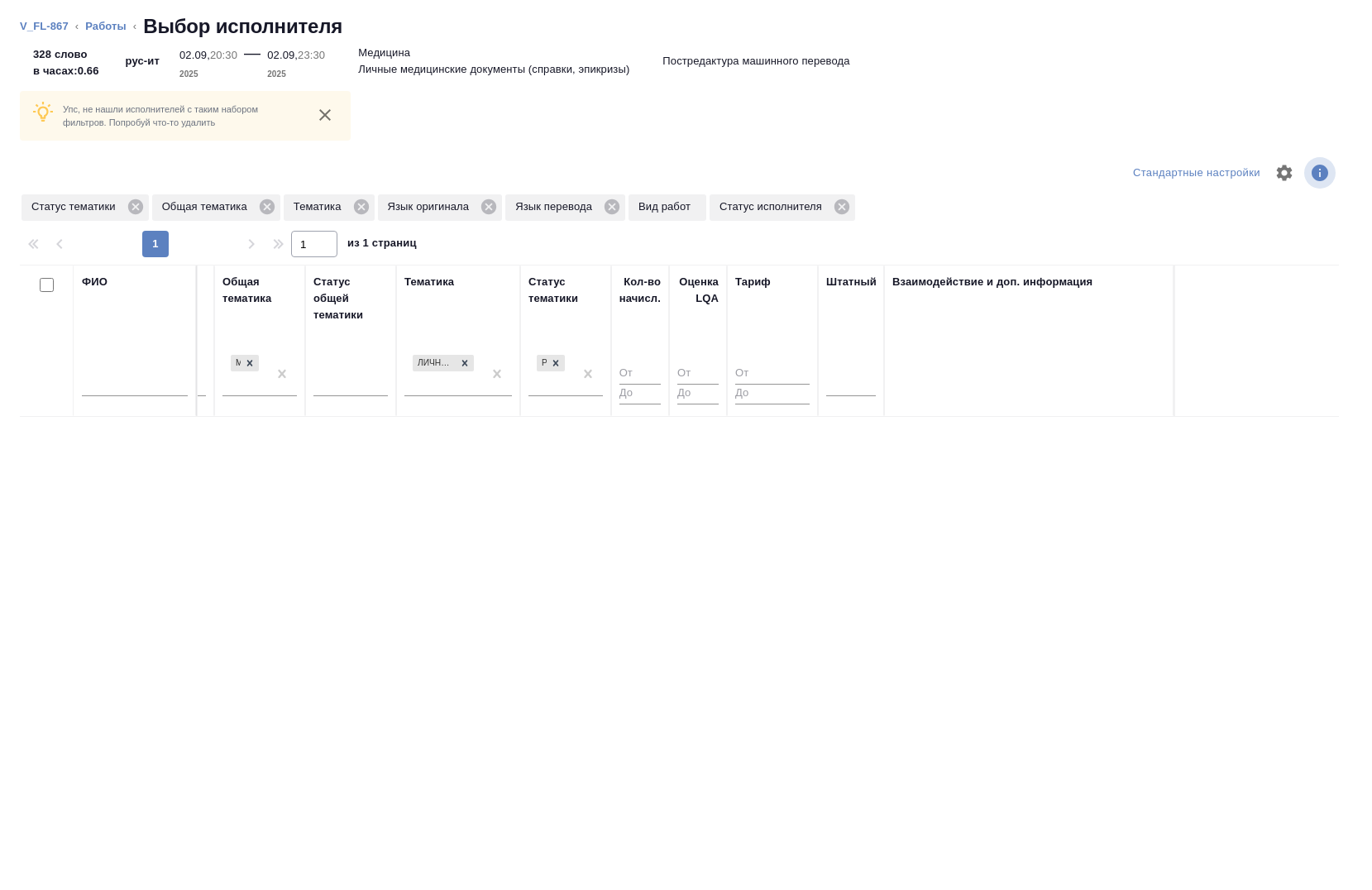
drag, startPoint x: 843, startPoint y: 386, endPoint x: 847, endPoint y: 402, distance: 16.5
click at [843, 385] on div at bounding box center [851, 380] width 50 height 24
click at [855, 426] on div "Нет" at bounding box center [950, 433] width 248 height 30
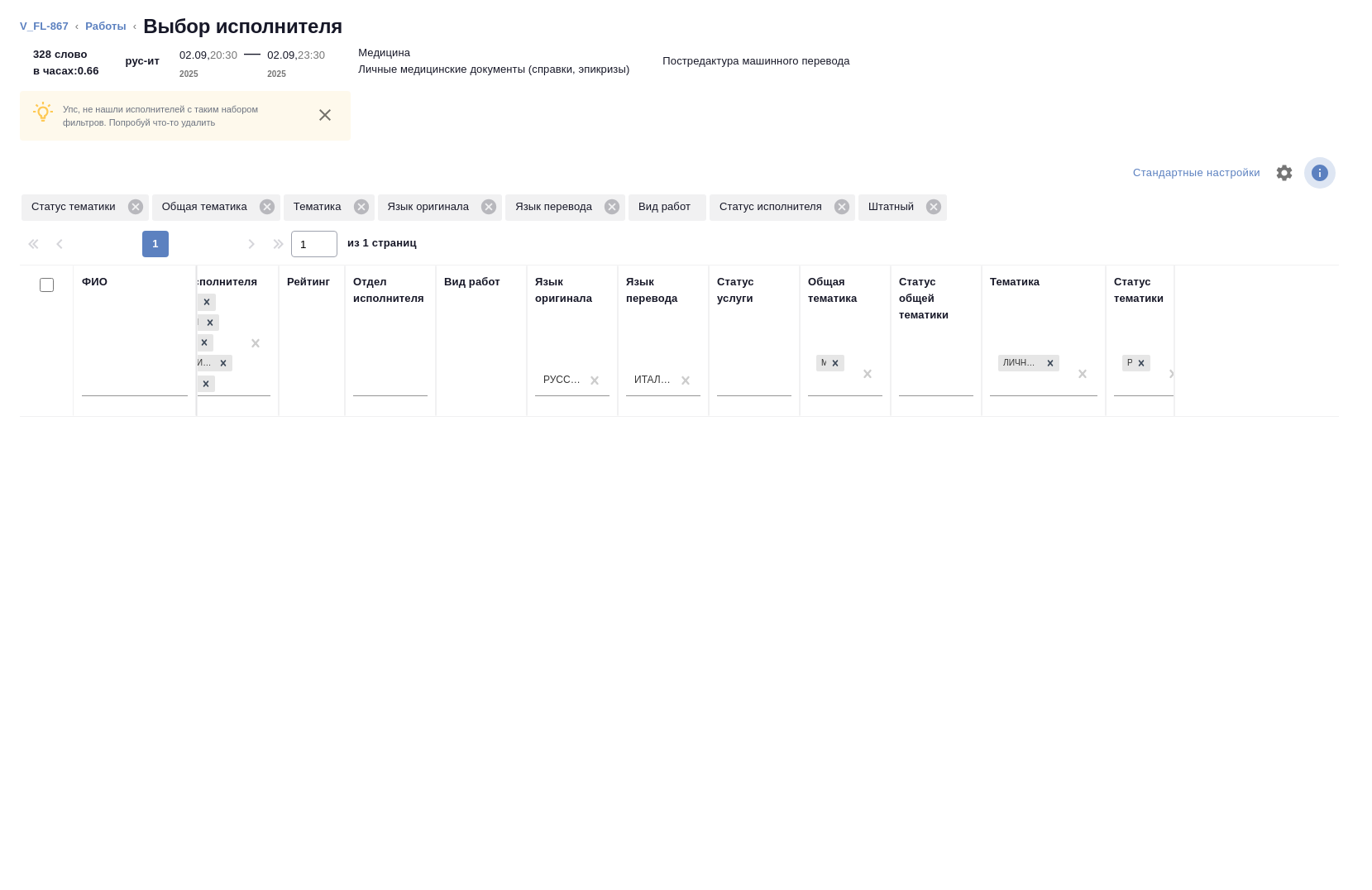
scroll to position [0, 590]
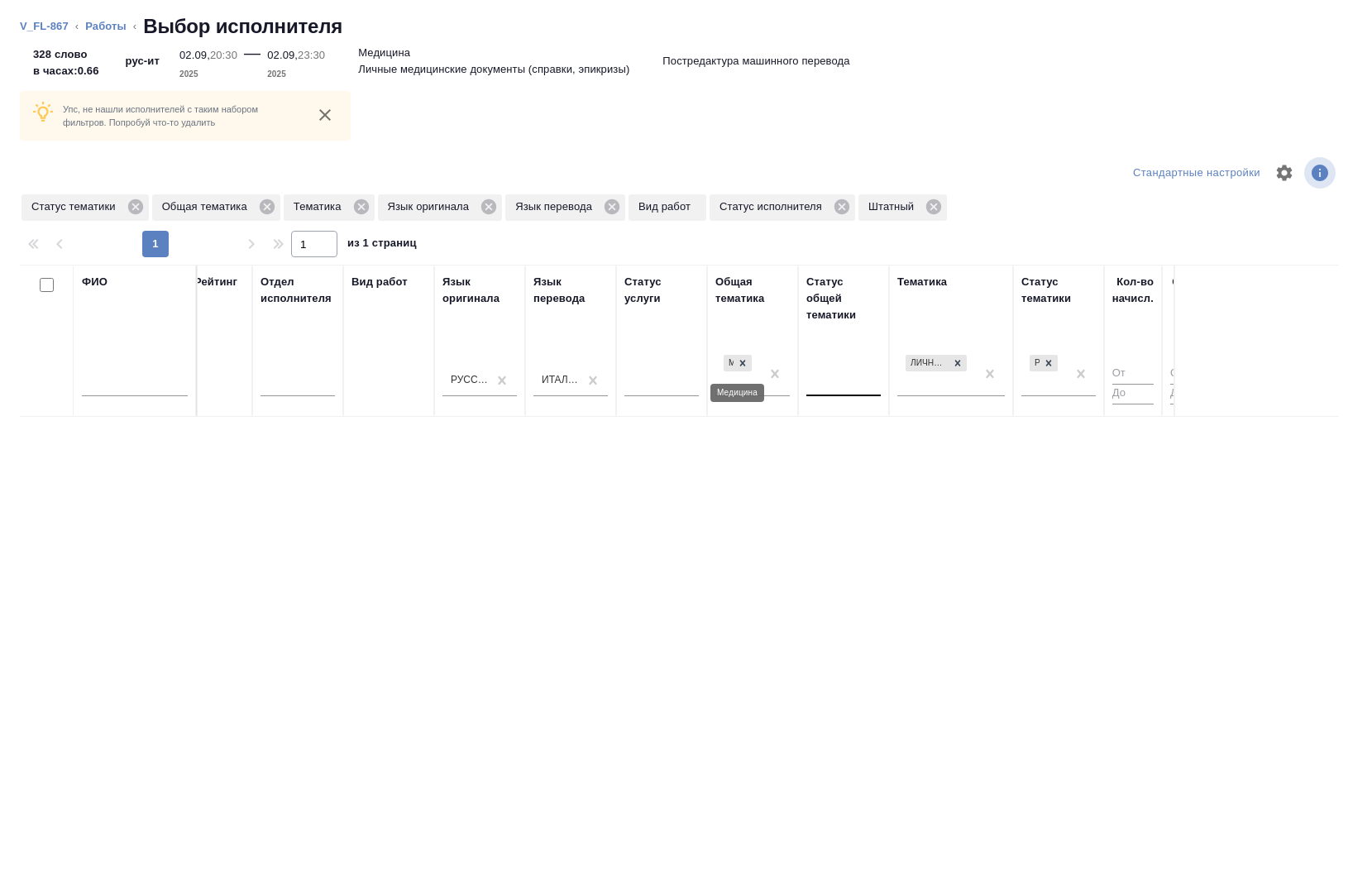
drag, startPoint x: 743, startPoint y: 368, endPoint x: 818, endPoint y: 375, distance: 75.3
click at [745, 366] on div at bounding box center [743, 364] width 19 height 18
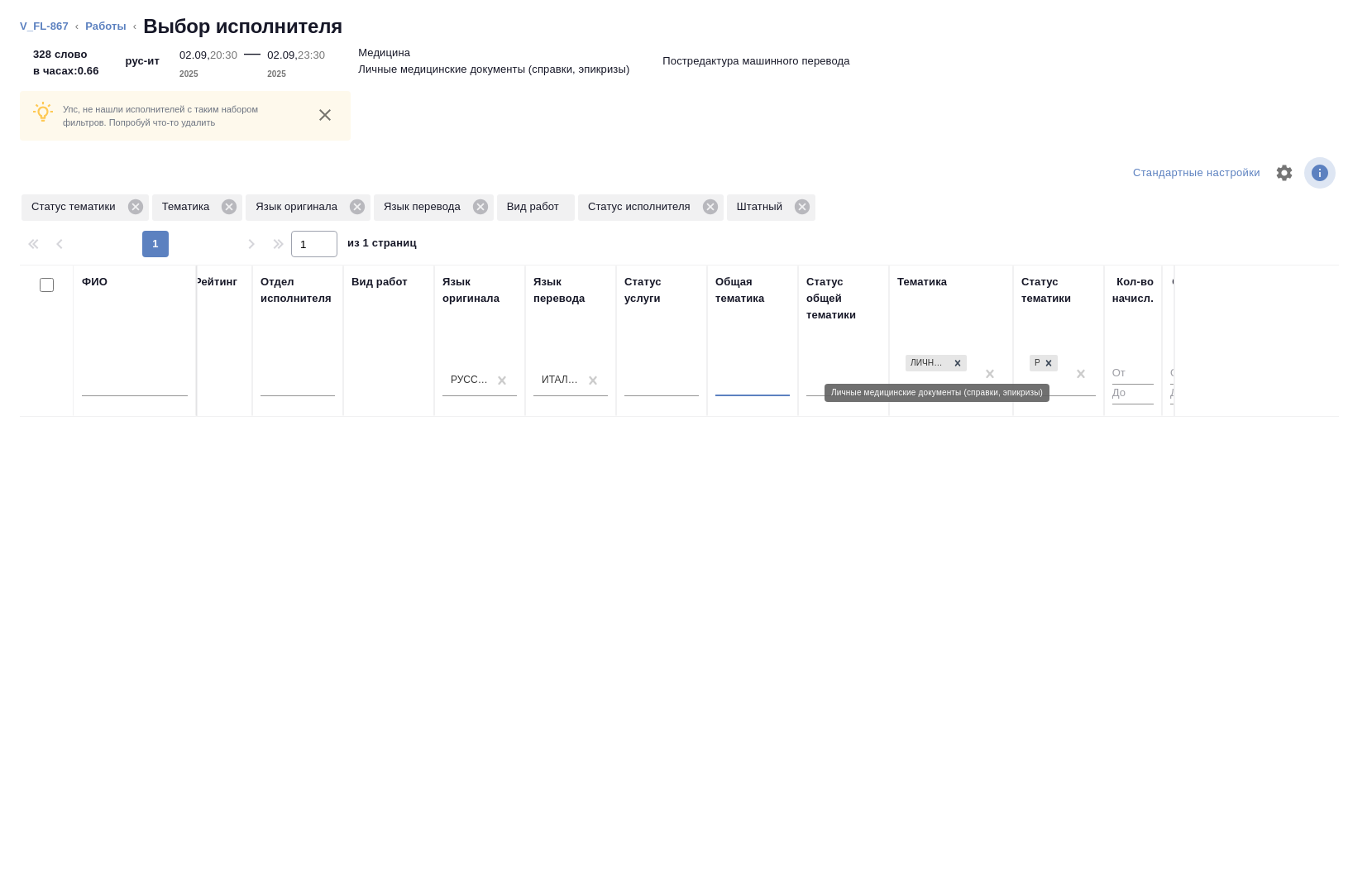
click at [960, 357] on icon at bounding box center [958, 363] width 12 height 12
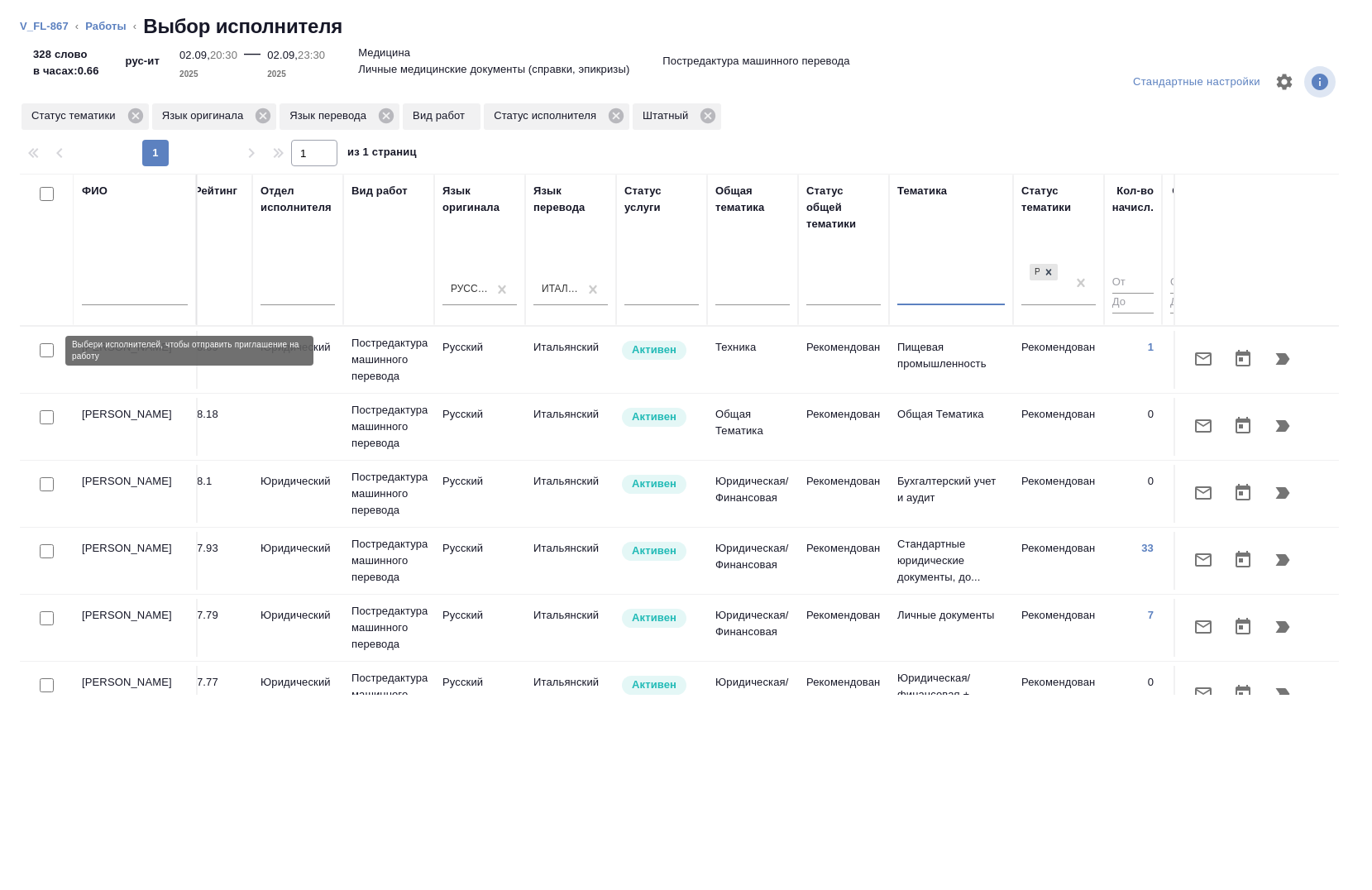
click at [51, 348] on input "checkbox" at bounding box center [46, 350] width 14 height 14
checkbox input "true"
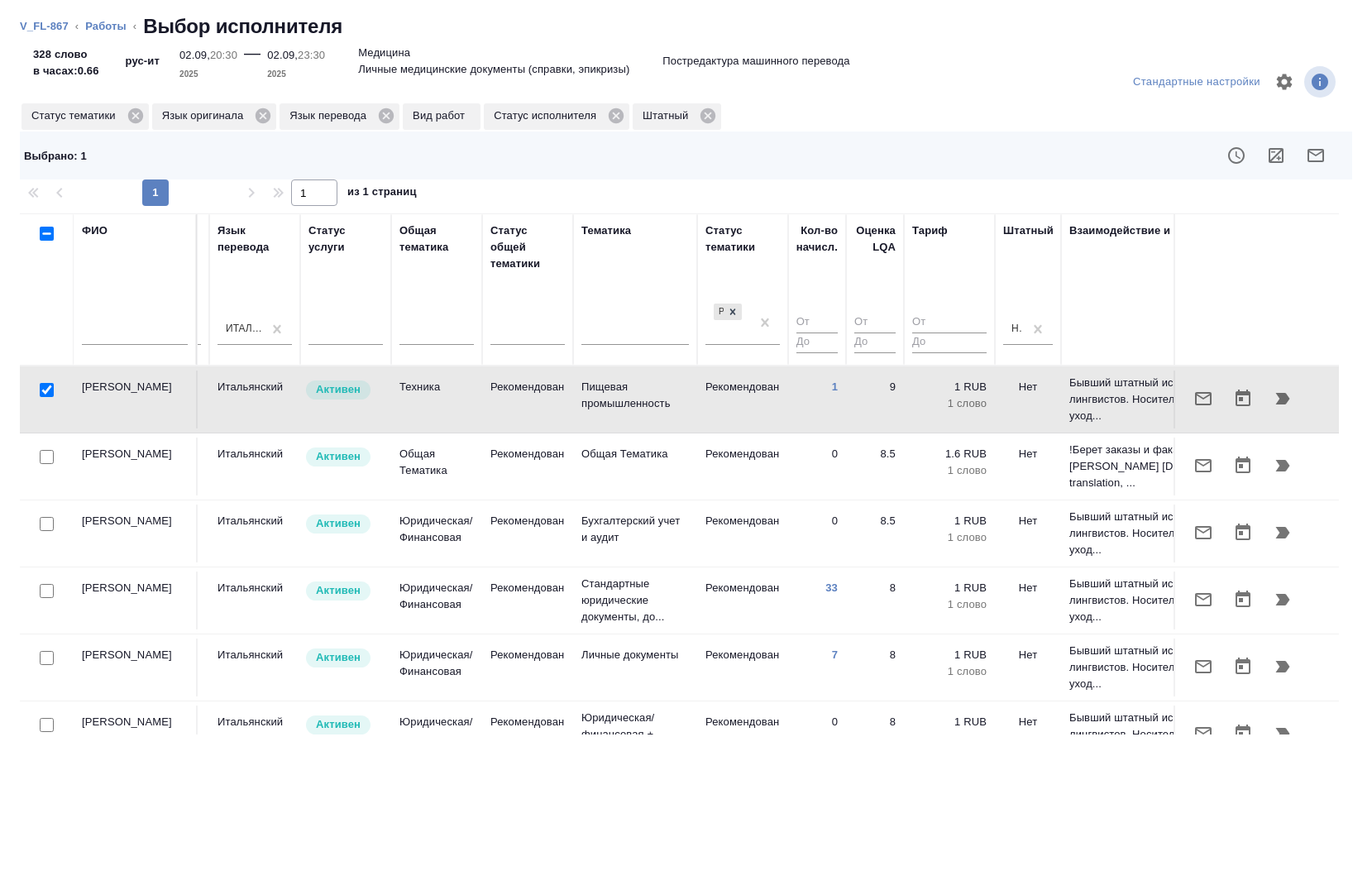
scroll to position [0, 877]
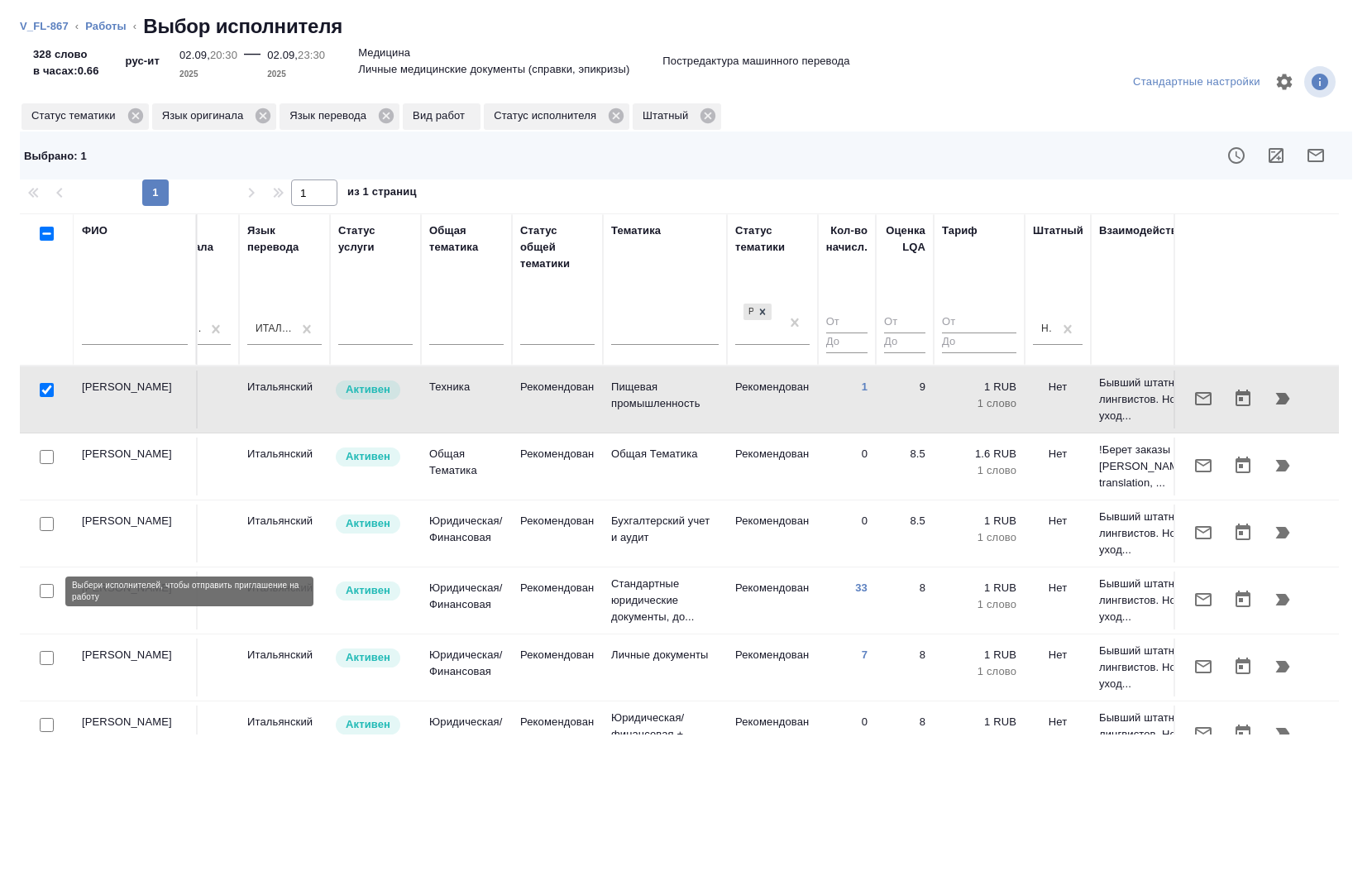
click at [42, 588] on input "checkbox" at bounding box center [46, 590] width 14 height 14
checkbox input "true"
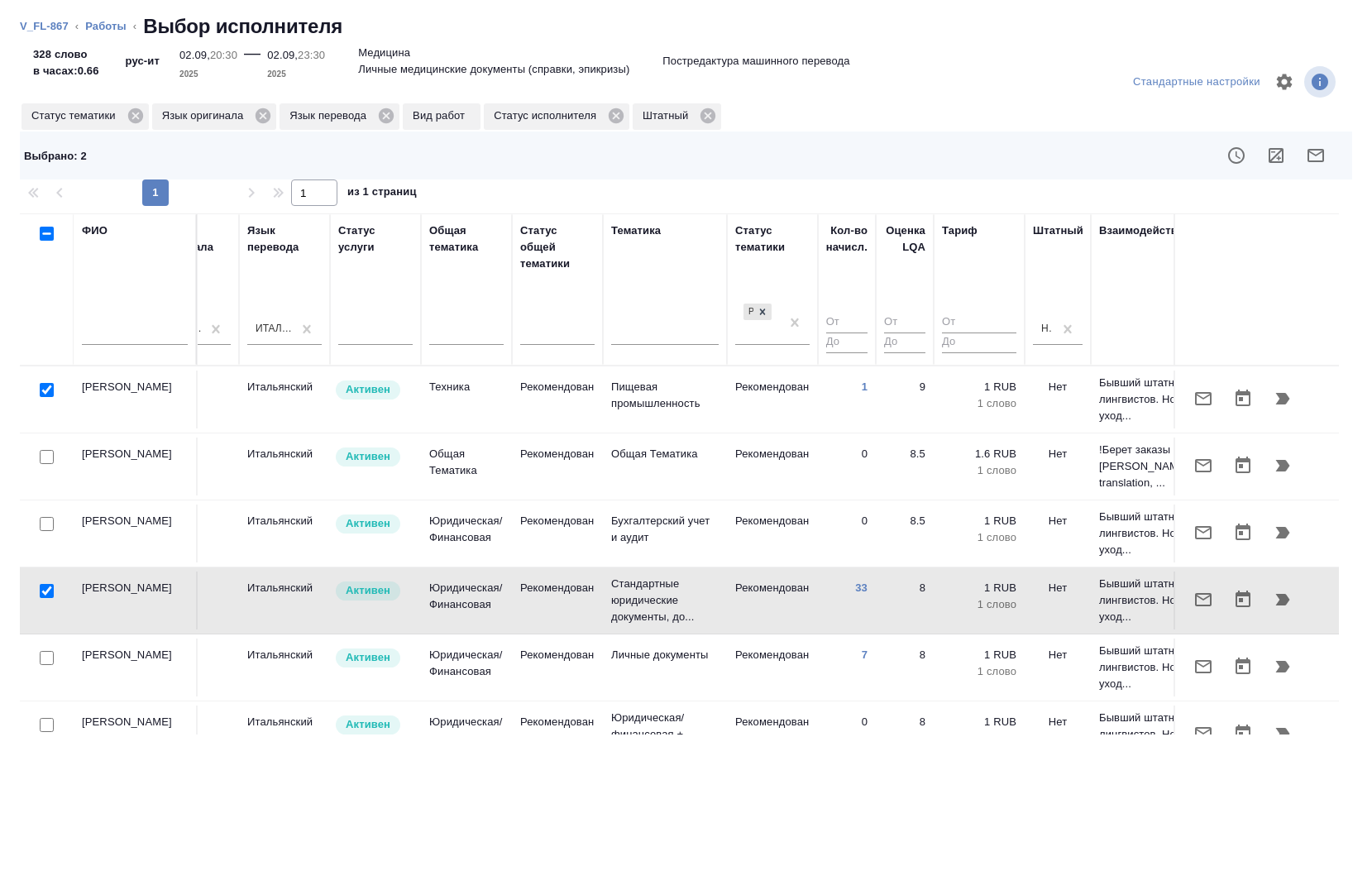
click at [51, 394] on input "checkbox" at bounding box center [46, 389] width 14 height 14
checkbox input "false"
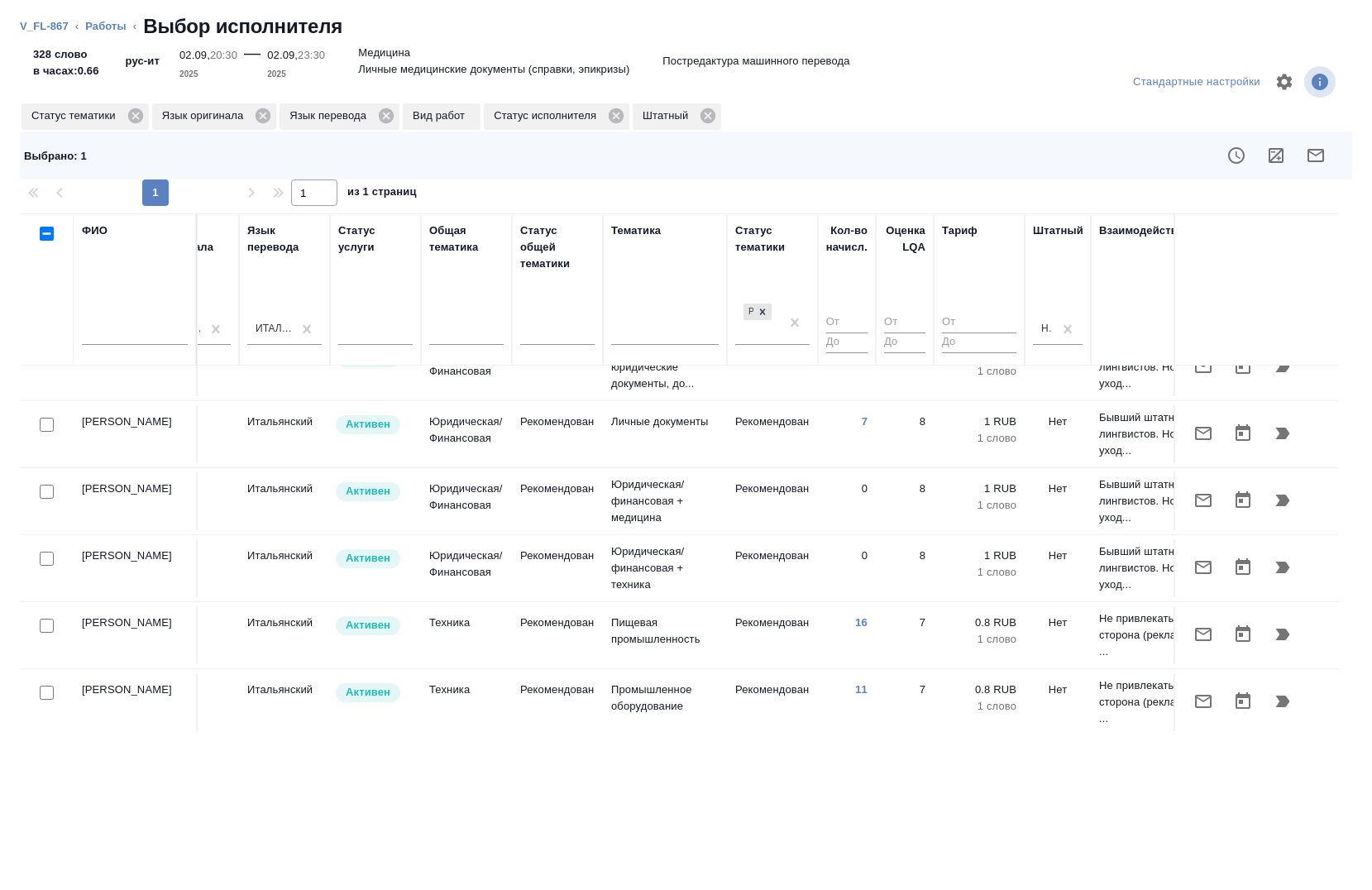
scroll to position [248, 877]
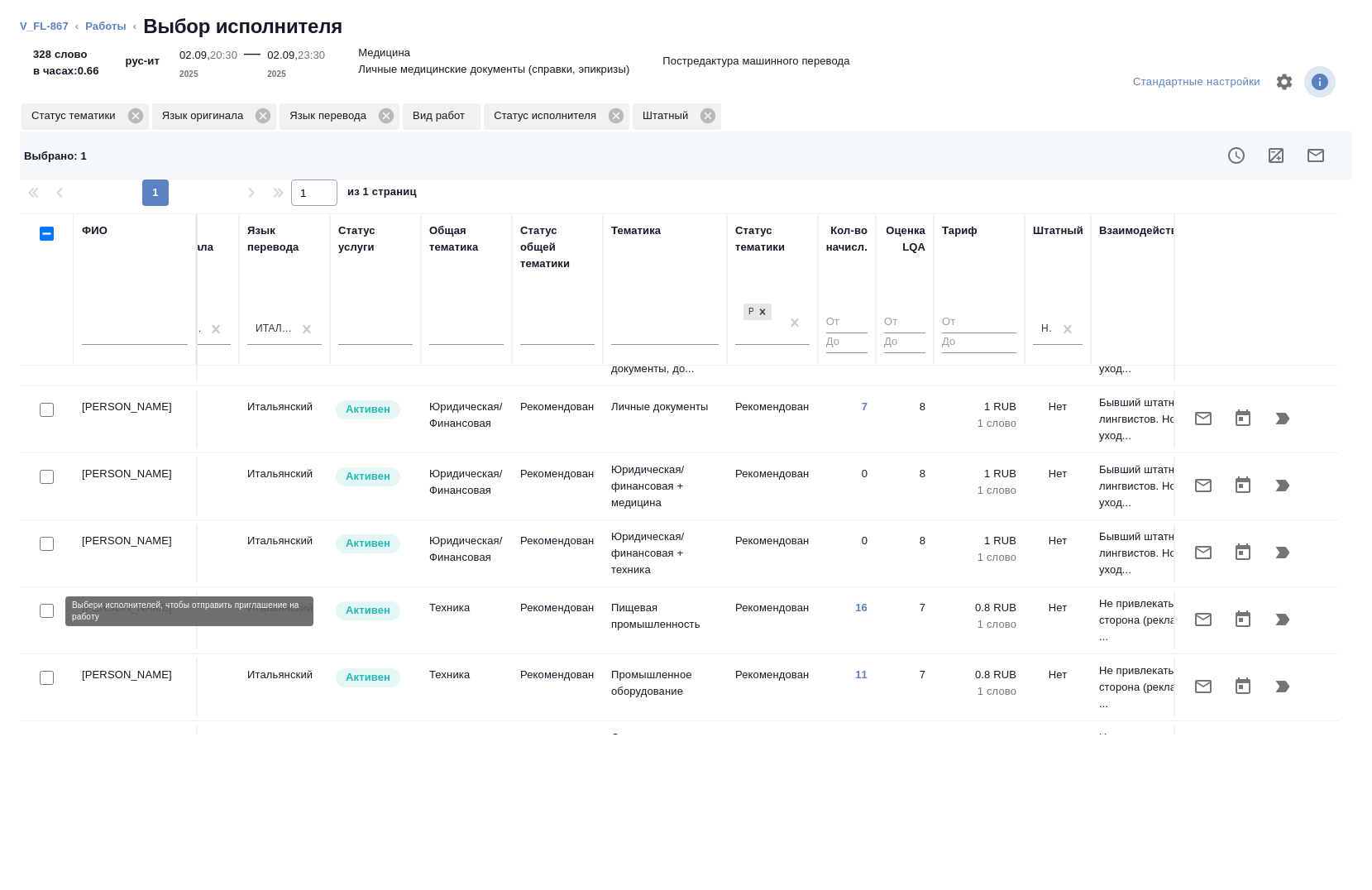
click at [43, 612] on input "checkbox" at bounding box center [46, 611] width 14 height 14
checkbox input "true"
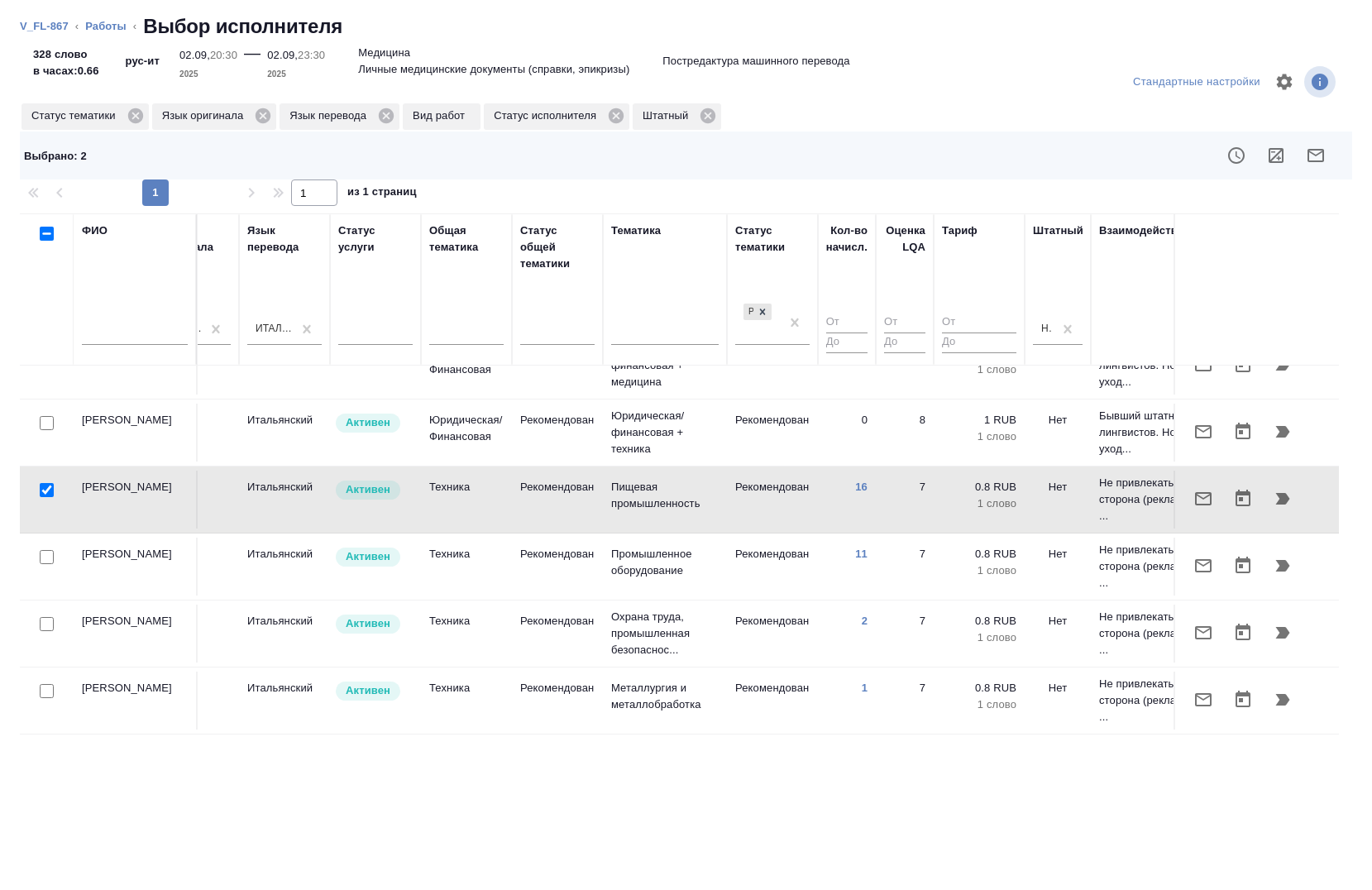
scroll to position [381, 877]
click at [1316, 156] on icon "button" at bounding box center [1316, 155] width 19 height 19
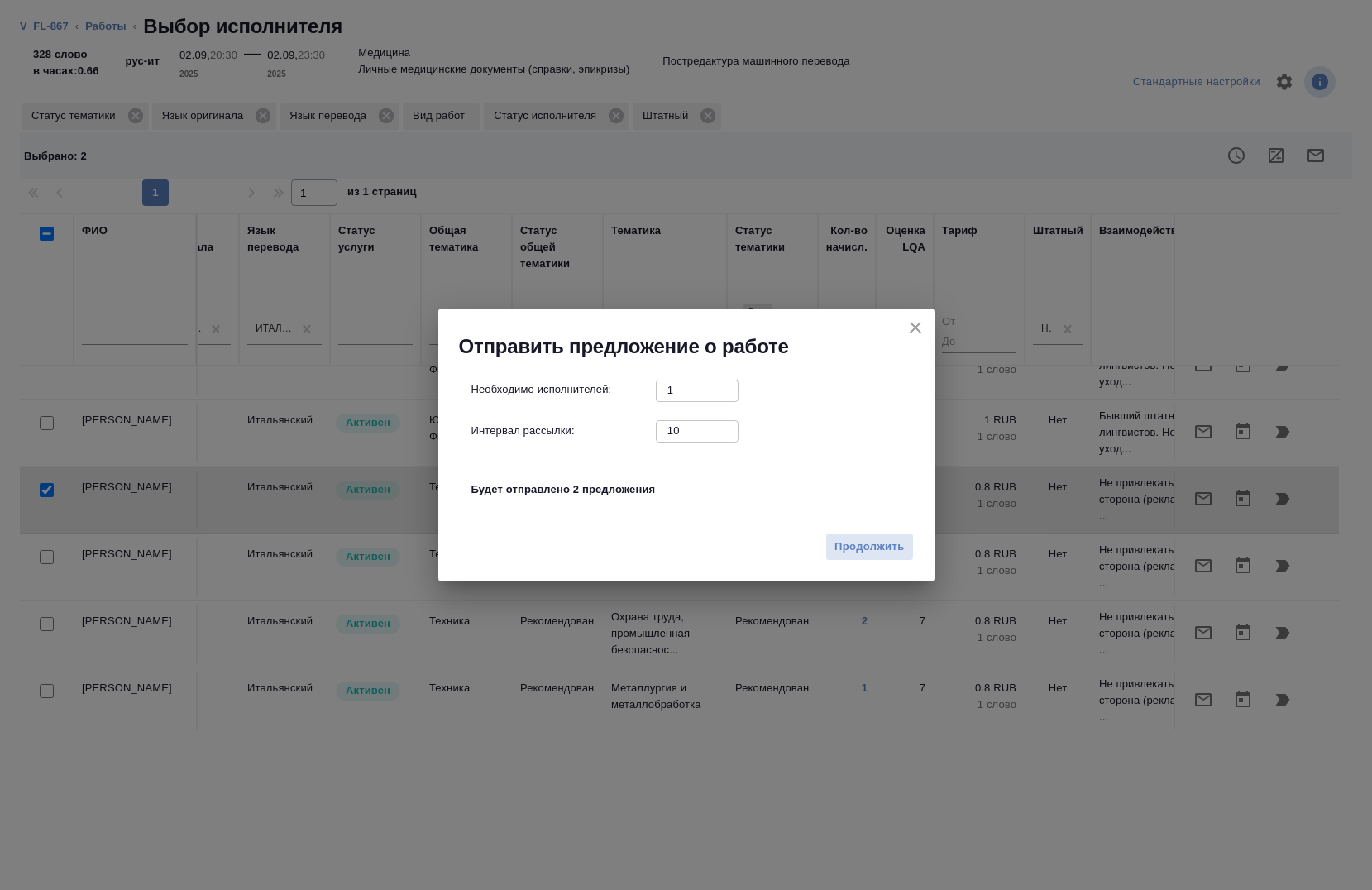
click at [685, 426] on input "10" at bounding box center [697, 430] width 82 height 20
type input "0"
click at [883, 540] on span "Продолжить" at bounding box center [869, 547] width 69 height 19
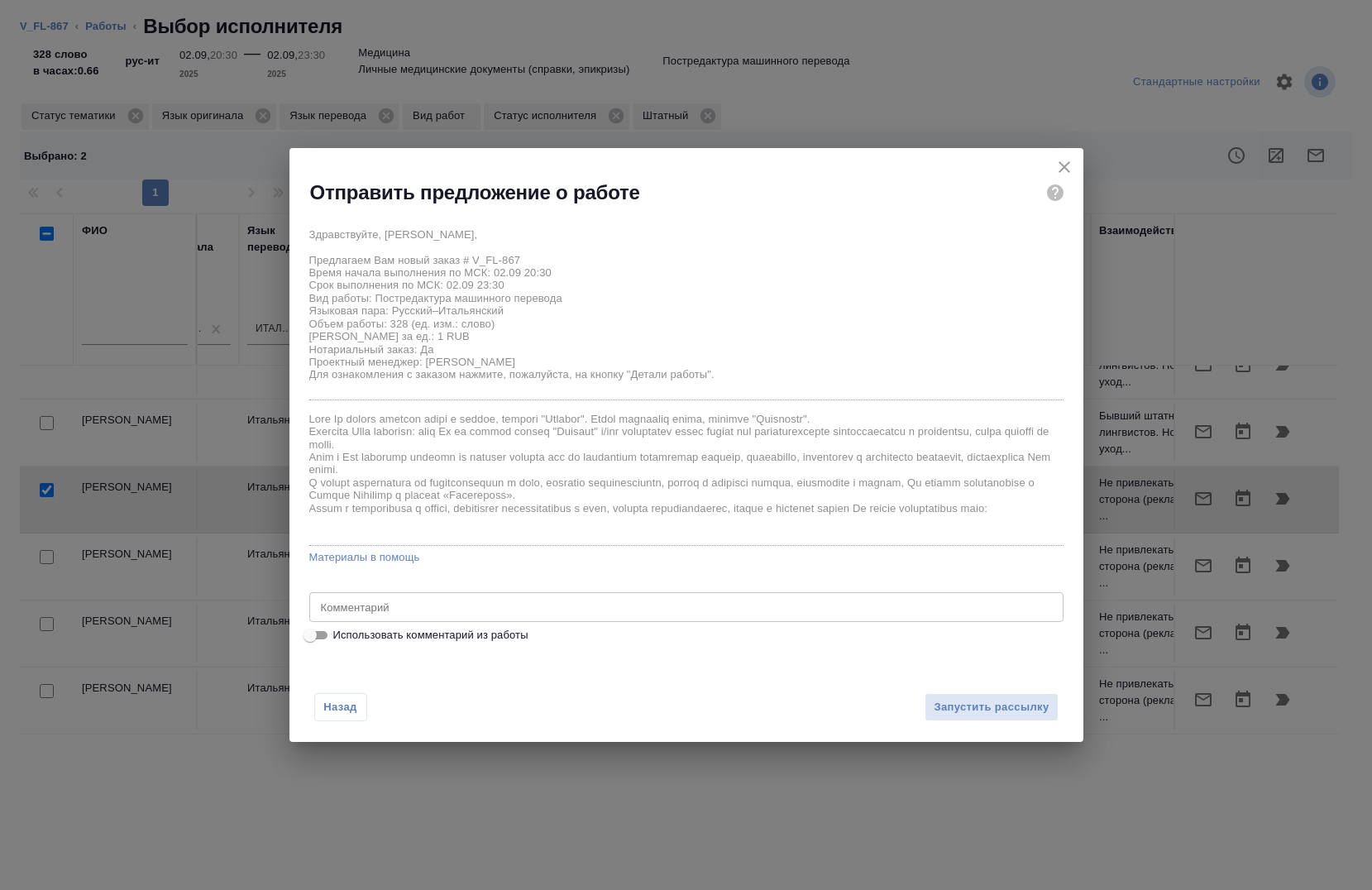
click at [391, 631] on span "Использовать комментарий из работы" at bounding box center [430, 636] width 195 height 17
click at [340, 631] on input "Использовать комментарий из работы" at bounding box center [310, 635] width 59 height 19
checkbox input "true"
type textarea "под нот ссылка на оригинал: [URL][DOMAIN_NAME]"
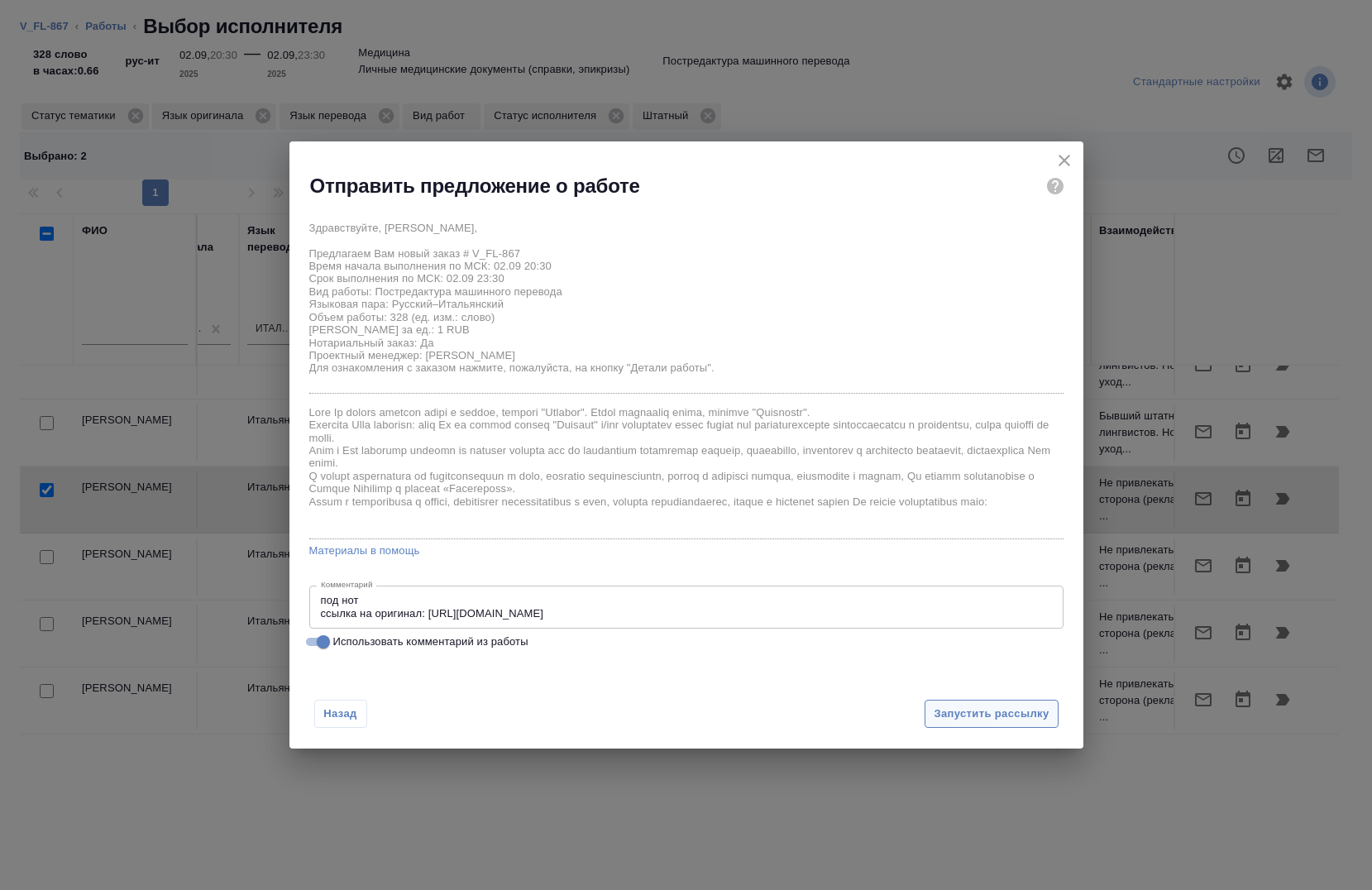
click at [1032, 715] on span "Запустить рассылку" at bounding box center [991, 714] width 115 height 19
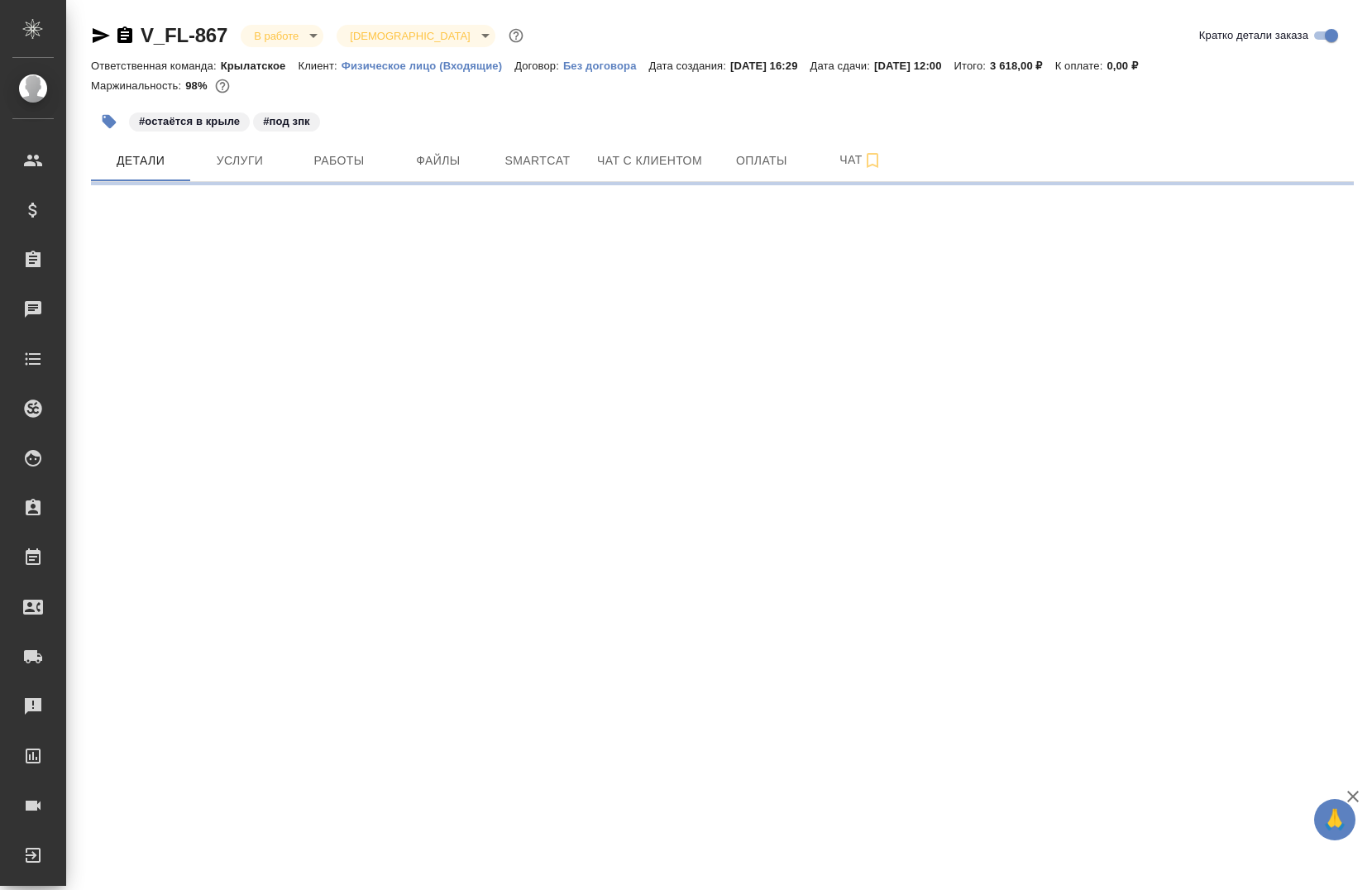
select select "RU"
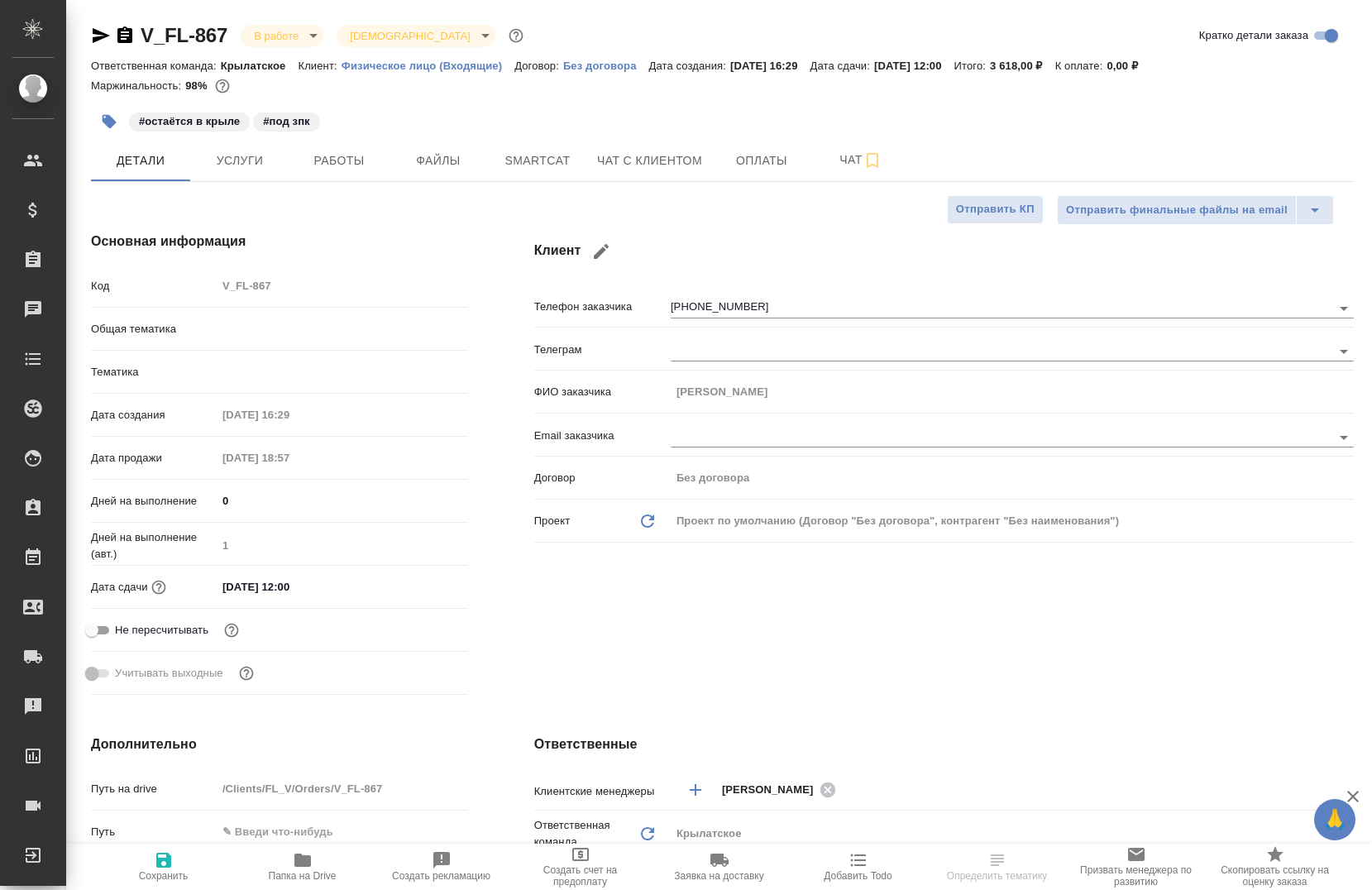
type textarea "x"
click at [306, 869] on icon "button" at bounding box center [303, 859] width 19 height 19
type textarea "x"
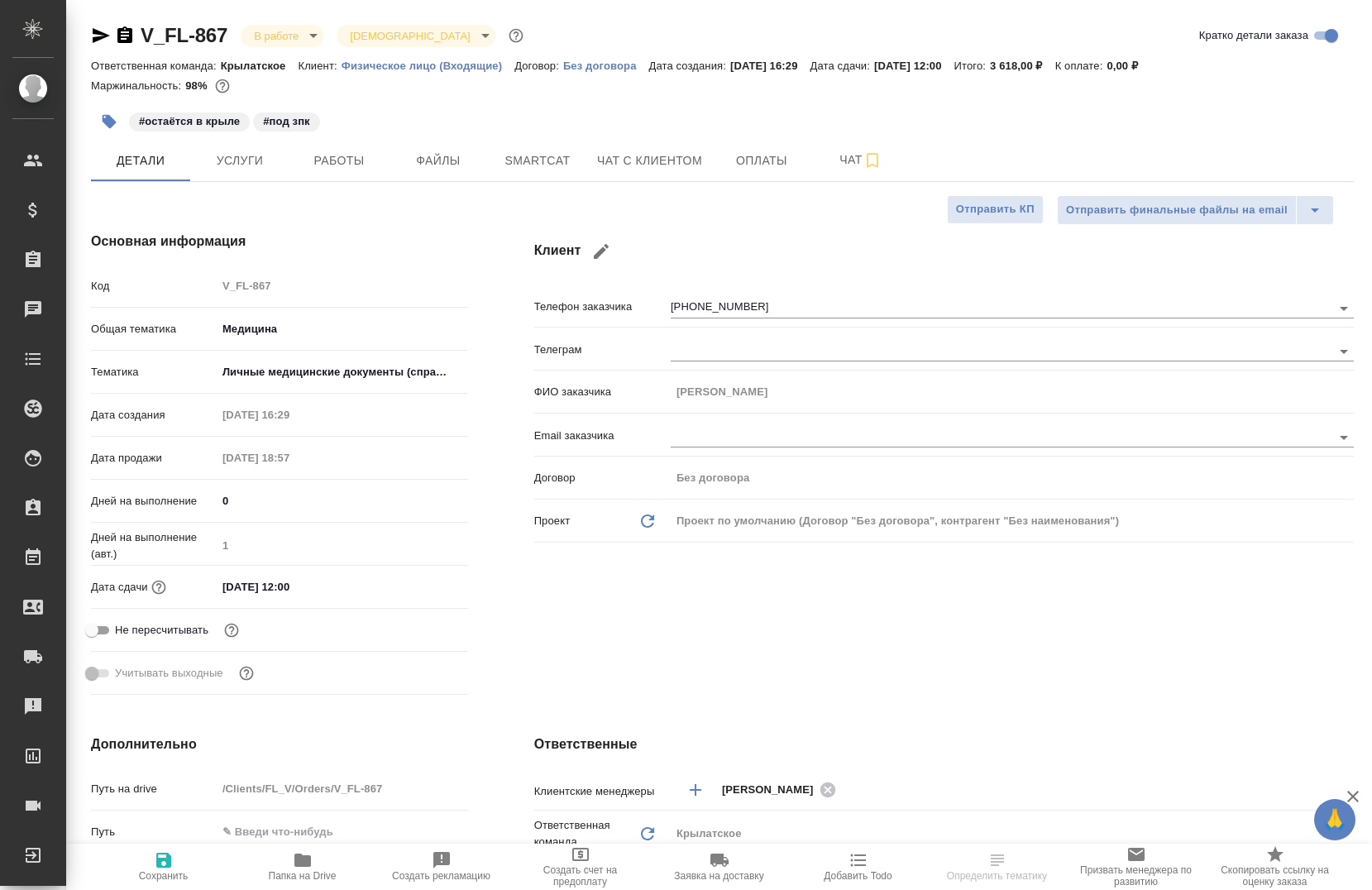
type textarea "x"
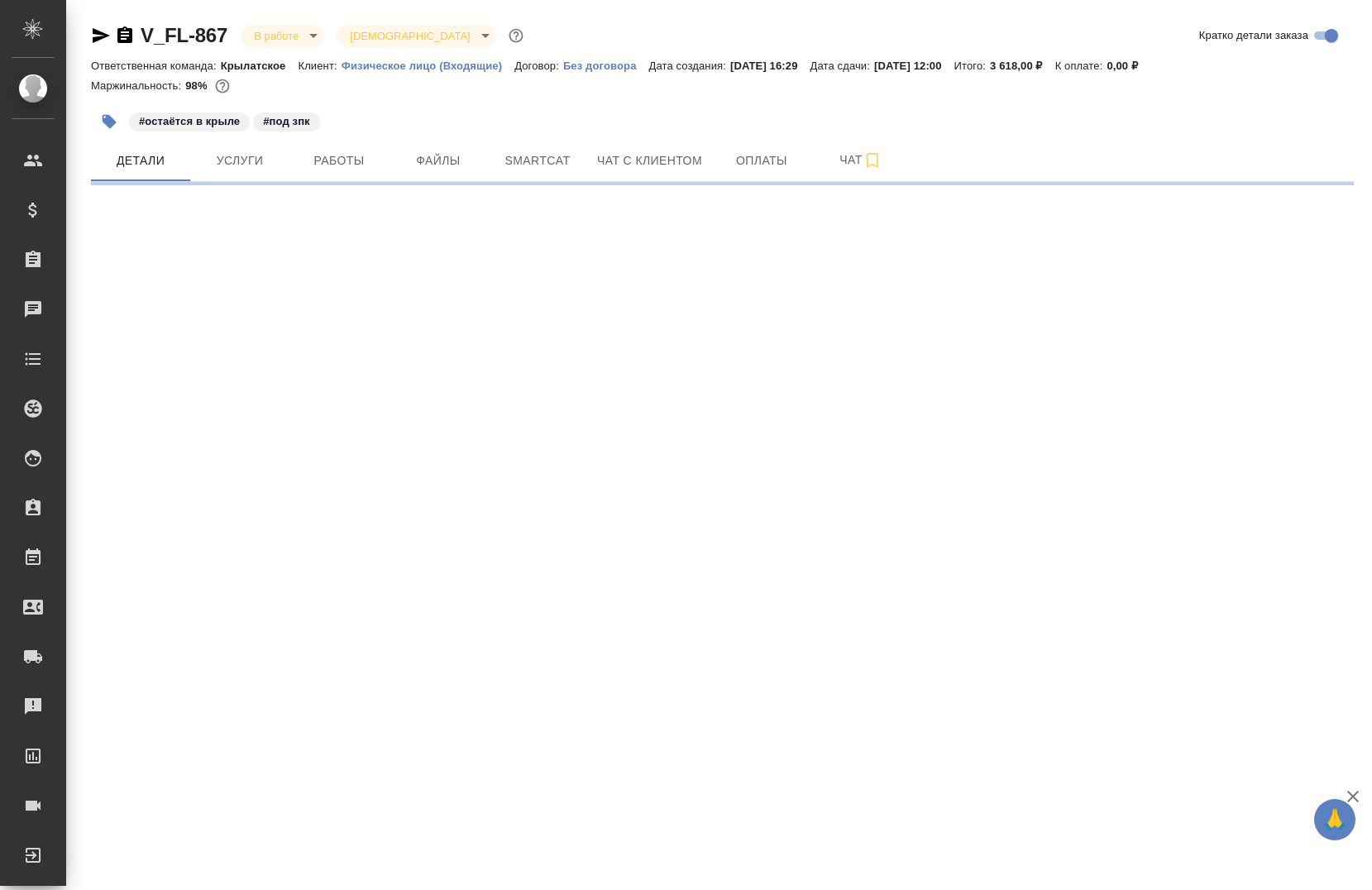
select select "RU"
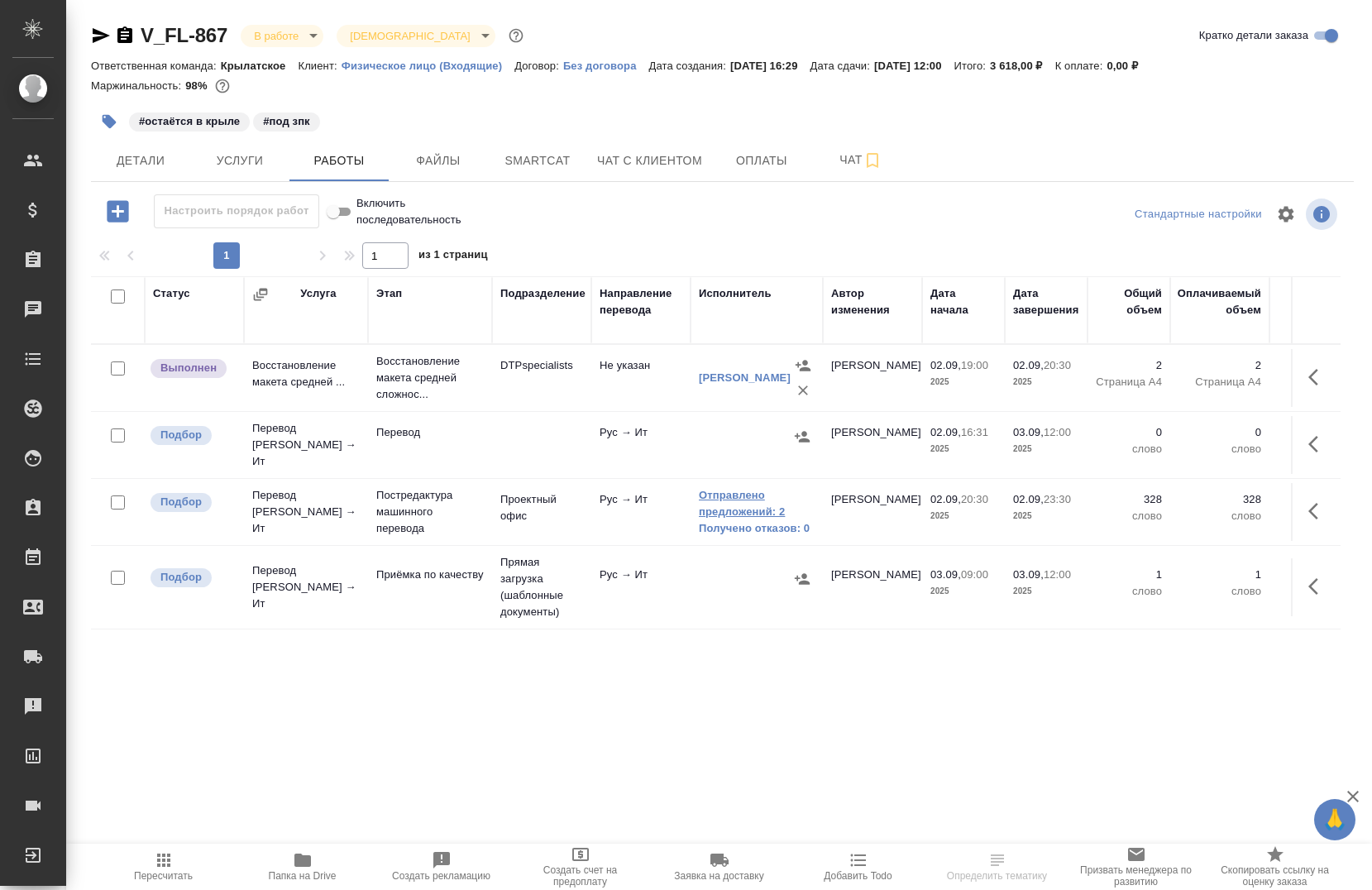
click at [748, 488] on link "Отправлено предложений: 2" at bounding box center [757, 504] width 116 height 33
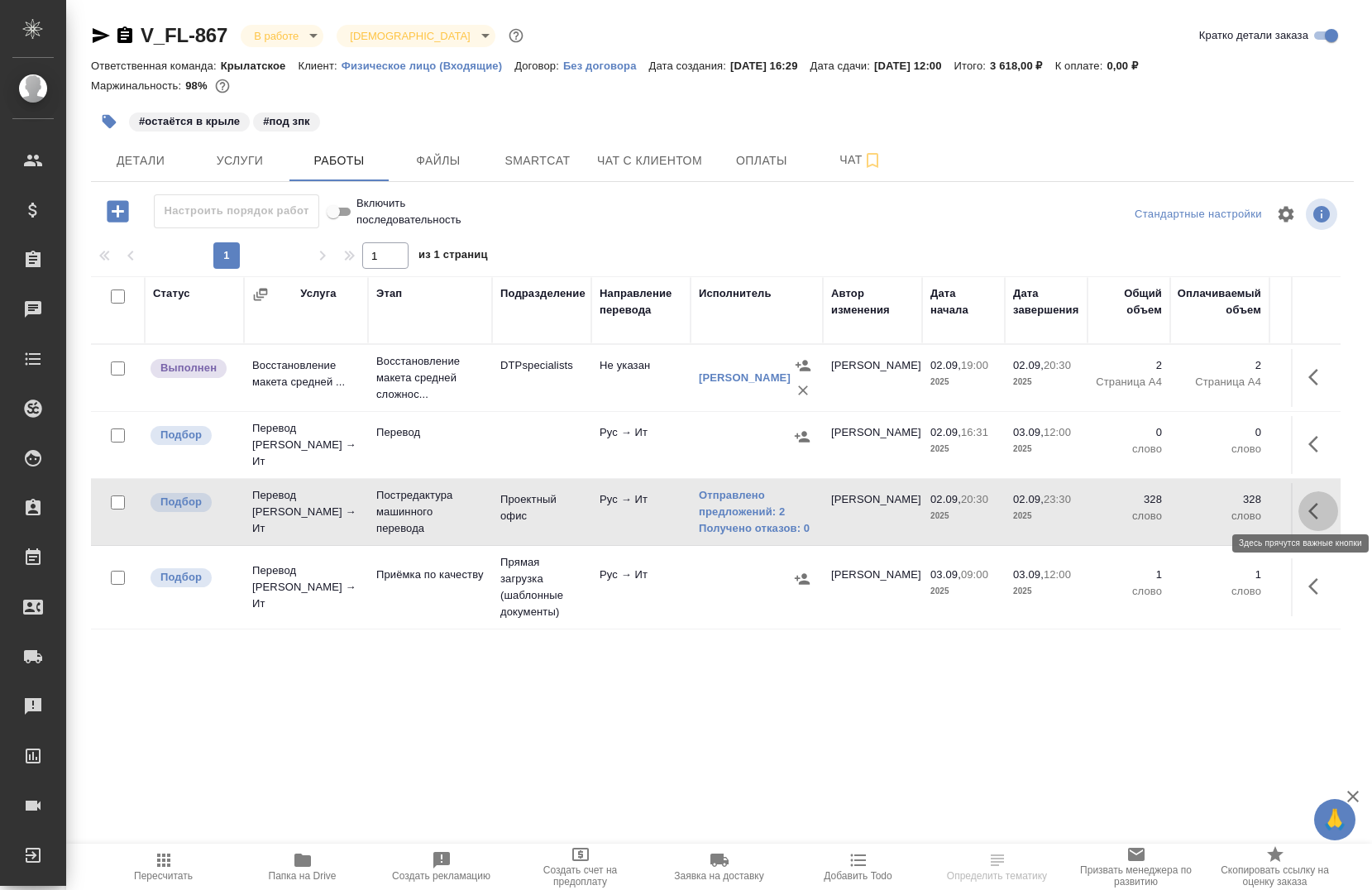
click at [1299, 506] on button "button" at bounding box center [1318, 511] width 40 height 40
click at [1188, 507] on icon "button" at bounding box center [1196, 511] width 19 height 19
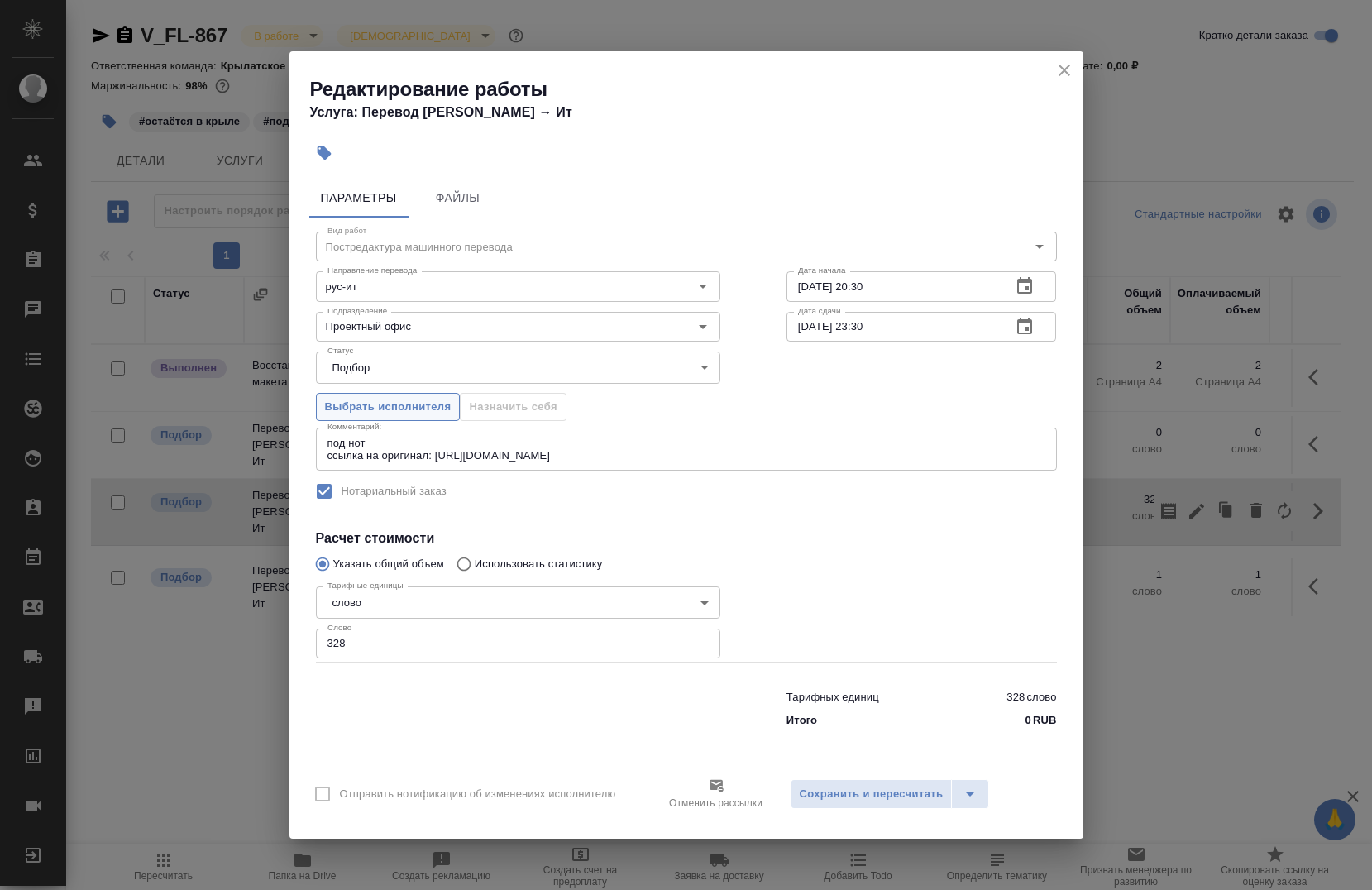
drag, startPoint x: 392, startPoint y: 407, endPoint x: 393, endPoint y: 418, distance: 11.0
click at [393, 418] on button "Выбрать исполнителя" at bounding box center [389, 407] width 144 height 29
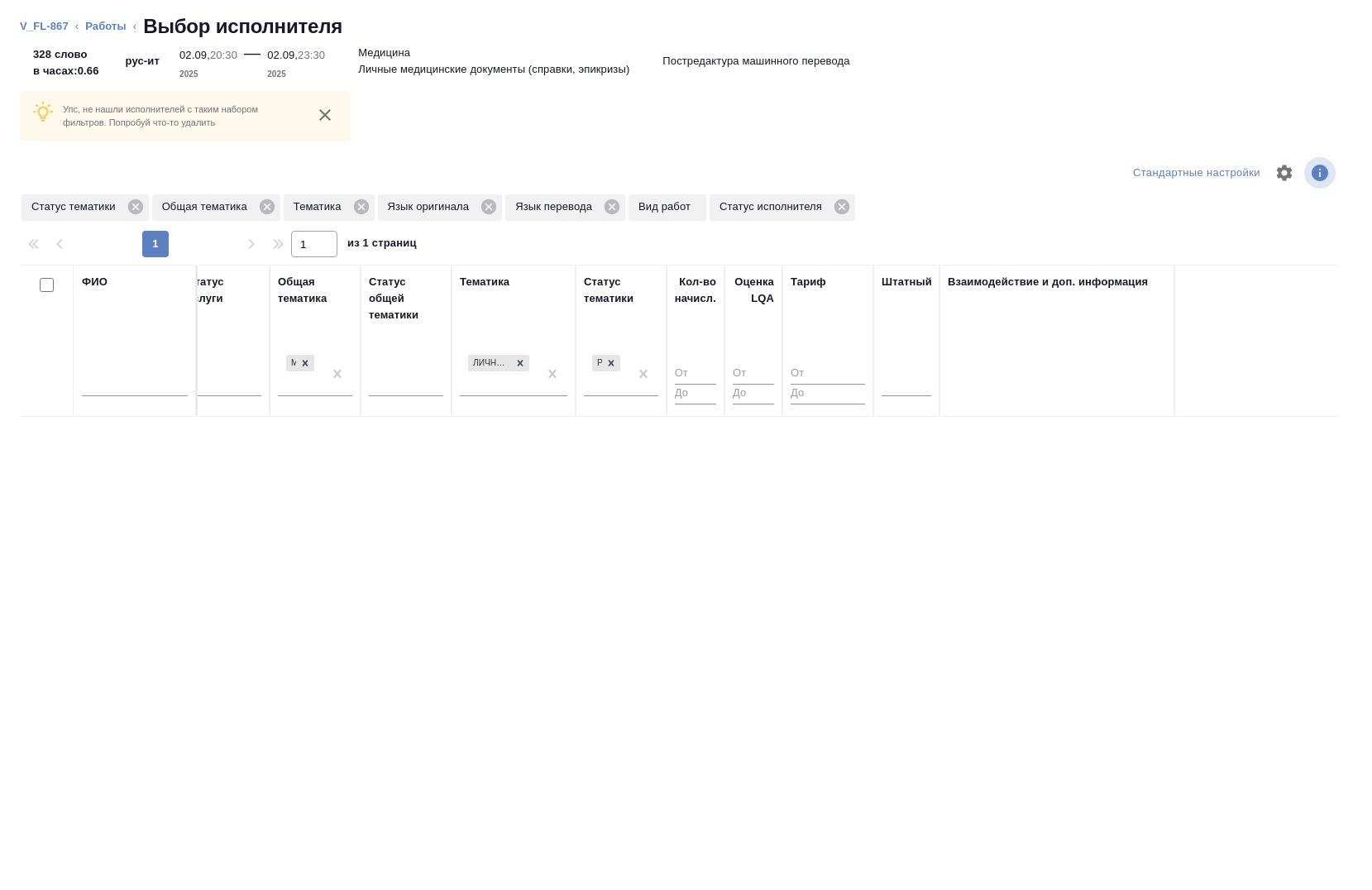
scroll to position [0, 1064]
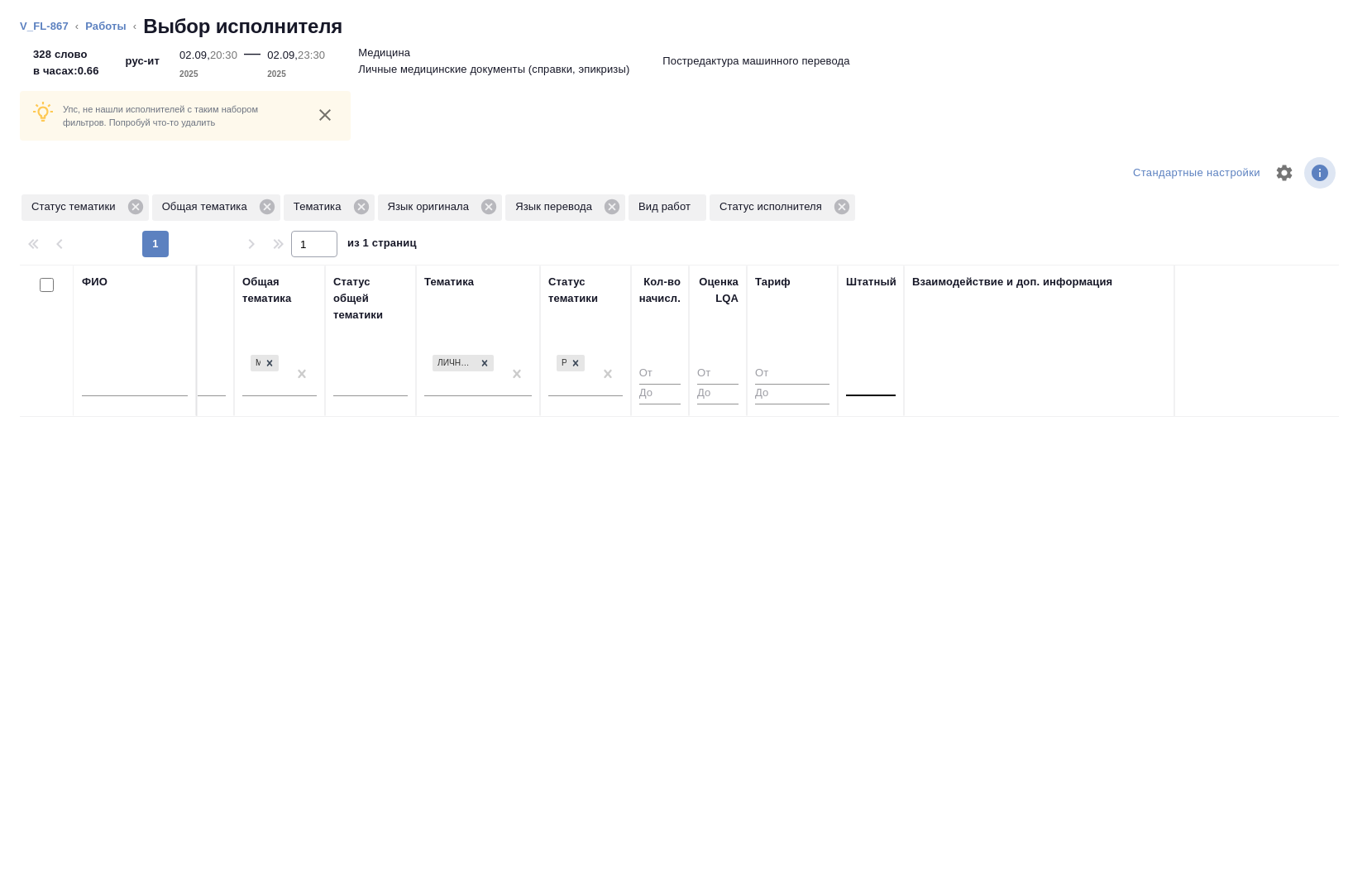
drag, startPoint x: 882, startPoint y: 380, endPoint x: 884, endPoint y: 389, distance: 9.2
click at [883, 381] on div at bounding box center [871, 380] width 50 height 24
click at [895, 440] on div "Нет" at bounding box center [970, 433] width 248 height 30
click at [582, 365] on div at bounding box center [575, 363] width 19 height 18
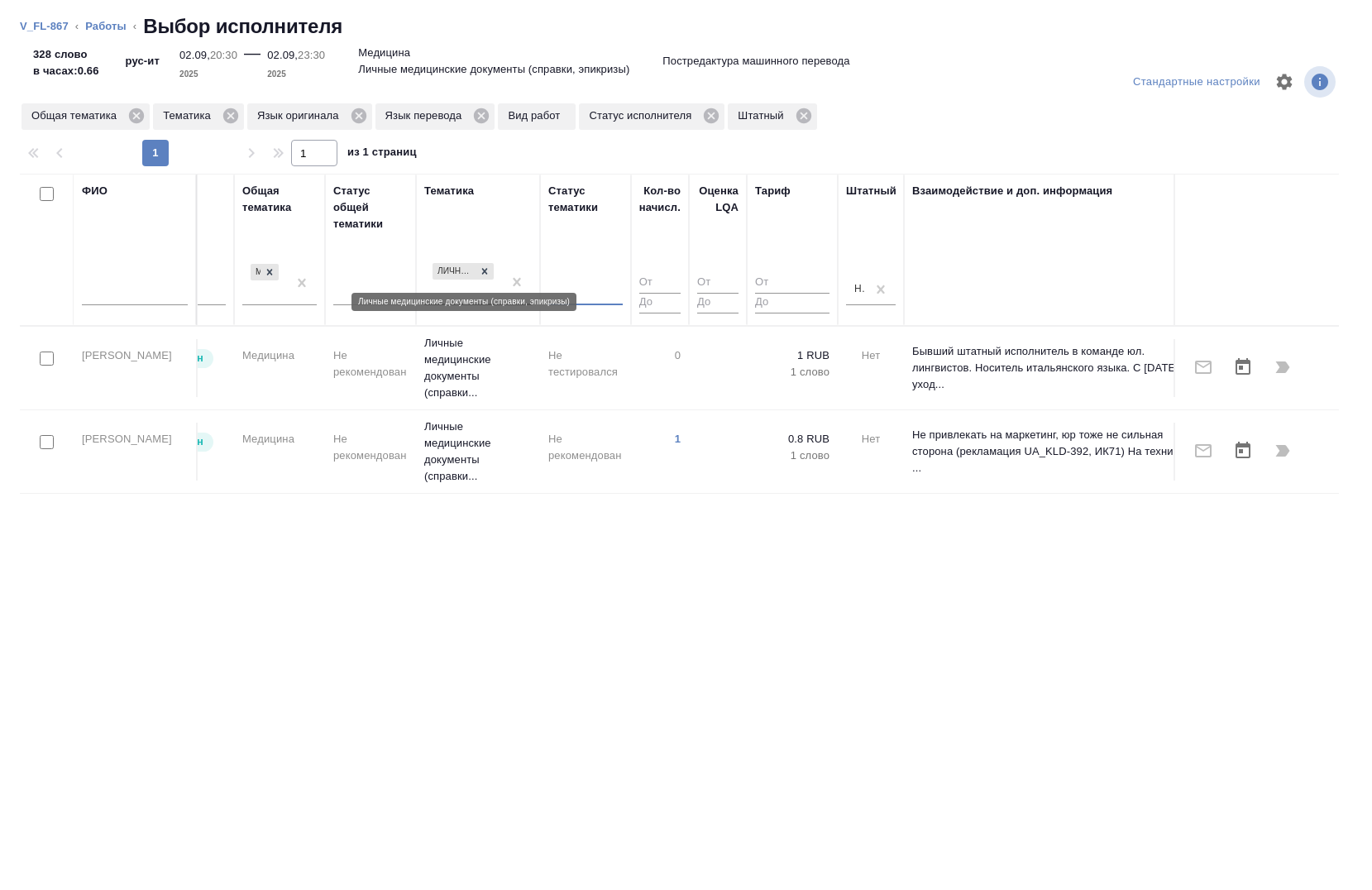
click at [494, 267] on div "Личные медицинские документы (справки, эпикризы)" at bounding box center [464, 272] width 65 height 20
click at [491, 274] on div at bounding box center [485, 271] width 19 height 18
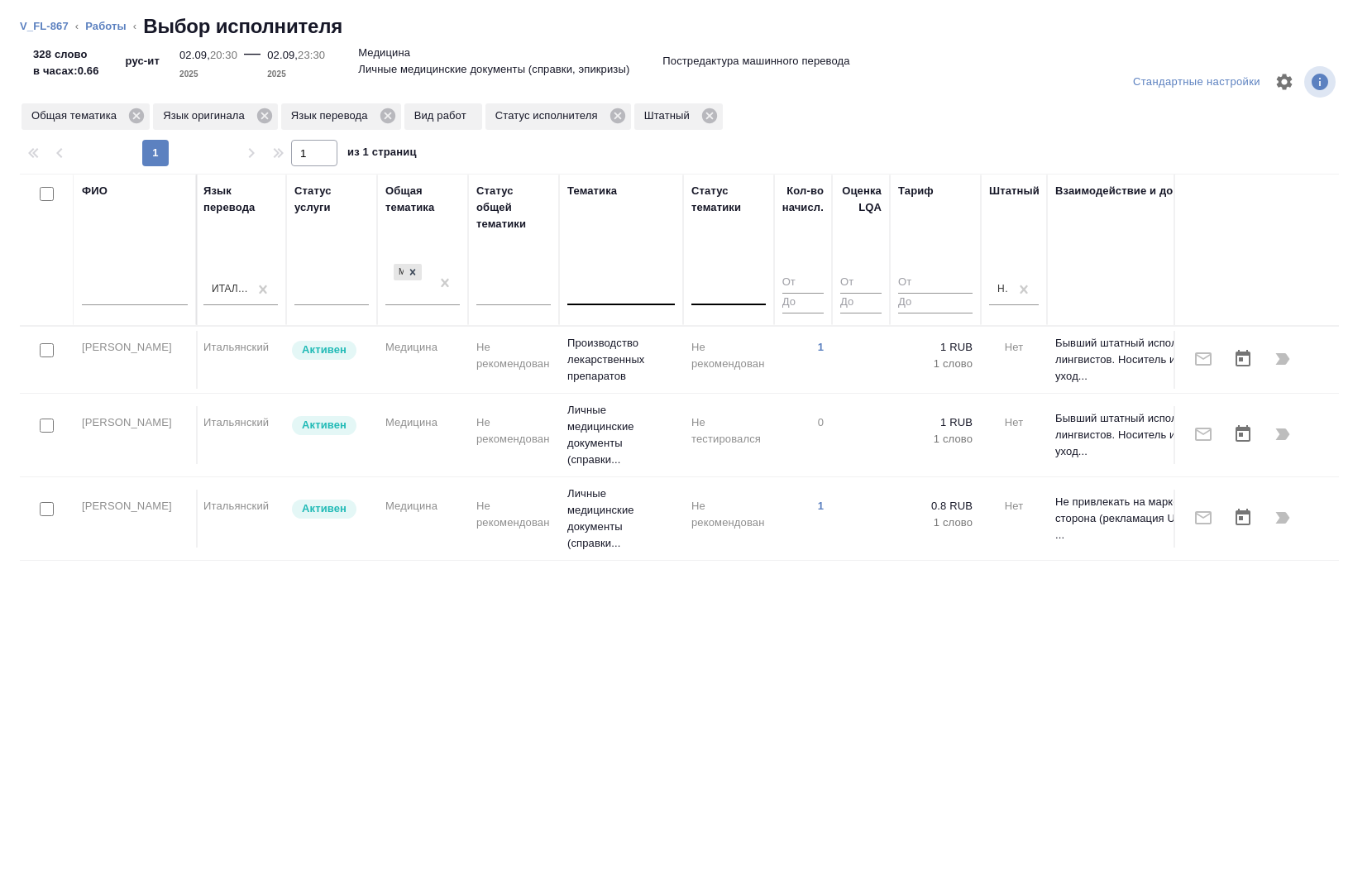
scroll to position [0, 885]
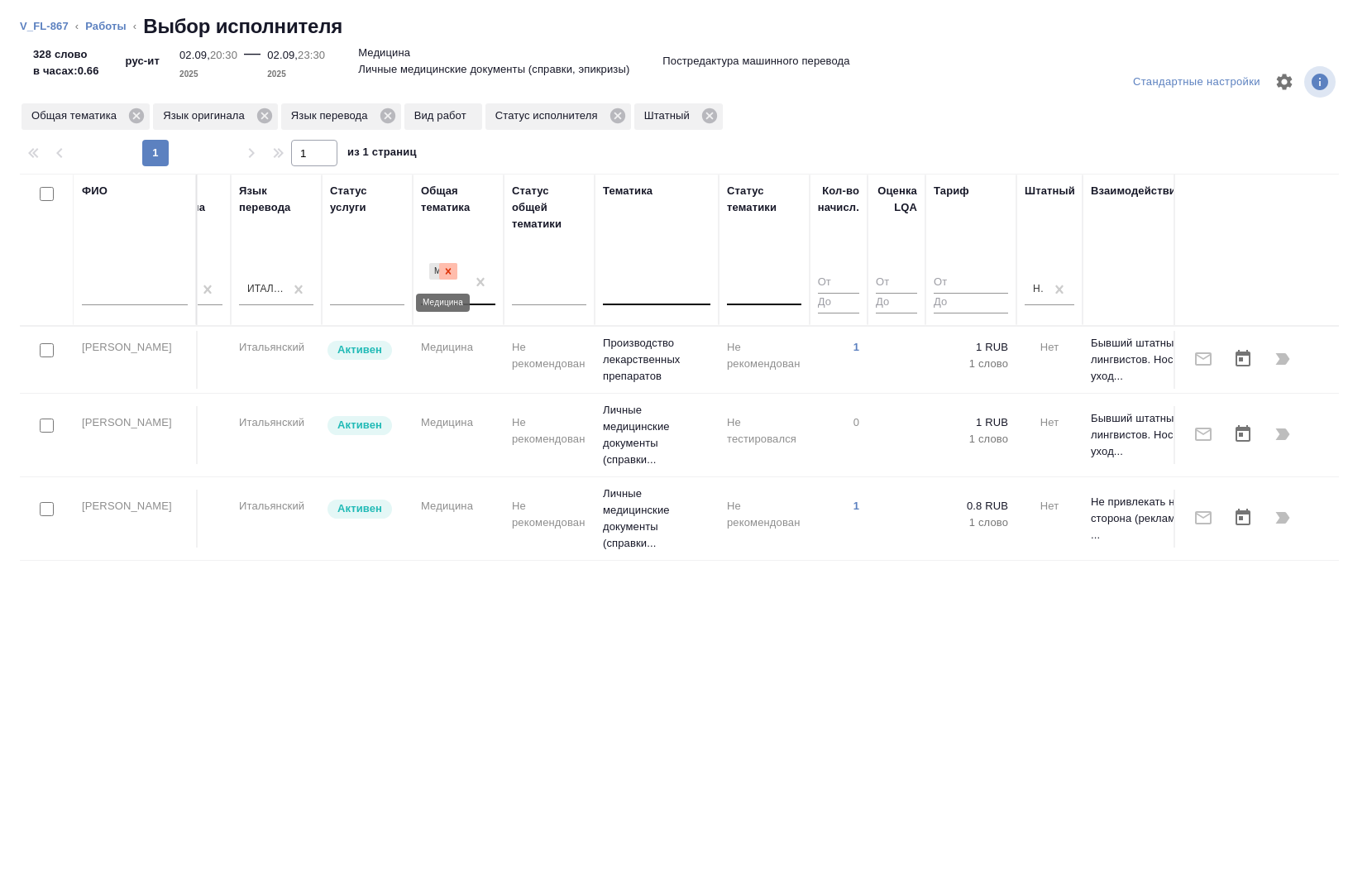
click at [457, 275] on div at bounding box center [449, 271] width 19 height 18
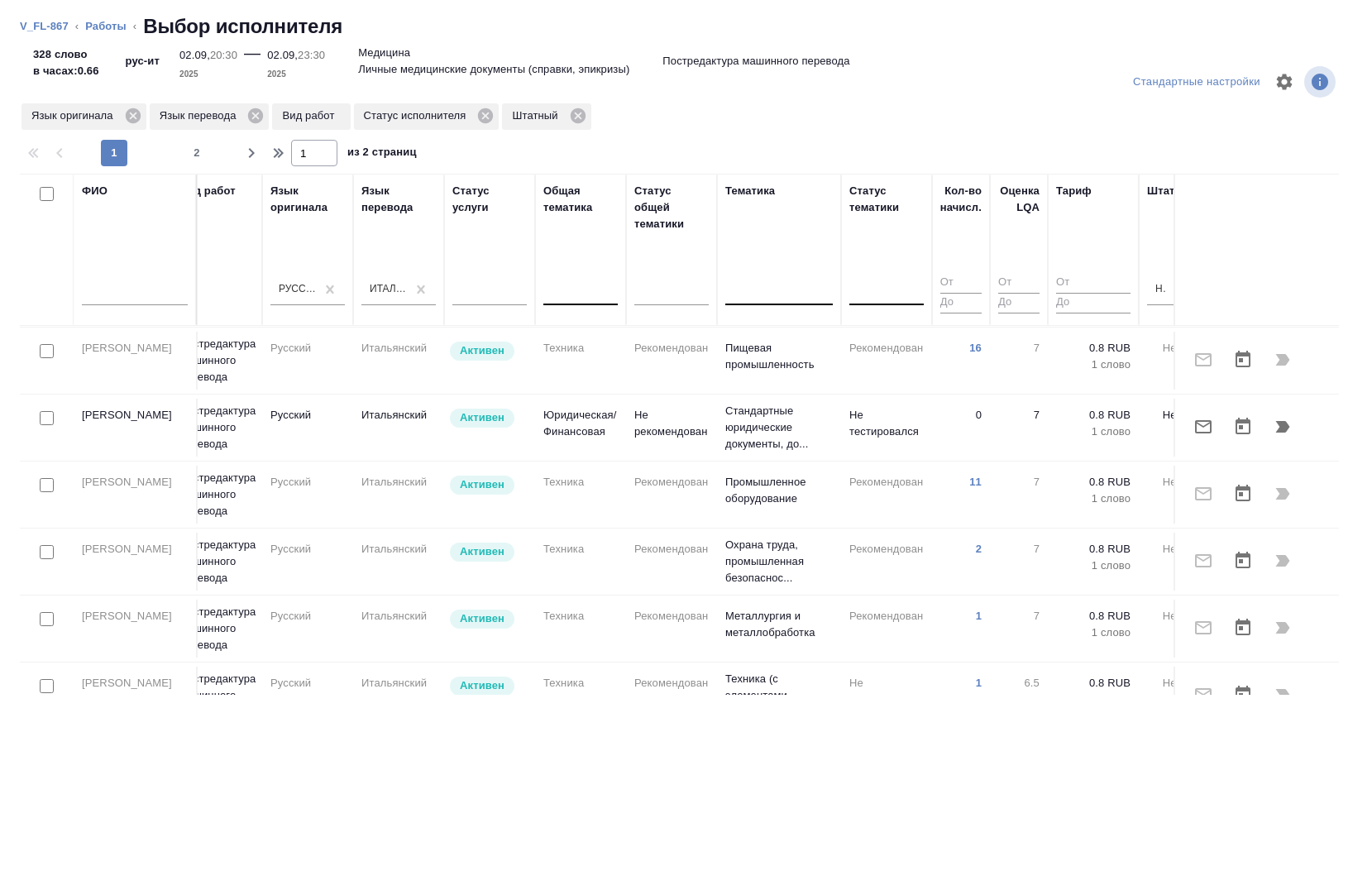
scroll to position [1071, 743]
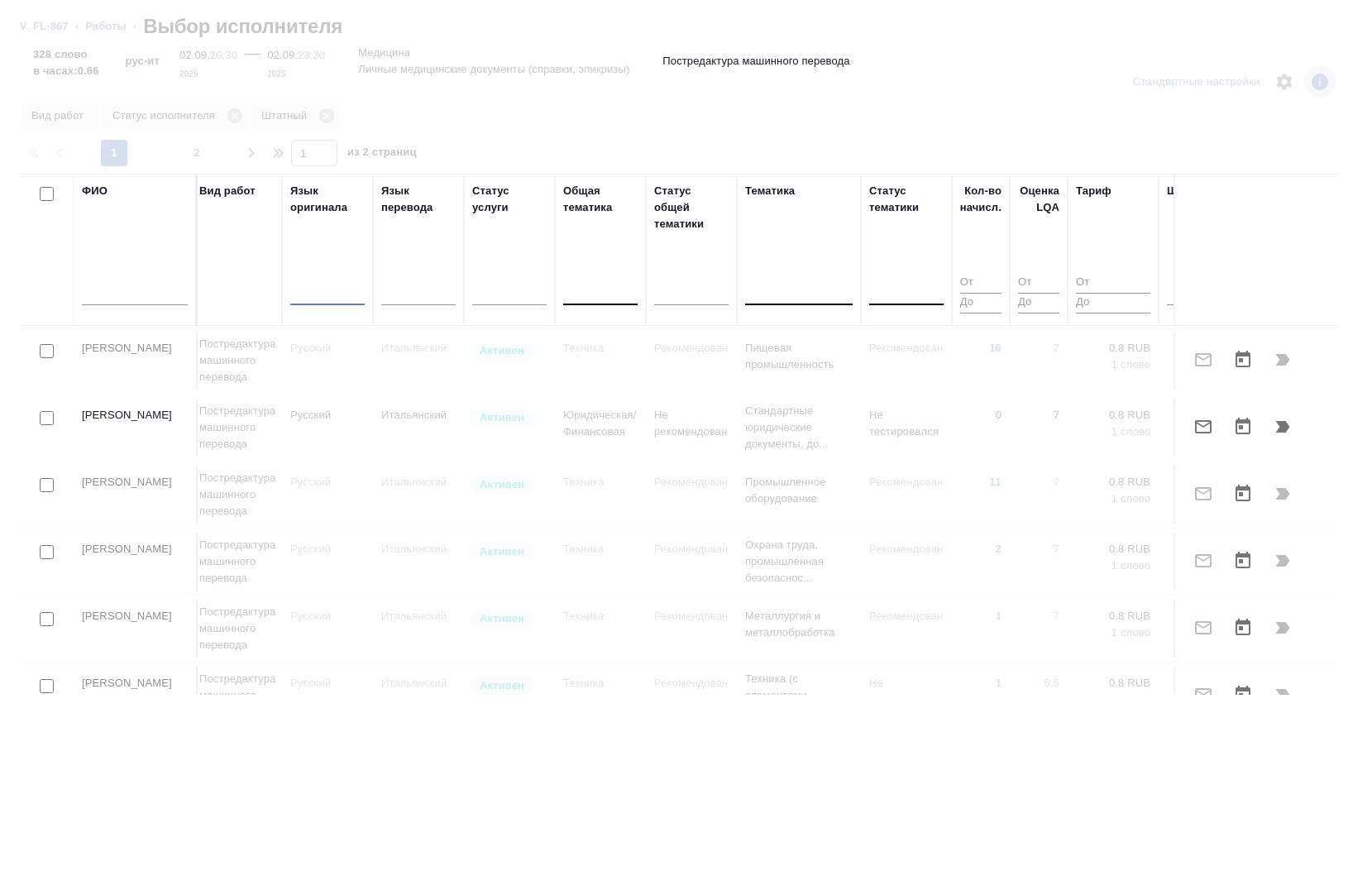
click at [323, 290] on div at bounding box center [328, 290] width 74 height 24
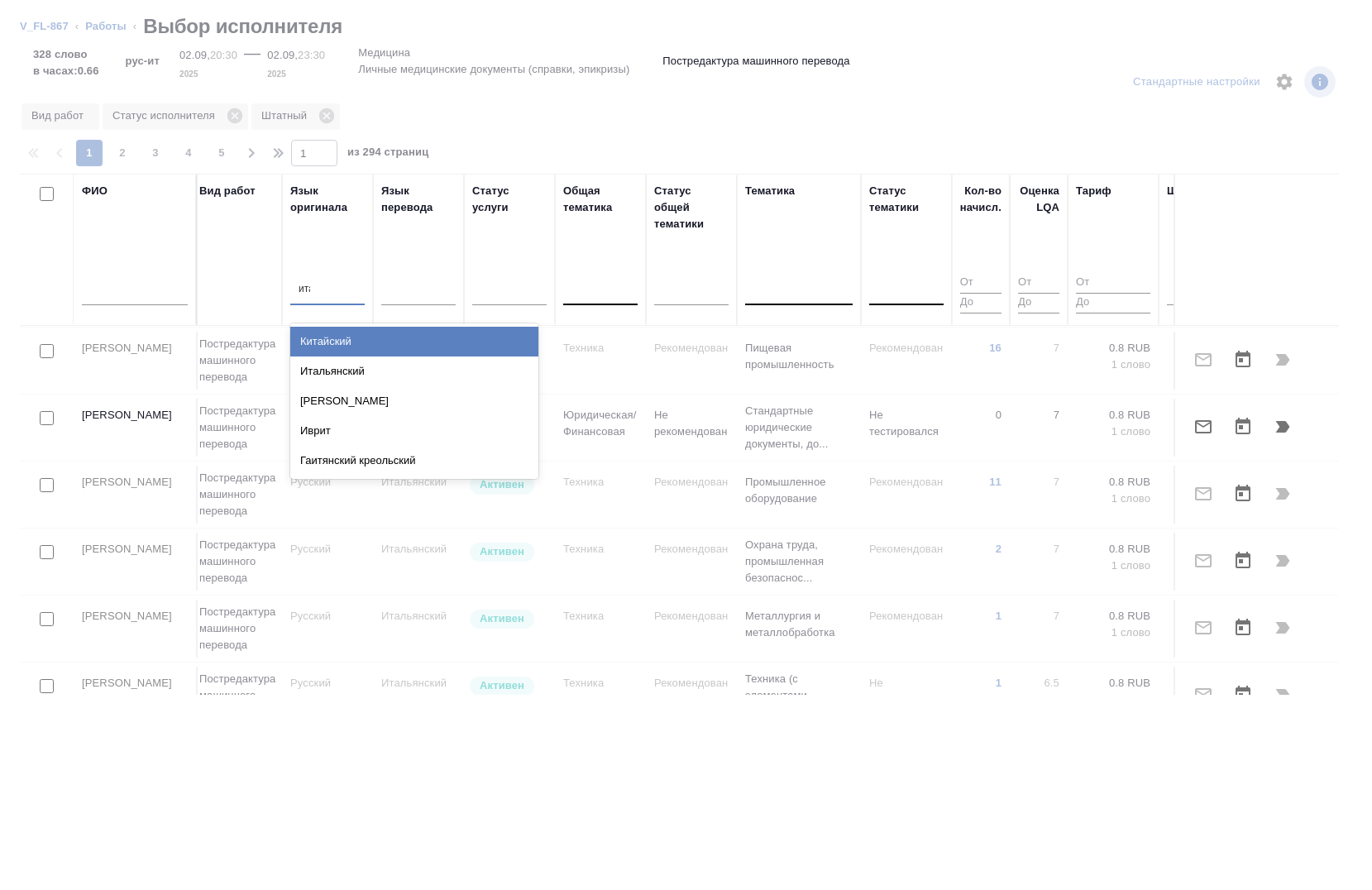
type input "итал"
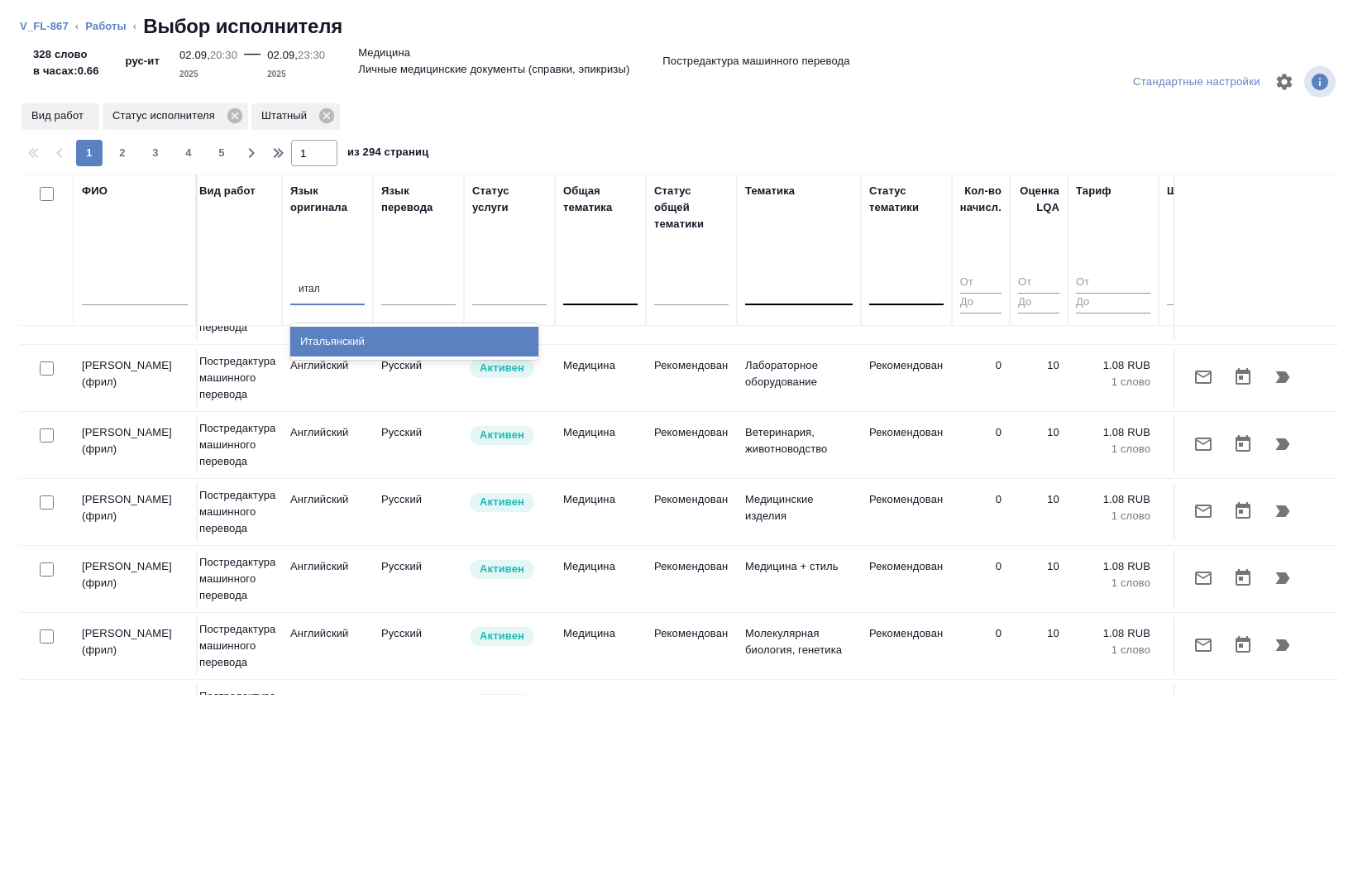
click at [333, 336] on div "Итальянский" at bounding box center [414, 341] width 248 height 30
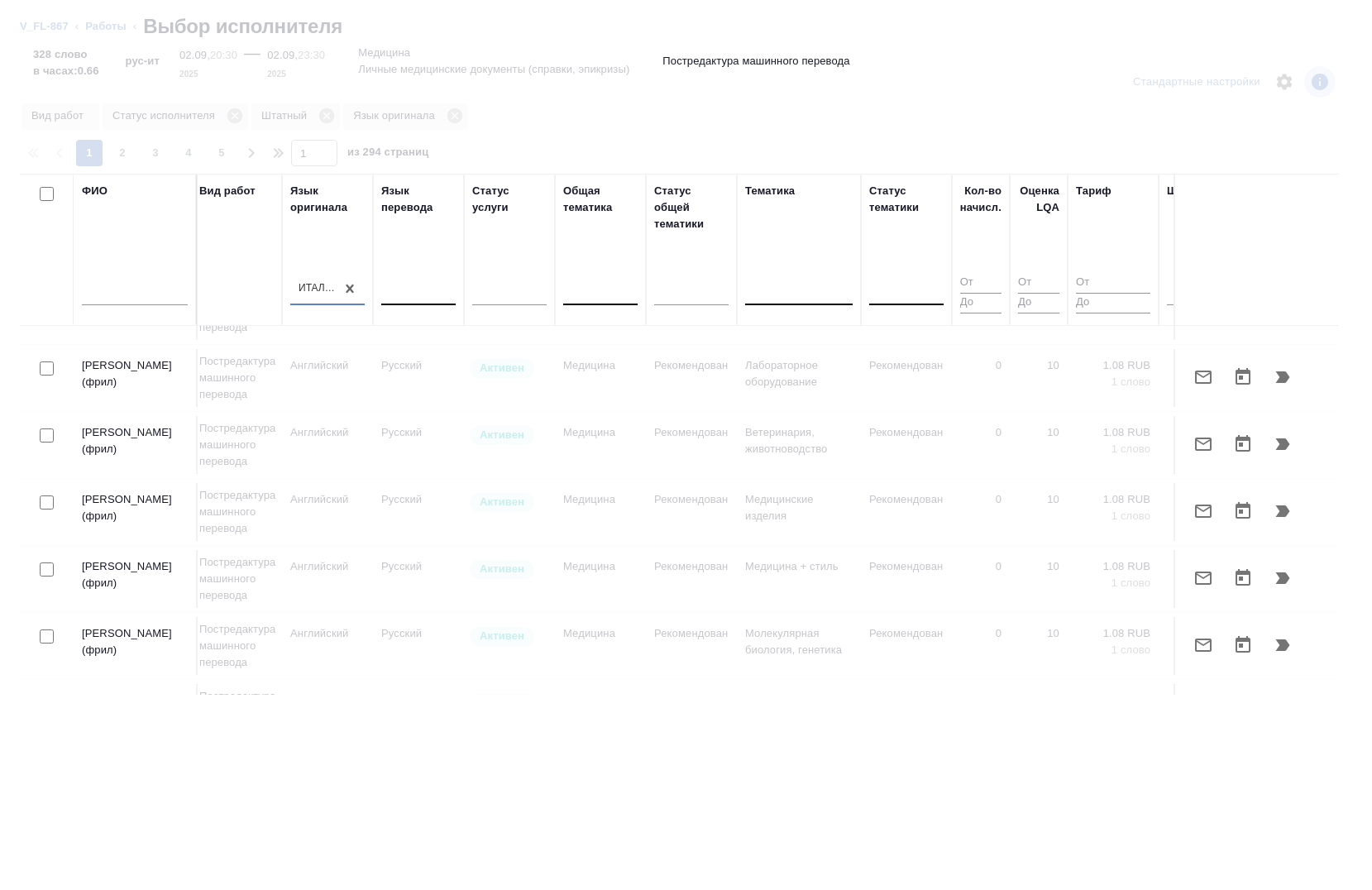
click at [431, 292] on div at bounding box center [418, 290] width 74 height 24
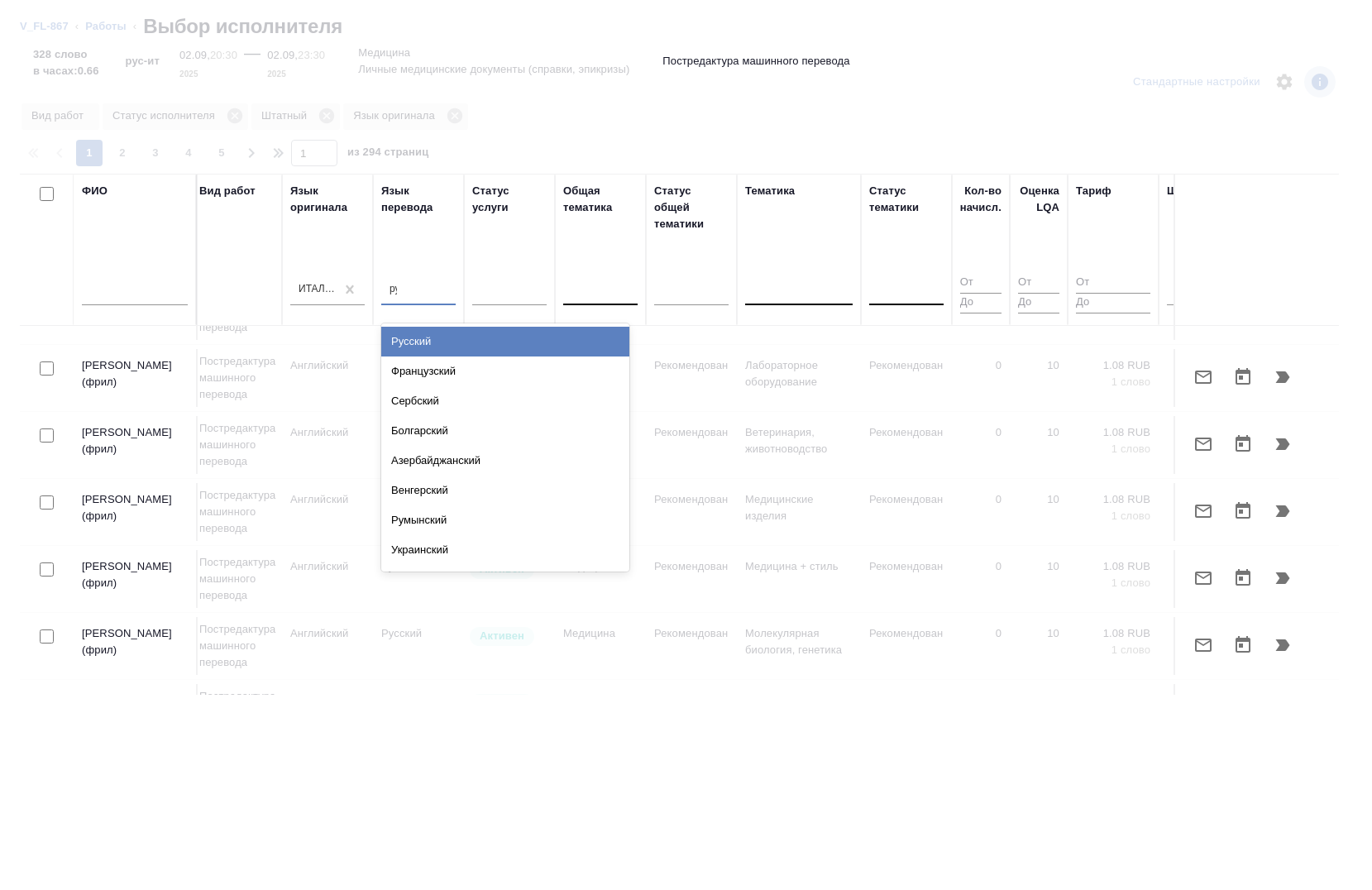
type input "рус"
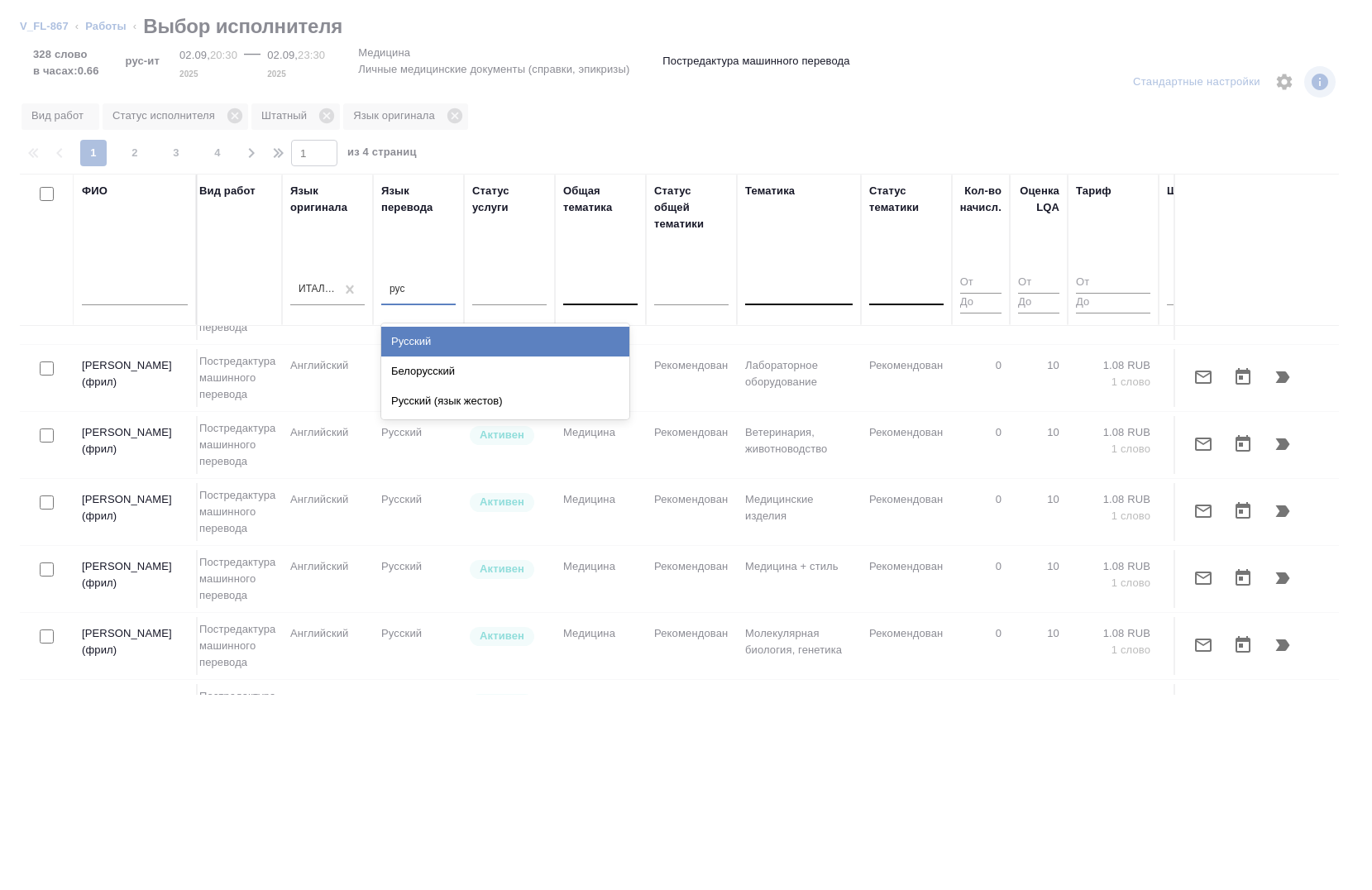
click at [420, 340] on div "Русский" at bounding box center [505, 341] width 248 height 30
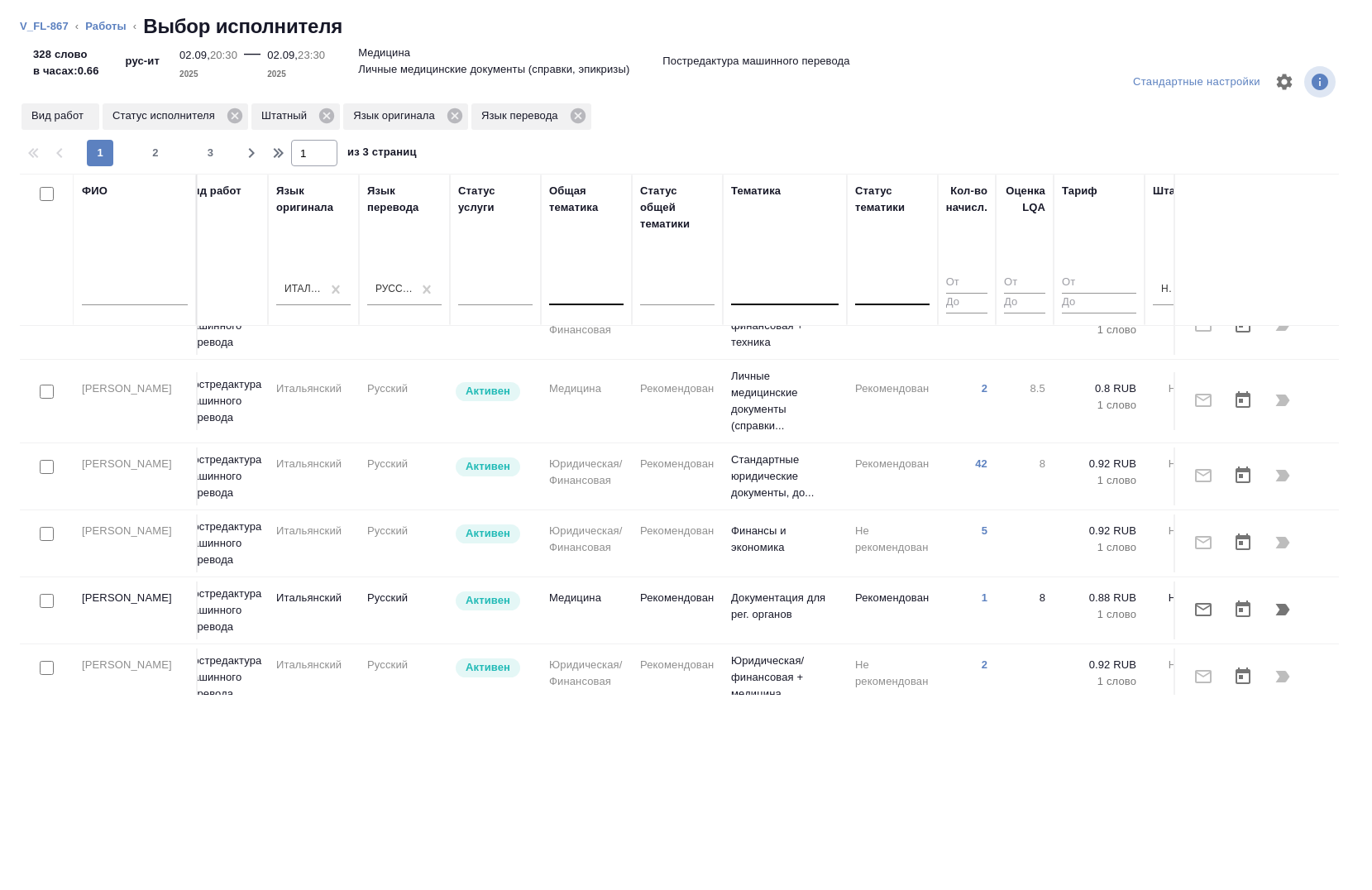
scroll to position [827, 757]
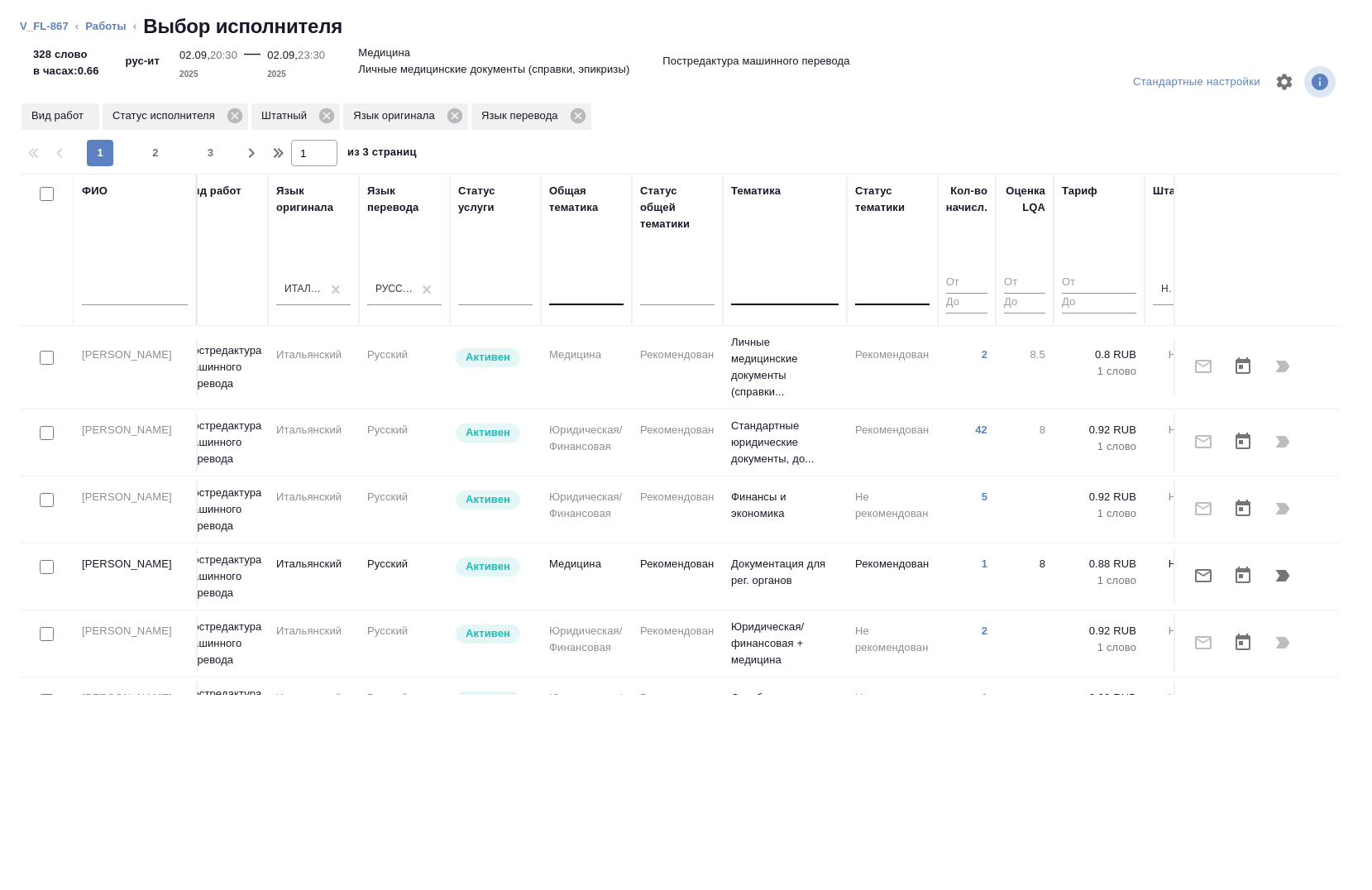
click at [54, 575] on div at bounding box center [46, 567] width 37 height 23
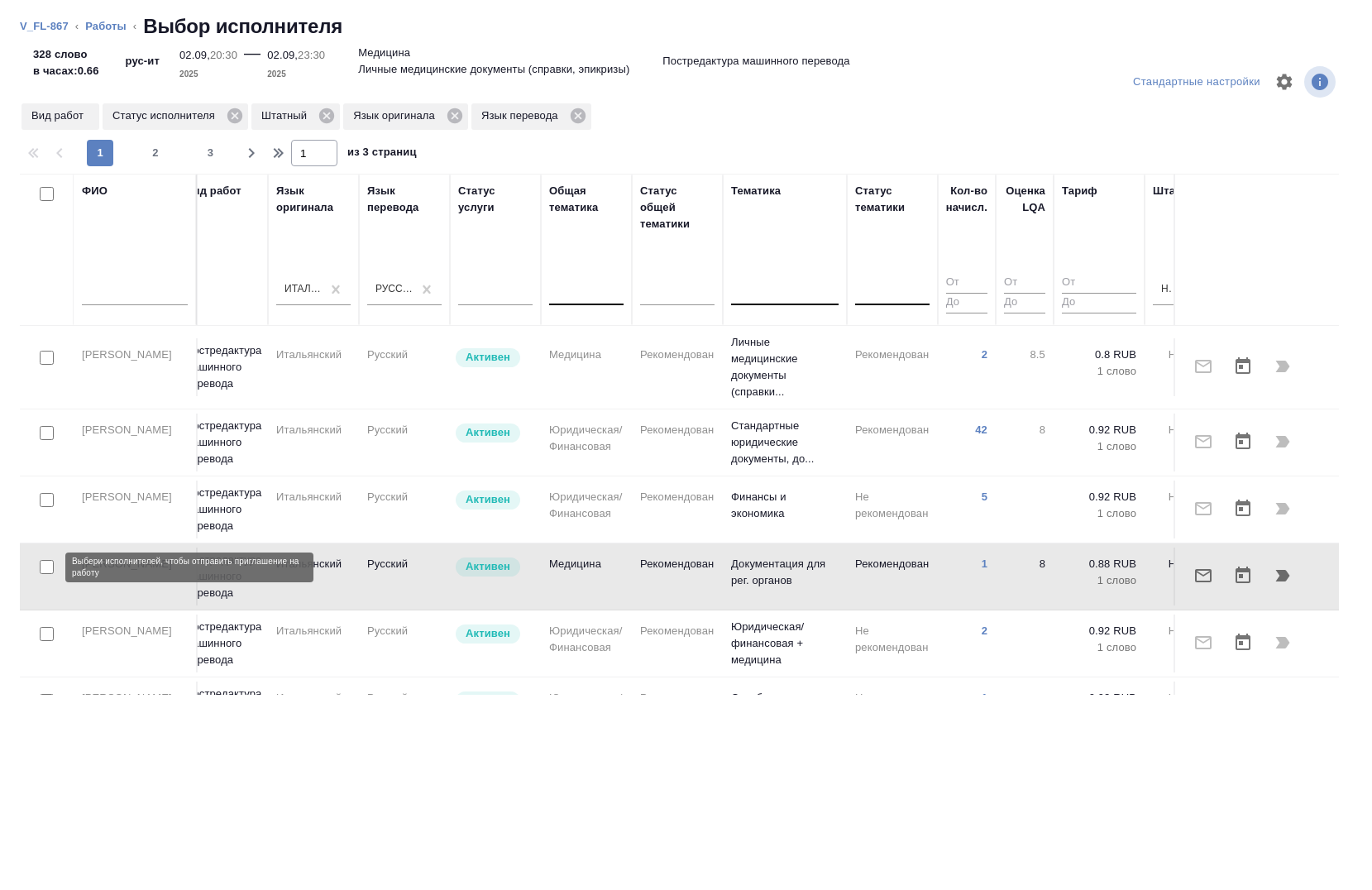
click at [43, 567] on input "checkbox" at bounding box center [46, 566] width 14 height 14
checkbox input "true"
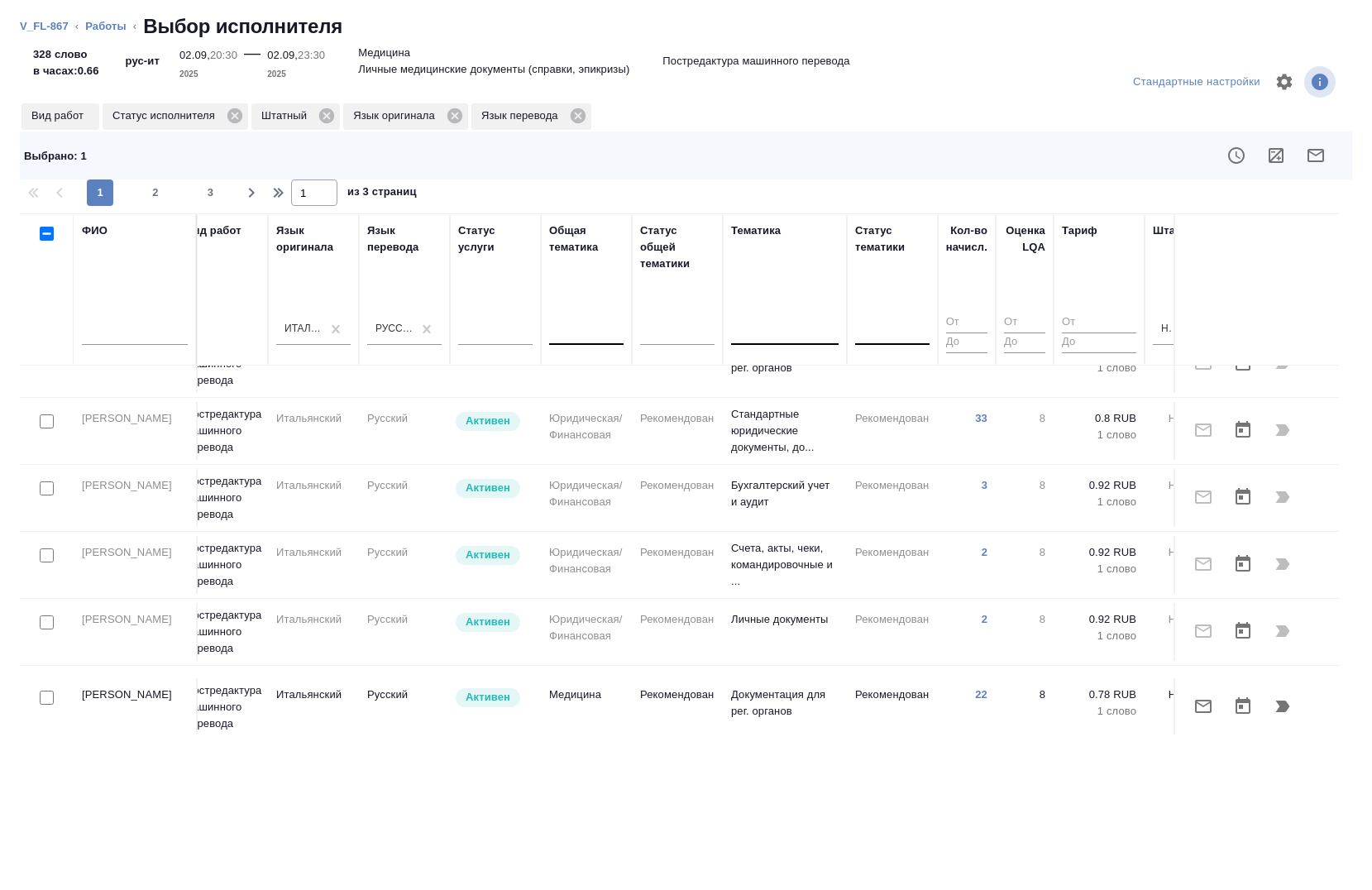
scroll to position [1358, 757]
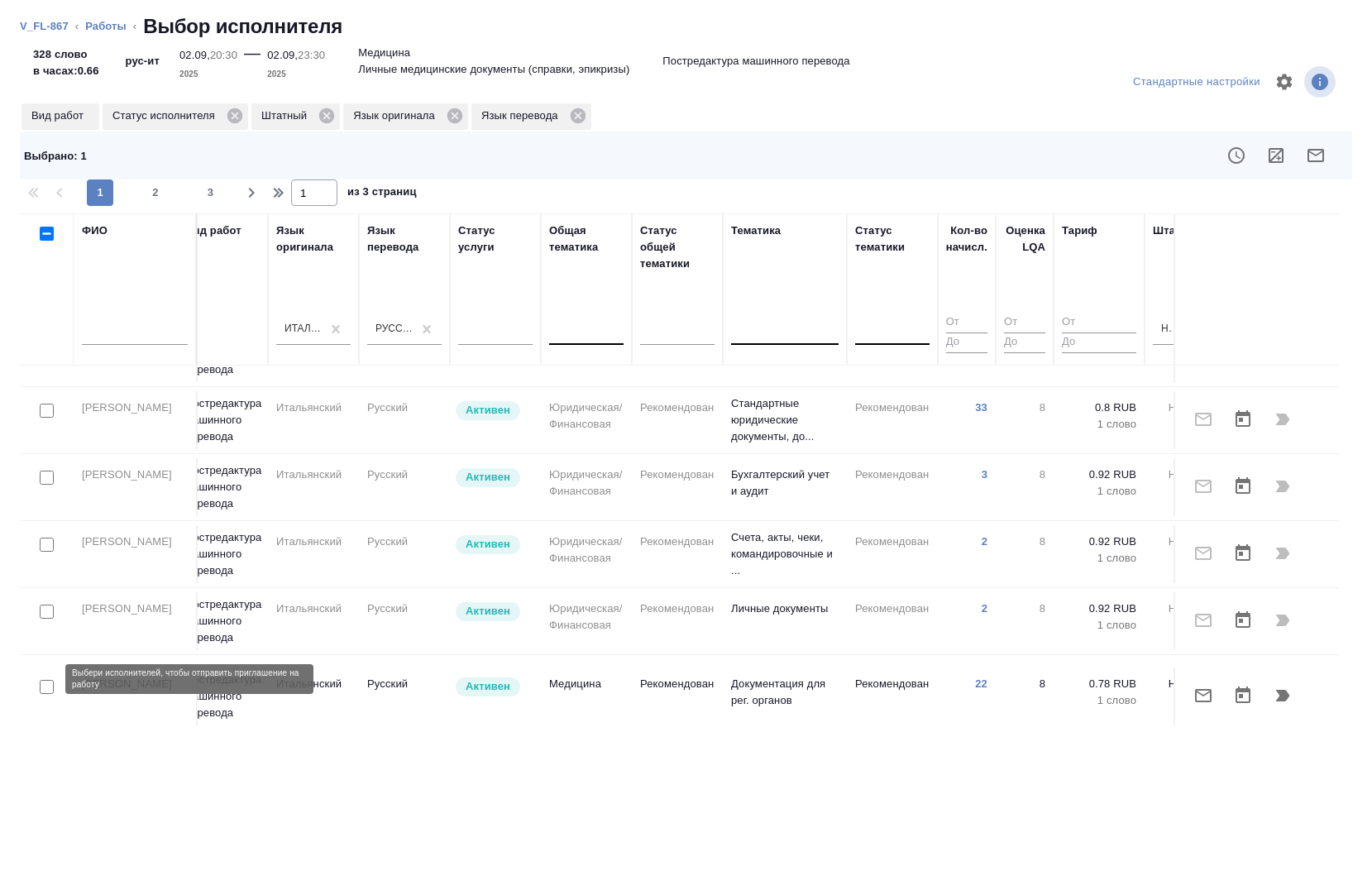
click at [49, 681] on input "checkbox" at bounding box center [46, 686] width 14 height 14
checkbox input "true"
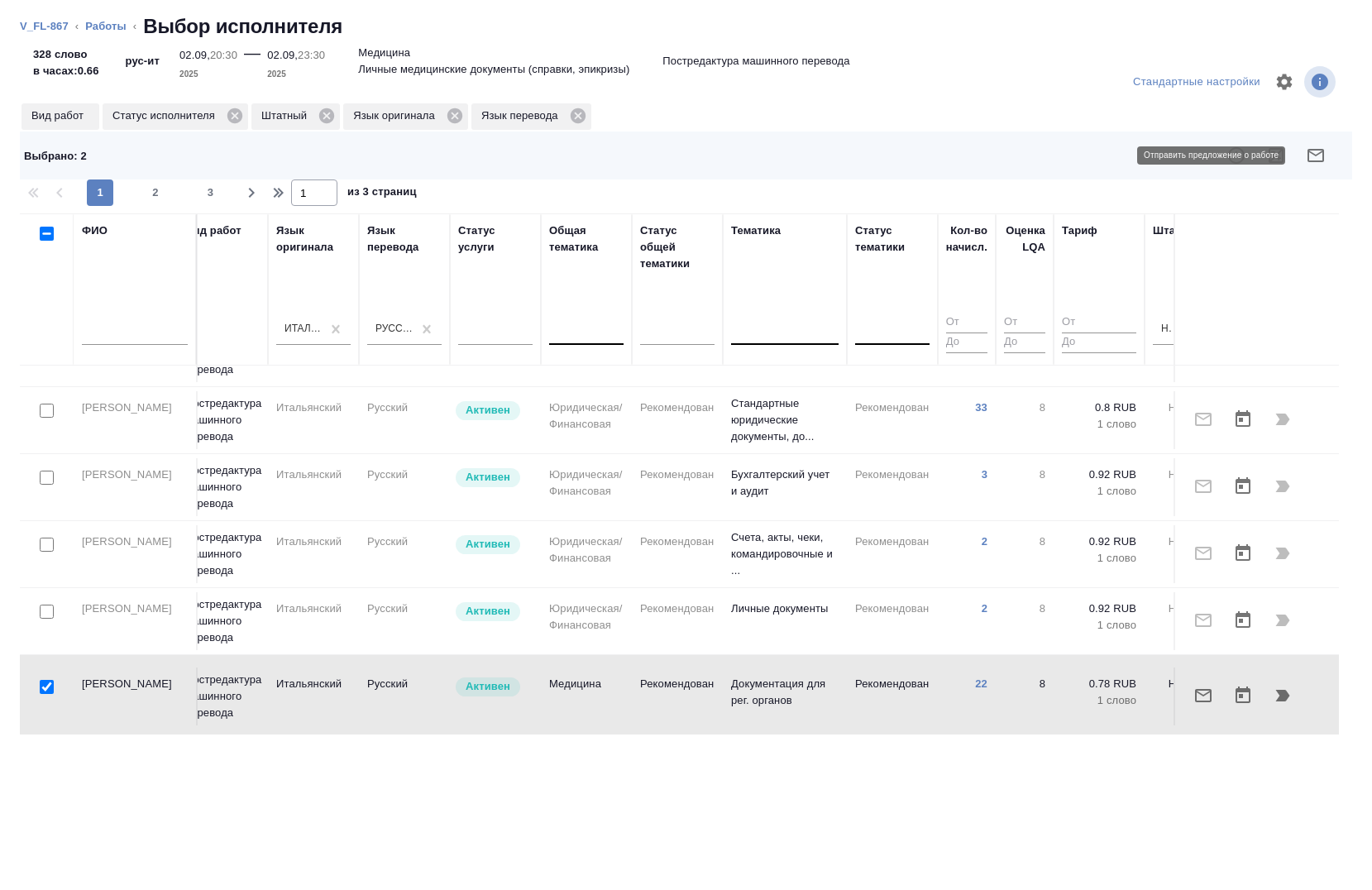
click at [1316, 155] on icon "button" at bounding box center [1316, 155] width 19 height 19
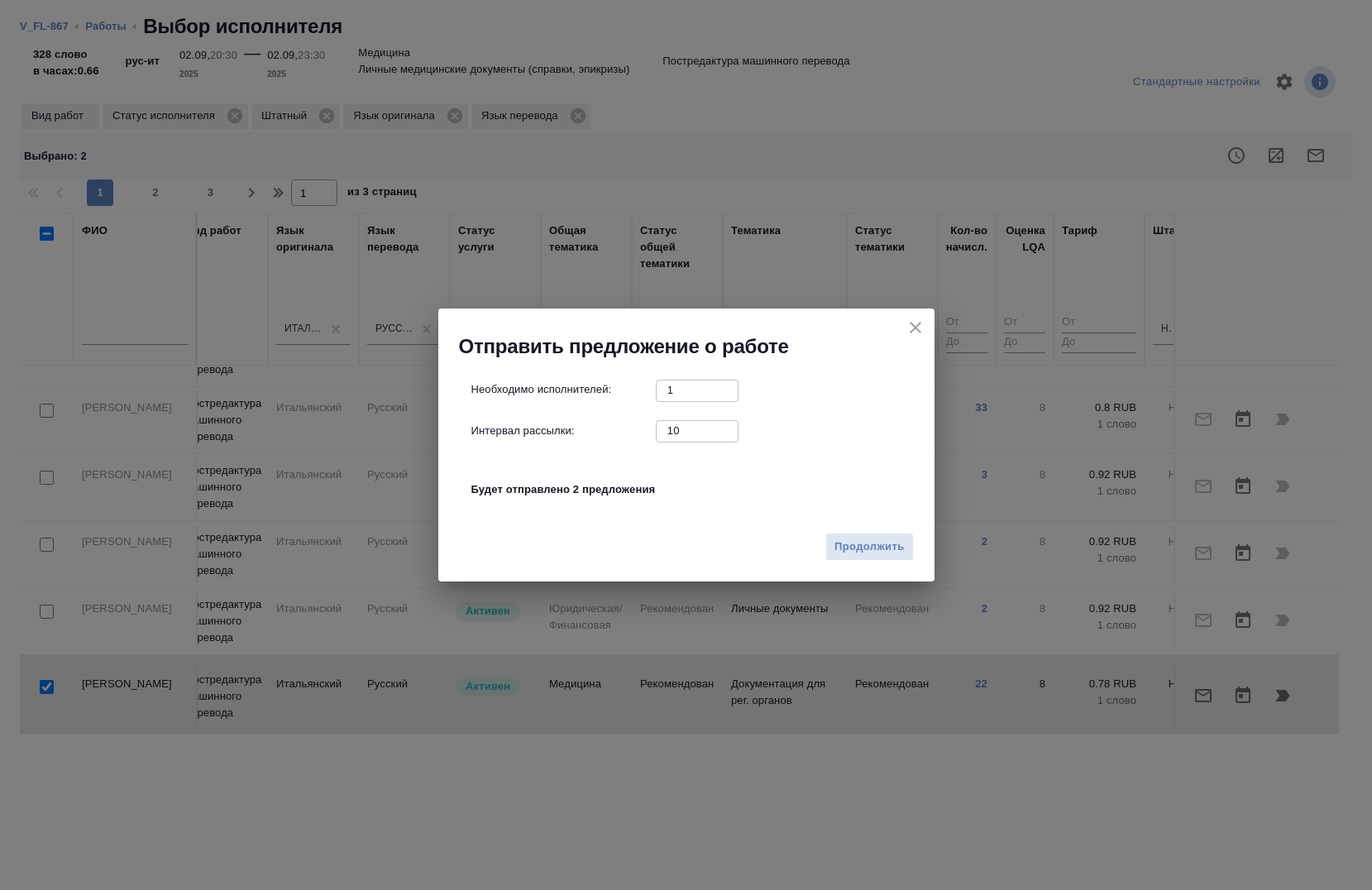
click at [699, 434] on input "10" at bounding box center [697, 430] width 82 height 20
type input "1"
click at [867, 543] on span "Продолжить" at bounding box center [869, 547] width 69 height 19
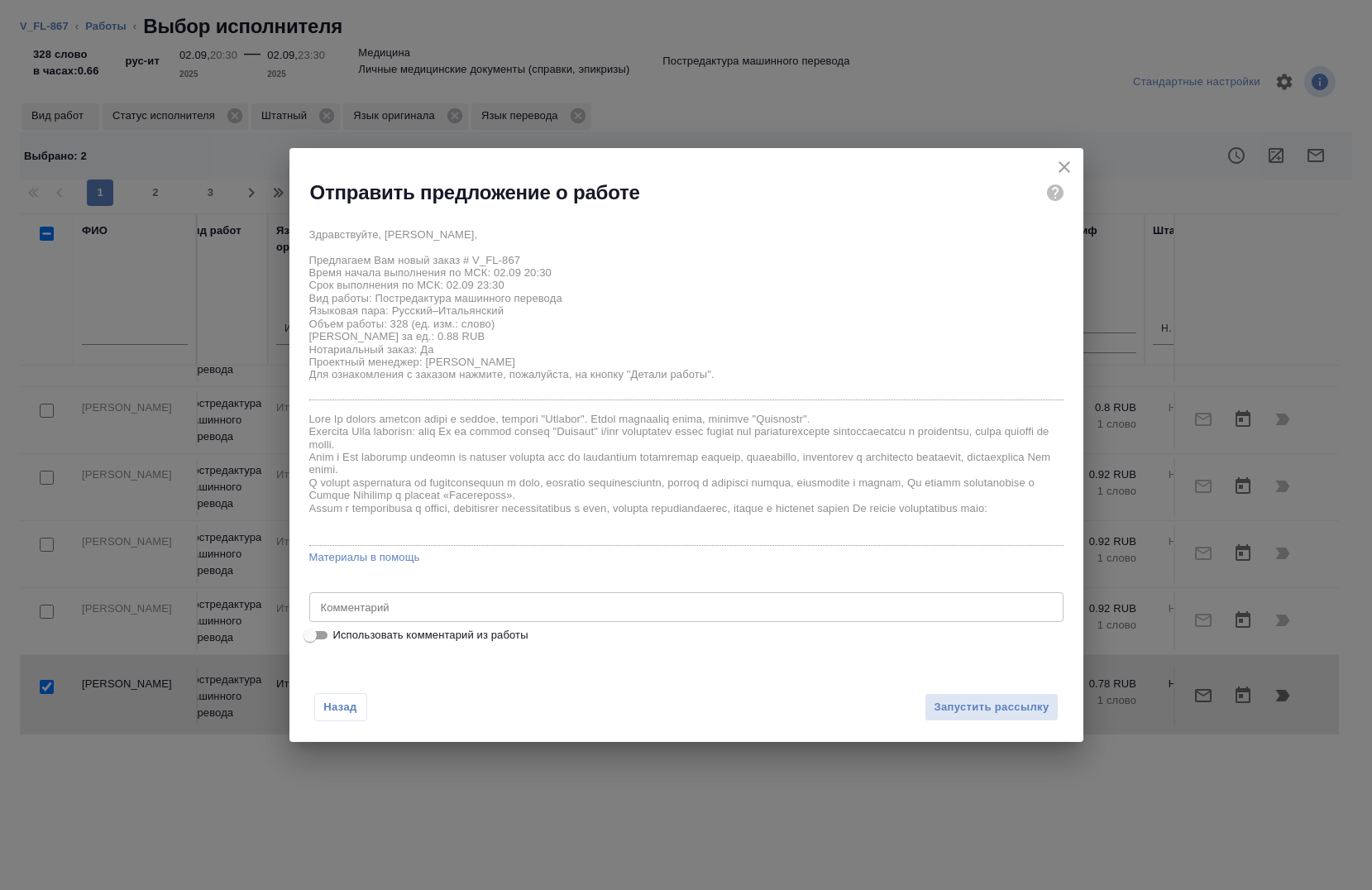
click at [426, 630] on span "Использовать комментарий из работы" at bounding box center [430, 636] width 195 height 17
click at [340, 630] on input "Использовать комментарий из работы" at bounding box center [310, 635] width 59 height 19
checkbox input "true"
type textarea "под нот ссылка на оригинал: https://drive.awatera.com/s/PYjwgoNaiH6M2BZ"
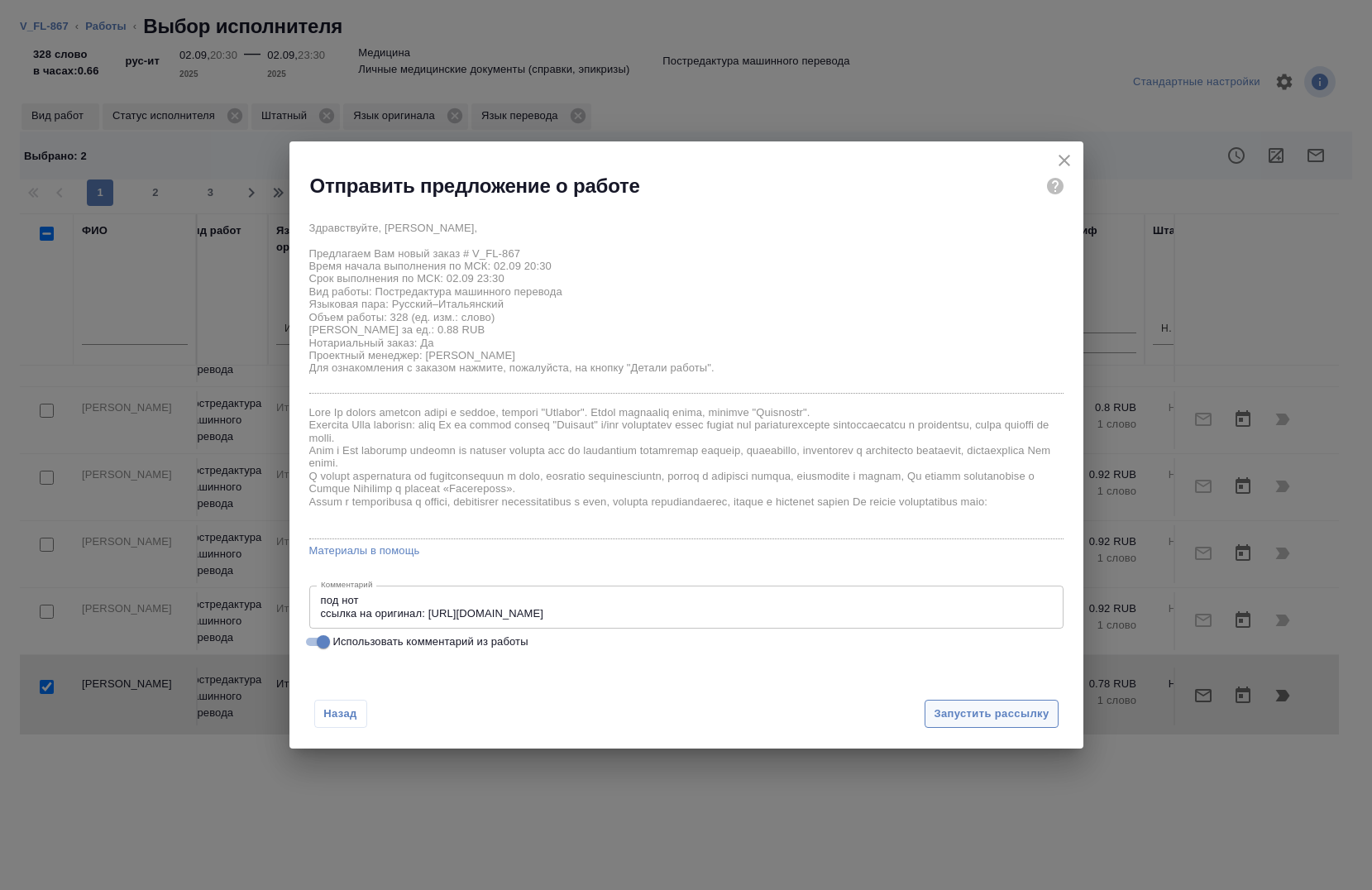
click at [1002, 724] on button "Запустить рассылку" at bounding box center [992, 713] width 133 height 29
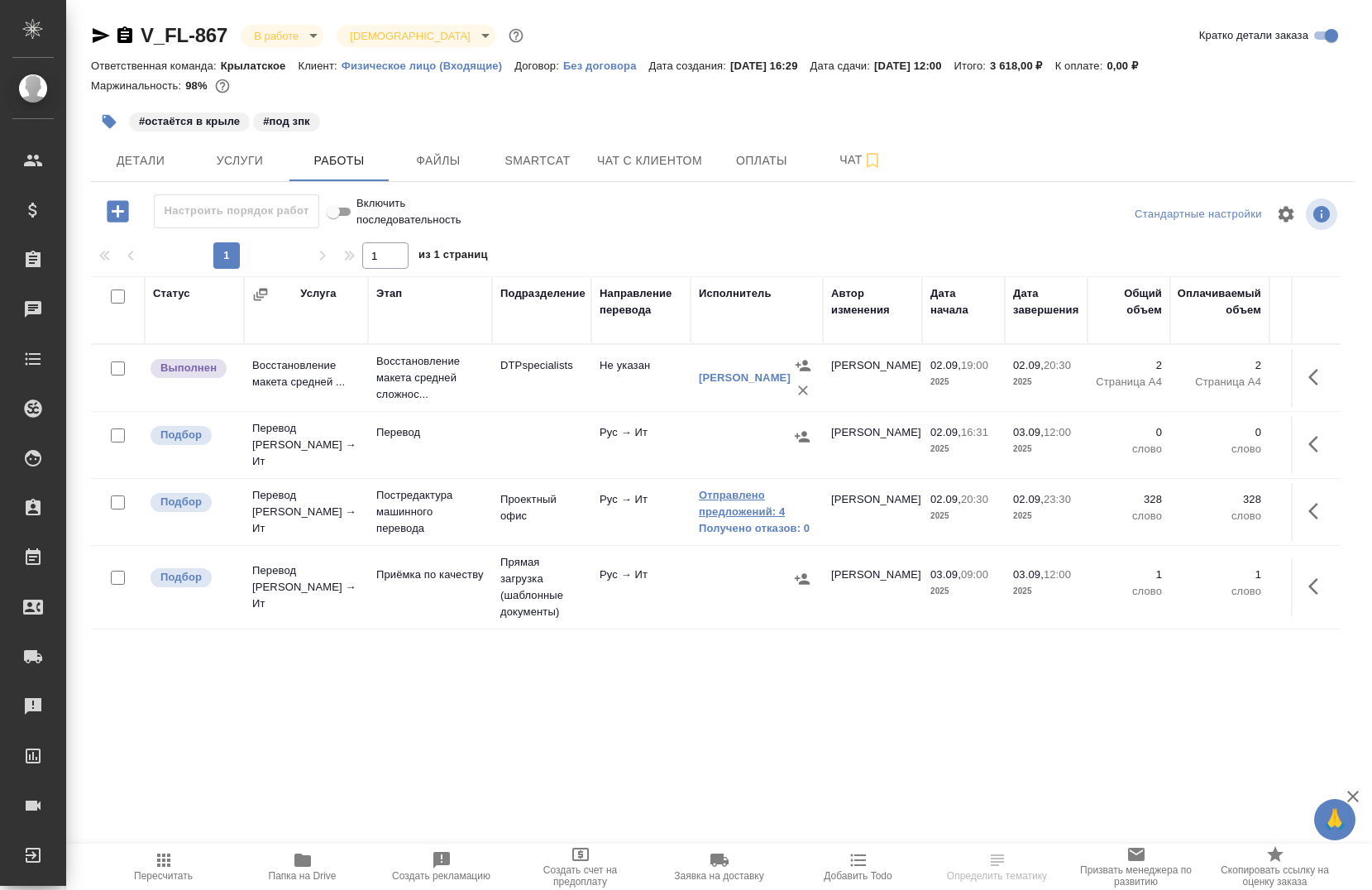
click at [710, 499] on link "Отправлено предложений: 4" at bounding box center [757, 504] width 116 height 33
click at [717, 499] on link "Отправлено предложений: 4" at bounding box center [757, 504] width 116 height 33
click at [1313, 501] on icon "button" at bounding box center [1317, 511] width 19 height 19
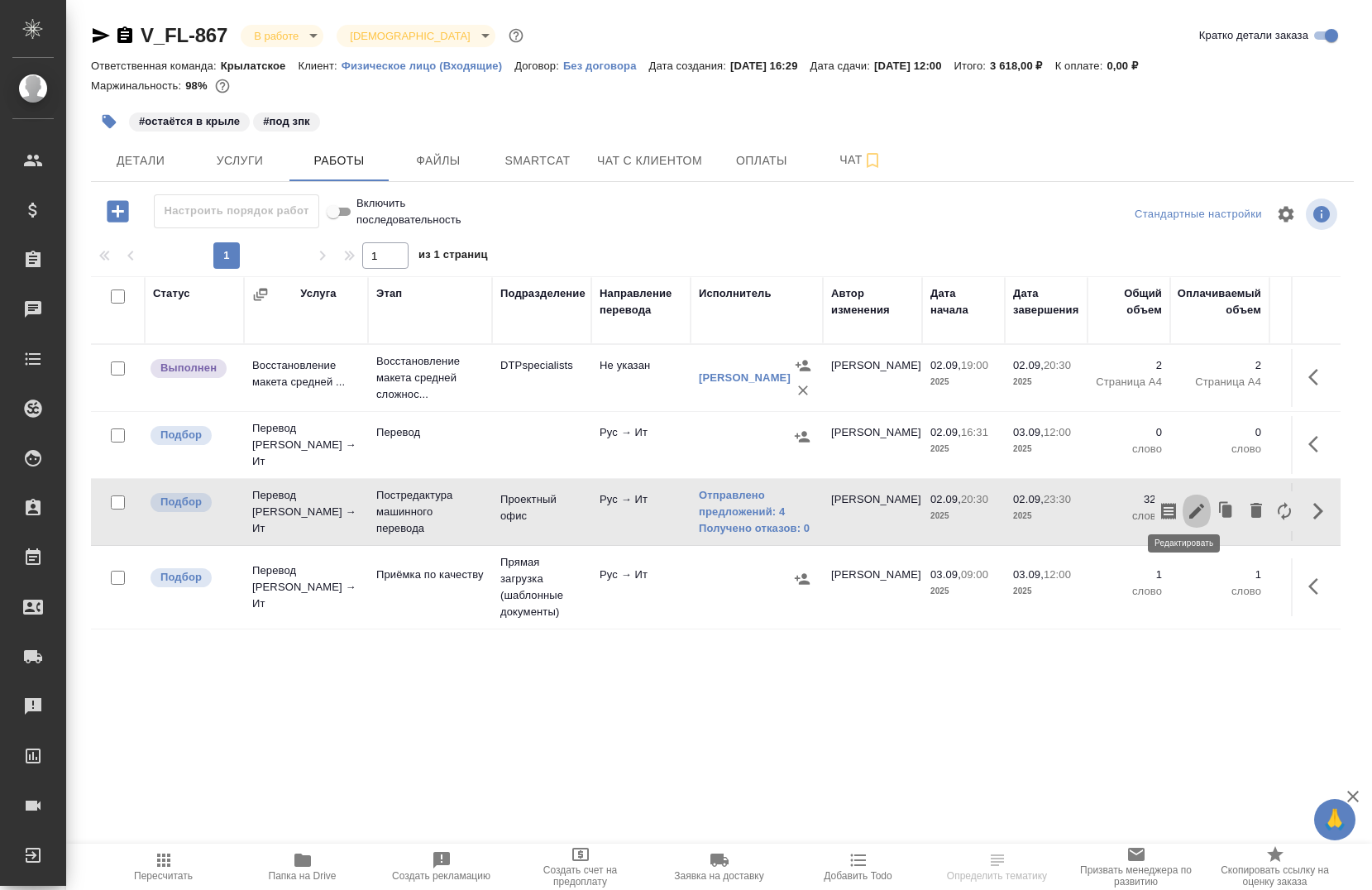
click at [1187, 508] on icon "button" at bounding box center [1196, 511] width 19 height 19
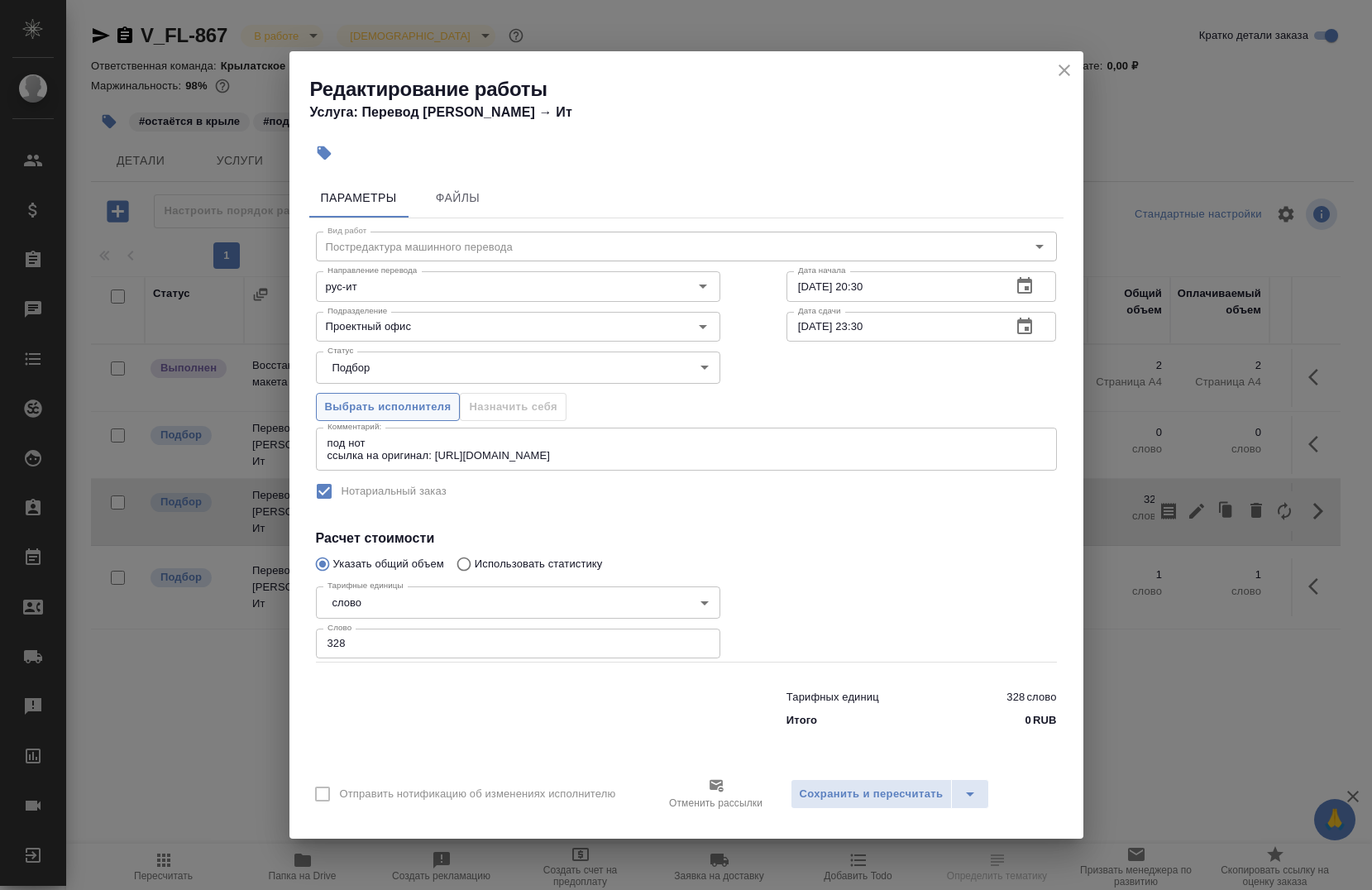
click at [366, 399] on span "Выбрать исполнителя" at bounding box center [388, 407] width 127 height 19
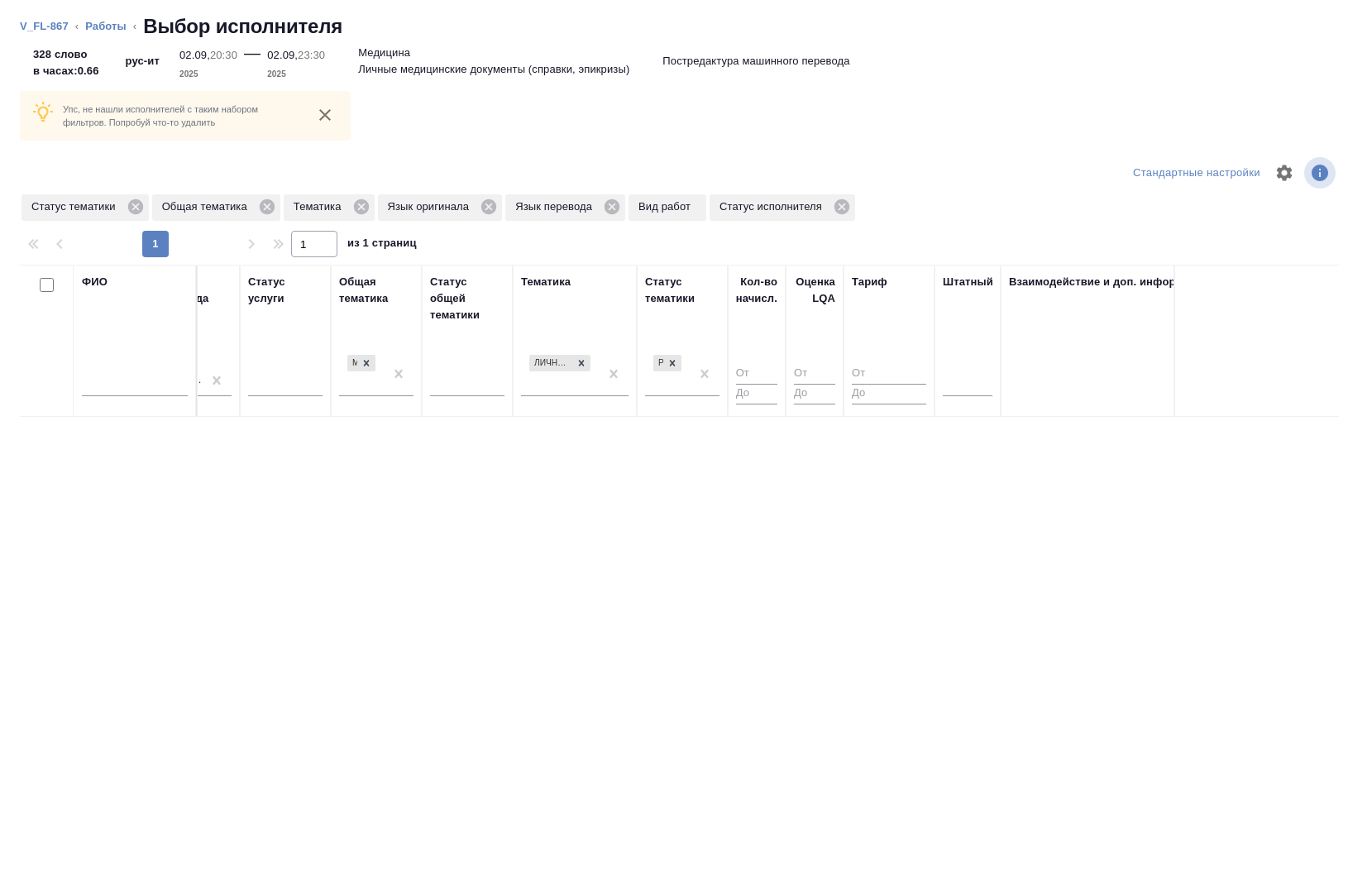
scroll to position [0, 969]
drag, startPoint x: 953, startPoint y: 371, endPoint x: 965, endPoint y: 402, distance: 33.2
click at [953, 371] on div at bounding box center [966, 380] width 50 height 24
click at [979, 430] on div "Нет" at bounding box center [1065, 433] width 248 height 30
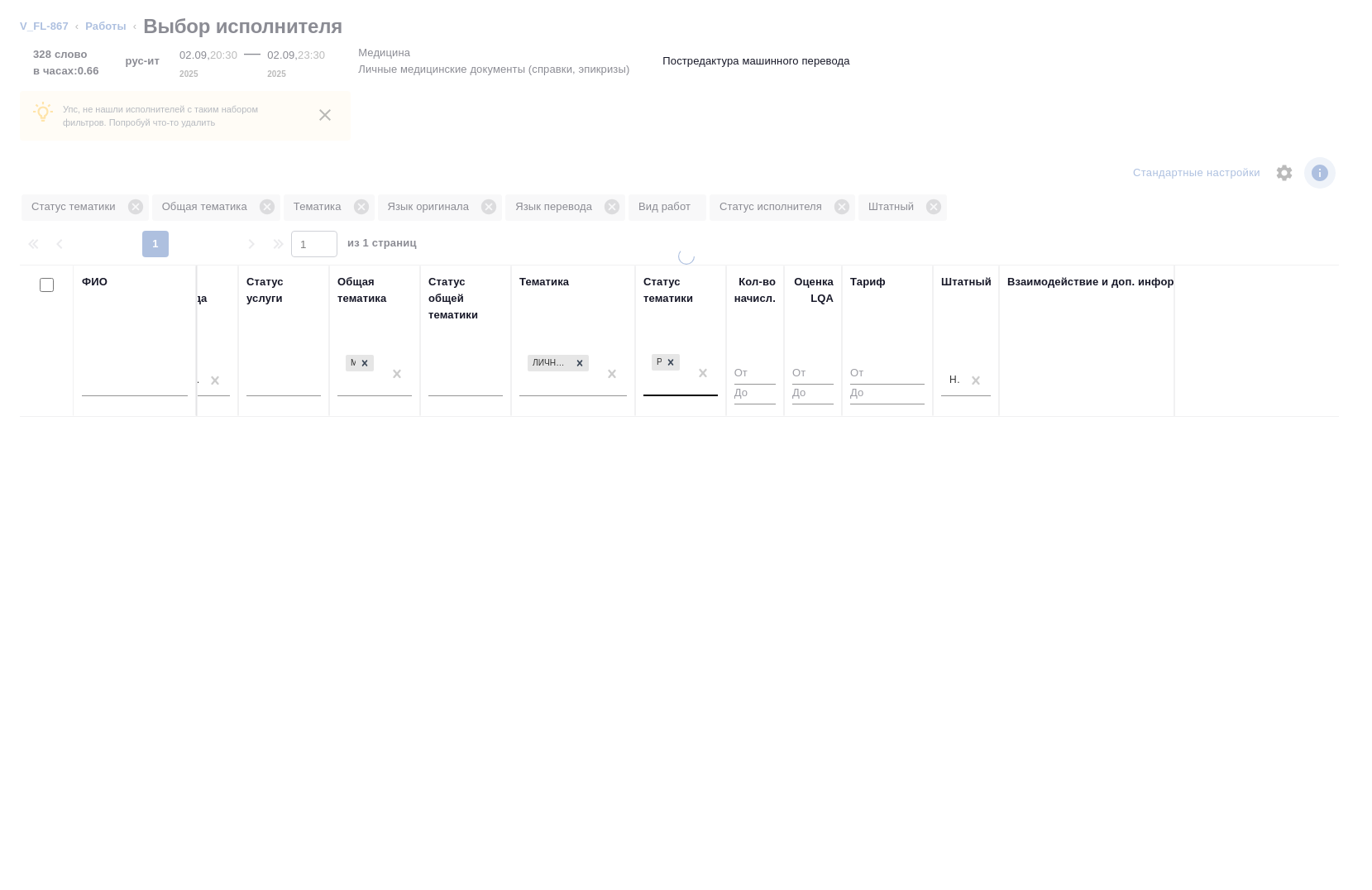
click at [683, 365] on div "Рекомендован" at bounding box center [666, 373] width 44 height 44
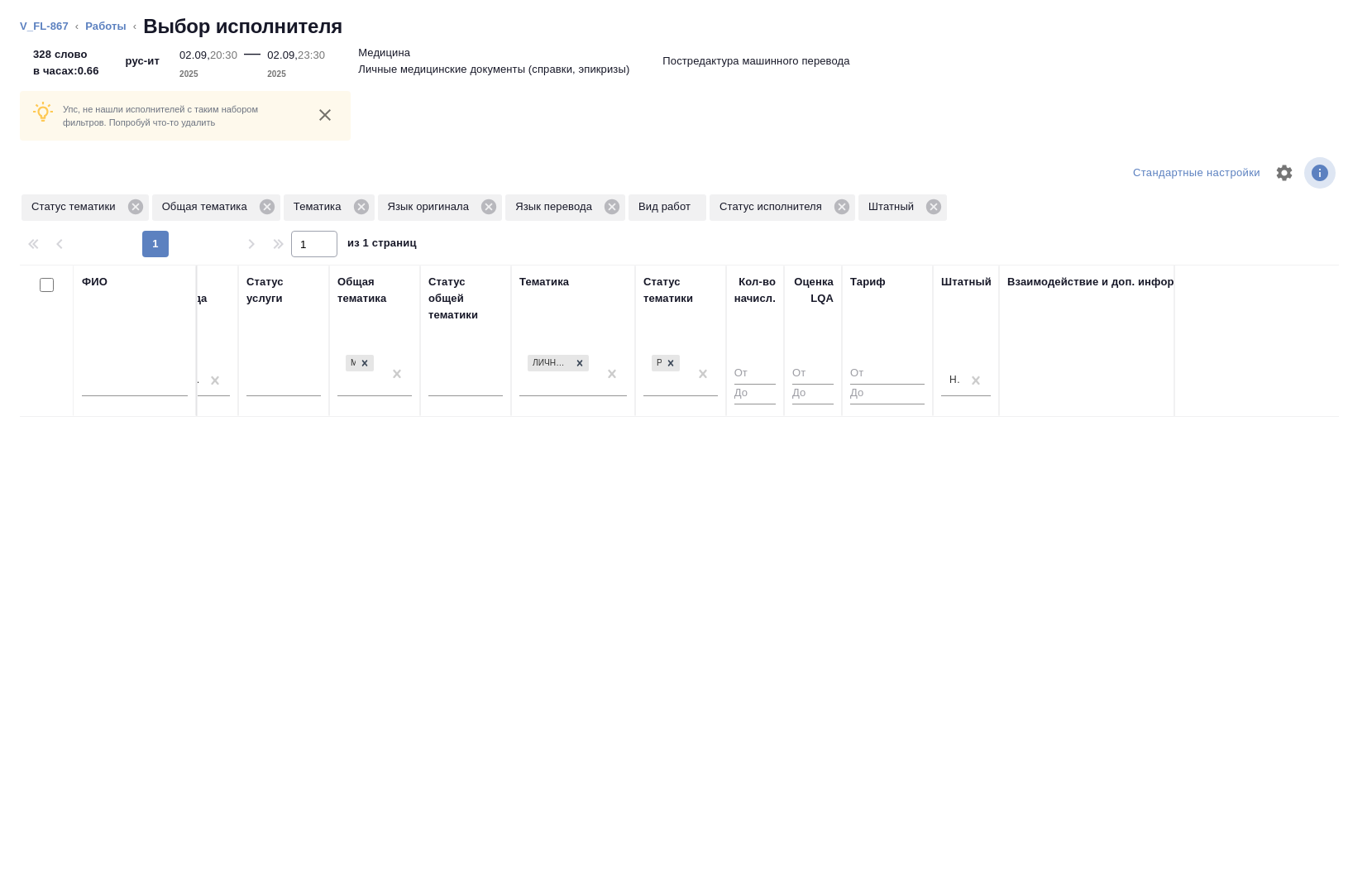
drag, startPoint x: 637, startPoint y: 789, endPoint x: 564, endPoint y: 743, distance: 86.3
click at [537, 788] on div "Упс, не нашли исполнителей с таким набором фильтров. Попробуй что-то удалить Ст…" at bounding box center [686, 470] width 1372 height 840
click at [577, 364] on icon at bounding box center [580, 362] width 12 height 12
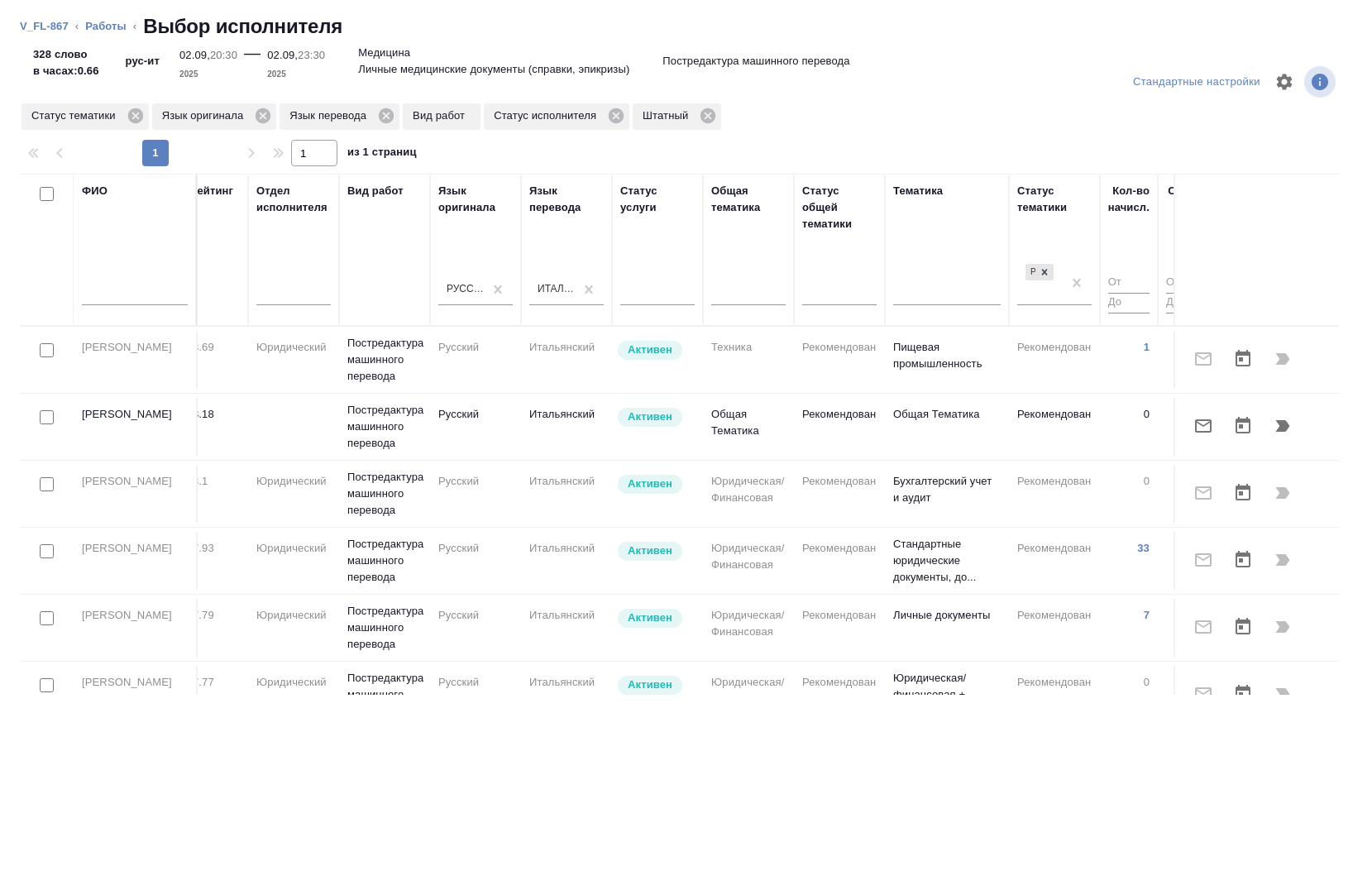
scroll to position [0, 593]
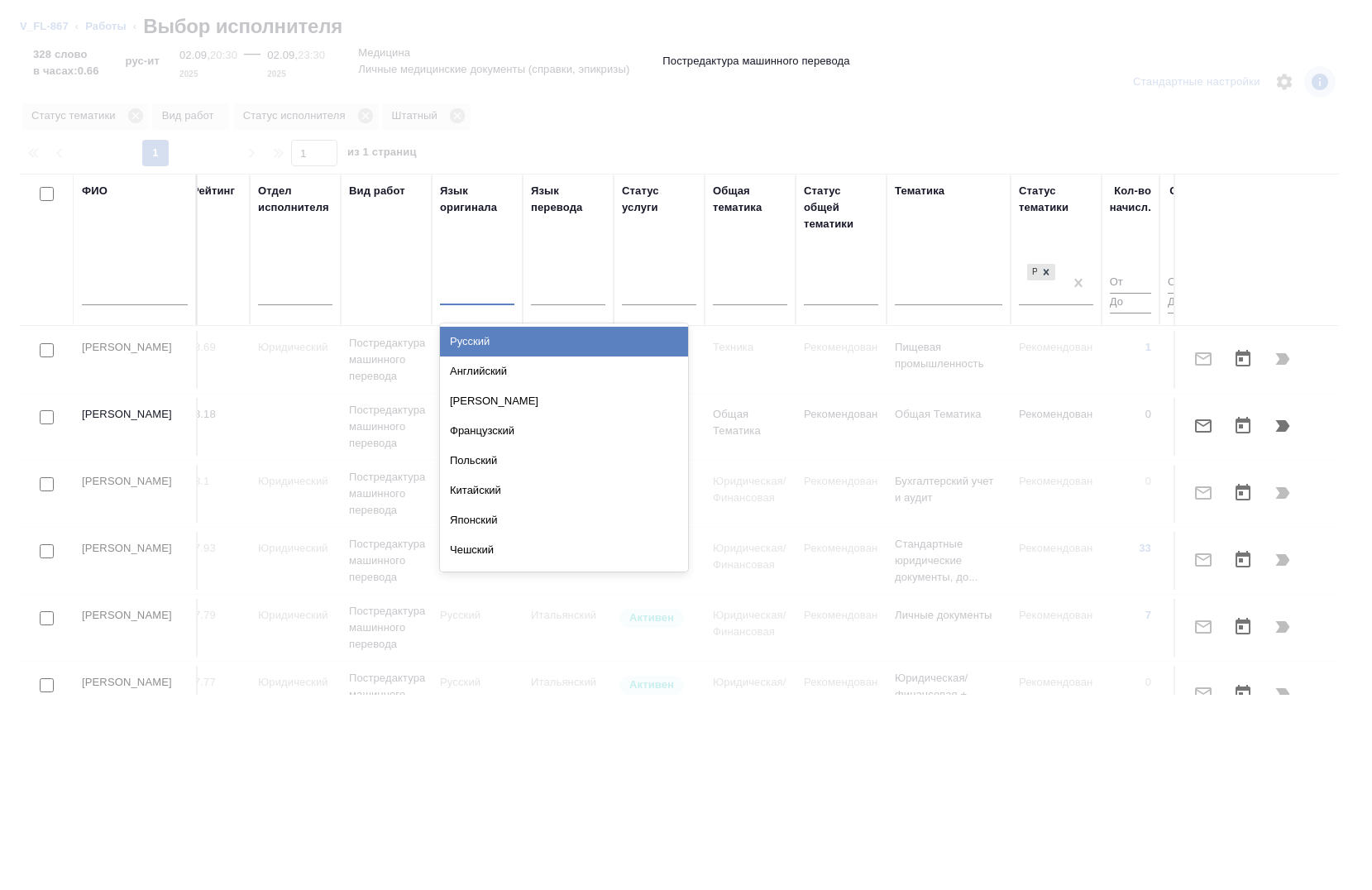
click at [499, 298] on div at bounding box center [477, 290] width 74 height 24
type input "ИТАЛ"
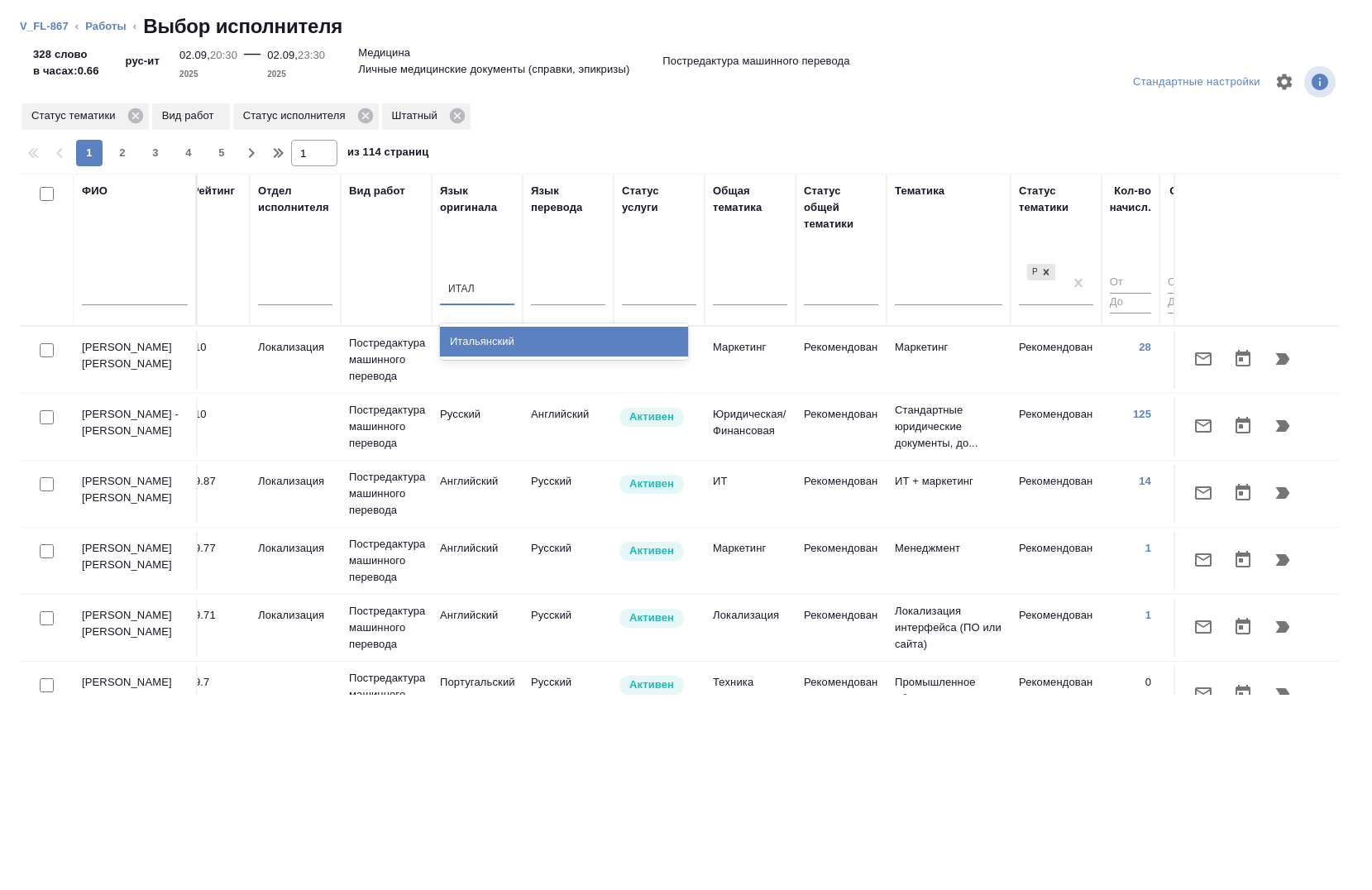
drag, startPoint x: 499, startPoint y: 327, endPoint x: 523, endPoint y: 309, distance: 30.0
click at [499, 327] on div "Итальянский" at bounding box center [564, 341] width 248 height 30
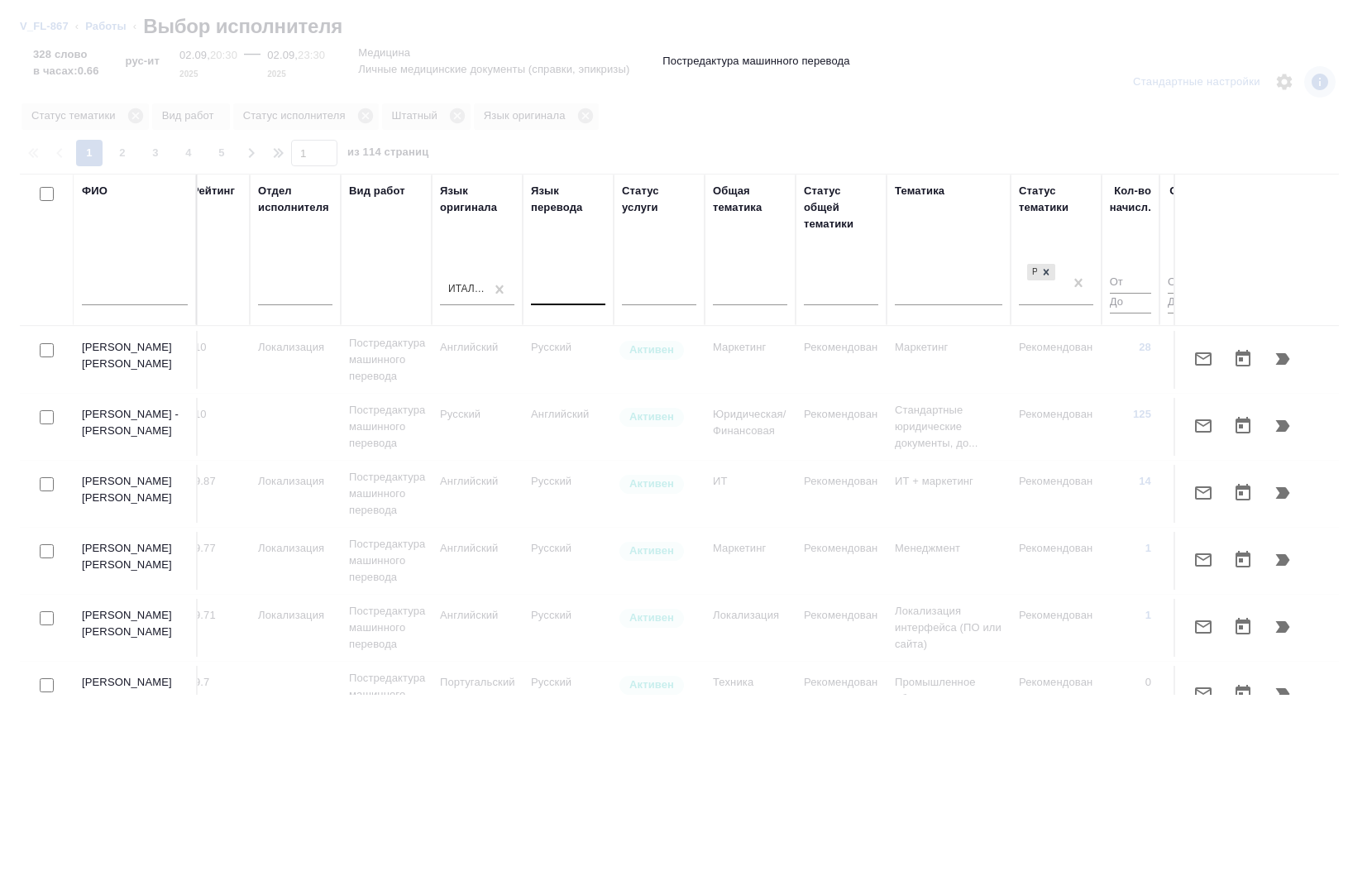
click at [571, 298] on div at bounding box center [568, 290] width 74 height 24
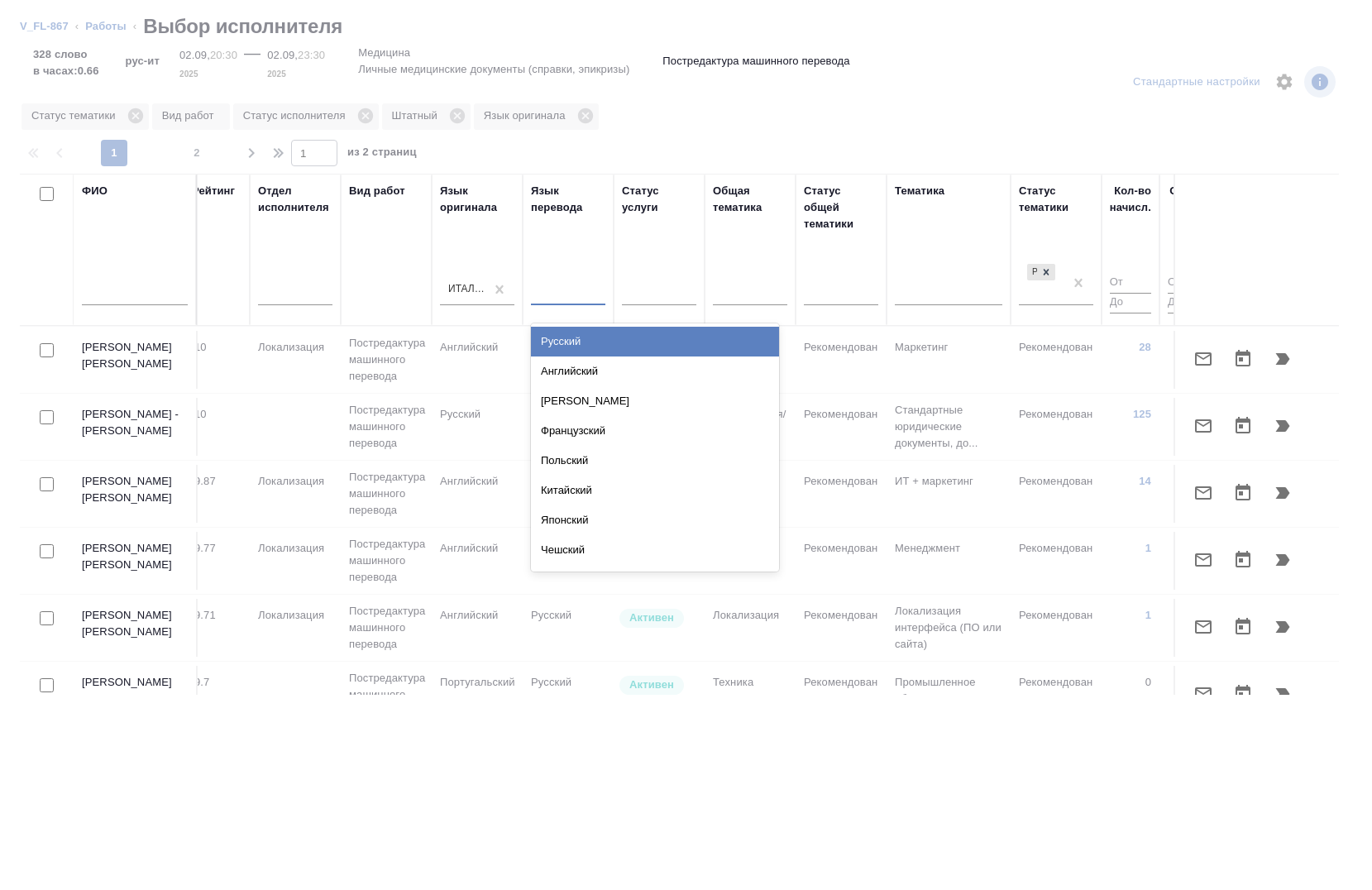
drag, startPoint x: 564, startPoint y: 339, endPoint x: 559, endPoint y: 889, distance: 550.0
click at [565, 338] on div "Русский" at bounding box center [655, 341] width 248 height 30
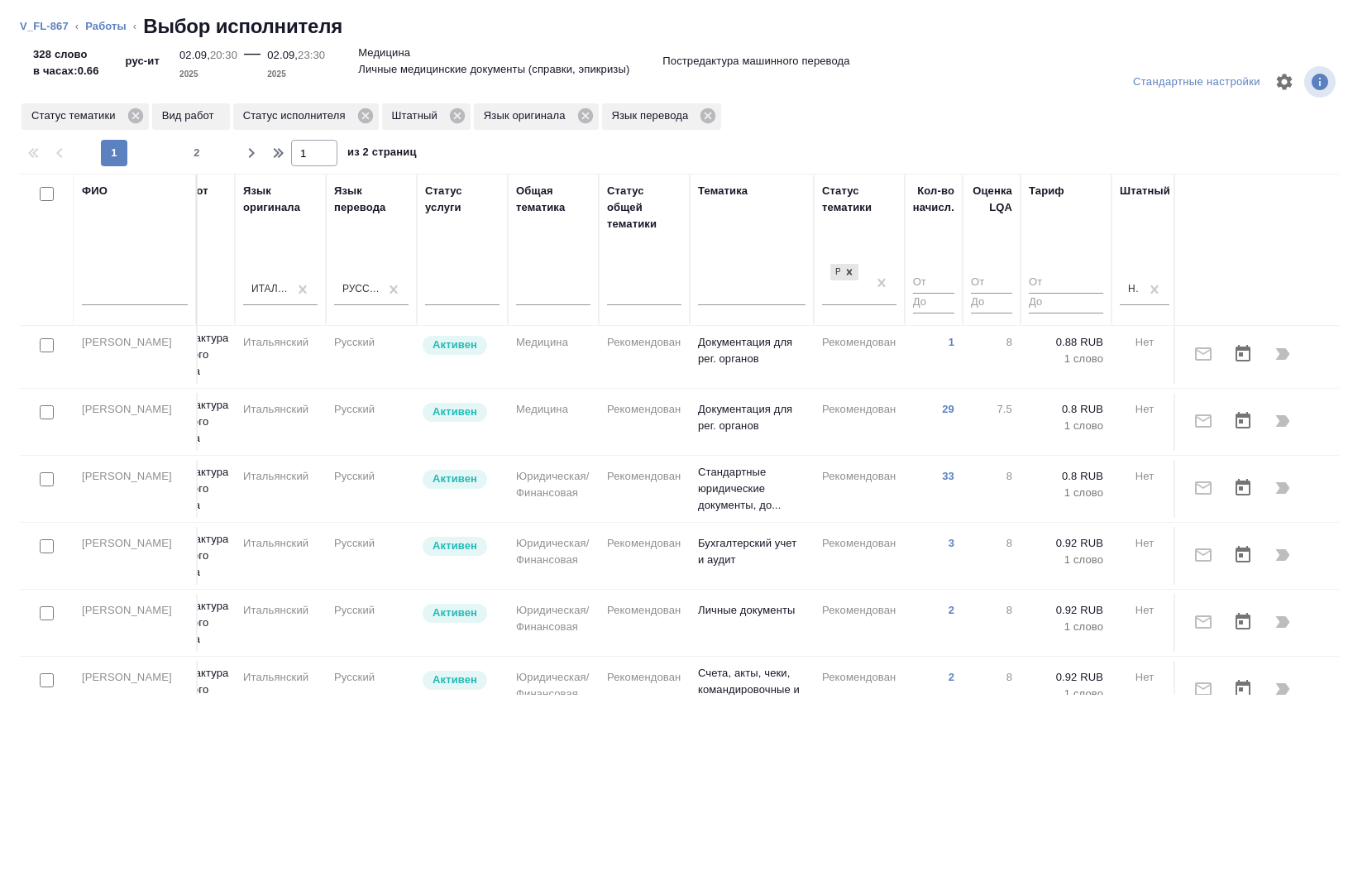
scroll to position [331, 790]
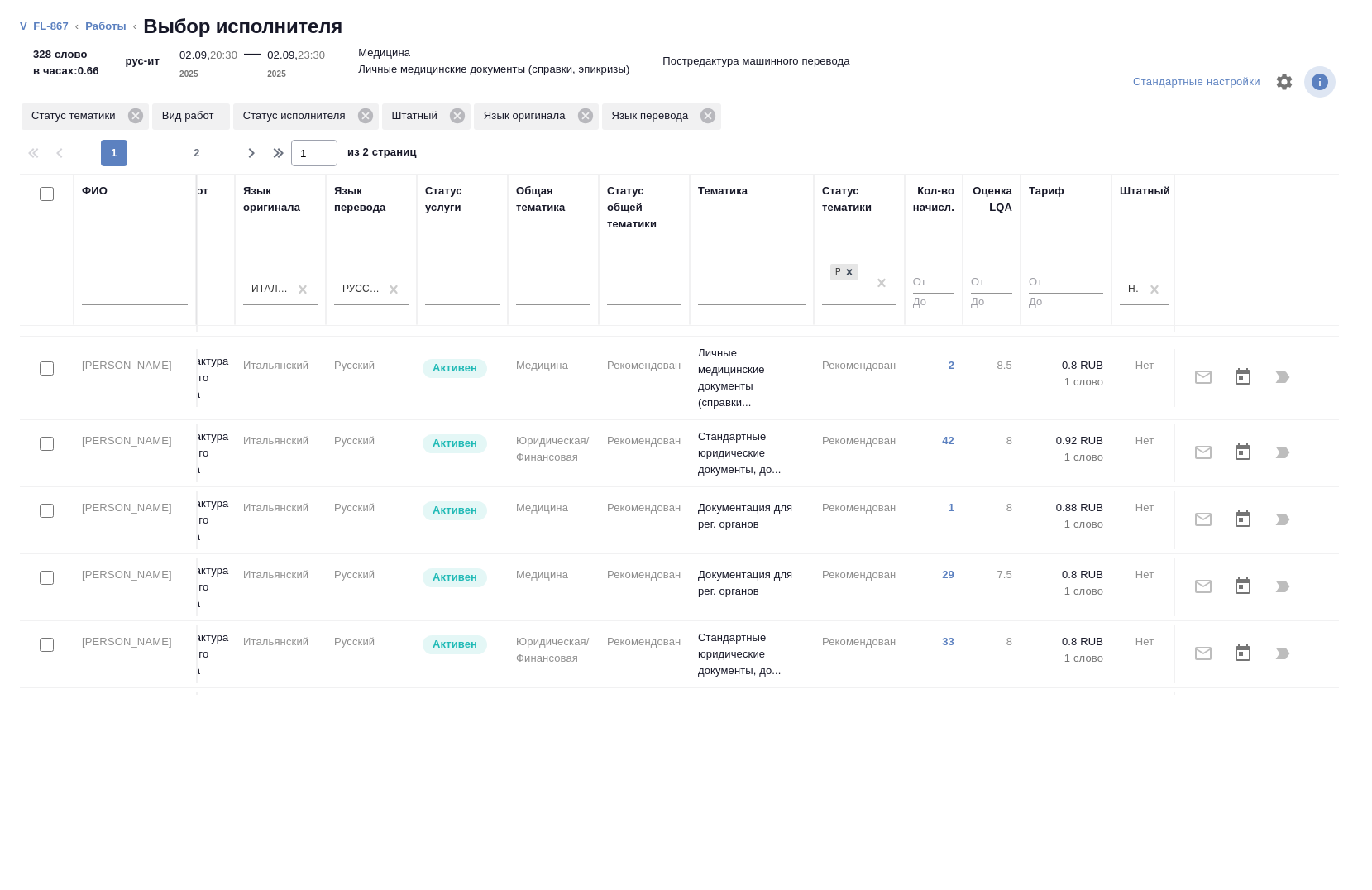
click at [240, 179] on div "V_FL-867 ‹ Работы ‹ Выбор исполнителя 328 слово в часах: 0.66 рус-ит 02.09, 20:…" at bounding box center [686, 445] width 1372 height 890
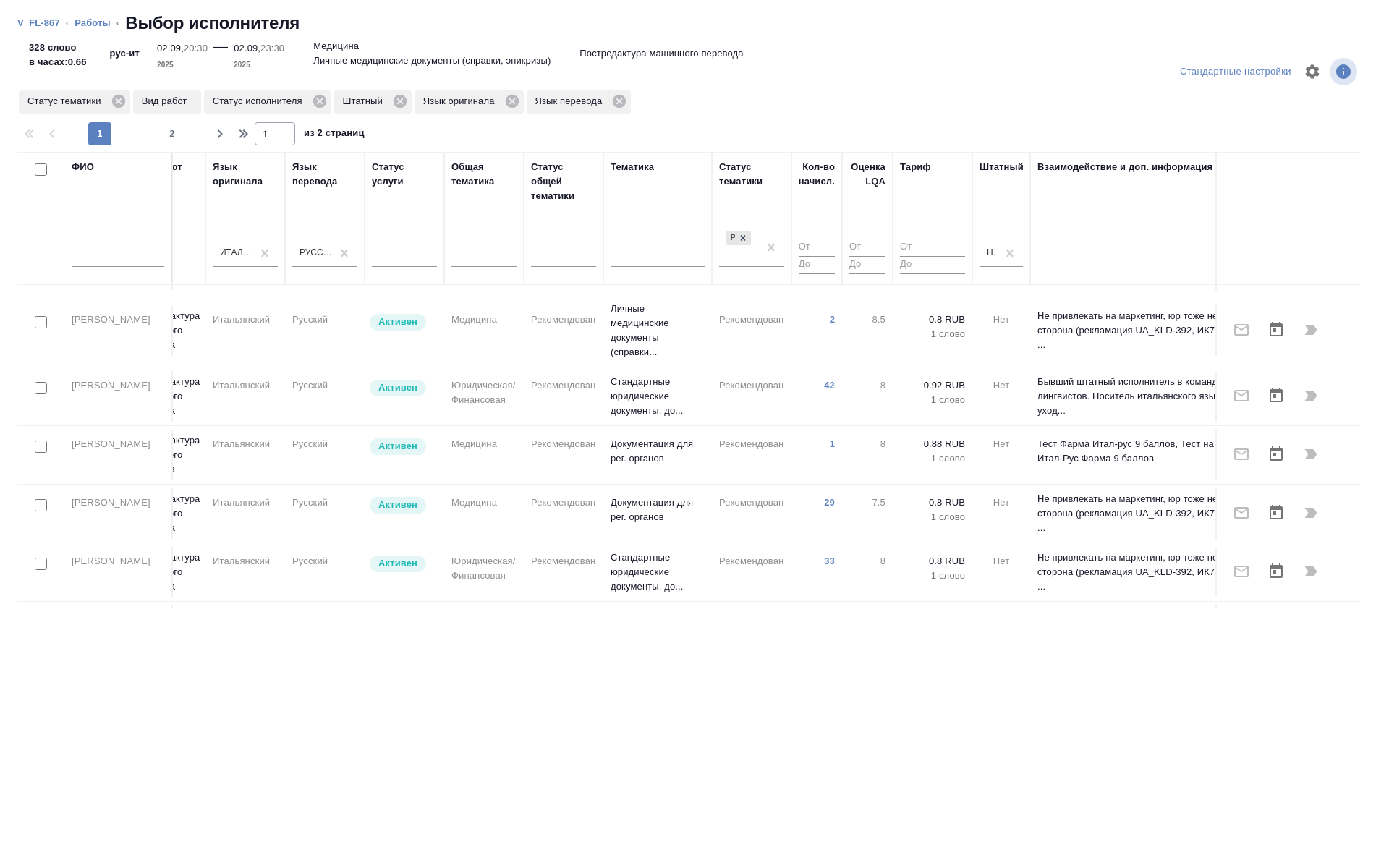
click at [636, 777] on div "Стандартные настройки Статус тематики Вид работ Статус исполнителя Штатный Язык…" at bounding box center [694, 455] width 1389 height 824
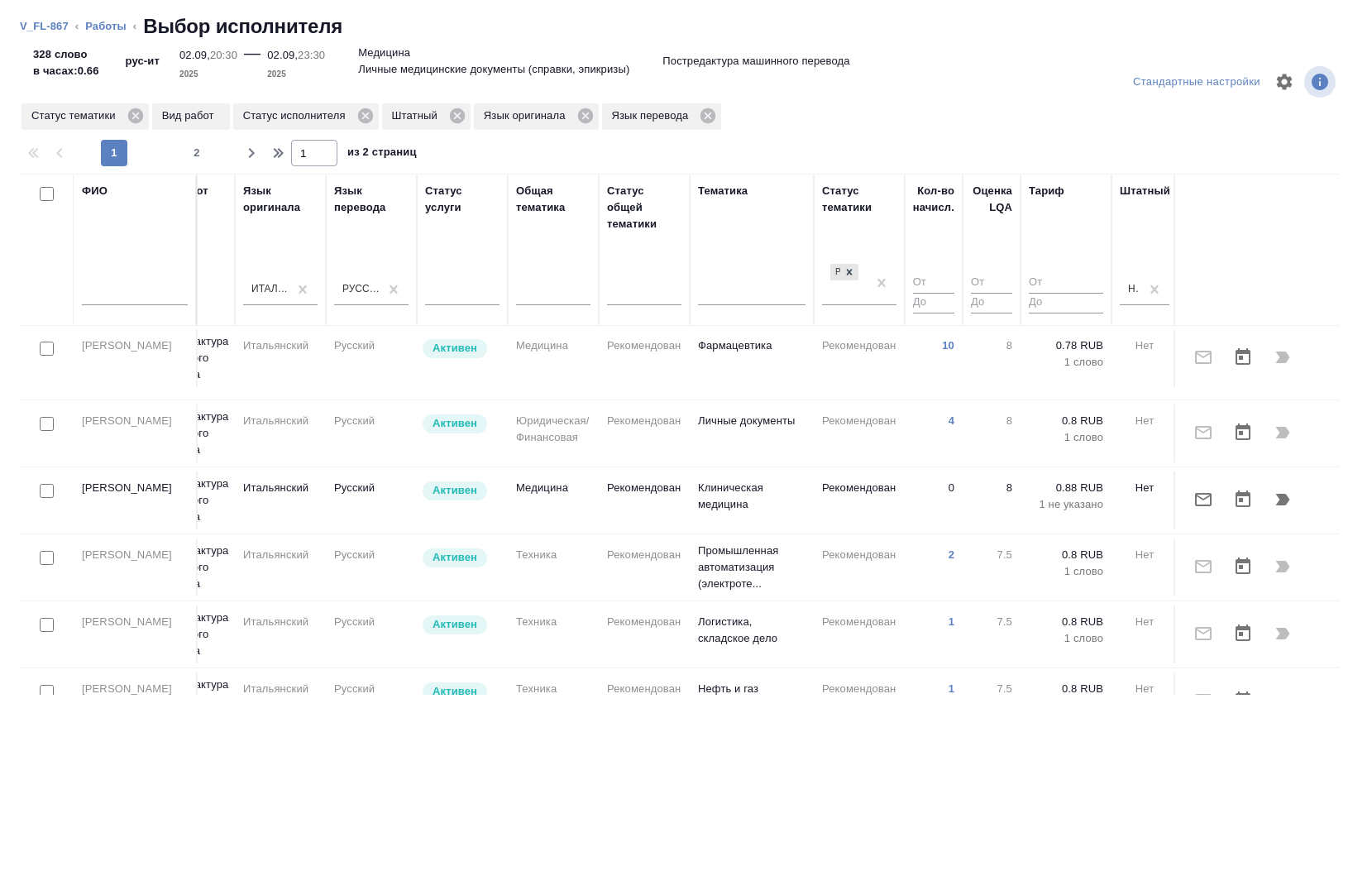
scroll to position [993, 790]
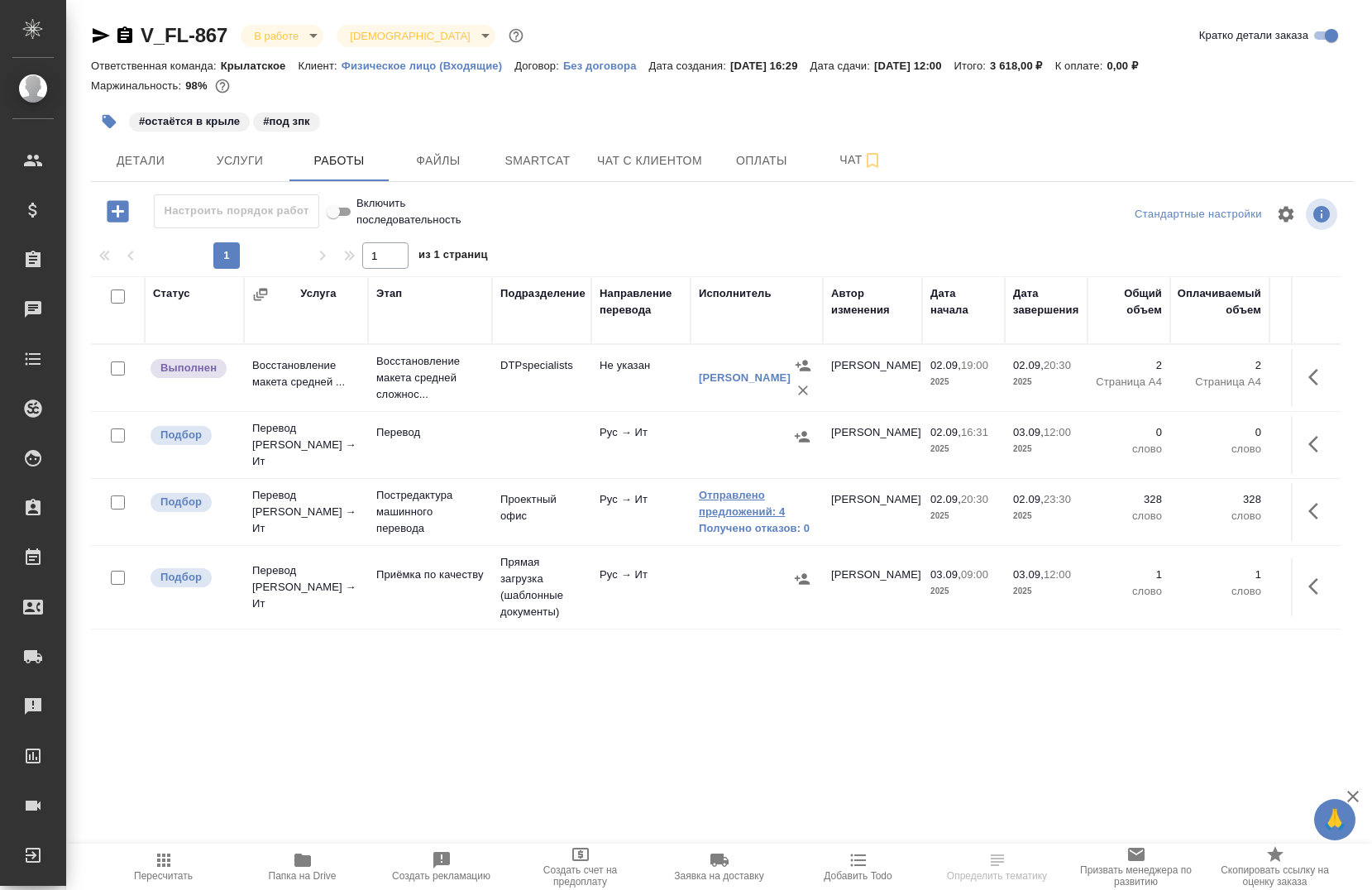
click at [711, 488] on link "Отправлено предложений: 4" at bounding box center [757, 504] width 116 height 33
click at [1299, 500] on button "button" at bounding box center [1318, 511] width 40 height 40
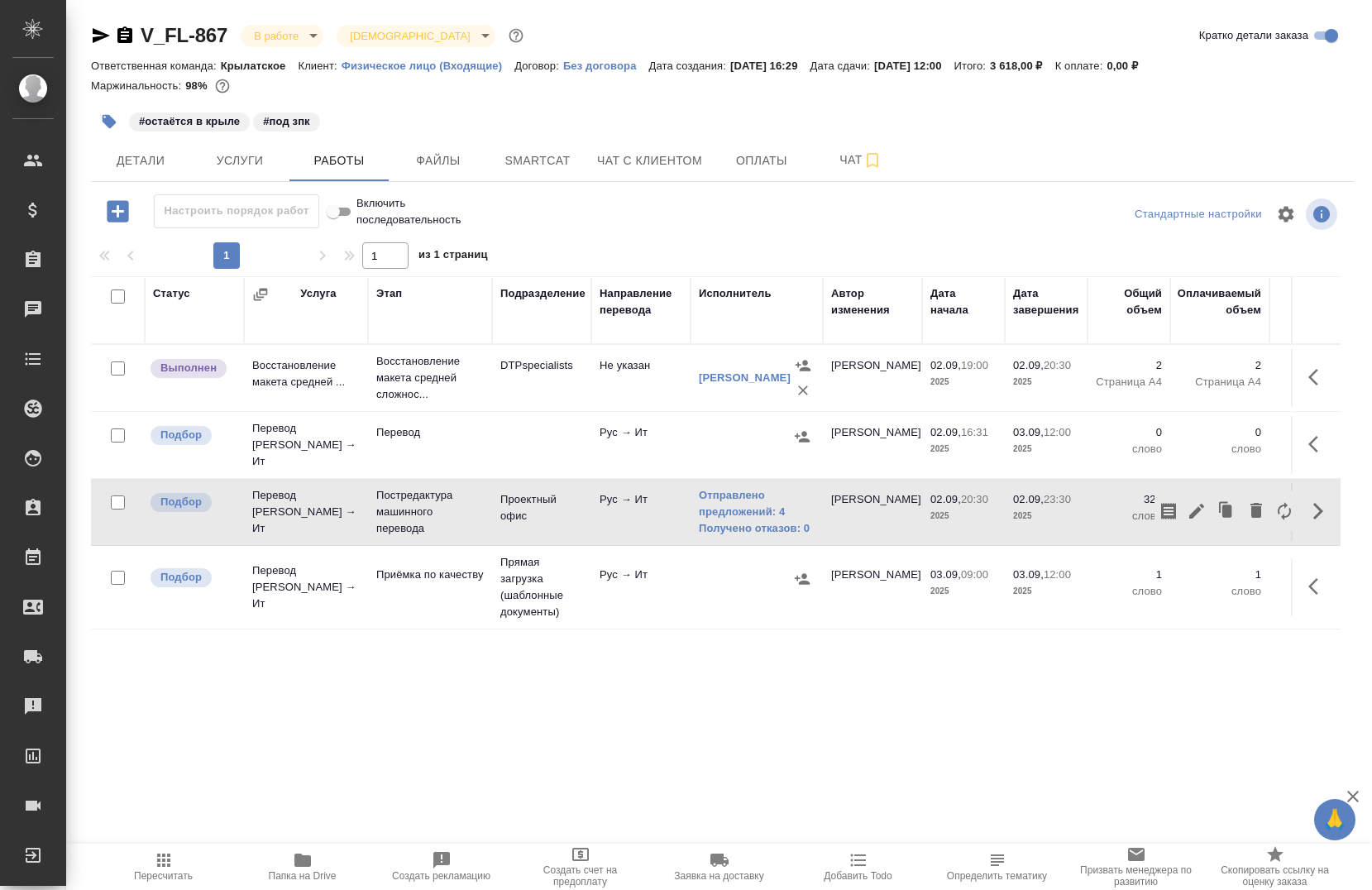
click at [1191, 502] on icon "button" at bounding box center [1196, 511] width 19 height 19
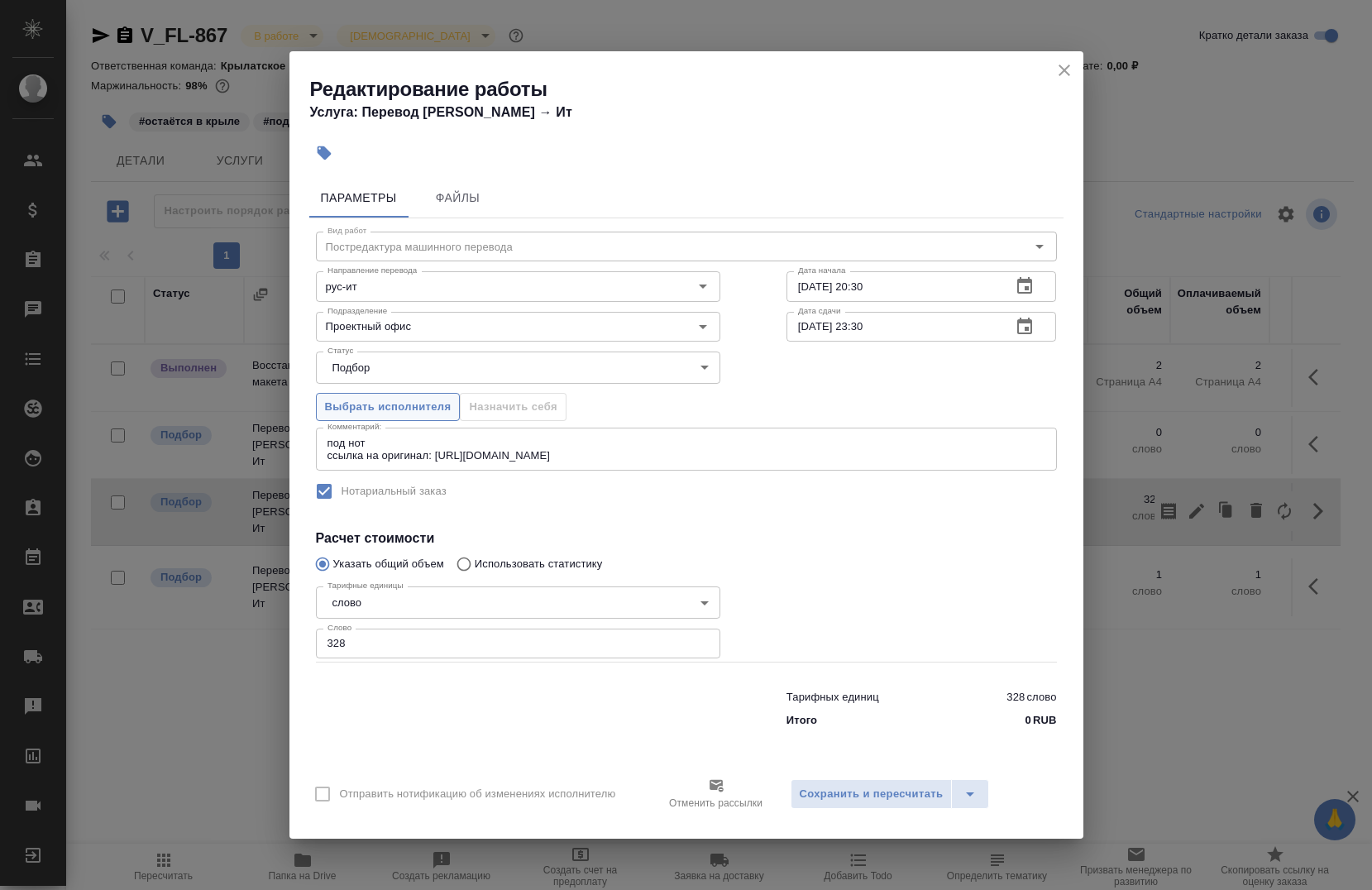
click at [390, 406] on span "Выбрать исполнителя" at bounding box center [388, 407] width 127 height 19
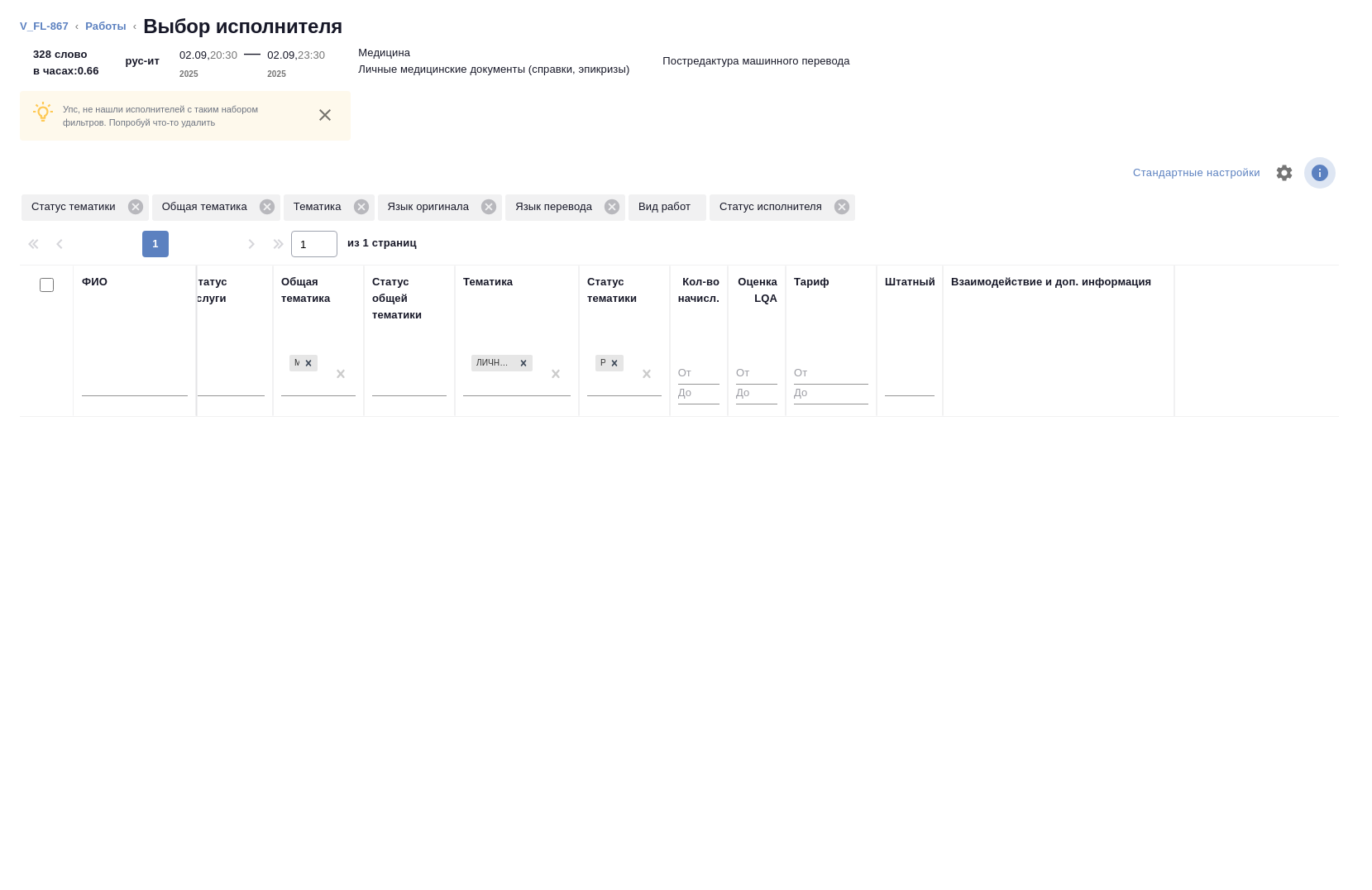
scroll to position [0, 1034]
click at [910, 385] on div at bounding box center [901, 380] width 50 height 24
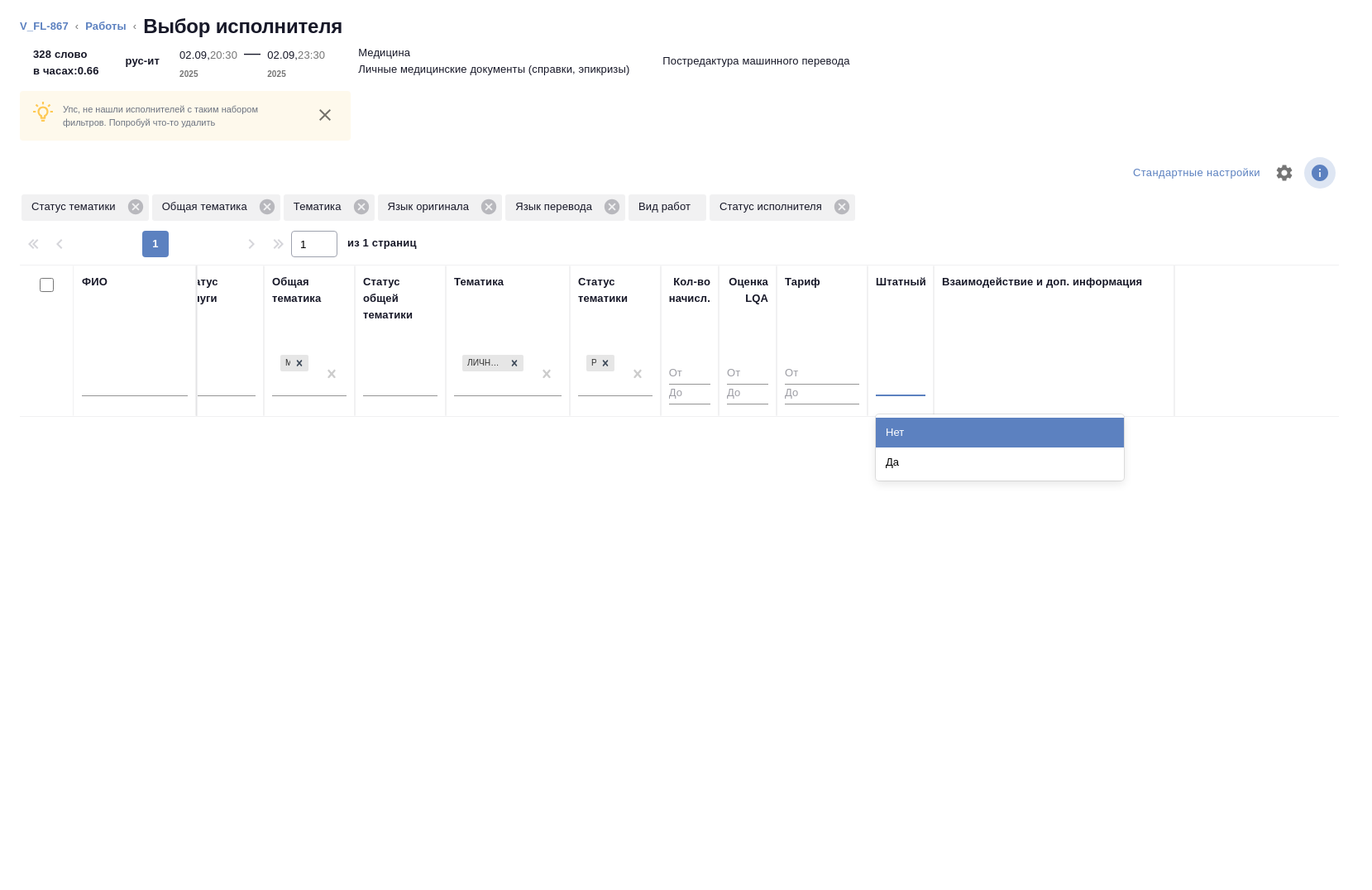
click at [915, 428] on div "Нет" at bounding box center [1000, 433] width 248 height 30
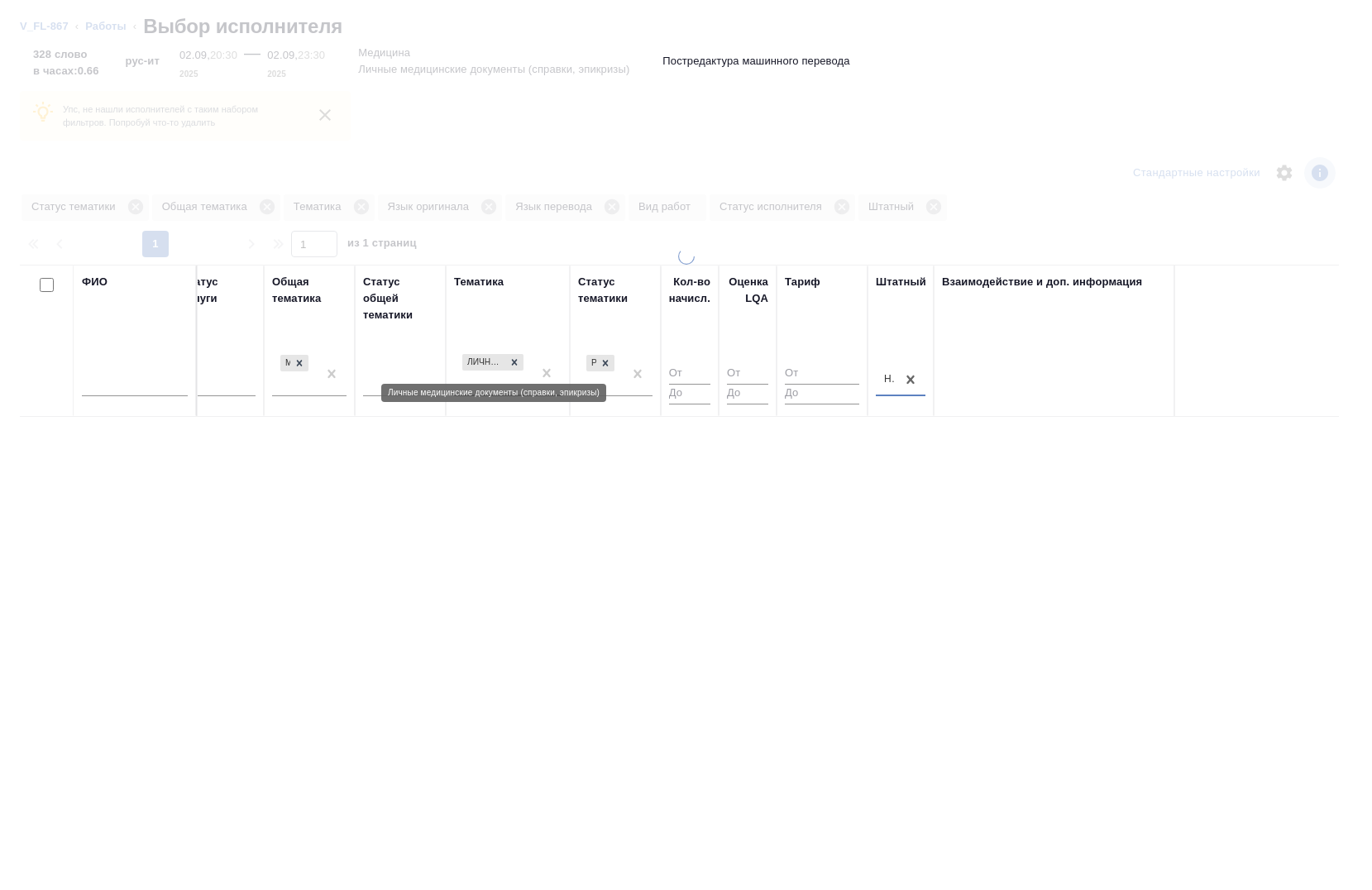
click at [518, 363] on icon at bounding box center [514, 362] width 12 height 12
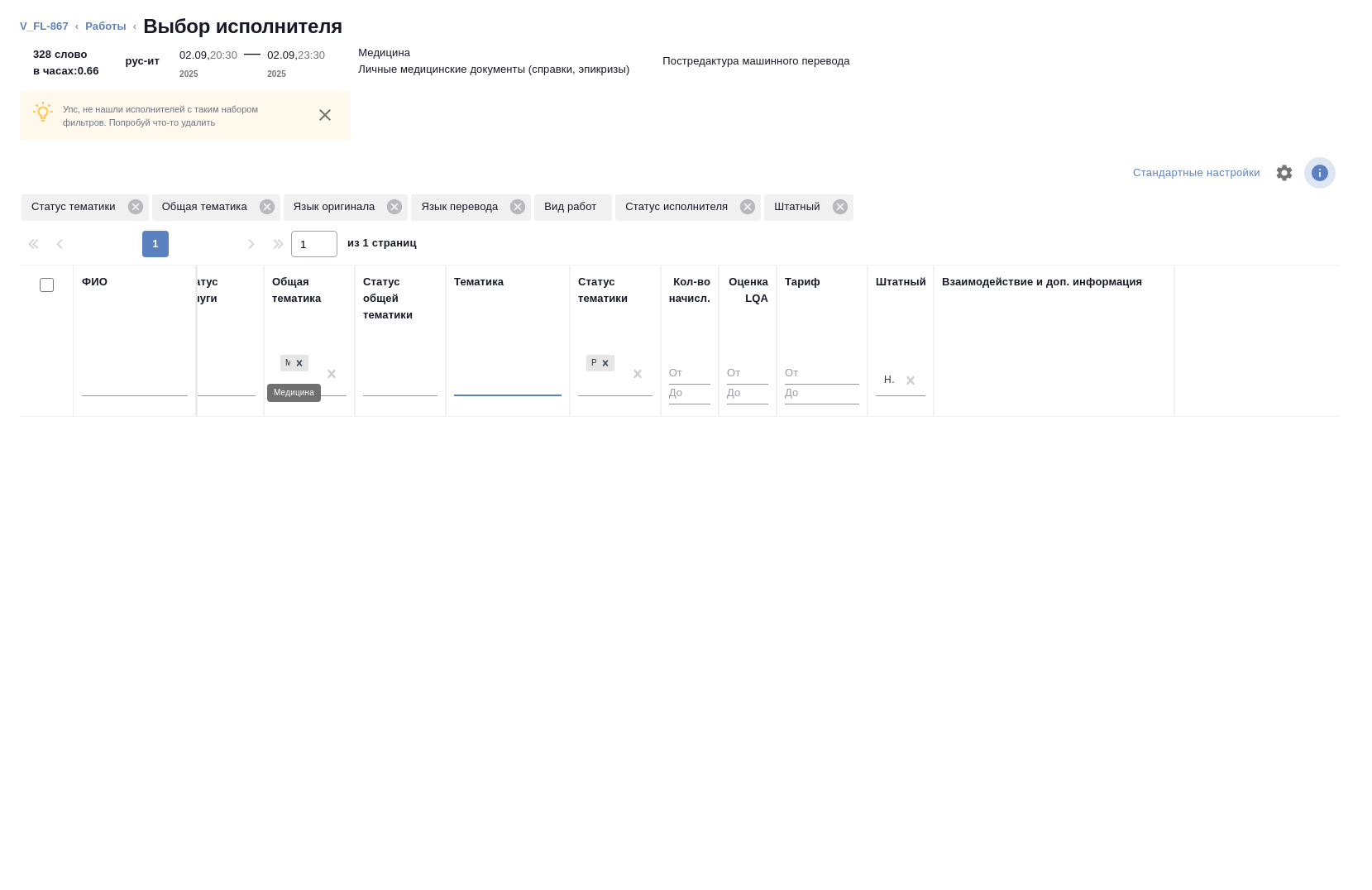
click at [303, 361] on icon at bounding box center [299, 363] width 12 height 12
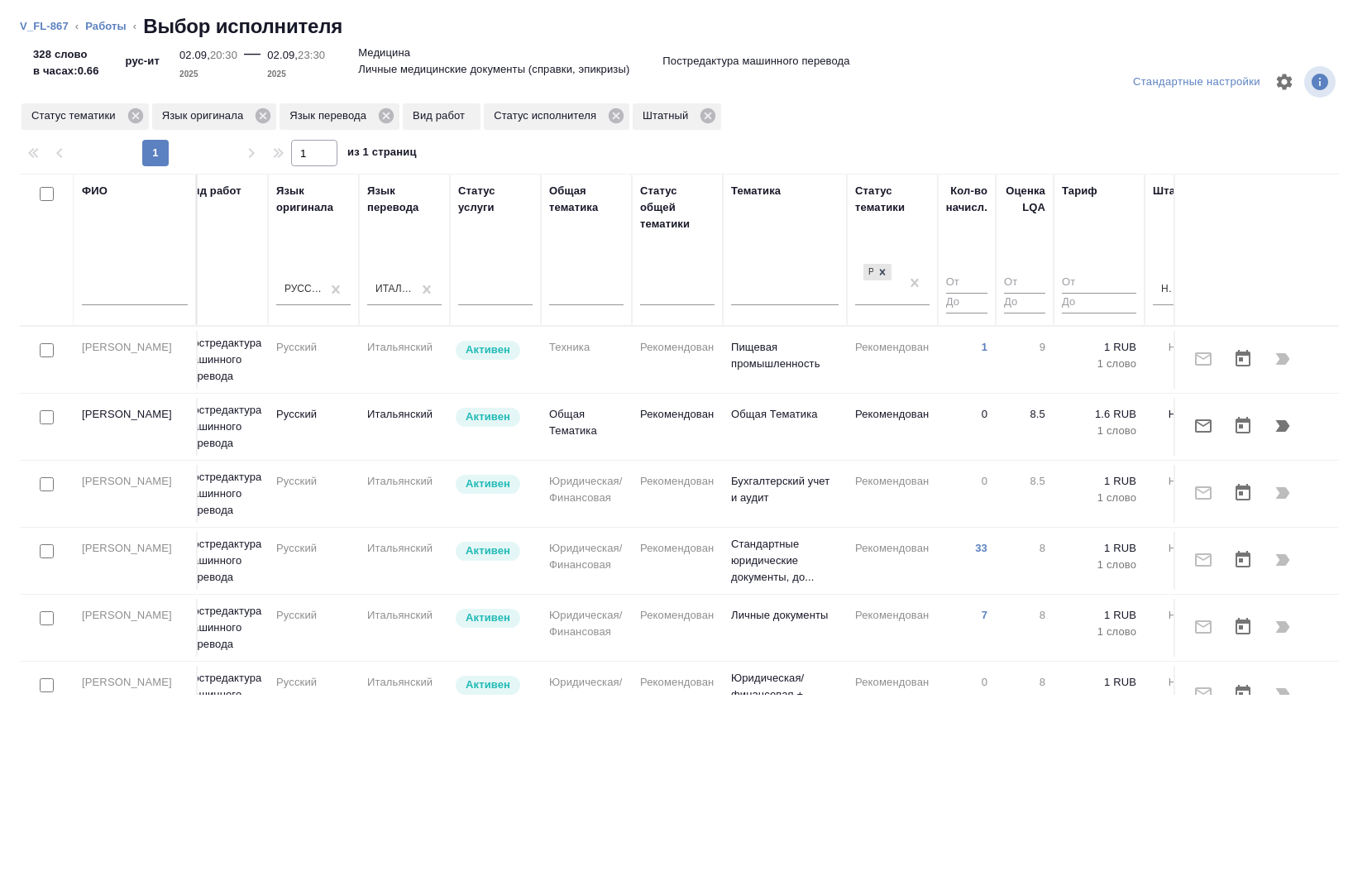
scroll to position [0, 614]
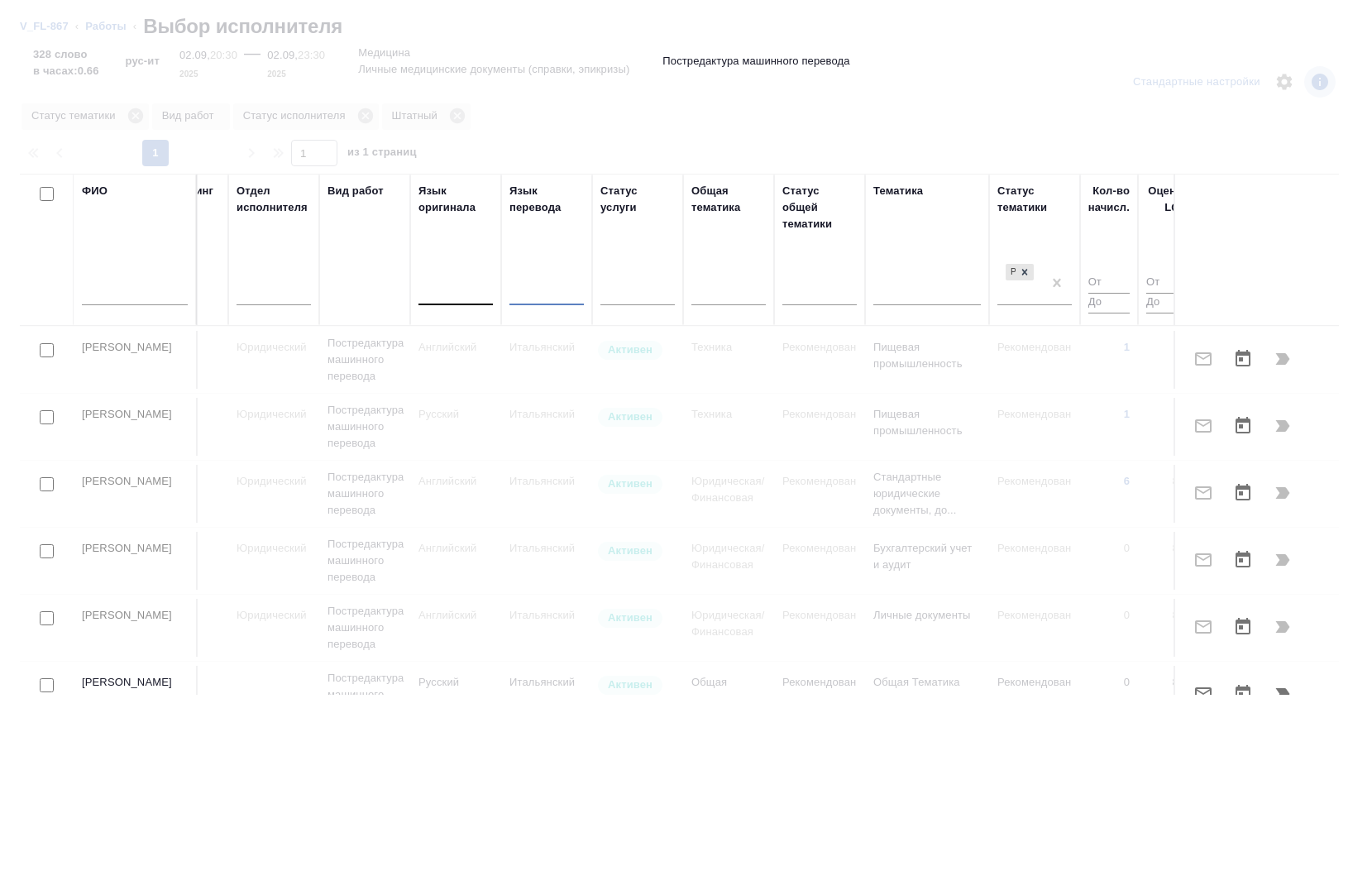
click at [438, 293] on div at bounding box center [455, 290] width 74 height 24
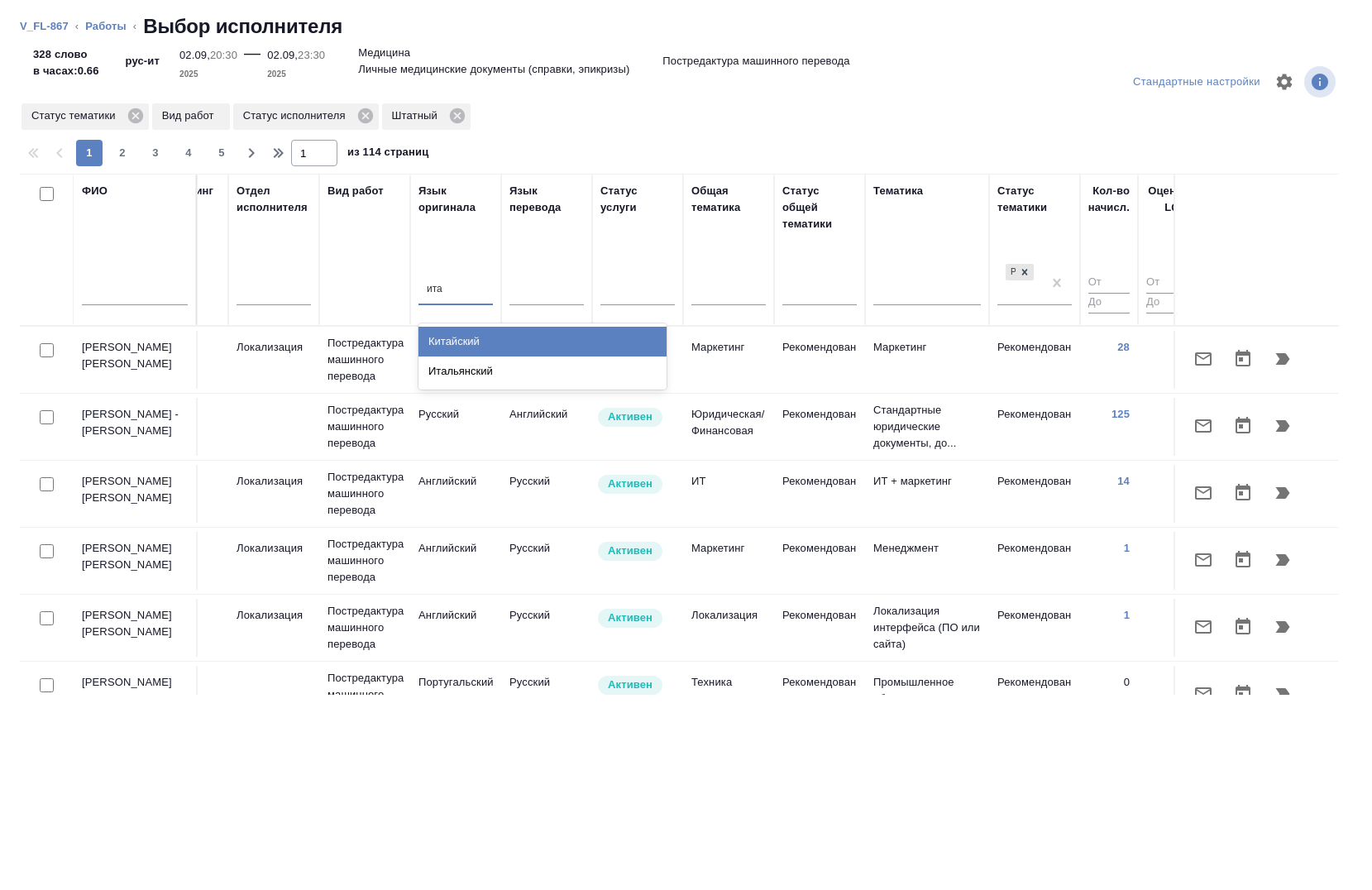
type input "итал"
drag, startPoint x: 525, startPoint y: 330, endPoint x: 519, endPoint y: 293, distance: 37.5
click at [524, 336] on div "Итальянский" at bounding box center [542, 341] width 248 height 30
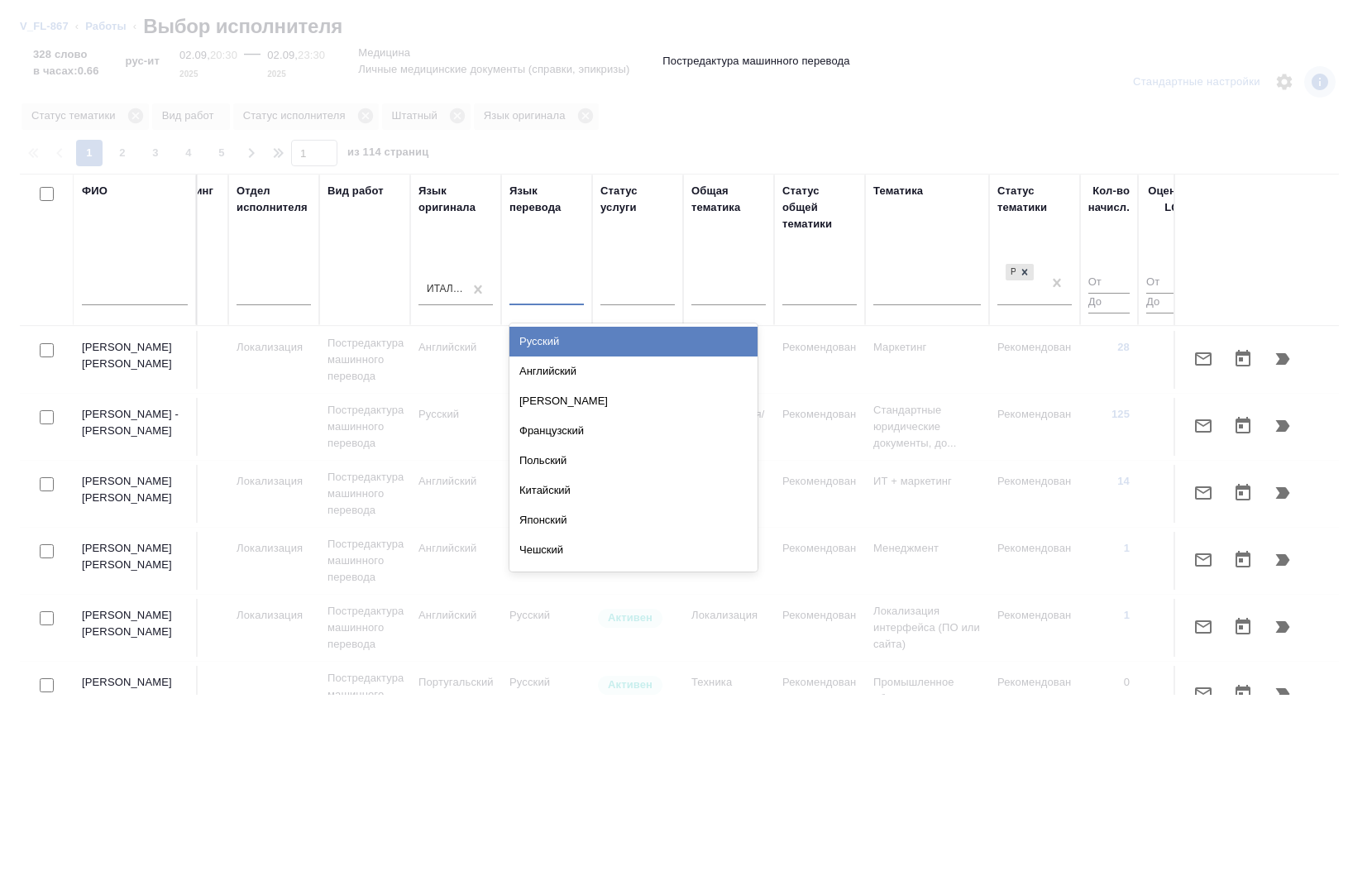
click at [519, 290] on div at bounding box center [547, 290] width 74 height 24
click at [525, 344] on div "Русский" at bounding box center [634, 341] width 248 height 30
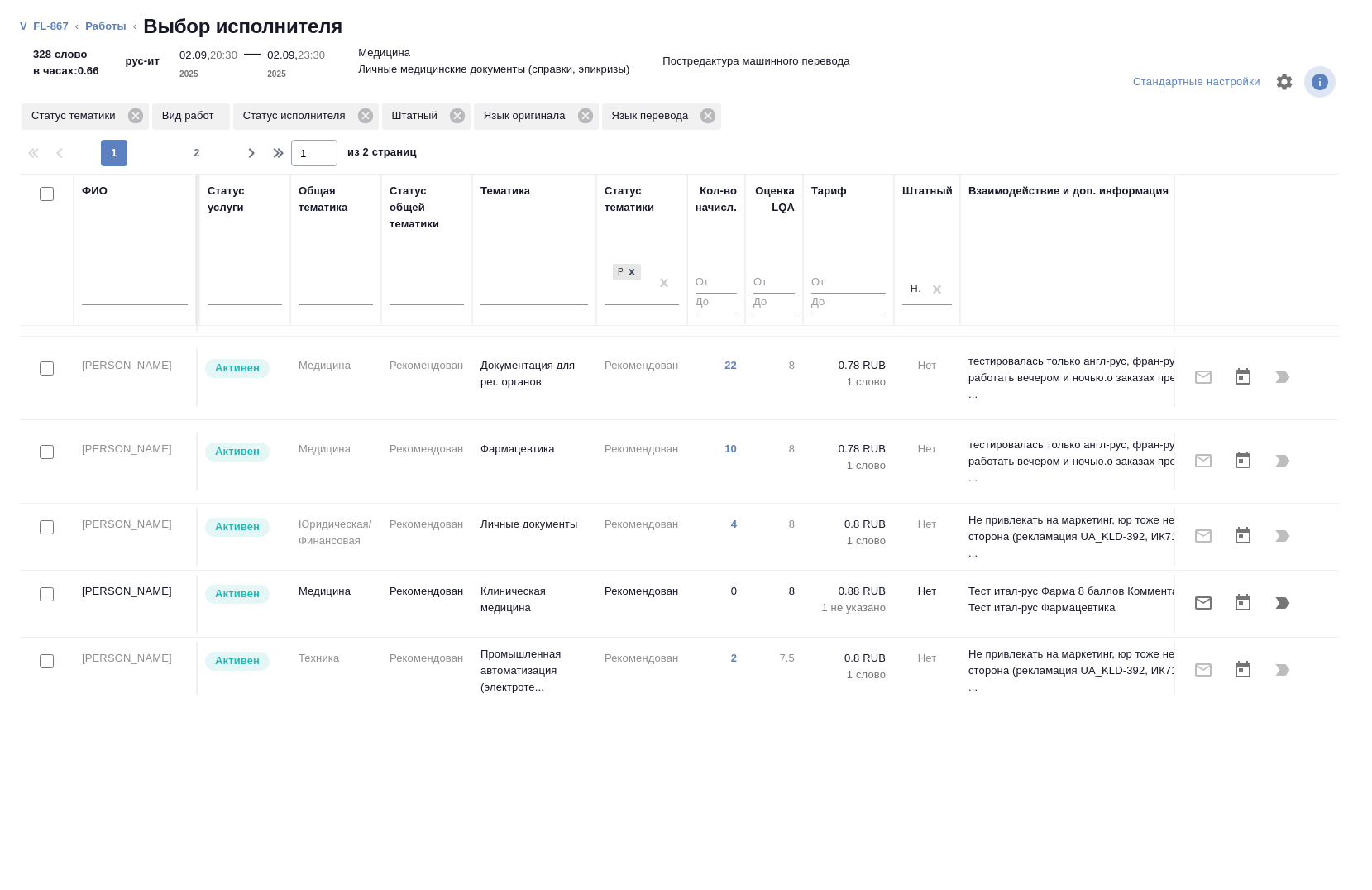
scroll to position [910, 1007]
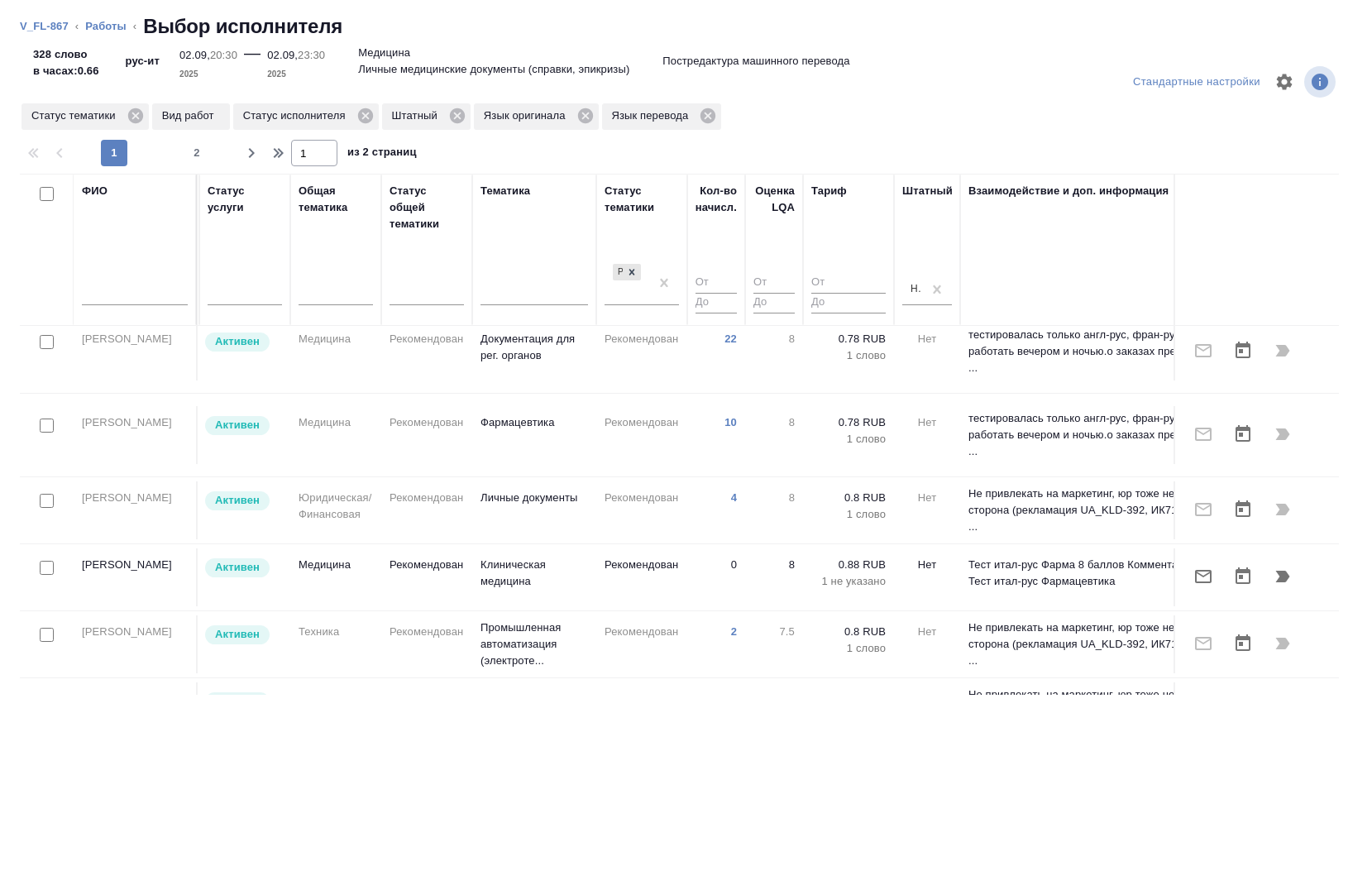
click at [49, 561] on input "checkbox" at bounding box center [46, 567] width 14 height 14
checkbox input "true"
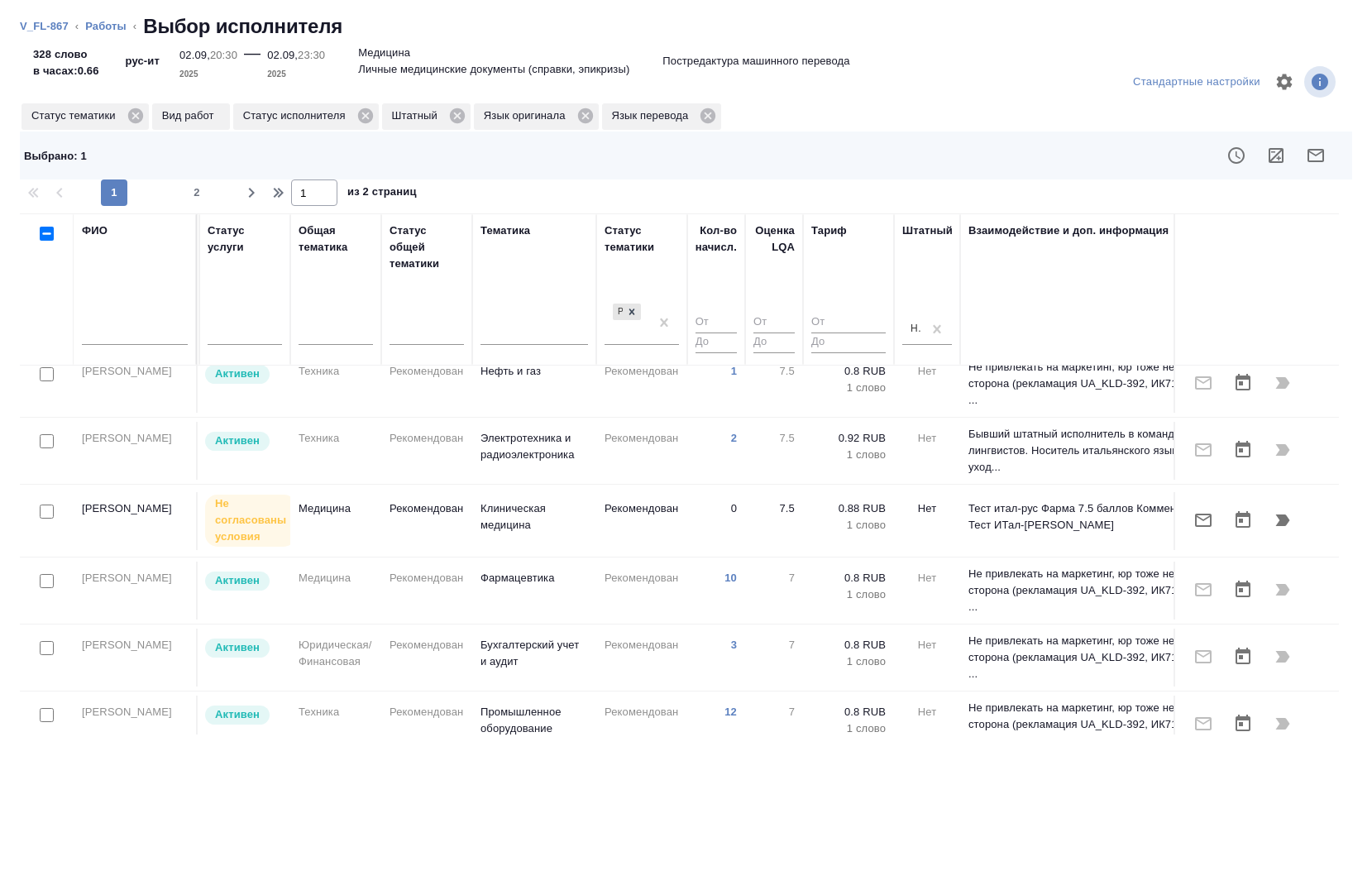
scroll to position [1347, 1007]
click at [1321, 146] on icon "button" at bounding box center [1316, 155] width 19 height 19
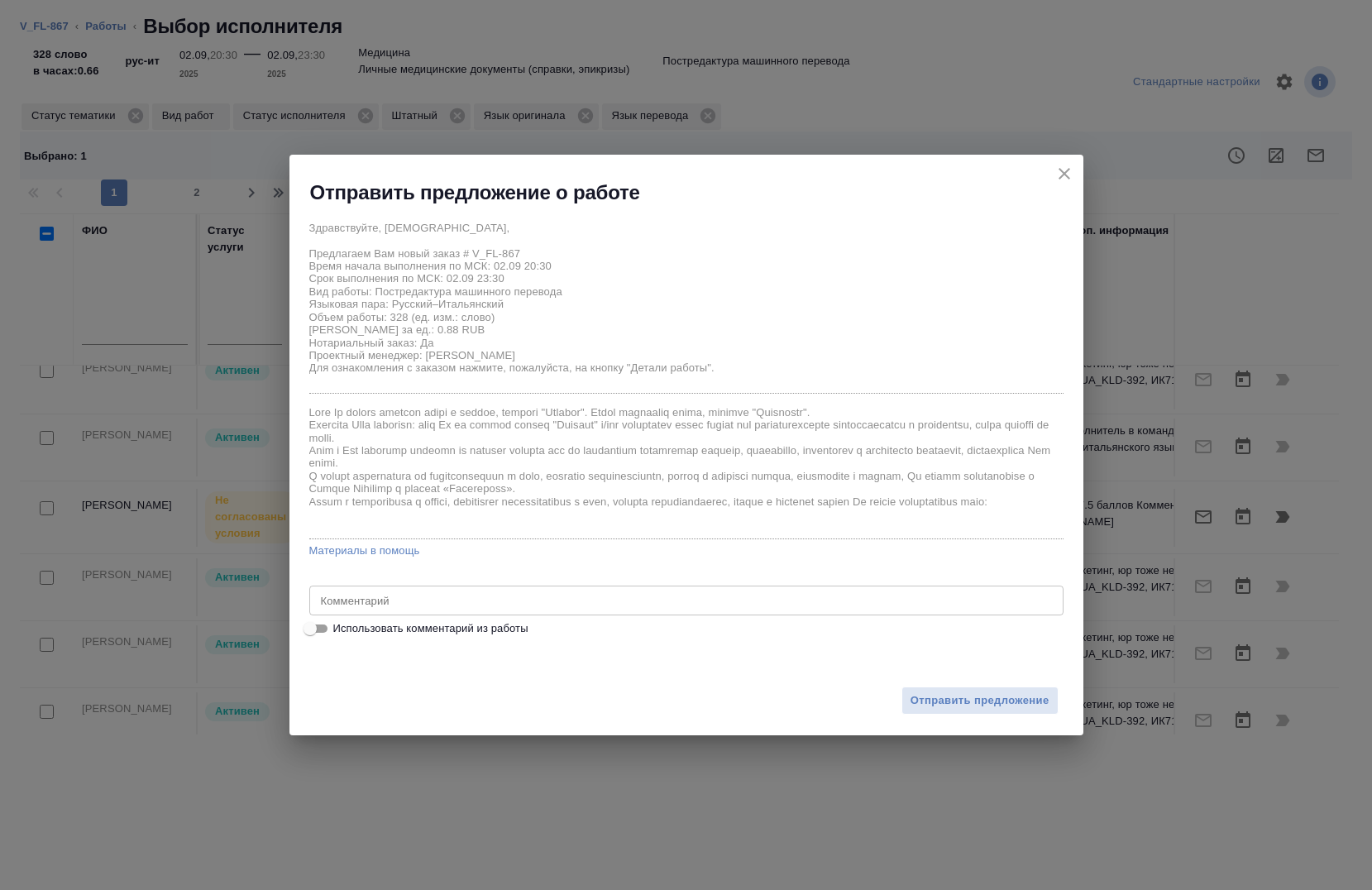
click at [353, 624] on span "Использовать комментарий из работы" at bounding box center [430, 629] width 195 height 17
click at [340, 624] on input "Использовать комментарий из работы" at bounding box center [310, 628] width 59 height 19
checkbox input "true"
type textarea "под нот ссылка на оригинал: https://drive.awatera.com/s/PYjwgoNaiH6M2BZ"
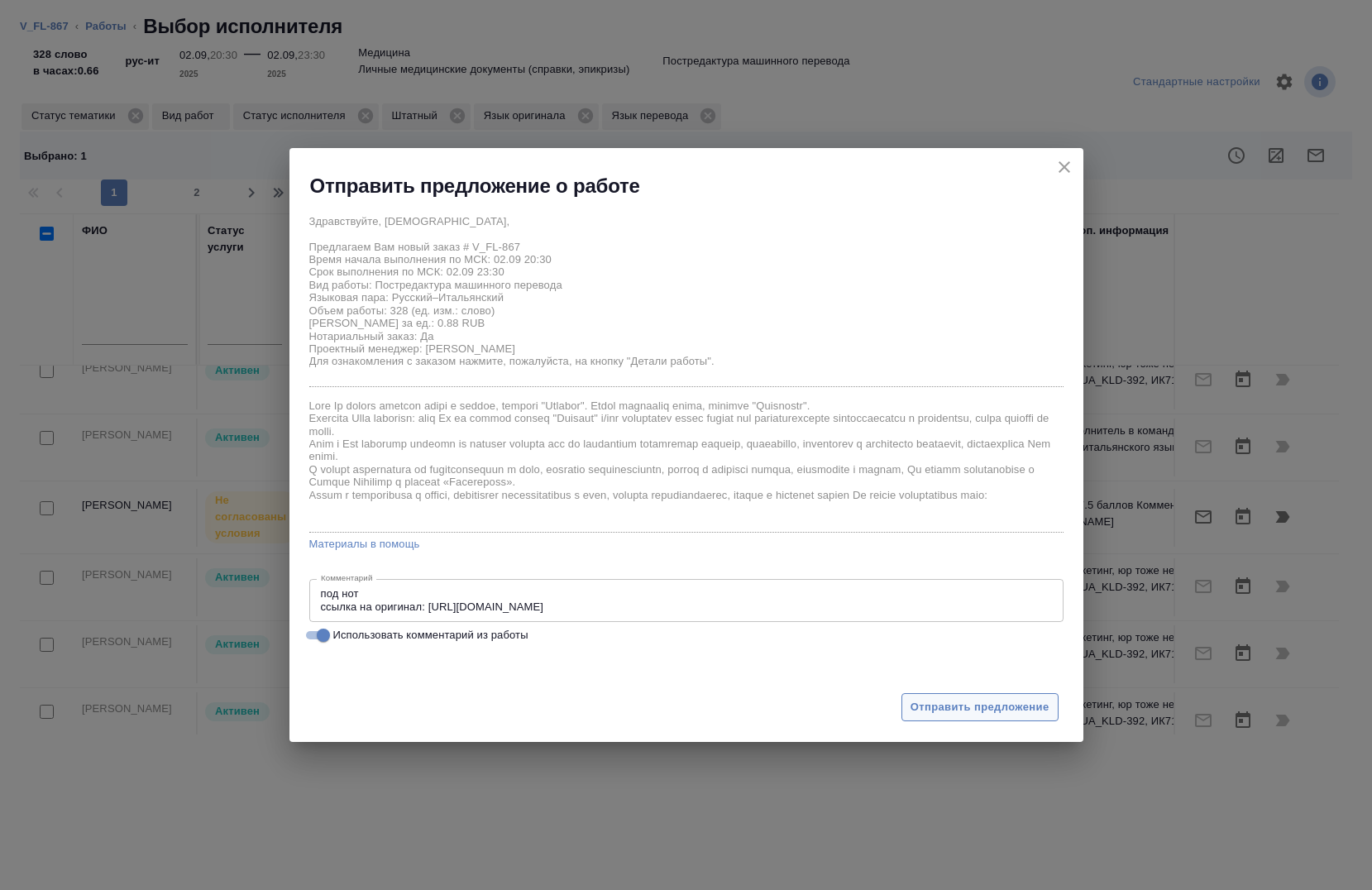
click at [934, 723] on div "Отправить предложение" at bounding box center [686, 698] width 794 height 91
click at [919, 699] on span "Отправить предложение" at bounding box center [980, 708] width 139 height 19
